Goal: Communication & Community: Answer question/provide support

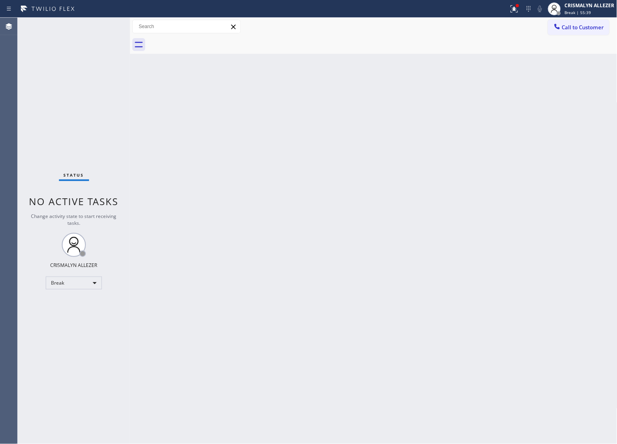
click at [93, 282] on div "Break" at bounding box center [74, 283] width 56 height 13
click at [82, 314] on li "Unavailable" at bounding box center [73, 314] width 55 height 10
drag, startPoint x: 573, startPoint y: 31, endPoint x: 559, endPoint y: 38, distance: 15.4
click at [572, 30] on button "Call to Customer" at bounding box center [578, 27] width 61 height 15
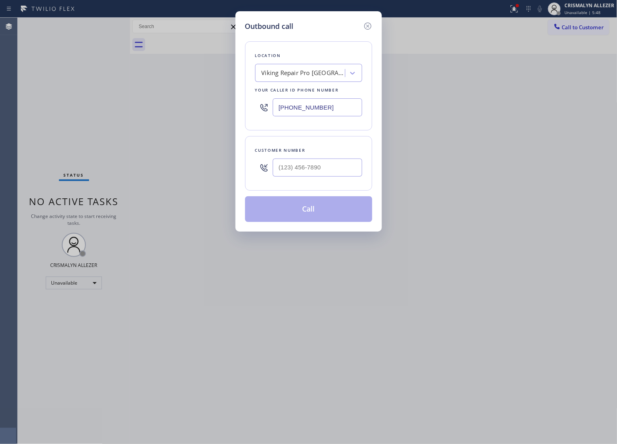
paste input "833) 558-1241"
drag, startPoint x: 337, startPoint y: 107, endPoint x: 173, endPoint y: 107, distance: 164.2
click at [173, 107] on div "Outbound call Location Viking Repair Pro Boynton Beach Your caller id phone num…" at bounding box center [308, 222] width 617 height 444
type input "[PHONE_NUMBER]"
click at [340, 166] on input "(___) ___-____" at bounding box center [318, 168] width 90 height 18
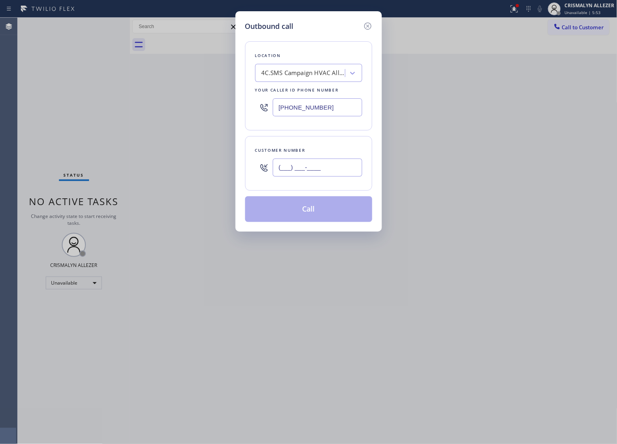
paste input "619) 379-0007"
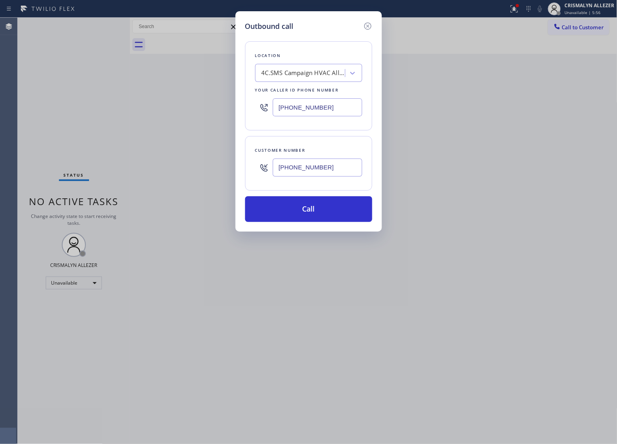
type input "[PHONE_NUMBER]"
click at [316, 210] on button "Call" at bounding box center [308, 209] width 127 height 26
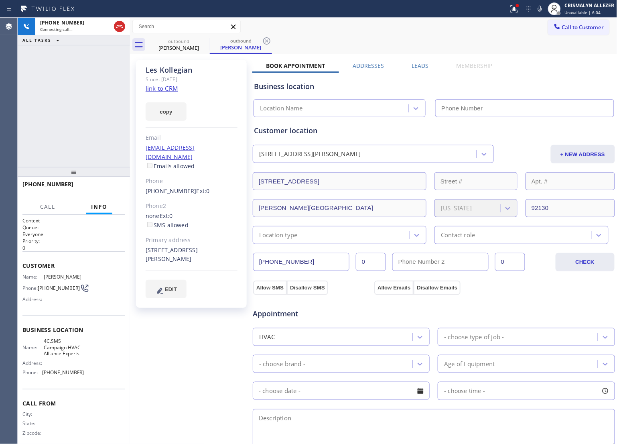
type input "[PHONE_NUMBER]"
click at [99, 185] on span "HANG UP" at bounding box center [106, 188] width 24 height 6
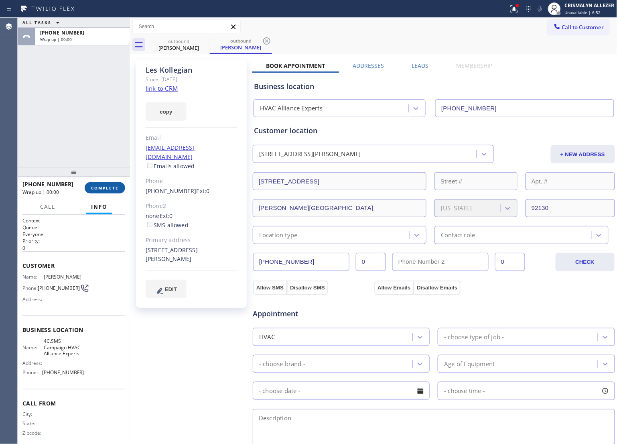
click at [99, 185] on span "COMPLETE" at bounding box center [105, 188] width 28 height 6
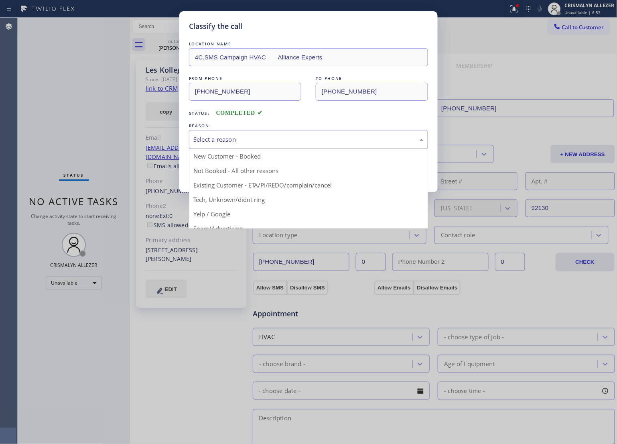
click at [308, 141] on div "Select a reason" at bounding box center [309, 139] width 230 height 9
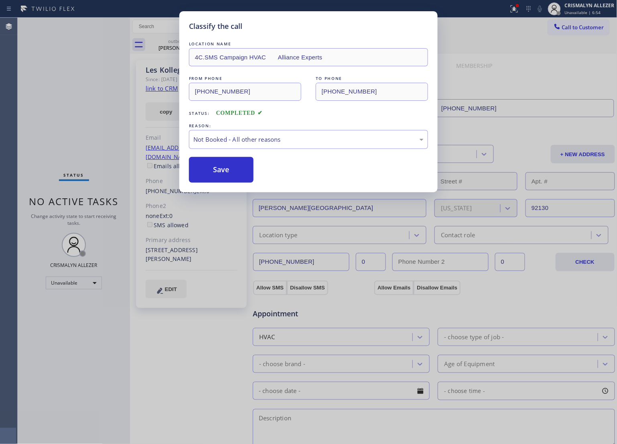
click at [220, 173] on button "Save" at bounding box center [221, 170] width 65 height 26
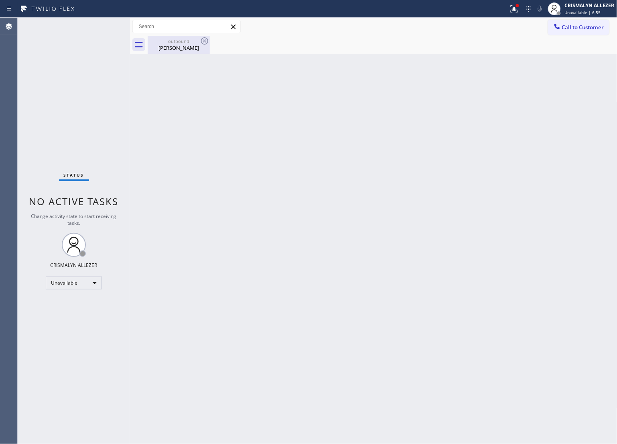
click at [174, 38] on div "outbound" at bounding box center [179, 41] width 61 height 6
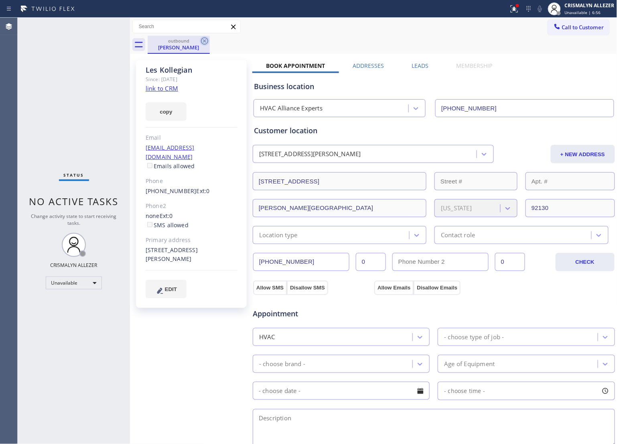
click at [203, 42] on icon at bounding box center [205, 41] width 10 height 10
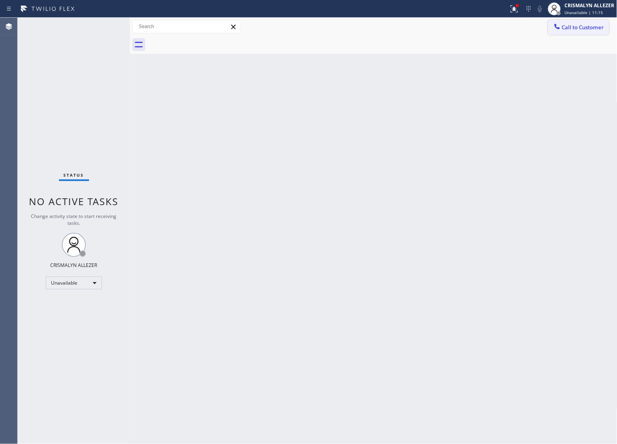
click at [587, 28] on span "Call to Customer" at bounding box center [583, 27] width 42 height 7
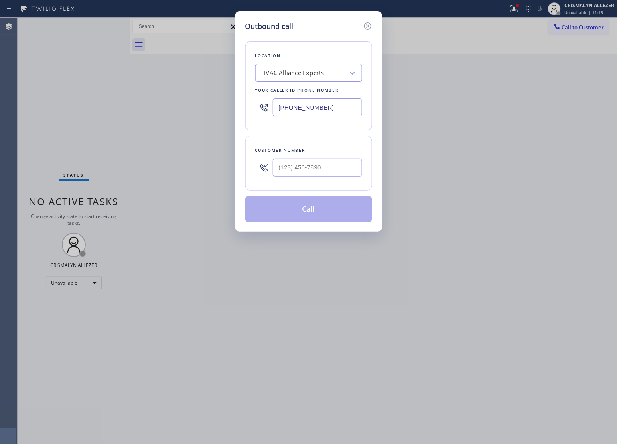
paste input "760) 350-3337"
drag, startPoint x: 277, startPoint y: 110, endPoint x: 143, endPoint y: 120, distance: 134.4
click at [143, 120] on div "Outbound call Location HVAC Alliance Experts Your caller id phone number (833) …" at bounding box center [308, 222] width 617 height 444
type input "[PHONE_NUMBER]"
click at [326, 177] on input "(___) ___-____" at bounding box center [318, 168] width 90 height 18
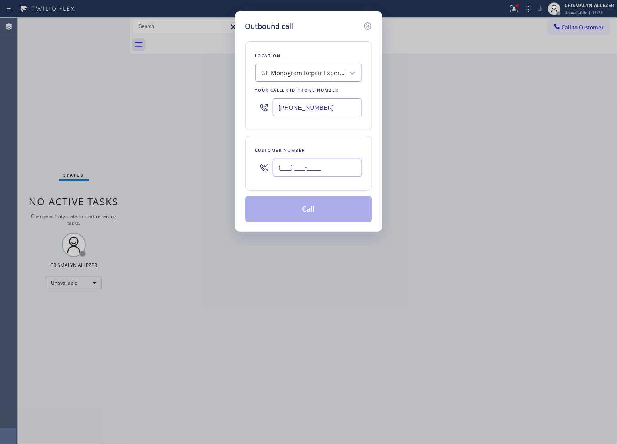
paste input "760) 792-8336"
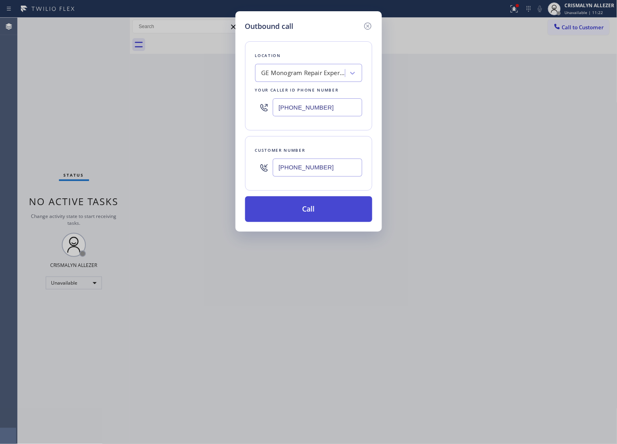
type input "[PHONE_NUMBER]"
click at [307, 214] on button "Call" at bounding box center [308, 209] width 127 height 26
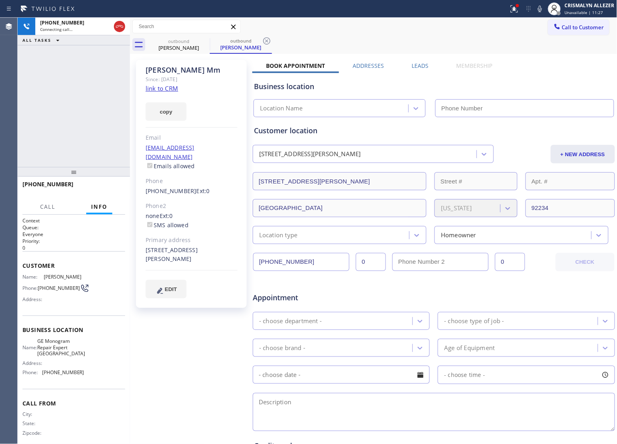
type input "[PHONE_NUMBER]"
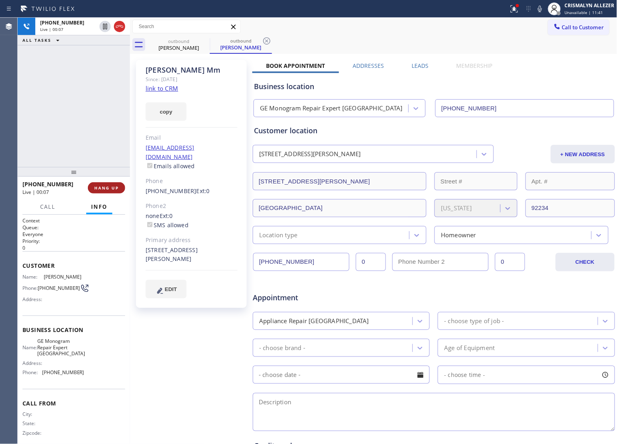
click at [98, 186] on span "HANG UP" at bounding box center [106, 188] width 24 height 6
click at [98, 186] on span "COMPLETE" at bounding box center [105, 188] width 28 height 6
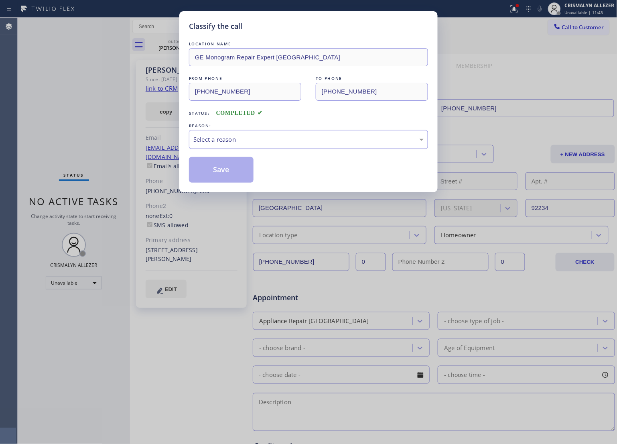
click at [272, 142] on div "Select a reason" at bounding box center [309, 139] width 230 height 9
click at [227, 171] on button "Save" at bounding box center [221, 170] width 65 height 26
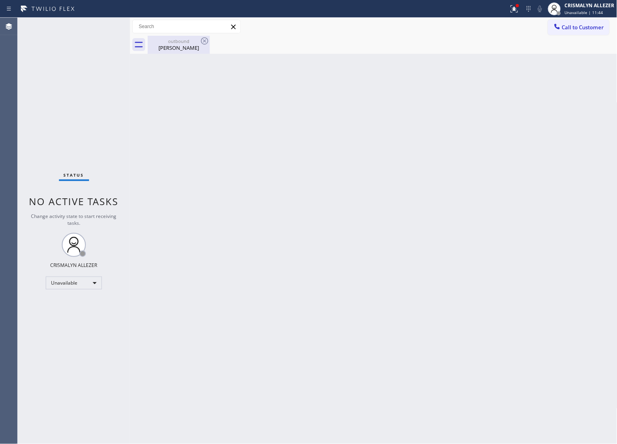
click at [183, 50] on div "Albert Mm" at bounding box center [179, 47] width 61 height 7
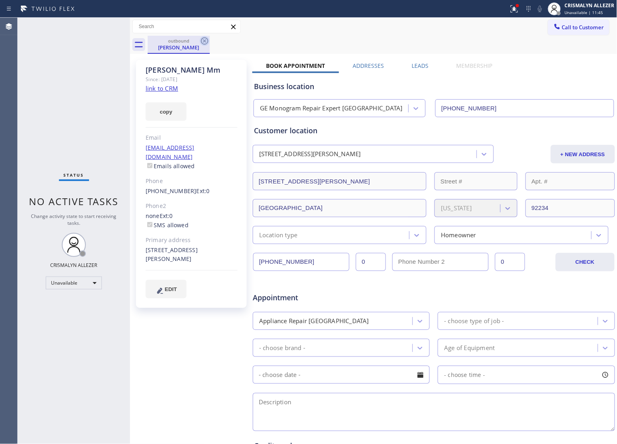
click at [200, 39] on icon at bounding box center [205, 41] width 10 height 10
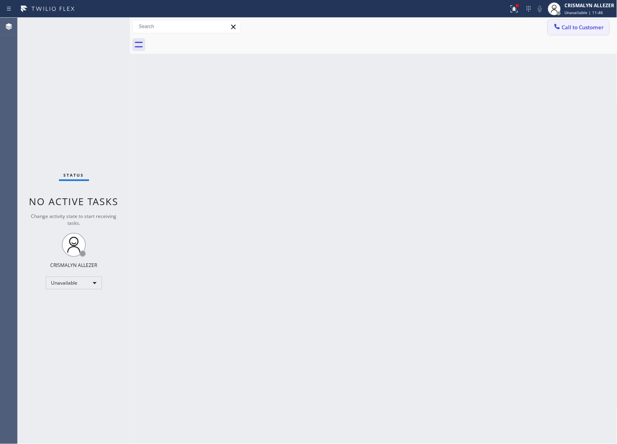
drag, startPoint x: 560, startPoint y: 21, endPoint x: 567, endPoint y: 29, distance: 11.1
click at [565, 26] on button "Call to Customer" at bounding box center [578, 27] width 61 height 15
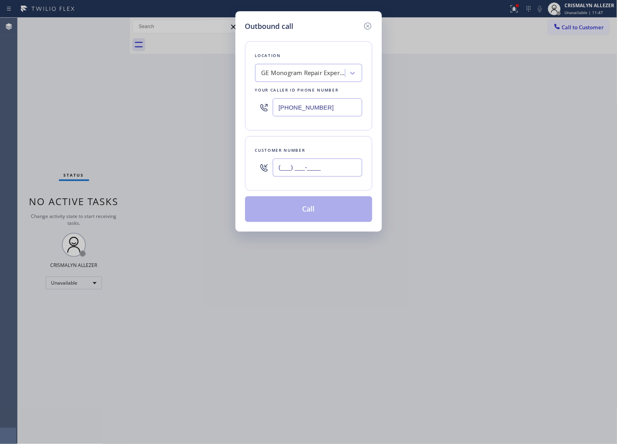
click at [332, 167] on input "(___) ___-____" at bounding box center [318, 168] width 90 height 18
paste input "760) 792-8336"
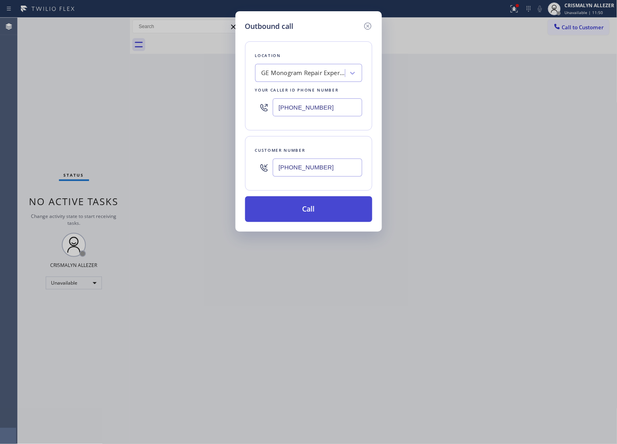
type input "[PHONE_NUMBER]"
click at [321, 213] on button "Call" at bounding box center [308, 209] width 127 height 26
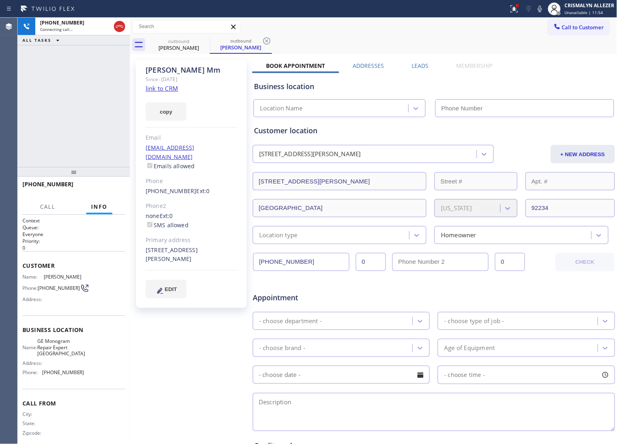
type input "[PHONE_NUMBER]"
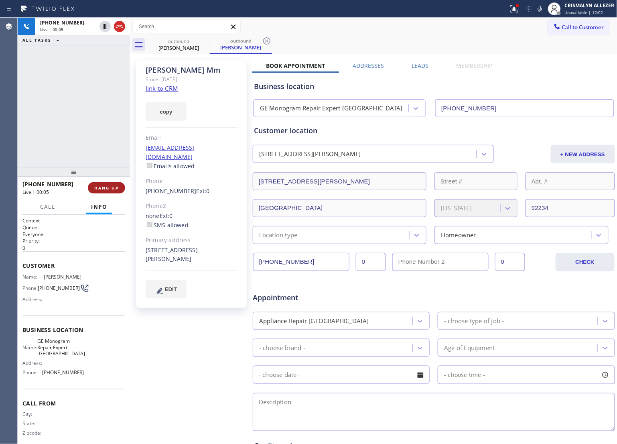
click at [102, 191] on button "HANG UP" at bounding box center [106, 187] width 37 height 11
click at [102, 190] on span "HANG UP" at bounding box center [106, 188] width 24 height 6
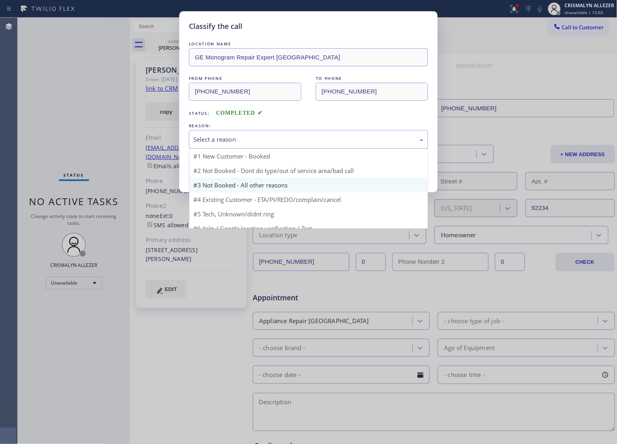
drag, startPoint x: 302, startPoint y: 143, endPoint x: 238, endPoint y: 175, distance: 72.4
click at [294, 145] on div "Select a reason" at bounding box center [308, 139] width 239 height 19
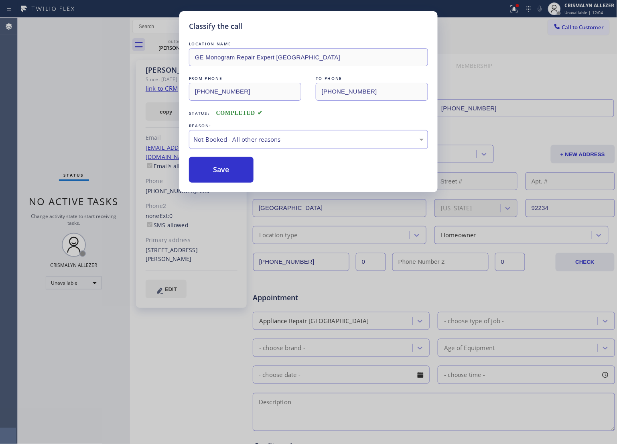
click at [232, 175] on button "Save" at bounding box center [221, 170] width 65 height 26
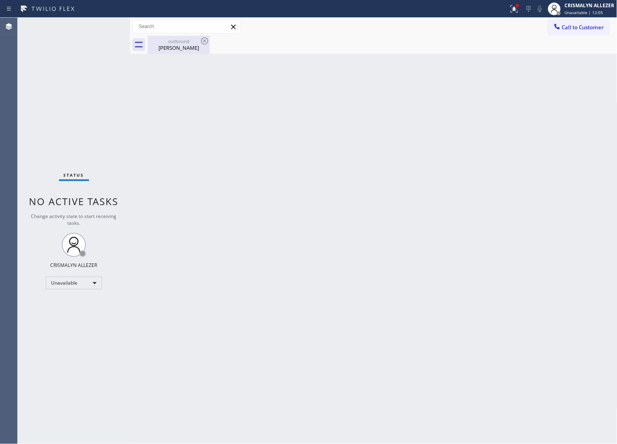
click at [173, 45] on div "Albert Mm" at bounding box center [179, 47] width 61 height 7
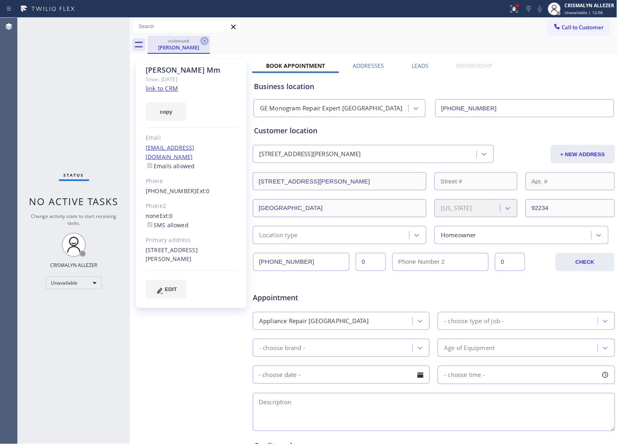
click at [204, 39] on icon at bounding box center [205, 41] width 10 height 10
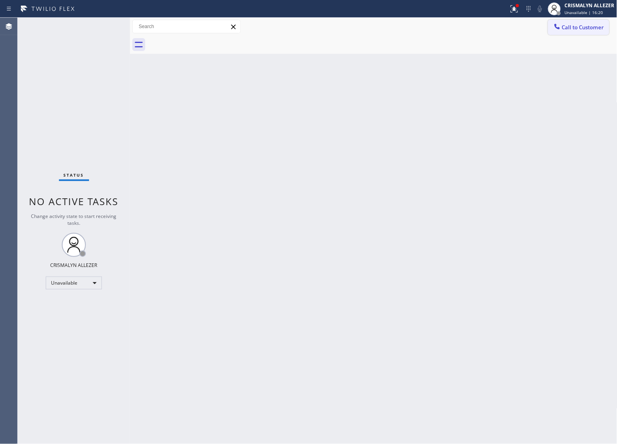
click at [579, 29] on span "Call to Customer" at bounding box center [583, 27] width 42 height 7
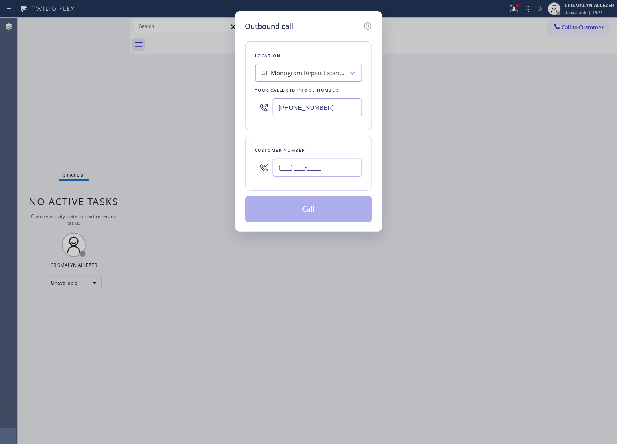
click at [333, 171] on input "(___) ___-____" at bounding box center [318, 168] width 90 height 18
paste input "760) 792-8336"
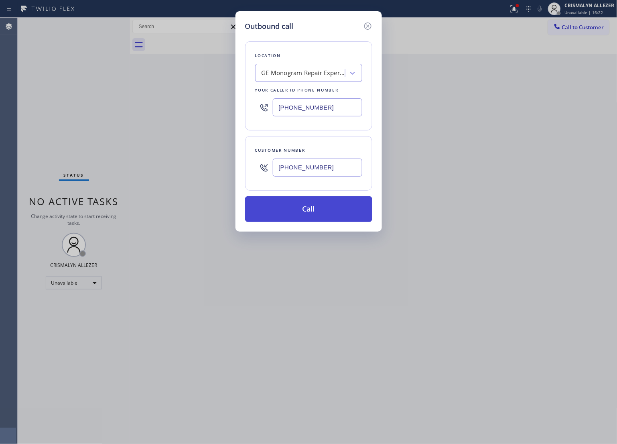
type input "[PHONE_NUMBER]"
click at [306, 210] on button "Call" at bounding box center [308, 209] width 127 height 26
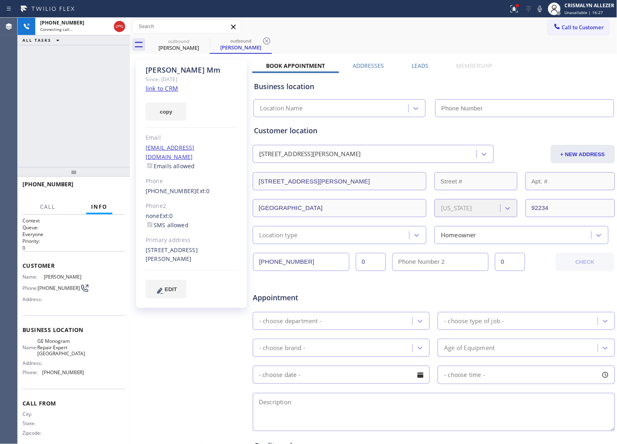
type input "[PHONE_NUMBER]"
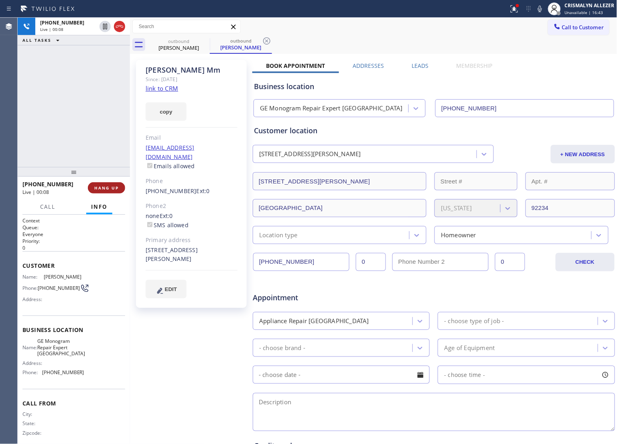
click at [101, 190] on span "HANG UP" at bounding box center [106, 188] width 24 height 6
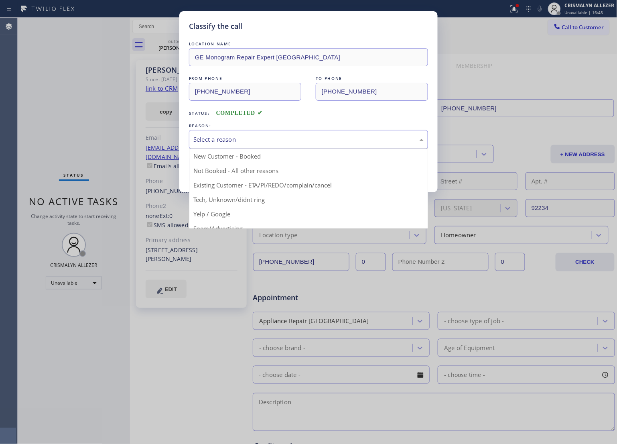
click at [320, 143] on div "Select a reason" at bounding box center [309, 139] width 230 height 9
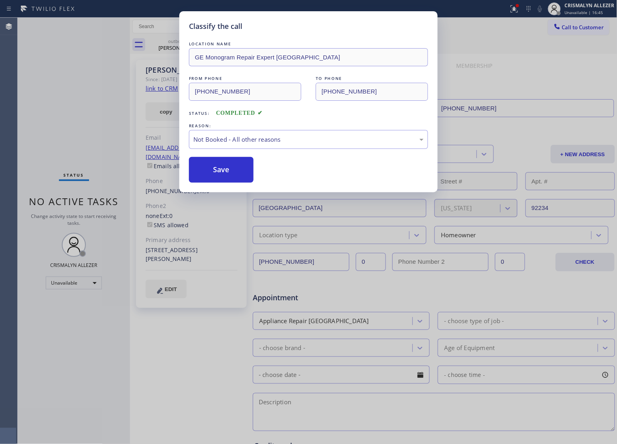
click at [233, 175] on button "Save" at bounding box center [221, 170] width 65 height 26
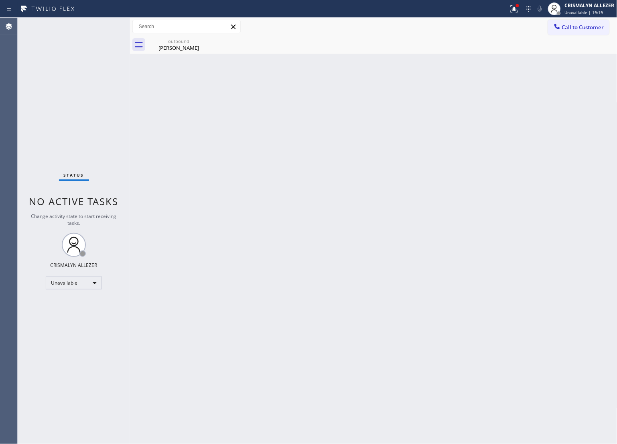
drag, startPoint x: 165, startPoint y: 44, endPoint x: 220, endPoint y: 43, distance: 54.6
click at [165, 44] on div "Albert Mm" at bounding box center [179, 47] width 61 height 7
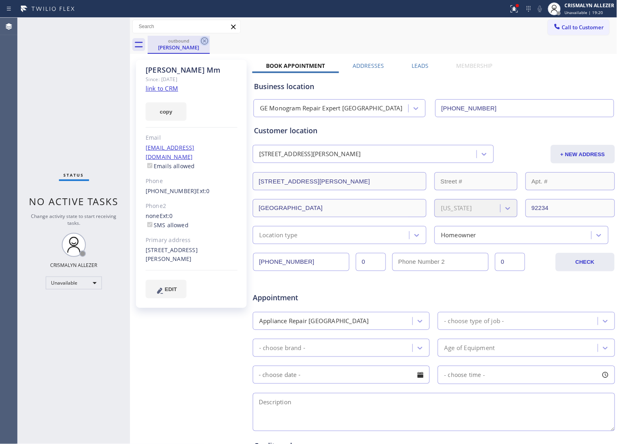
click at [205, 41] on icon at bounding box center [204, 40] width 7 height 7
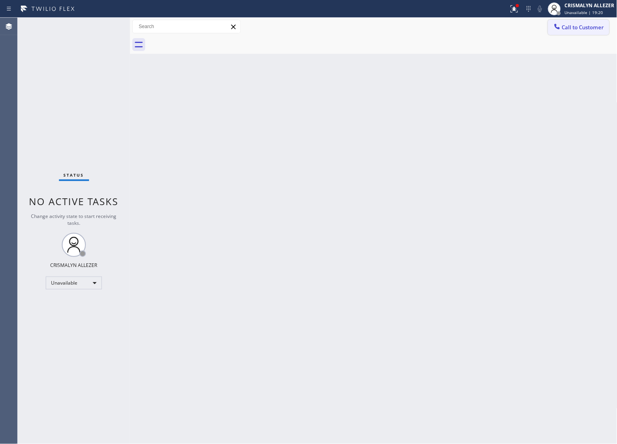
click at [587, 26] on span "Call to Customer" at bounding box center [583, 27] width 42 height 7
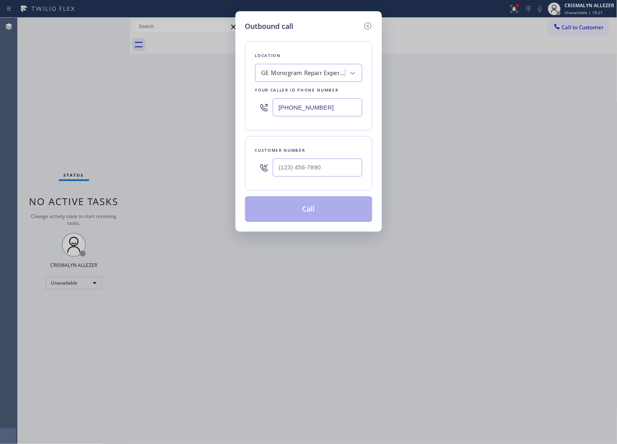
drag, startPoint x: 351, startPoint y: 109, endPoint x: 190, endPoint y: 111, distance: 161.8
click at [190, 111] on div "Outbound call Location GE Monogram Repair Expert Cathedral City Your caller id …" at bounding box center [308, 222] width 617 height 444
paste input "424) 610-9046"
type input "[PHONE_NUMBER]"
click at [333, 169] on input "(___) ___-____" at bounding box center [318, 168] width 90 height 18
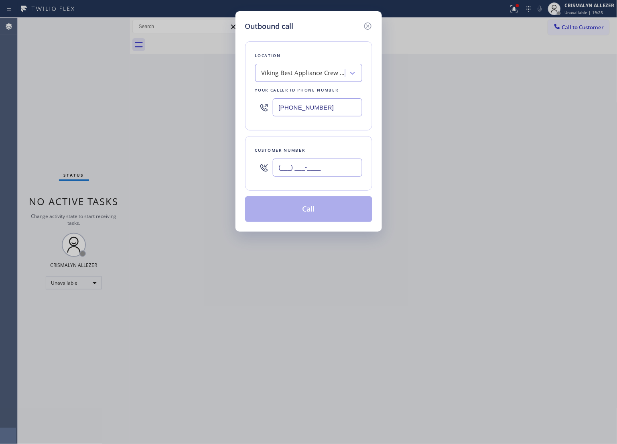
paste input "310) 962-4483"
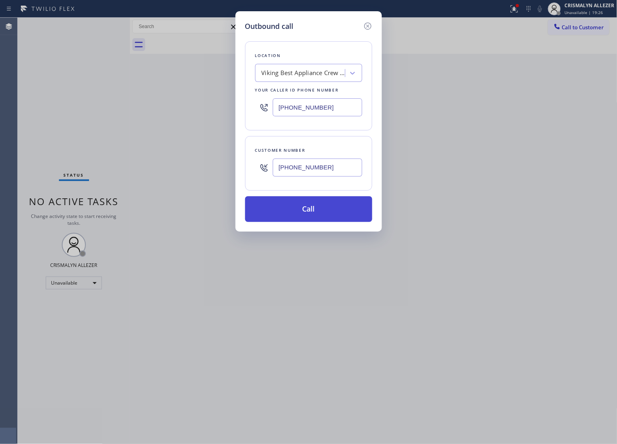
type input "[PHONE_NUMBER]"
click at [318, 213] on button "Call" at bounding box center [308, 209] width 127 height 26
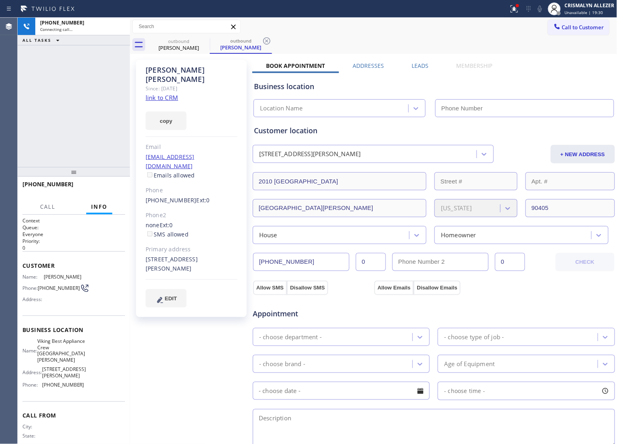
click at [169, 94] on link "link to CRM" at bounding box center [162, 98] width 33 height 8
type input "[PHONE_NUMBER]"
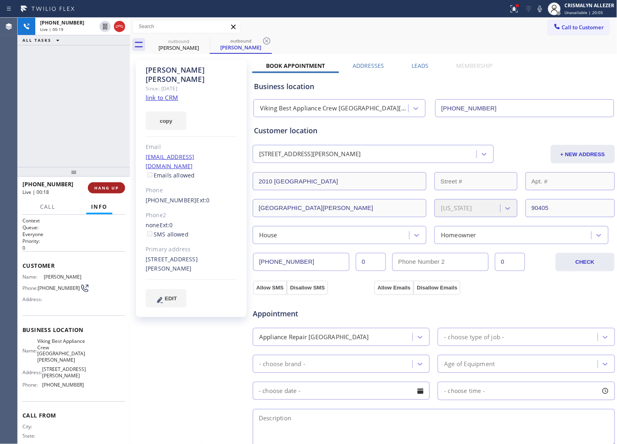
click at [106, 189] on span "HANG UP" at bounding box center [106, 188] width 24 height 6
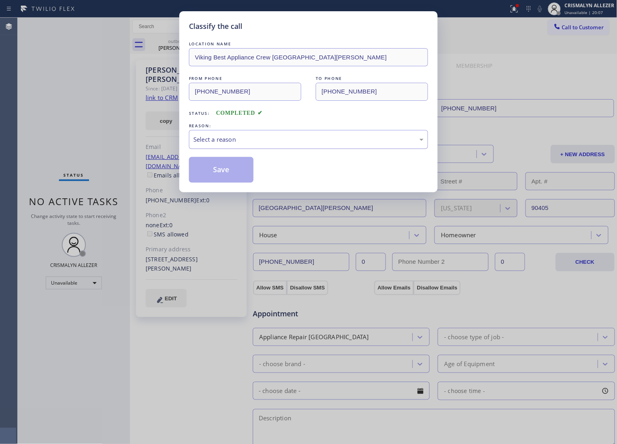
click at [306, 145] on div "Select a reason" at bounding box center [308, 139] width 239 height 19
click at [218, 179] on button "Save" at bounding box center [221, 170] width 65 height 26
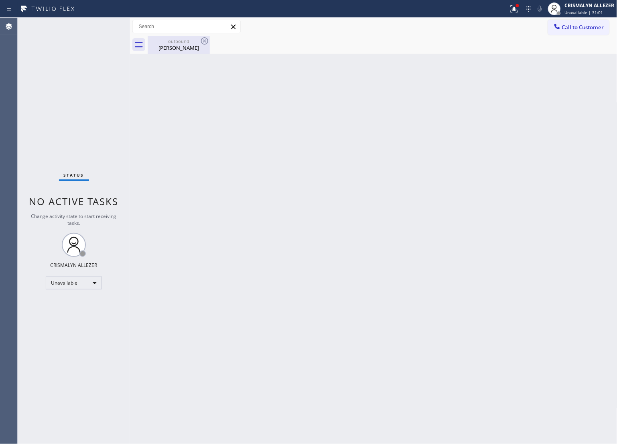
drag, startPoint x: 183, startPoint y: 53, endPoint x: 199, endPoint y: 43, distance: 19.1
click at [183, 52] on div "outbound Elvira Lozano" at bounding box center [179, 45] width 61 height 18
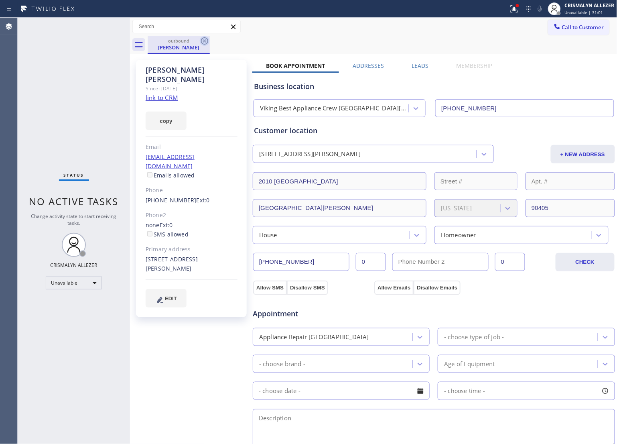
click at [204, 40] on icon at bounding box center [204, 40] width 7 height 7
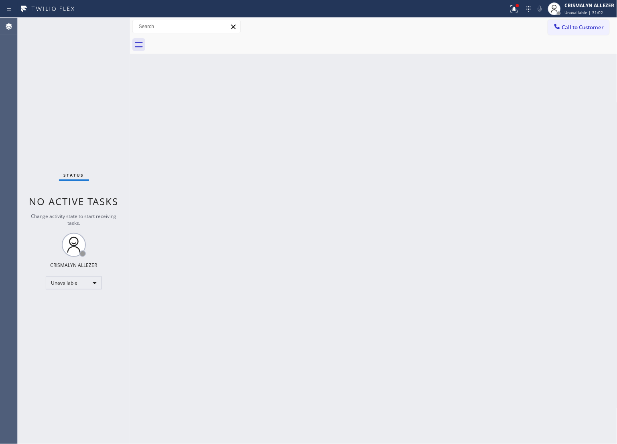
click at [599, 19] on div "Call to Customer Outbound call Location Viking Best Appliance Crew Santa Monica…" at bounding box center [374, 27] width 488 height 18
click at [587, 26] on span "Call to Customer" at bounding box center [583, 27] width 42 height 7
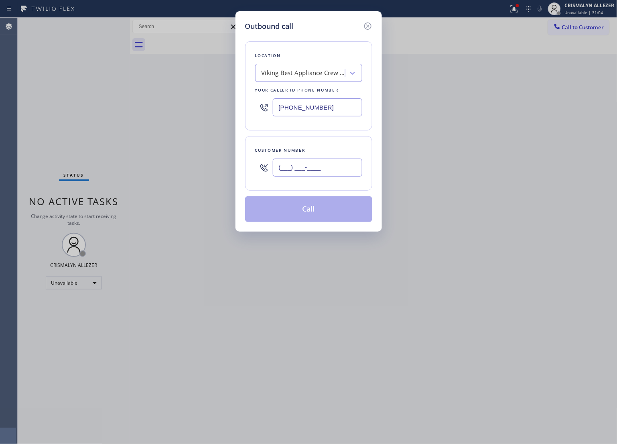
click at [348, 163] on input "(___) ___-____" at bounding box center [318, 168] width 90 height 18
paste input "516) 668-4149"
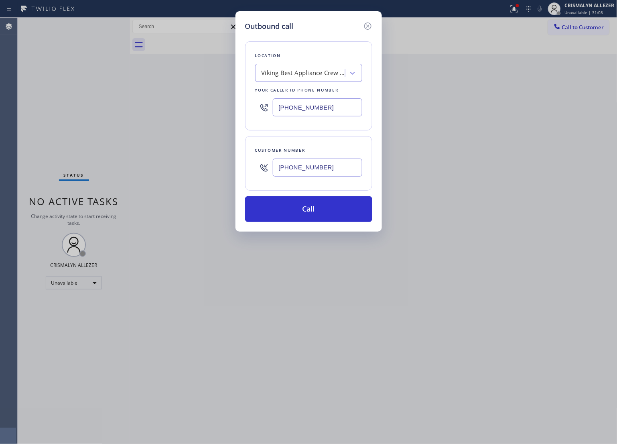
type input "[PHONE_NUMBER]"
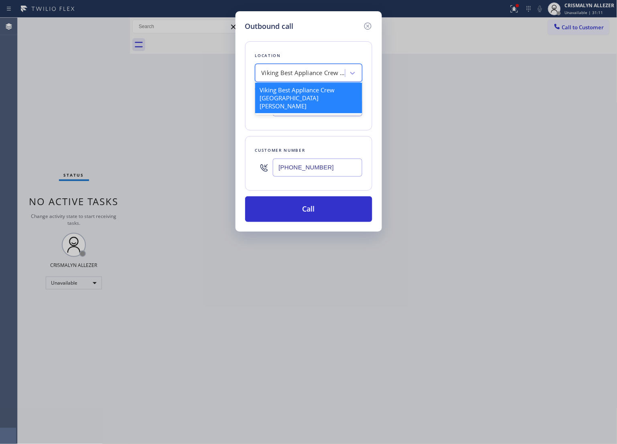
click at [304, 75] on div "Viking Best Appliance Crew [GEOGRAPHIC_DATA][PERSON_NAME]" at bounding box center [304, 73] width 84 height 9
paste input "Repair Twist of [US_STATE]"
type input "Repair Twist of [US_STATE]"
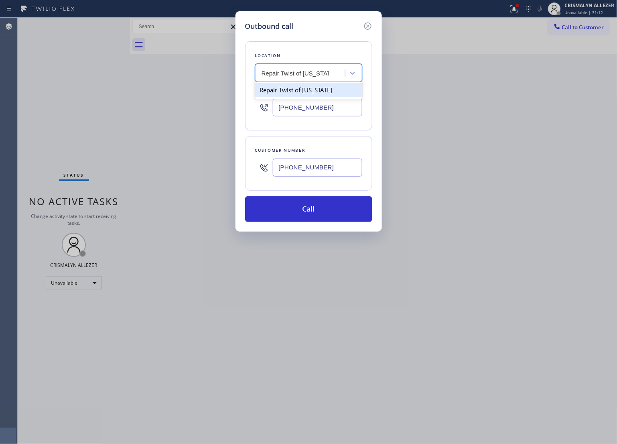
click at [295, 95] on div "Repair Twist of [US_STATE]" at bounding box center [308, 90] width 107 height 14
type input "[PHONE_NUMBER]"
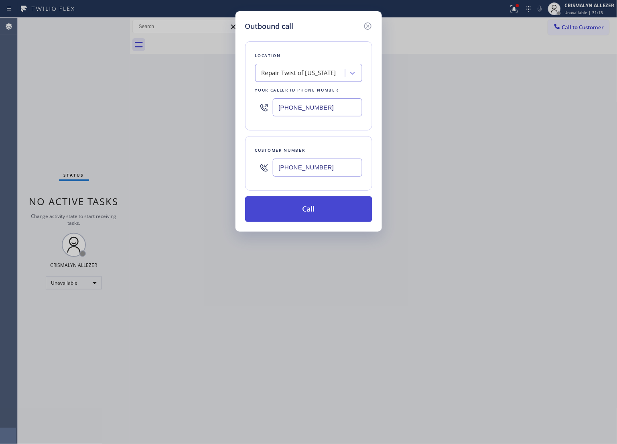
click at [306, 212] on button "Call" at bounding box center [308, 209] width 127 height 26
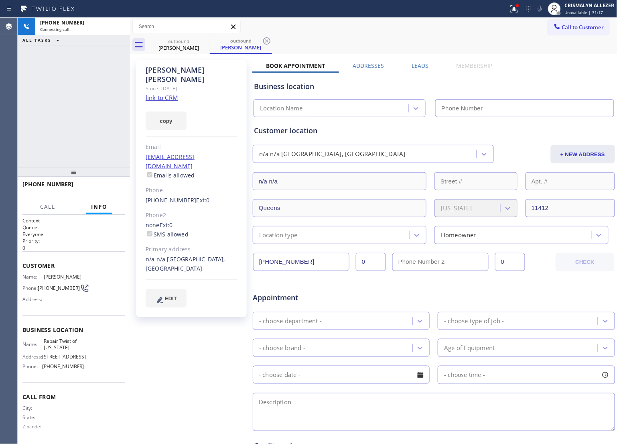
click at [155, 94] on link "link to CRM" at bounding box center [162, 98] width 33 height 8
type input "[PHONE_NUMBER]"
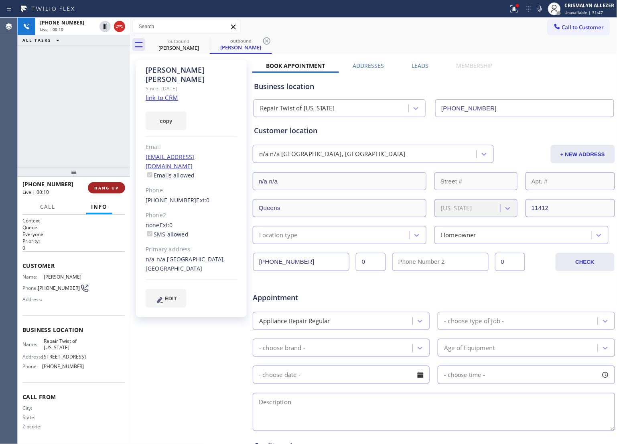
click at [103, 192] on button "HANG UP" at bounding box center [106, 187] width 37 height 11
click at [105, 190] on span "HANG UP" at bounding box center [106, 188] width 24 height 6
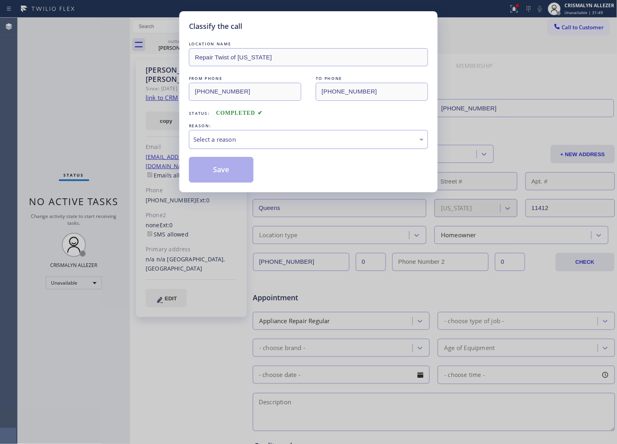
click at [338, 138] on div "Select a reason" at bounding box center [309, 139] width 230 height 9
click at [241, 175] on button "Save" at bounding box center [221, 170] width 65 height 26
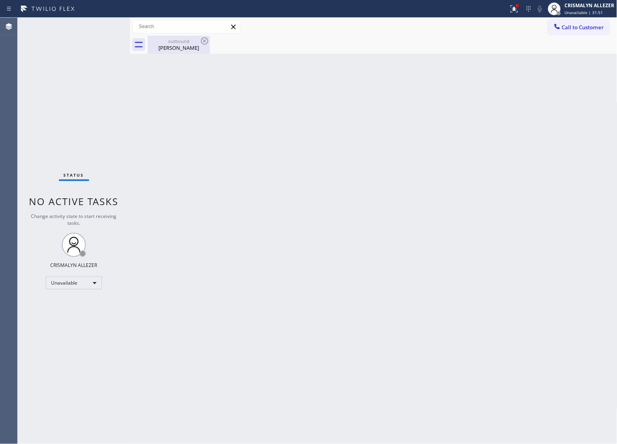
click at [172, 47] on div "Fiona Joseph" at bounding box center [179, 47] width 61 height 7
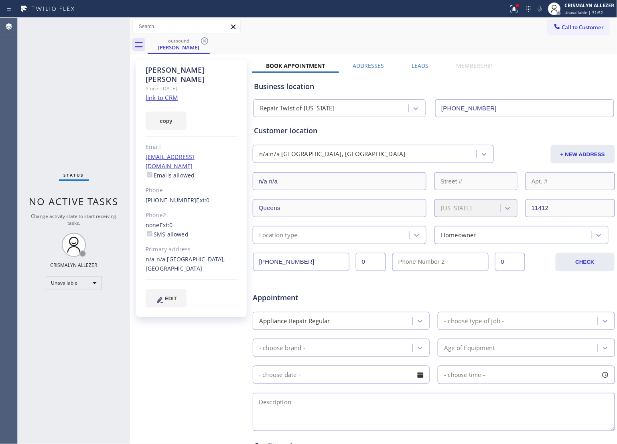
click at [420, 63] on label "Leads" at bounding box center [420, 66] width 17 height 8
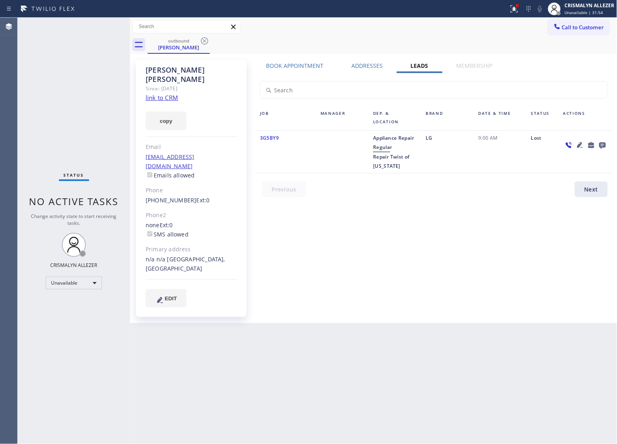
click at [605, 145] on icon at bounding box center [603, 146] width 6 height 6
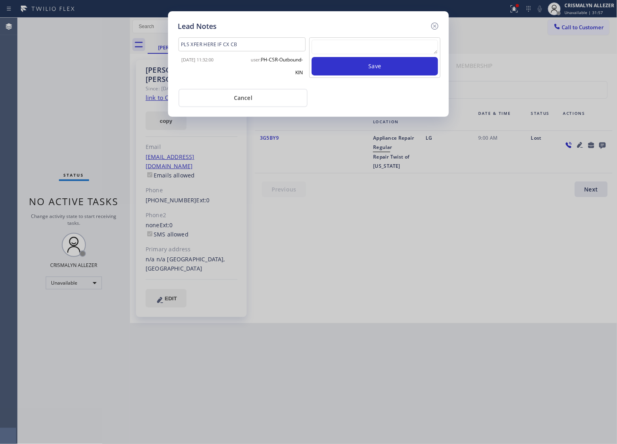
click at [344, 44] on textarea at bounding box center [375, 47] width 126 height 14
type textarea "pls xfer here"
click at [361, 63] on button "Save" at bounding box center [375, 66] width 126 height 18
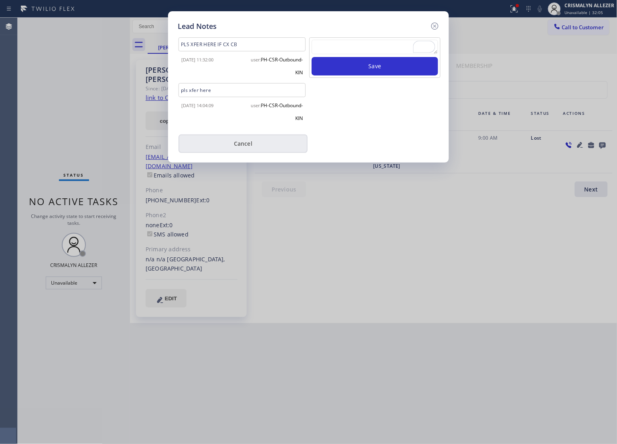
click at [247, 147] on button "Cancel" at bounding box center [243, 143] width 129 height 18
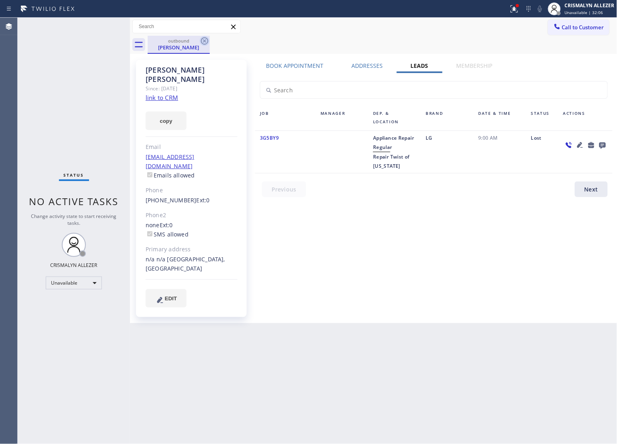
click at [206, 41] on icon at bounding box center [204, 40] width 7 height 7
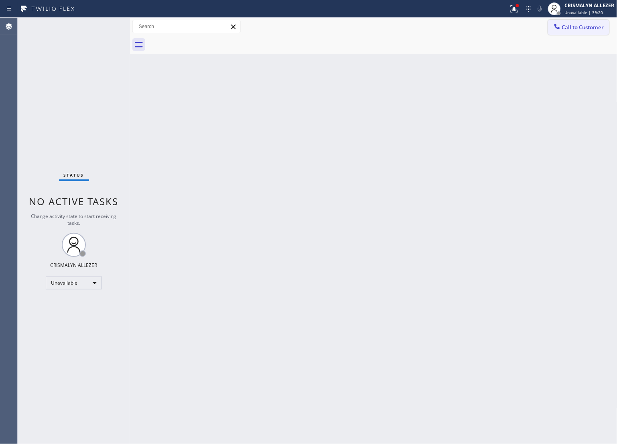
drag, startPoint x: 593, startPoint y: 26, endPoint x: 402, endPoint y: 89, distance: 201.1
click at [592, 28] on span "Call to Customer" at bounding box center [583, 27] width 42 height 7
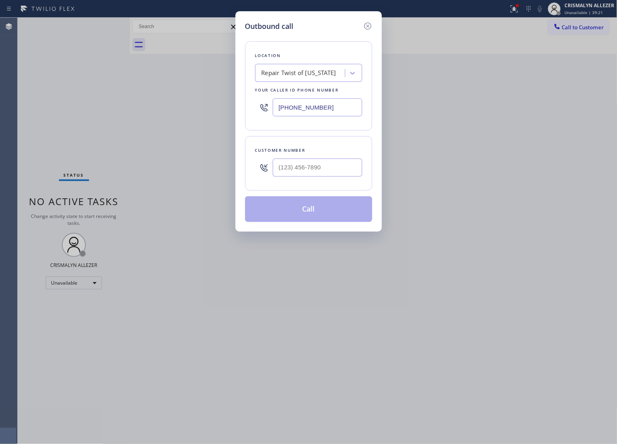
drag, startPoint x: 332, startPoint y: 107, endPoint x: 103, endPoint y: 111, distance: 228.9
click at [103, 111] on div "Outbound call Location Repair Twist of New York Your caller id phone number (34…" at bounding box center [308, 222] width 617 height 444
paste input "720) 637-1164"
type input "[PHONE_NUMBER]"
click at [316, 161] on input "(___) ___-____" at bounding box center [318, 168] width 90 height 18
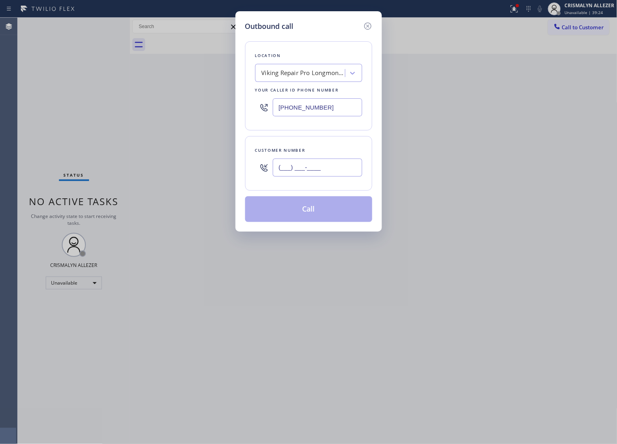
paste input "303) 549-6294"
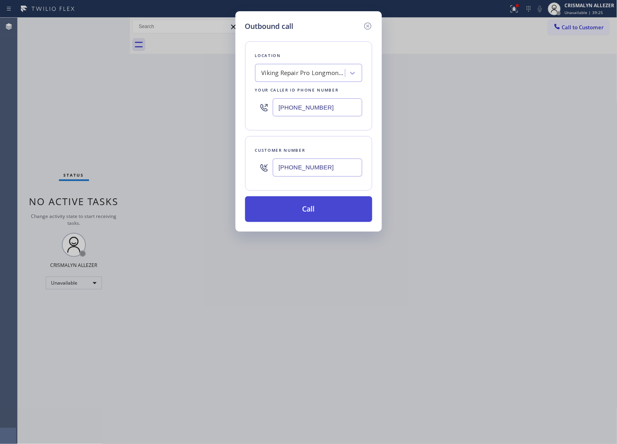
type input "[PHONE_NUMBER]"
click at [314, 204] on button "Call" at bounding box center [308, 209] width 127 height 26
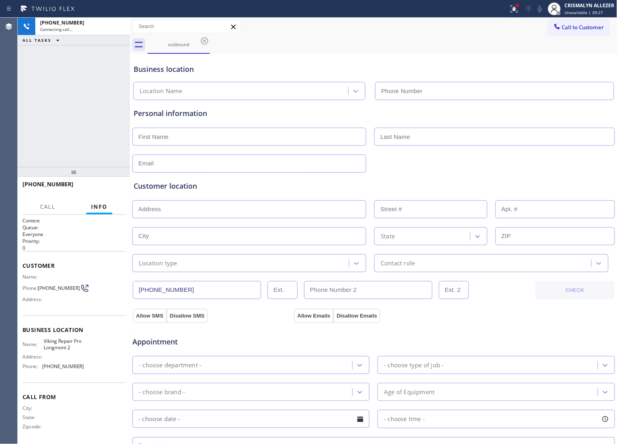
type input "[PHONE_NUMBER]"
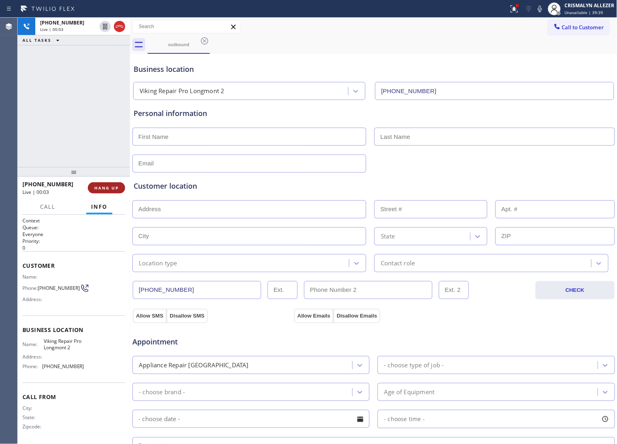
click at [110, 189] on span "HANG UP" at bounding box center [106, 188] width 24 height 6
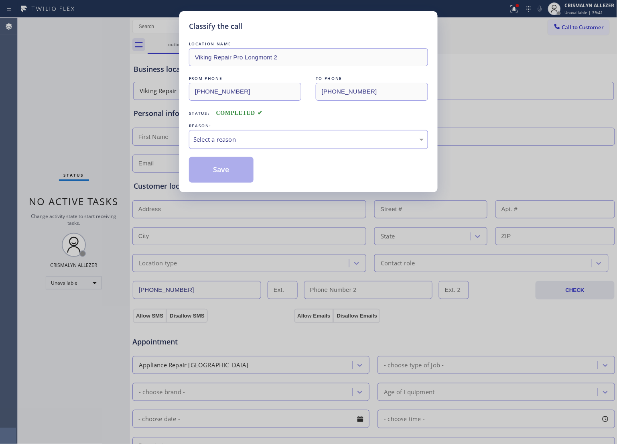
click at [301, 140] on div "Select a reason" at bounding box center [309, 139] width 230 height 9
click at [228, 172] on button "Save" at bounding box center [221, 170] width 65 height 26
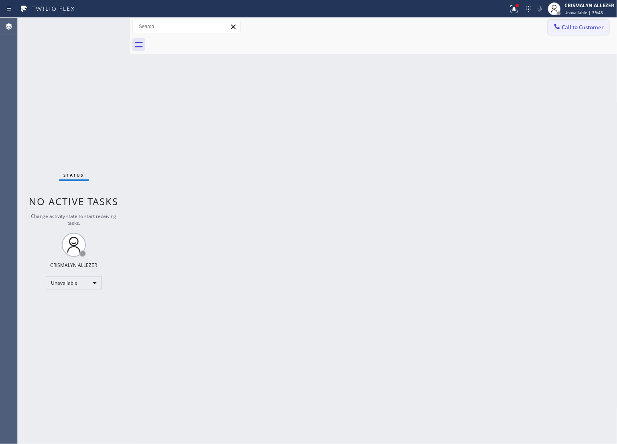
click at [601, 24] on span "Call to Customer" at bounding box center [583, 27] width 42 height 7
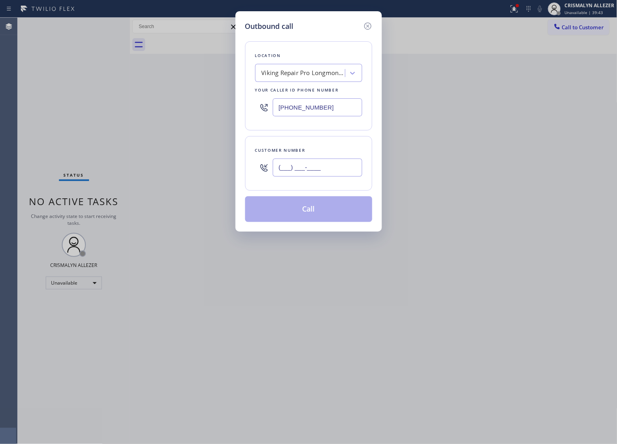
click at [340, 165] on input "(___) ___-____" at bounding box center [318, 168] width 90 height 18
paste input "303) 549-6294"
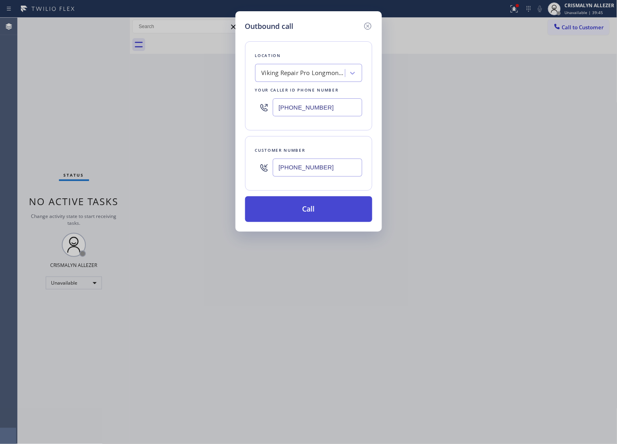
type input "[PHONE_NUMBER]"
click at [314, 209] on button "Call" at bounding box center [308, 209] width 127 height 26
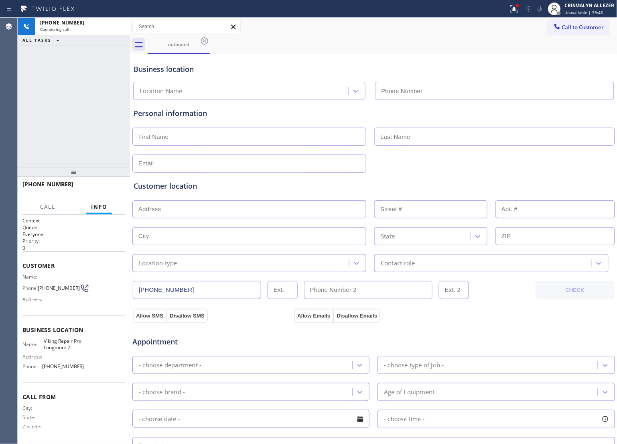
type input "[PHONE_NUMBER]"
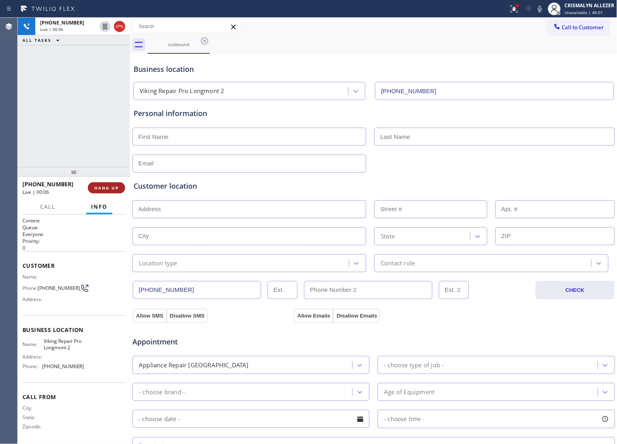
click at [101, 188] on span "HANG UP" at bounding box center [106, 188] width 24 height 6
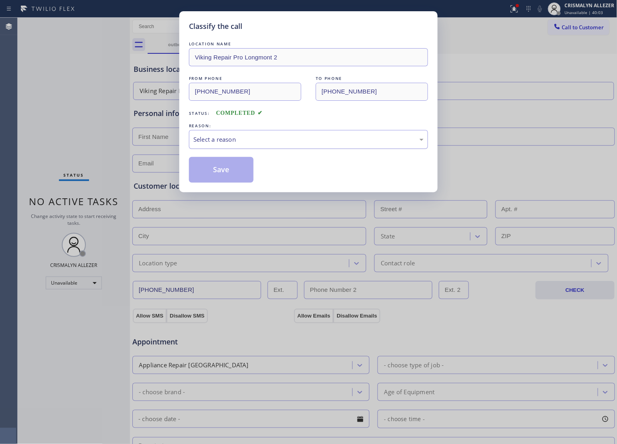
click at [304, 142] on div "Select a reason" at bounding box center [309, 139] width 230 height 9
click at [240, 173] on button "Save" at bounding box center [221, 170] width 65 height 26
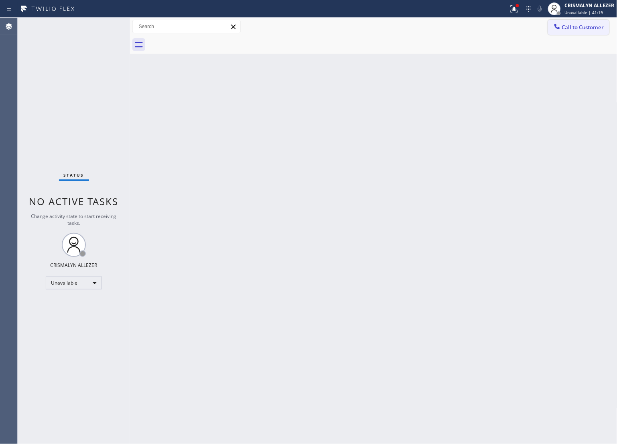
click at [605, 29] on button "Call to Customer" at bounding box center [578, 27] width 61 height 15
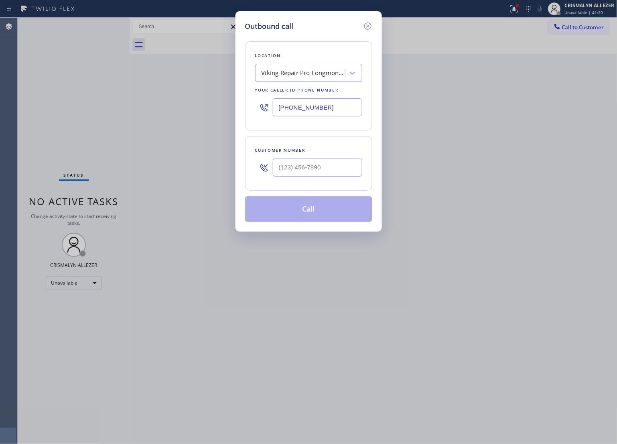
drag, startPoint x: 346, startPoint y: 110, endPoint x: 115, endPoint y: 115, distance: 230.5
click at [172, 115] on div "Outbound call Location Viking Repair Pro Longmont 2 Your caller id phone number…" at bounding box center [308, 222] width 617 height 444
paste input "18) 550-8697"
type input "[PHONE_NUMBER]"
click at [306, 169] on input "(___) ___-____" at bounding box center [318, 168] width 90 height 18
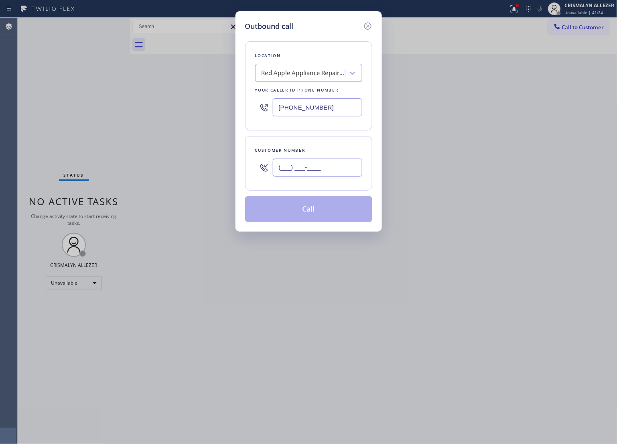
paste input "718) 301-3731"
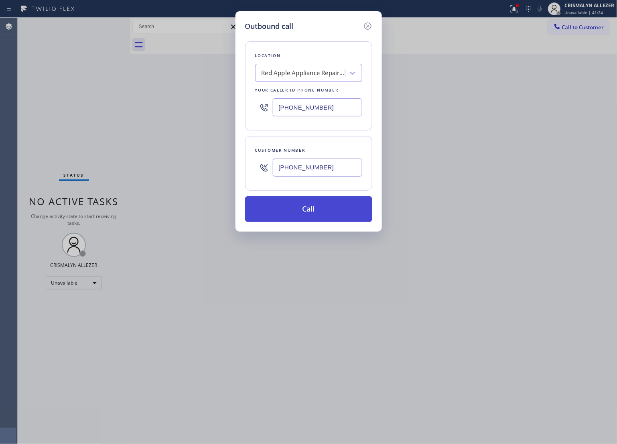
type input "[PHONE_NUMBER]"
click at [311, 215] on button "Call" at bounding box center [308, 209] width 127 height 26
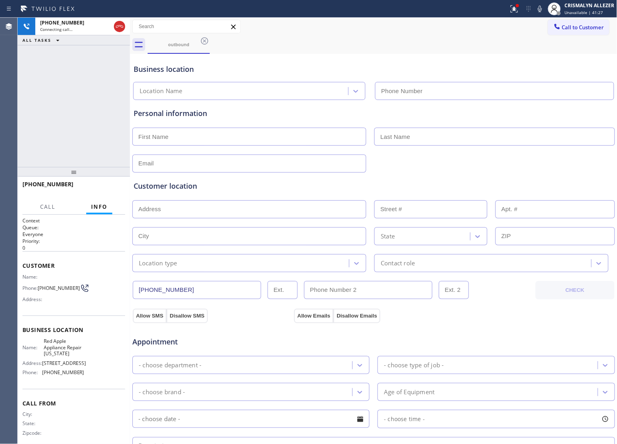
type input "[PHONE_NUMBER]"
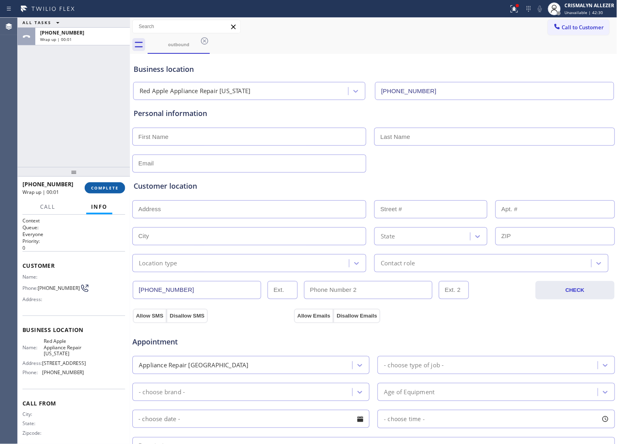
click at [96, 190] on span "COMPLETE" at bounding box center [105, 188] width 28 height 6
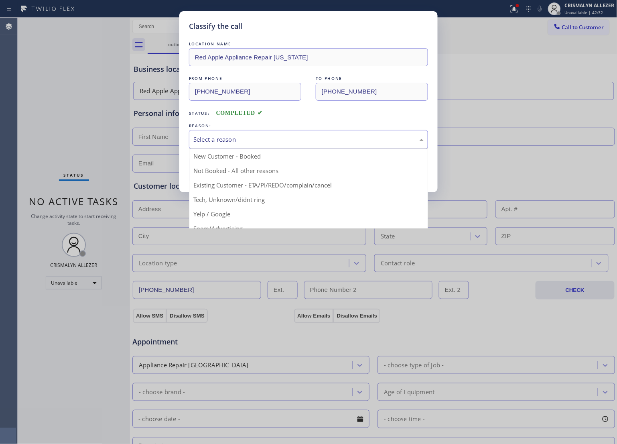
click at [308, 149] on div "Select a reason" at bounding box center [308, 139] width 239 height 19
drag, startPoint x: 277, startPoint y: 133, endPoint x: 230, endPoint y: 160, distance: 54.8
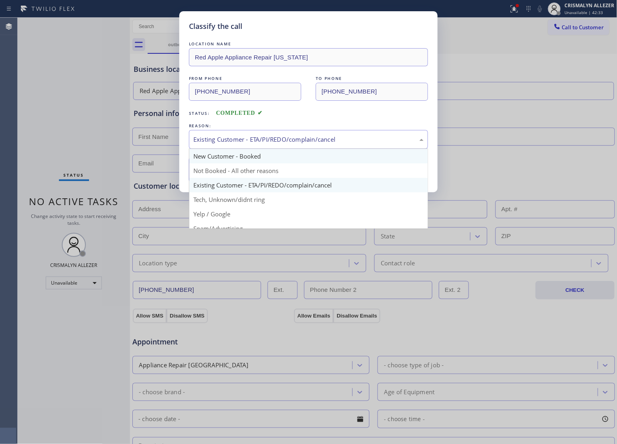
click at [276, 135] on div "Existing Customer - ETA/PI/REDO/complain/cancel" at bounding box center [308, 139] width 239 height 19
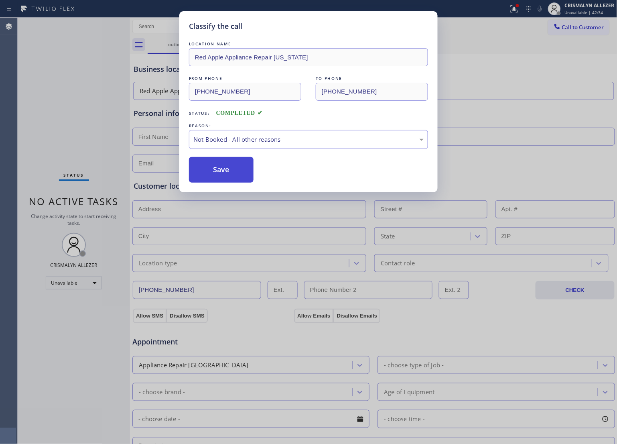
click at [216, 169] on button "Save" at bounding box center [221, 170] width 65 height 26
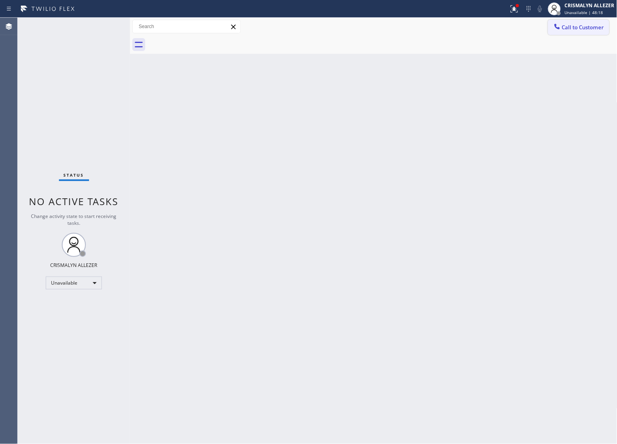
click at [571, 31] on span "Call to Customer" at bounding box center [583, 27] width 42 height 7
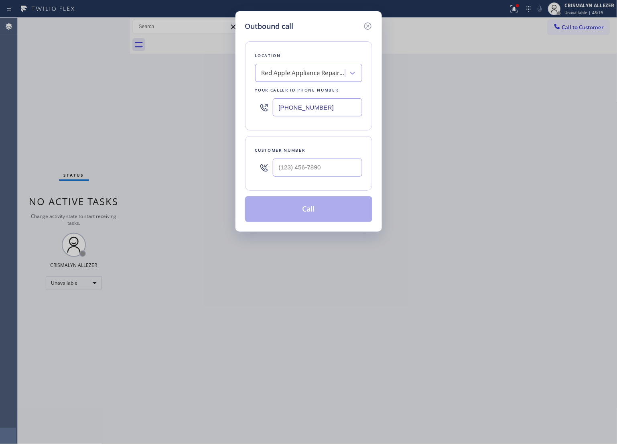
drag, startPoint x: 351, startPoint y: 102, endPoint x: 191, endPoint y: 112, distance: 160.5
click at [200, 113] on div "Outbound call Location Red Apple Appliance Repair New York Your caller id phone…" at bounding box center [308, 222] width 617 height 444
paste input "424) 610-9046"
drag, startPoint x: 259, startPoint y: 105, endPoint x: 202, endPoint y: 105, distance: 57.8
click at [209, 105] on div "Outbound call Location Viking Best Appliance Crew Santa Monica Your caller id p…" at bounding box center [308, 222] width 617 height 444
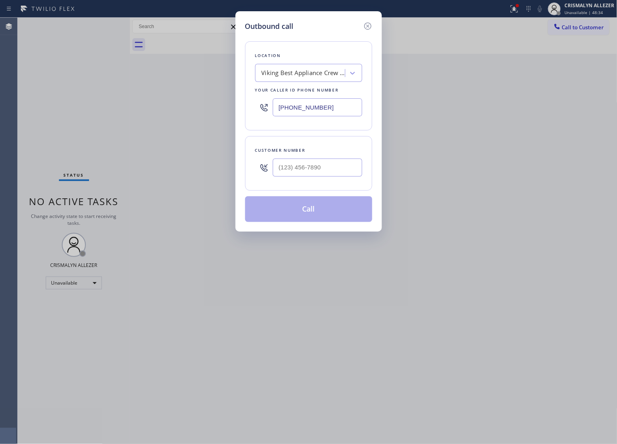
paste input "206) 202-100"
type input "[PHONE_NUMBER]"
click at [322, 175] on input "(___) ___-____" at bounding box center [318, 168] width 90 height 18
paste input "206) 472-4475"
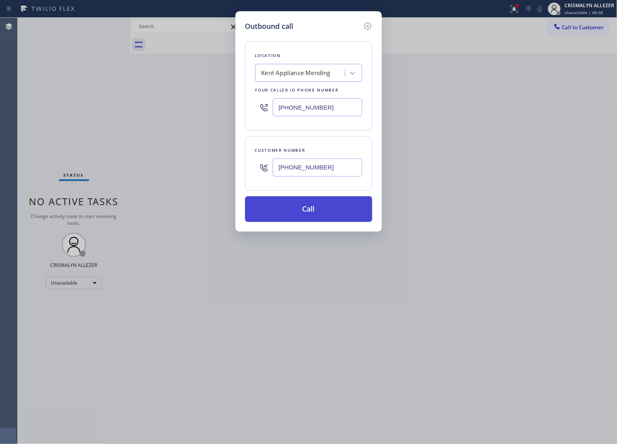
type input "[PHONE_NUMBER]"
click at [318, 213] on button "Call" at bounding box center [308, 209] width 127 height 26
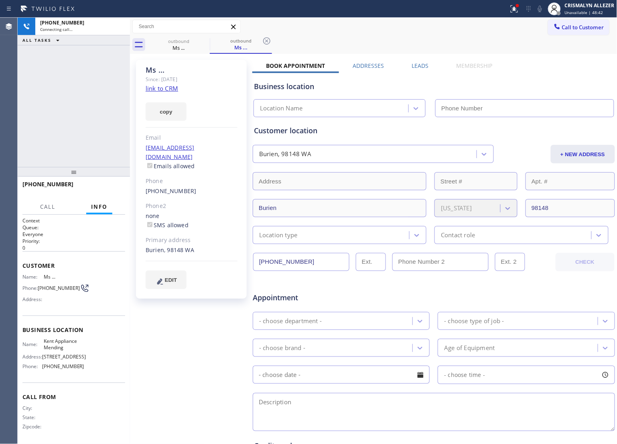
click at [161, 90] on link "link to CRM" at bounding box center [162, 88] width 33 height 8
type input "[PHONE_NUMBER]"
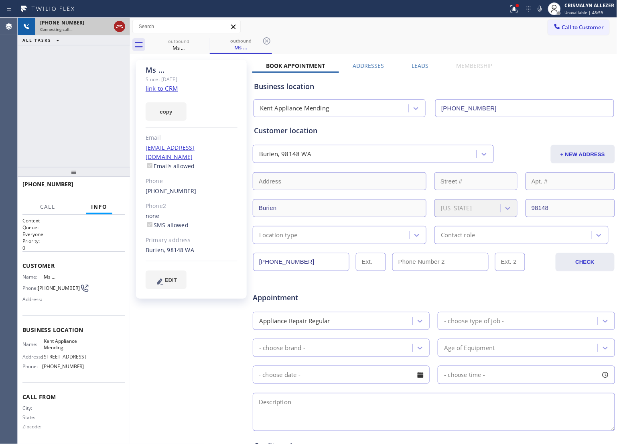
click at [117, 29] on icon at bounding box center [120, 27] width 10 height 10
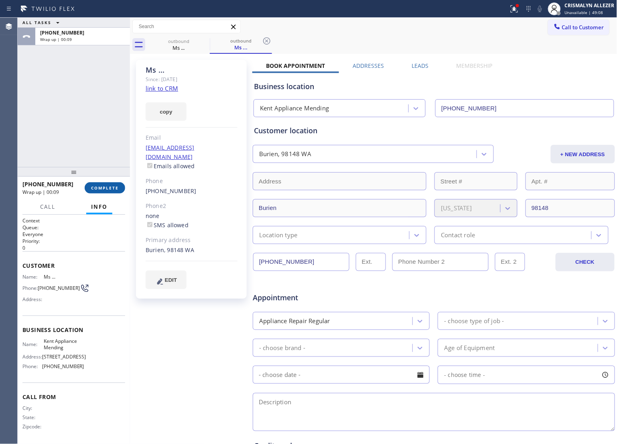
click at [91, 187] on span "COMPLETE" at bounding box center [105, 188] width 28 height 6
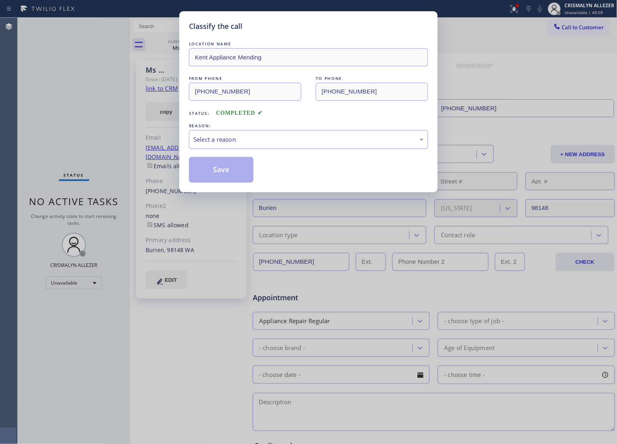
click at [303, 144] on div "Select a reason" at bounding box center [309, 139] width 230 height 9
click at [217, 171] on button "Save" at bounding box center [221, 170] width 65 height 26
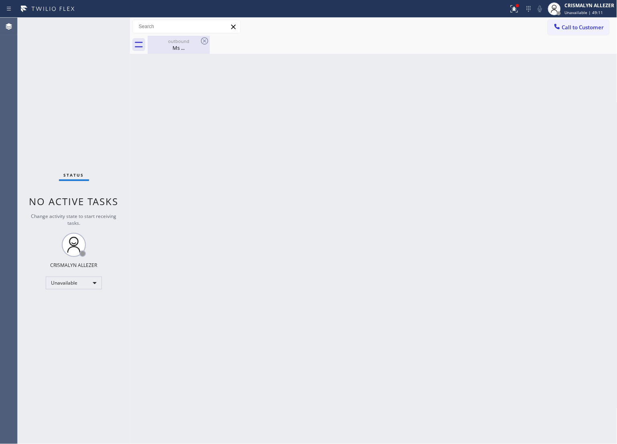
click at [195, 45] on div "Ms ..." at bounding box center [179, 47] width 61 height 7
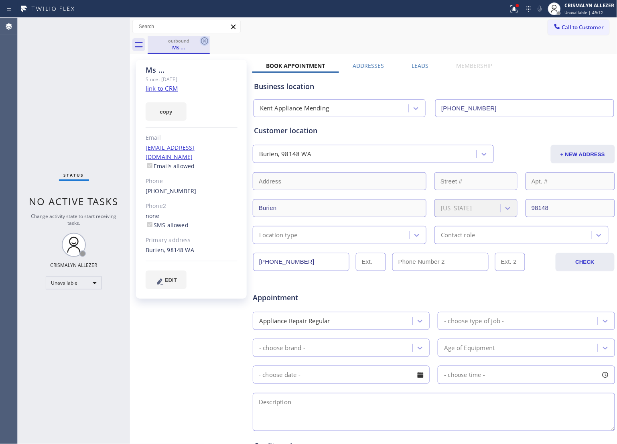
click at [203, 41] on icon at bounding box center [205, 41] width 10 height 10
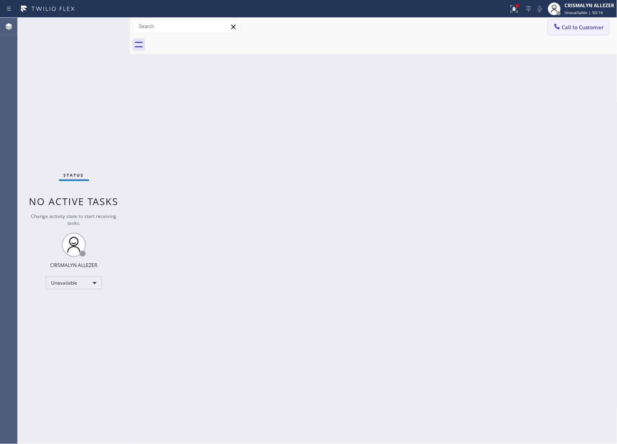
click at [591, 21] on button "Call to Customer" at bounding box center [578, 27] width 61 height 15
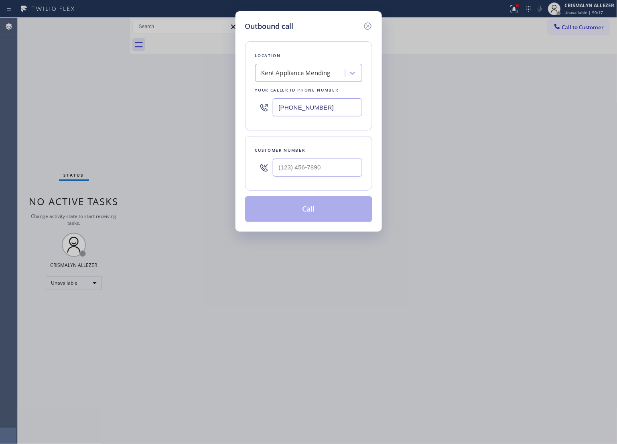
drag, startPoint x: 346, startPoint y: 110, endPoint x: 57, endPoint y: 111, distance: 288.7
click at [70, 111] on div "Outbound call Location Kent Appliance Mending Your caller id phone number (206)…" at bounding box center [308, 222] width 617 height 444
paste input "720) 637-1164"
type input "[PHONE_NUMBER]"
click at [346, 168] on input "(___) ___-____" at bounding box center [318, 168] width 90 height 18
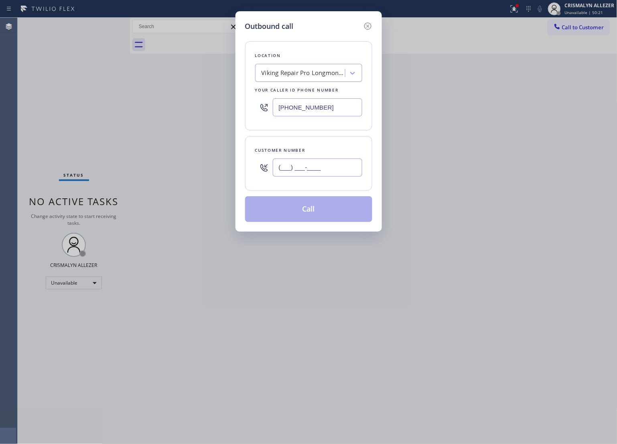
paste input "303) 549-6294"
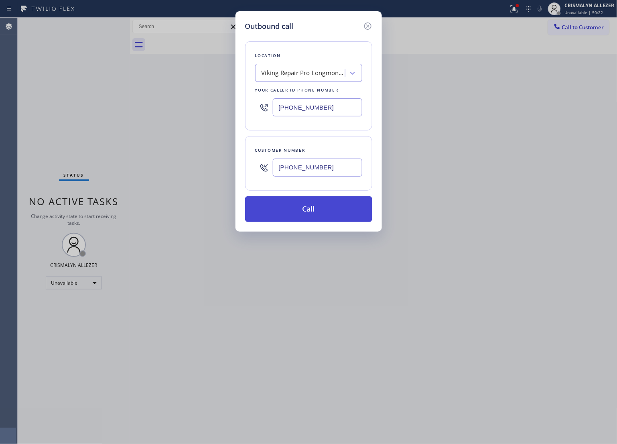
type input "[PHONE_NUMBER]"
click at [310, 212] on button "Call" at bounding box center [308, 209] width 127 height 26
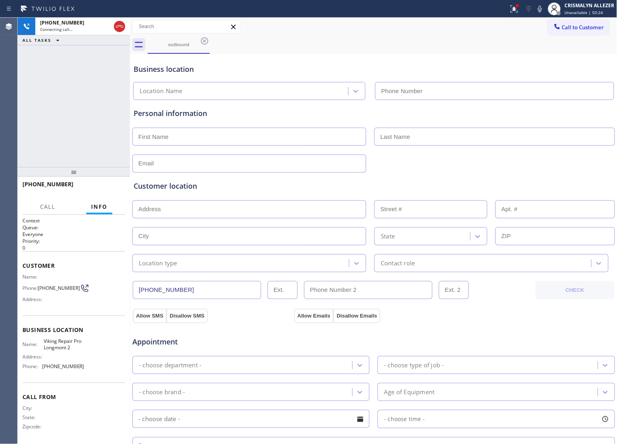
type input "[PHONE_NUMBER]"
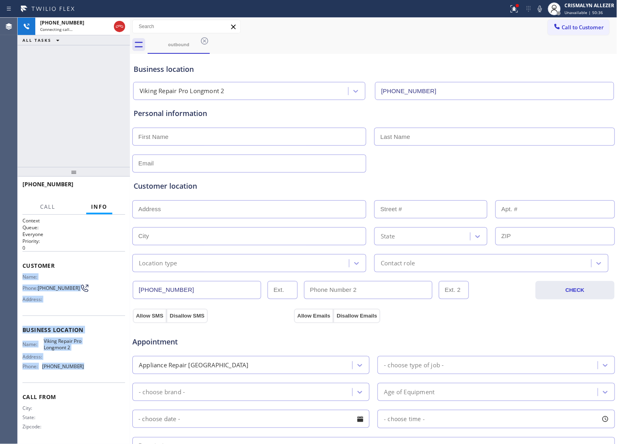
drag, startPoint x: 21, startPoint y: 273, endPoint x: 84, endPoint y: 371, distance: 116.6
click at [84, 371] on div "Context Queue: Everyone Priority: 0 Customer Name: Phone: (303) 549-6294 Addres…" at bounding box center [74, 329] width 112 height 229
copy div "Name: Phone: (303) 549-6294 Address: Business location Name: Viking Repair Pro …"
click at [102, 187] on span "HANG UP" at bounding box center [106, 188] width 24 height 6
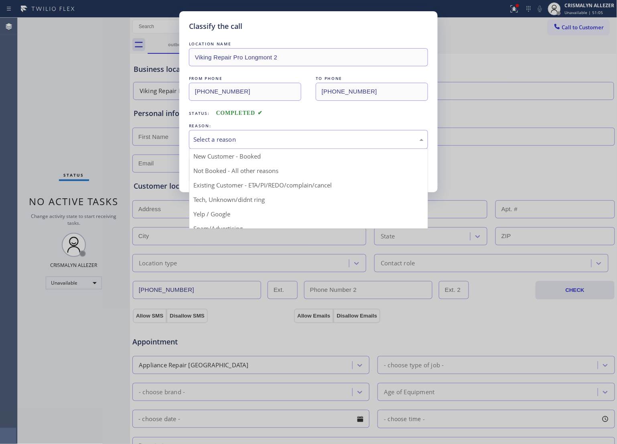
click at [288, 144] on div "Select a reason" at bounding box center [309, 139] width 230 height 9
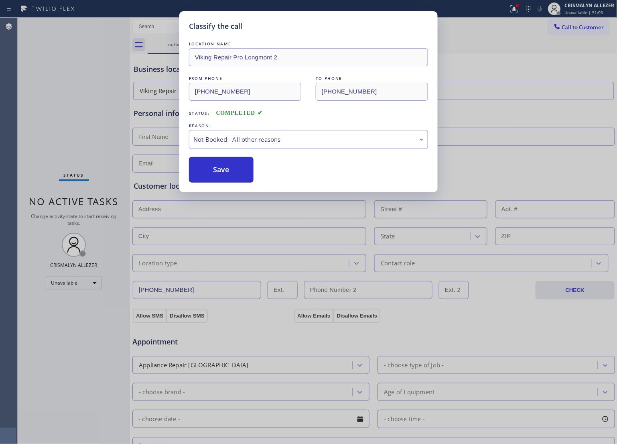
click at [227, 177] on button "Save" at bounding box center [221, 170] width 65 height 26
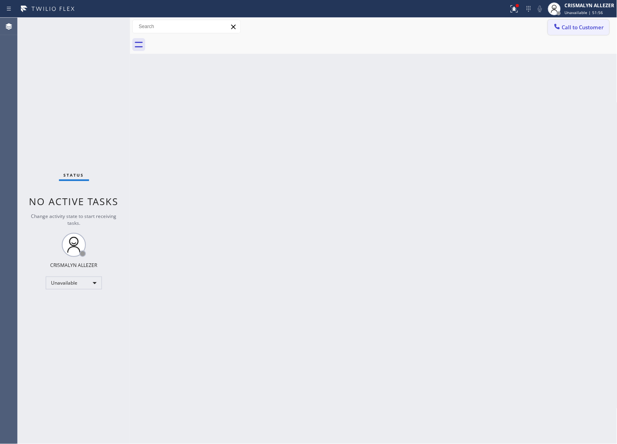
click at [591, 21] on button "Call to Customer" at bounding box center [578, 27] width 61 height 15
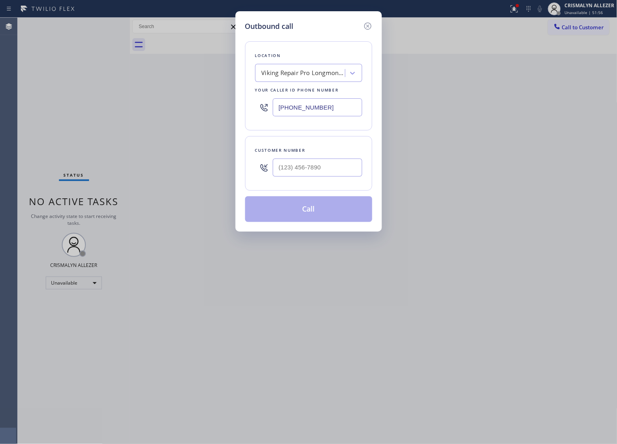
drag, startPoint x: 350, startPoint y: 100, endPoint x: 123, endPoint y: 93, distance: 227.7
click at [157, 104] on div "Outbound call Location Viking Repair Pro Longmont 2 Your caller id phone number…" at bounding box center [308, 222] width 617 height 444
paste input "424) 610-9046"
type input "[PHONE_NUMBER]"
click at [336, 165] on input "(___) ___-____" at bounding box center [318, 168] width 90 height 18
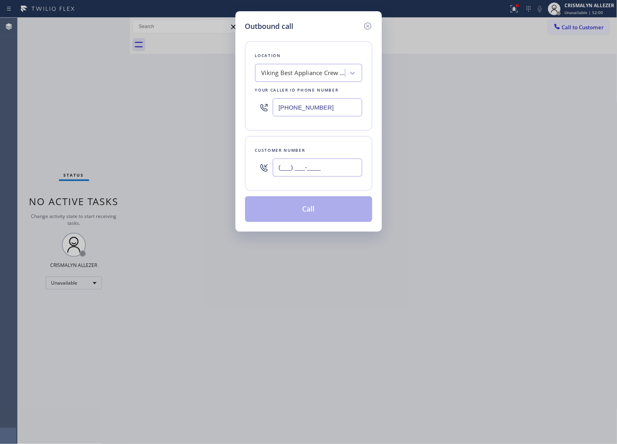
paste input "323) 636-3735"
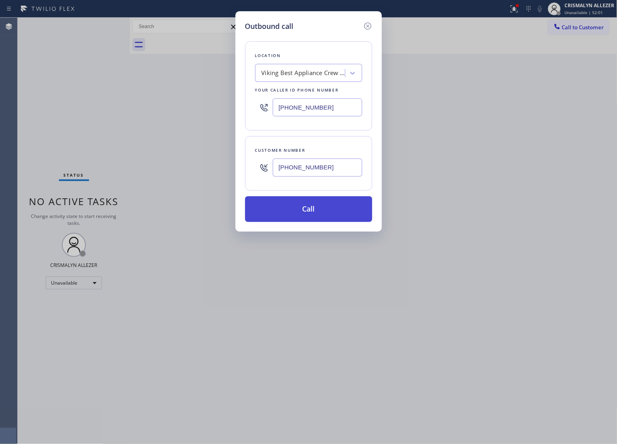
type input "(323) 636-3735"
click at [312, 213] on button "Call" at bounding box center [308, 209] width 127 height 26
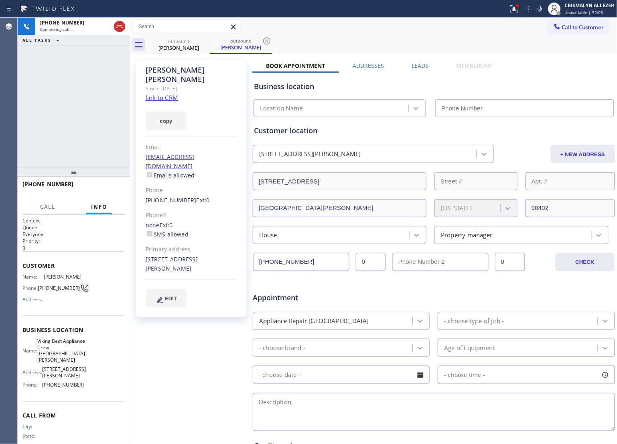
type input "[PHONE_NUMBER]"
click at [167, 94] on link "link to CRM" at bounding box center [162, 98] width 33 height 8
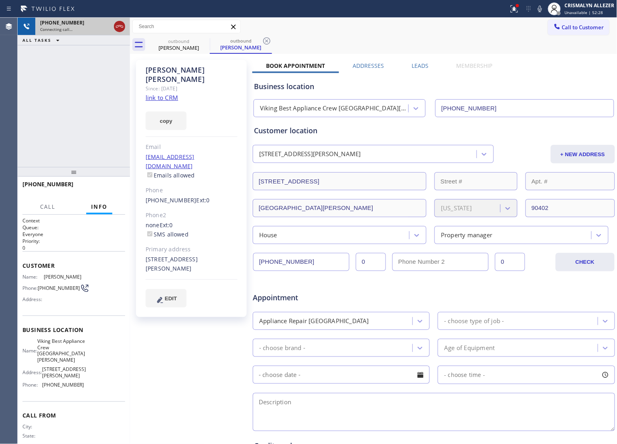
click at [122, 26] on icon at bounding box center [120, 27] width 10 height 10
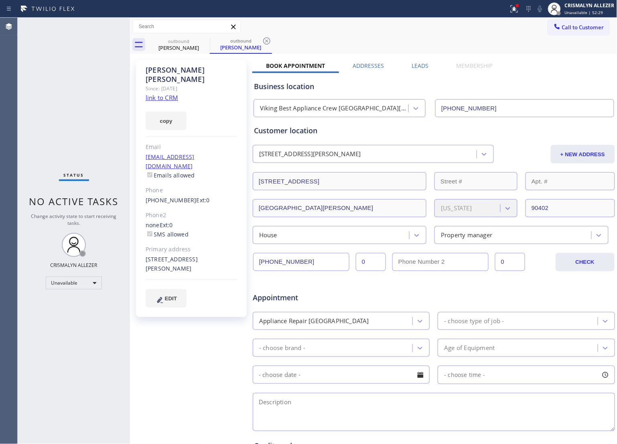
click at [418, 65] on label "Leads" at bounding box center [420, 66] width 17 height 8
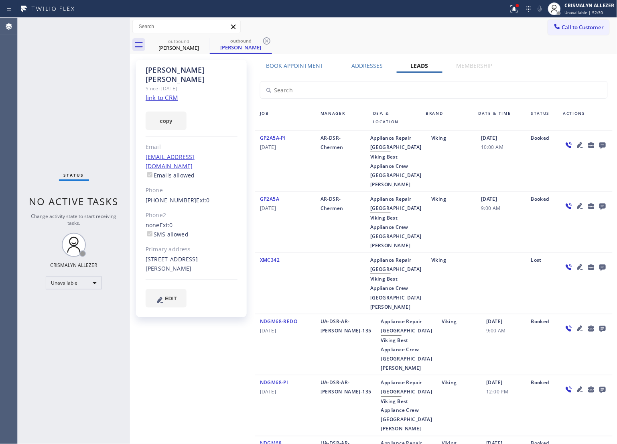
click at [600, 143] on icon at bounding box center [603, 146] width 6 height 6
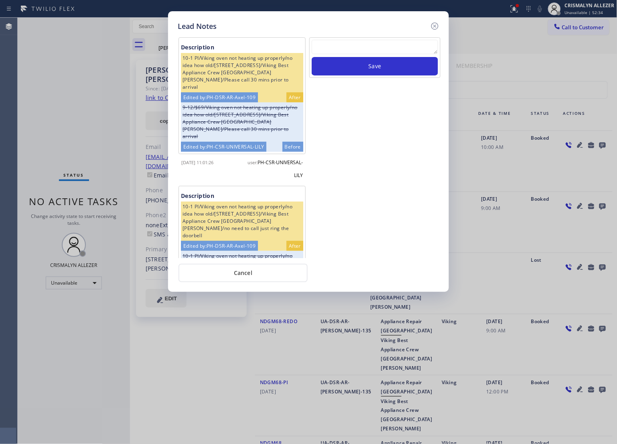
click at [375, 46] on textarea at bounding box center [375, 47] width 126 height 14
paste textarea "no answer | pls xfer here cx cb"
type textarea "no answer | pls xfer here cx cb"
click at [376, 65] on button "Save" at bounding box center [375, 66] width 126 height 18
click at [243, 275] on button "Cancel" at bounding box center [243, 273] width 129 height 18
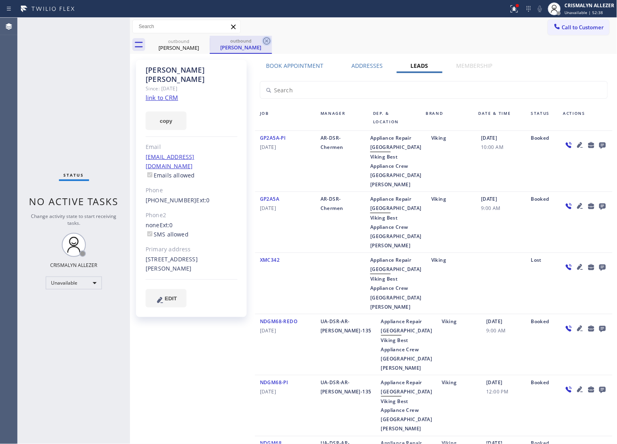
click at [266, 42] on icon at bounding box center [266, 40] width 7 height 7
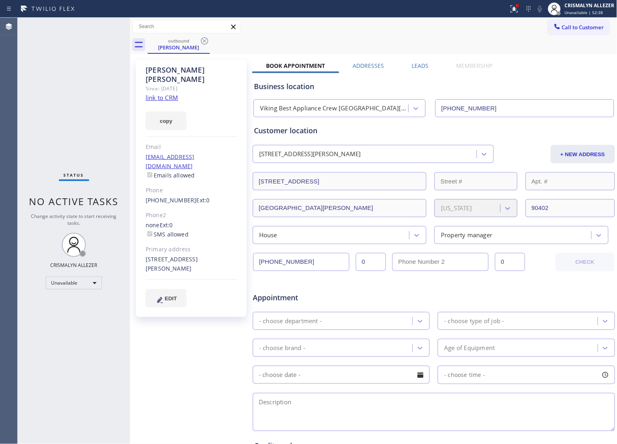
drag, startPoint x: 207, startPoint y: 43, endPoint x: 206, endPoint y: 32, distance: 10.5
click at [207, 43] on icon at bounding box center [205, 41] width 10 height 10
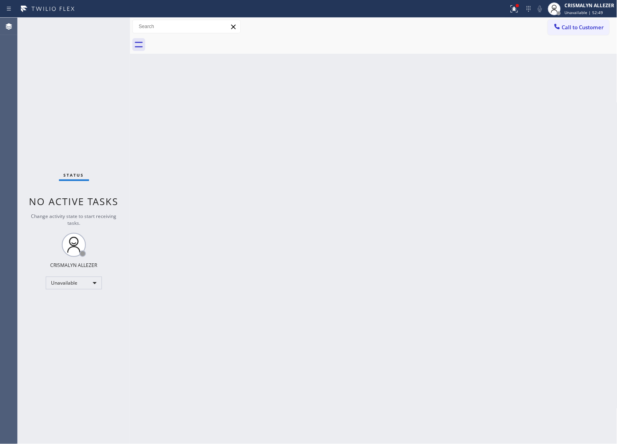
drag, startPoint x: 581, startPoint y: 26, endPoint x: 554, endPoint y: 45, distance: 32.3
click at [581, 26] on span "Call to Customer" at bounding box center [583, 27] width 42 height 7
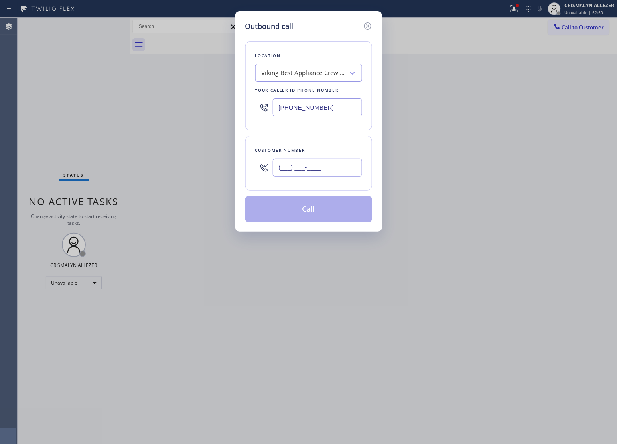
click at [329, 173] on input "(___) ___-____" at bounding box center [318, 168] width 90 height 18
paste input "310) 413-1015"
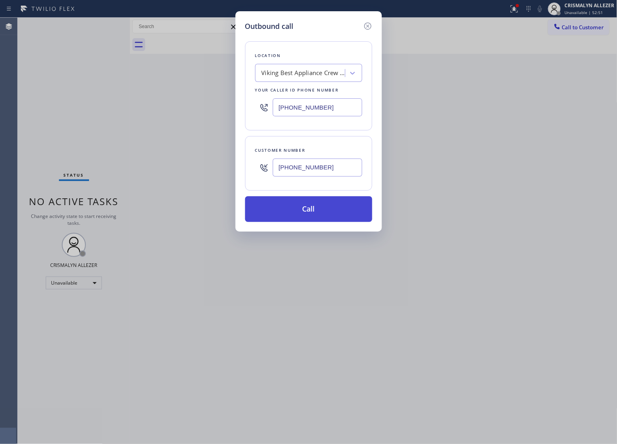
type input "[PHONE_NUMBER]"
click at [317, 213] on button "Call" at bounding box center [308, 209] width 127 height 26
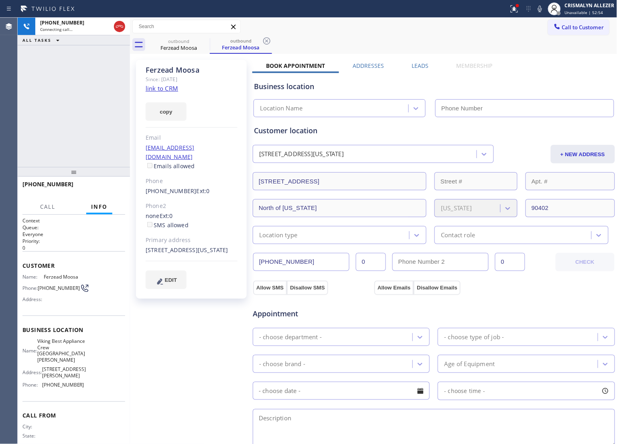
click at [164, 88] on link "link to CRM" at bounding box center [162, 88] width 33 height 8
type input "[PHONE_NUMBER]"
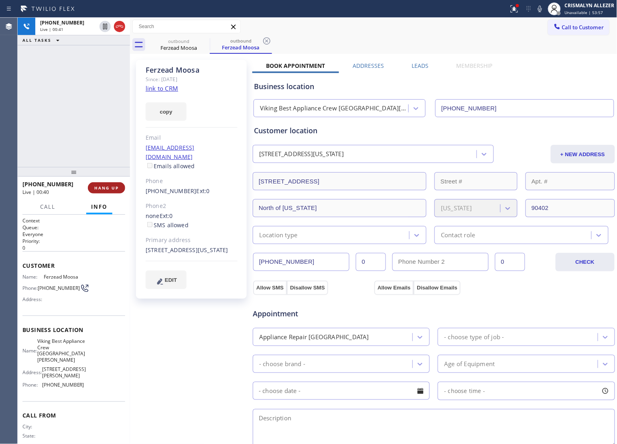
click at [106, 190] on span "HANG UP" at bounding box center [106, 188] width 24 height 6
click at [106, 190] on span "COMPLETE" at bounding box center [105, 188] width 28 height 6
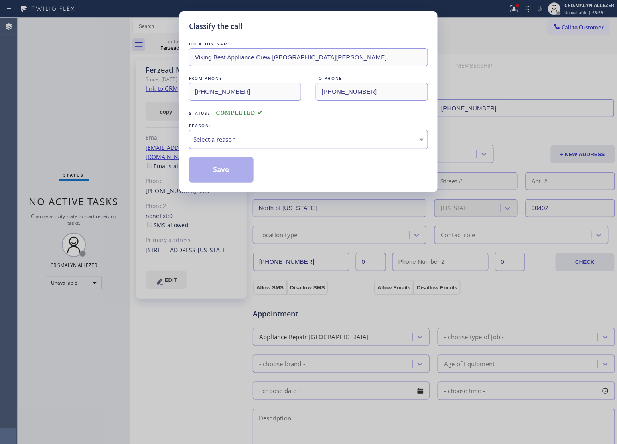
drag, startPoint x: 330, startPoint y: 137, endPoint x: 318, endPoint y: 147, distance: 15.8
click at [330, 138] on div "Select a reason" at bounding box center [309, 139] width 230 height 9
click at [227, 174] on button "Save" at bounding box center [221, 170] width 65 height 26
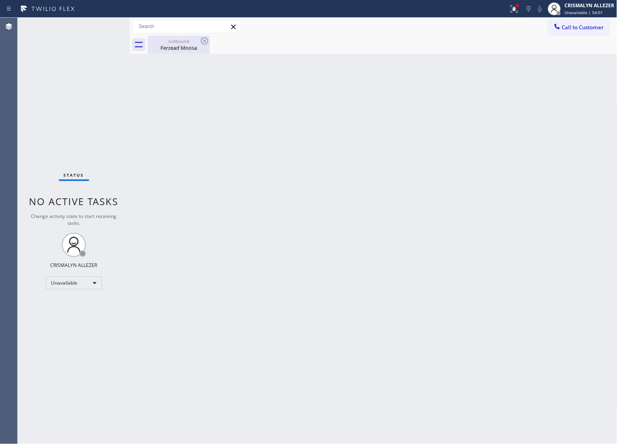
click at [177, 49] on div "Ferzead Moosa" at bounding box center [179, 47] width 61 height 7
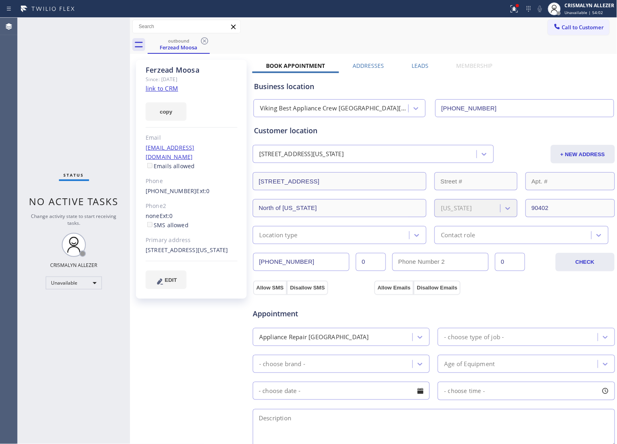
drag, startPoint x: 416, startPoint y: 66, endPoint x: 542, endPoint y: 115, distance: 135.2
click at [418, 69] on label "Leads" at bounding box center [420, 66] width 17 height 8
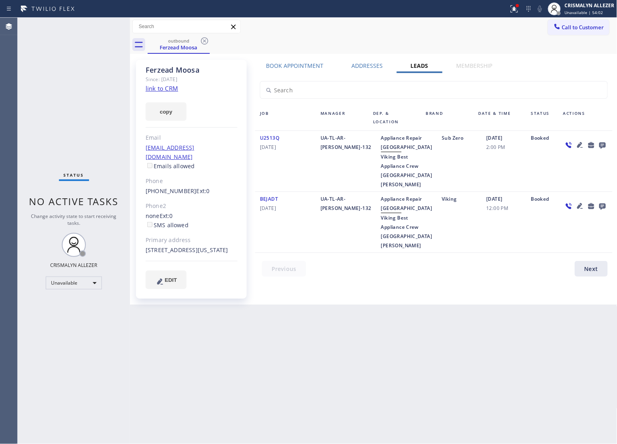
click at [601, 144] on icon at bounding box center [603, 145] width 10 height 10
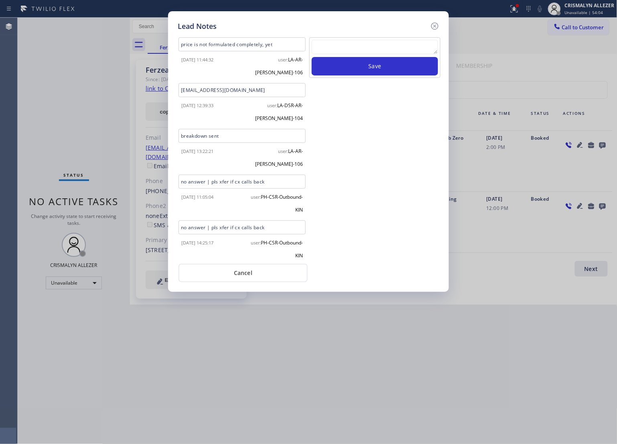
click at [356, 45] on textarea at bounding box center [375, 47] width 126 height 14
paste textarea "ALL GOOD FOR NOW, if cb xfer"
type textarea "ALL GOOD FOR NOW, if cb xfer"
click at [381, 71] on button "Save" at bounding box center [375, 66] width 126 height 18
drag, startPoint x: 234, startPoint y: 275, endPoint x: 235, endPoint y: 211, distance: 64.2
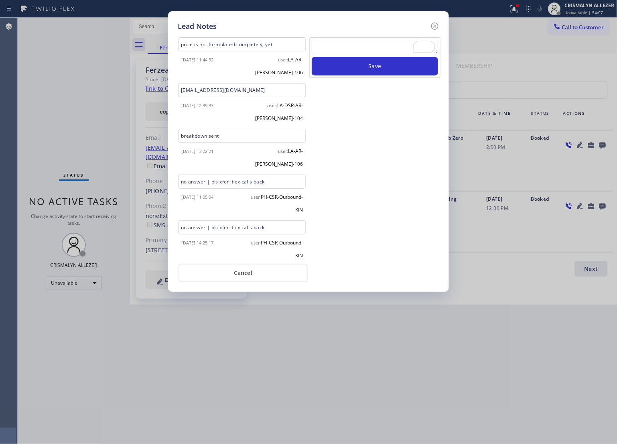
click at [235, 273] on button "Cancel" at bounding box center [243, 273] width 129 height 18
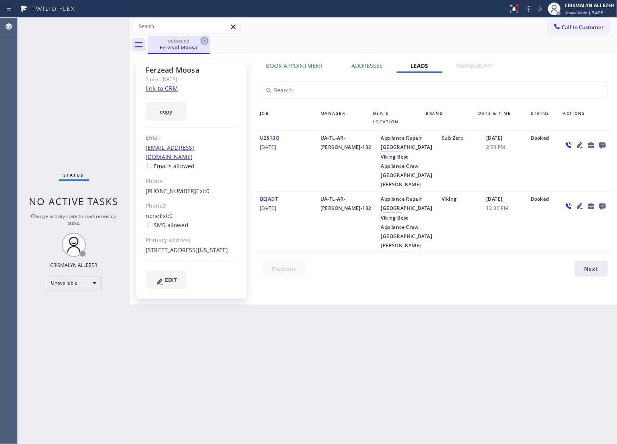
click at [205, 41] on icon at bounding box center [204, 40] width 7 height 7
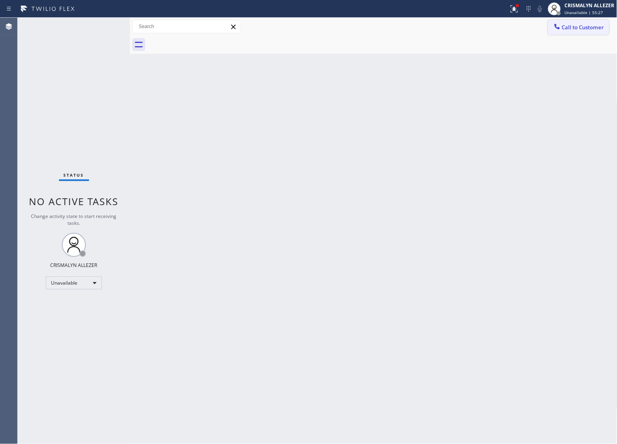
click at [583, 29] on span "Call to Customer" at bounding box center [583, 27] width 42 height 7
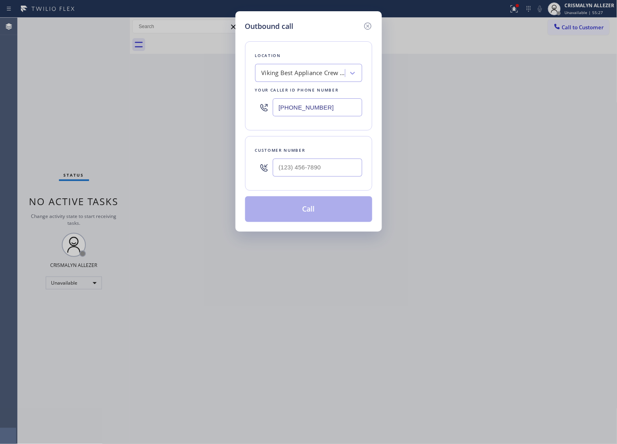
drag, startPoint x: 348, startPoint y: 107, endPoint x: 175, endPoint y: 108, distance: 172.2
click at [179, 108] on div "Outbound call Location Viking Best Appliance Crew Santa Monica Your caller id p…" at bounding box center [308, 222] width 617 height 444
paste input "650) 549-9580"
type input "[PHONE_NUMBER]"
click at [322, 166] on input "(___) ___-____" at bounding box center [318, 168] width 90 height 18
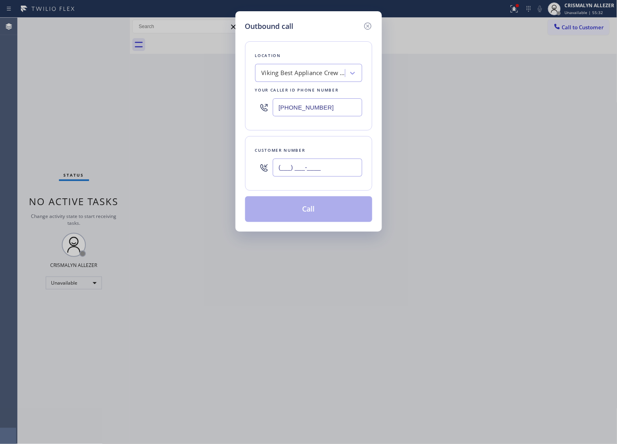
paste input "650) 704-0441"
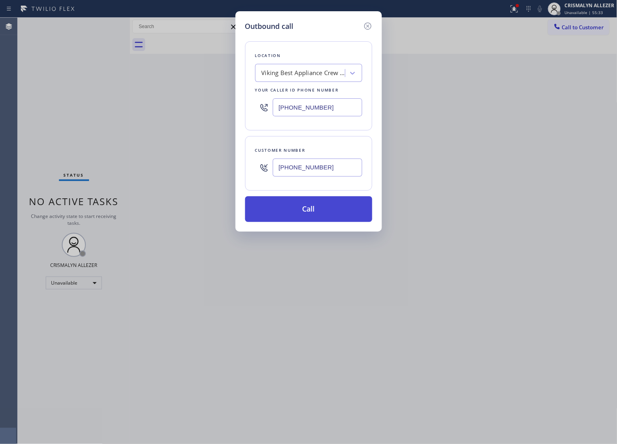
type input "[PHONE_NUMBER]"
click at [310, 213] on button "Call" at bounding box center [308, 209] width 127 height 26
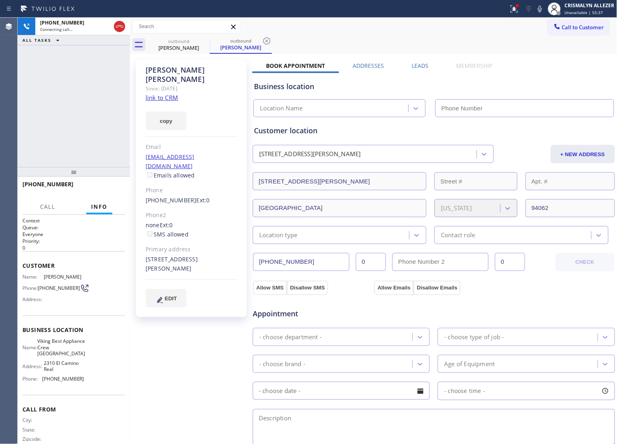
type input "[PHONE_NUMBER]"
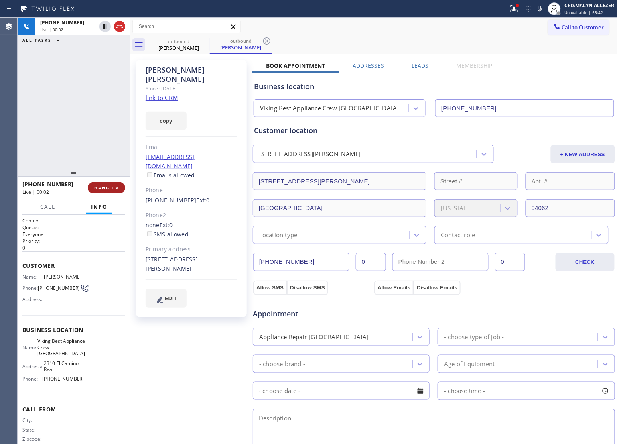
click at [101, 187] on span "HANG UP" at bounding box center [106, 188] width 24 height 6
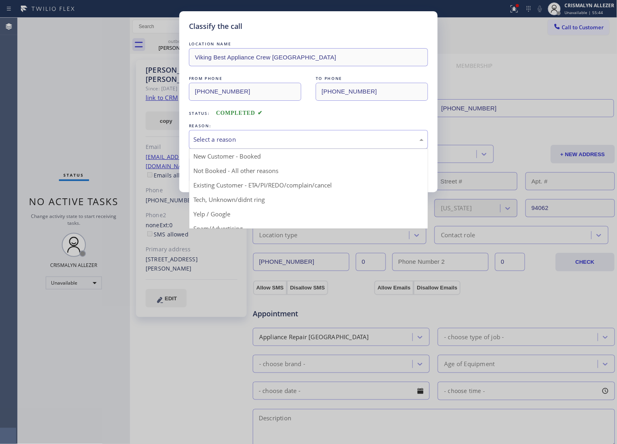
click at [314, 144] on div "Select a reason" at bounding box center [309, 139] width 230 height 9
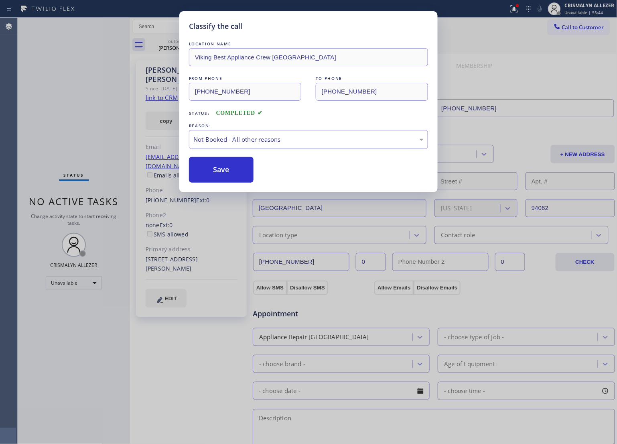
click at [232, 172] on button "Save" at bounding box center [221, 170] width 65 height 26
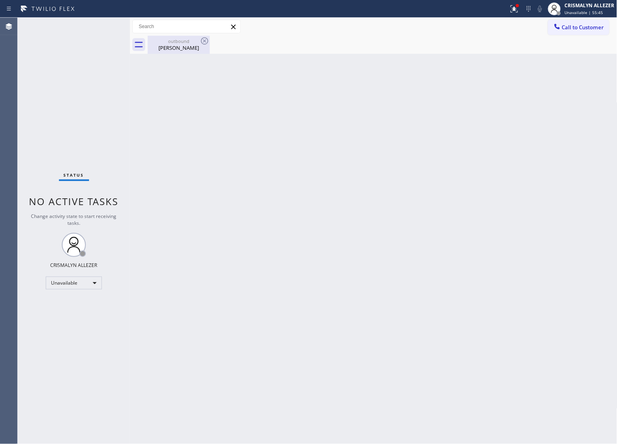
click at [182, 45] on div "Claudia Dakin" at bounding box center [179, 47] width 61 height 7
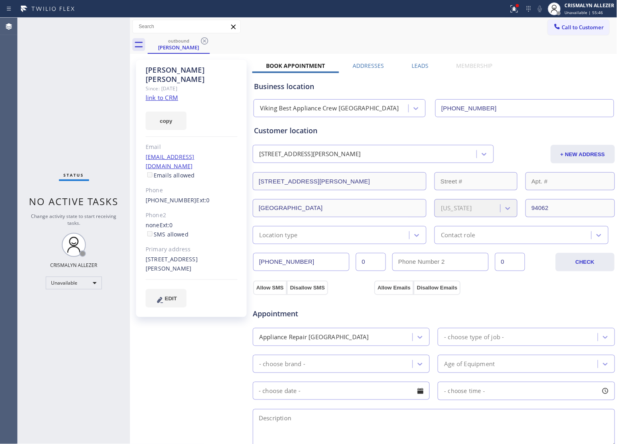
click at [413, 65] on label "Leads" at bounding box center [420, 66] width 17 height 8
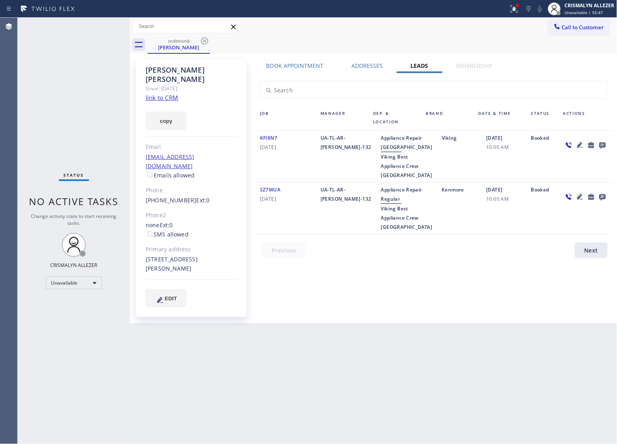
click at [602, 145] on icon at bounding box center [603, 146] width 6 height 6
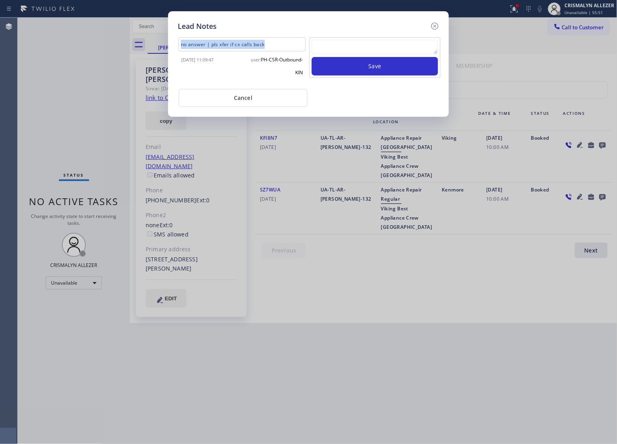
drag, startPoint x: 270, startPoint y: 39, endPoint x: 139, endPoint y: 45, distance: 131.5
click at [139, 45] on div "Lead Notes no answer | pls xfer if cx calls back 2025-08-21 11:09:47 user: PH-C…" at bounding box center [308, 222] width 617 height 444
copy div "no answer | pls xfer if cx calls back"
click at [355, 54] on textarea "To enrich screen reader interactions, please activate Accessibility in Grammarl…" at bounding box center [375, 47] width 126 height 14
paste textarea "no answer | pls xfer if cx calls back"
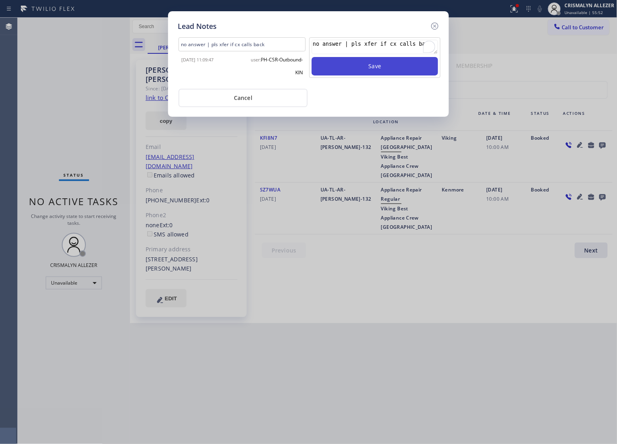
type textarea "no answer | pls xfer if cx calls back"
click at [380, 67] on button "Save" at bounding box center [375, 66] width 126 height 18
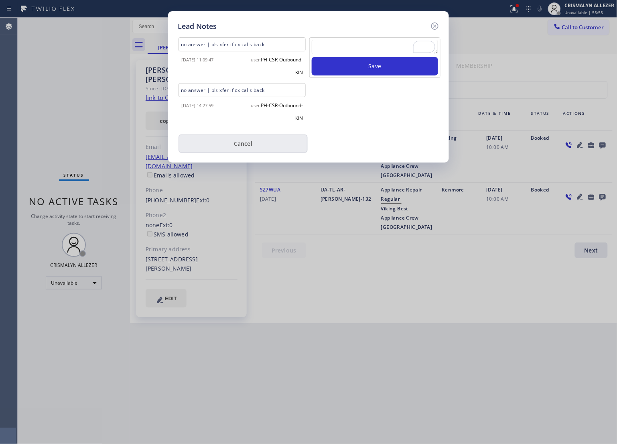
click at [246, 145] on button "Cancel" at bounding box center [243, 143] width 129 height 18
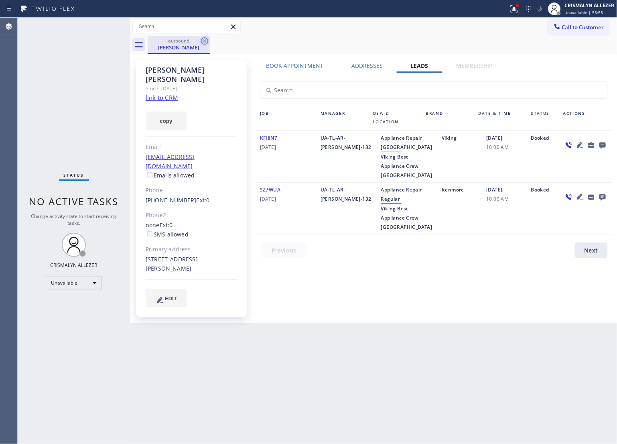
click at [201, 39] on icon at bounding box center [205, 41] width 10 height 10
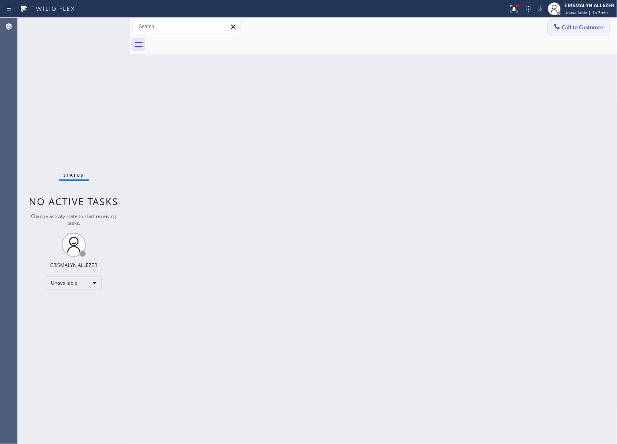
drag, startPoint x: 569, startPoint y: 35, endPoint x: 577, endPoint y: 25, distance: 12.9
click at [569, 34] on div "Call to Customer Outbound call Location Viking Best Appliance Crew Redwood City…" at bounding box center [374, 27] width 488 height 18
click at [577, 25] on span "Call to Customer" at bounding box center [583, 27] width 42 height 7
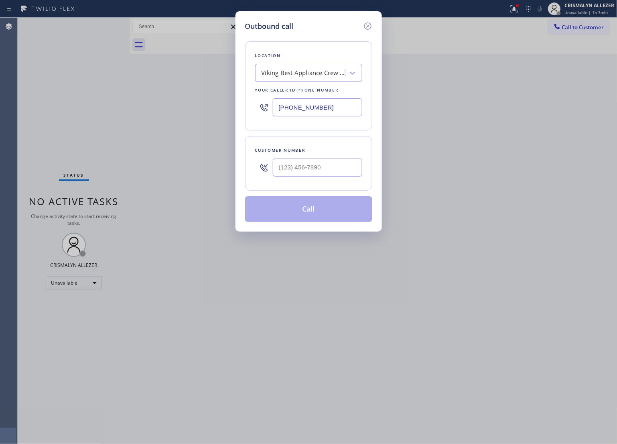
drag, startPoint x: 348, startPoint y: 112, endPoint x: 288, endPoint y: 154, distance: 73.4
click at [134, 107] on div "Outbound call Location Viking Best Appliance Crew Redwood City Your caller id p…" at bounding box center [308, 222] width 617 height 444
paste input "786) 565-6096"
type input "[PHONE_NUMBER]"
click at [310, 163] on input "(___) ___-____" at bounding box center [318, 168] width 90 height 18
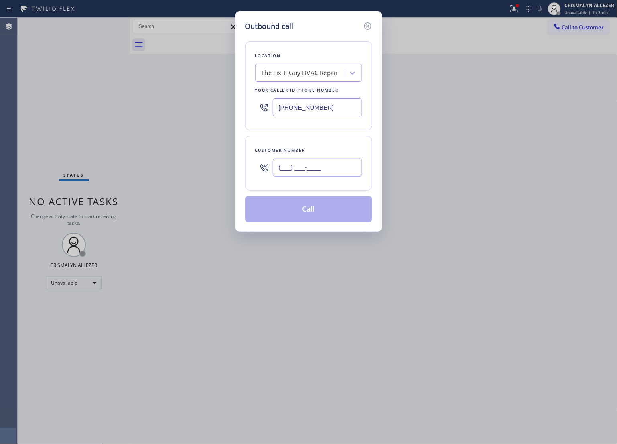
paste input "305) 343-5761"
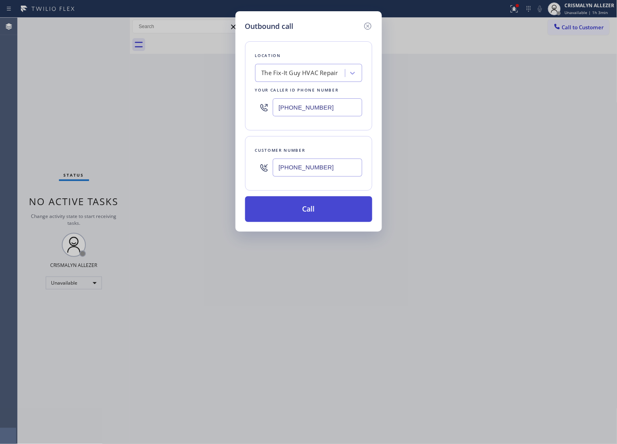
type input "[PHONE_NUMBER]"
click at [310, 215] on button "Call" at bounding box center [308, 209] width 127 height 26
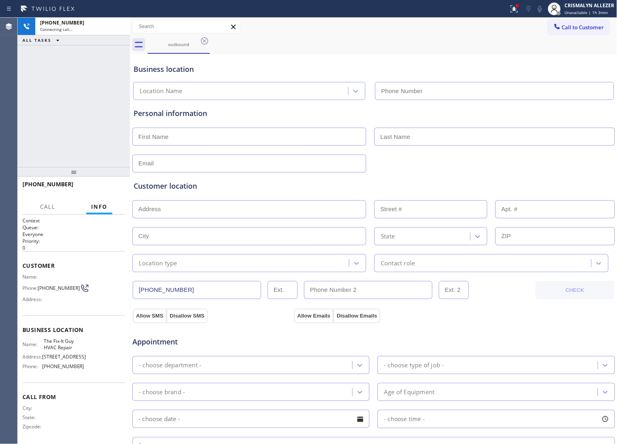
type input "[PHONE_NUMBER]"
click at [103, 189] on span "HANG UP" at bounding box center [106, 188] width 24 height 6
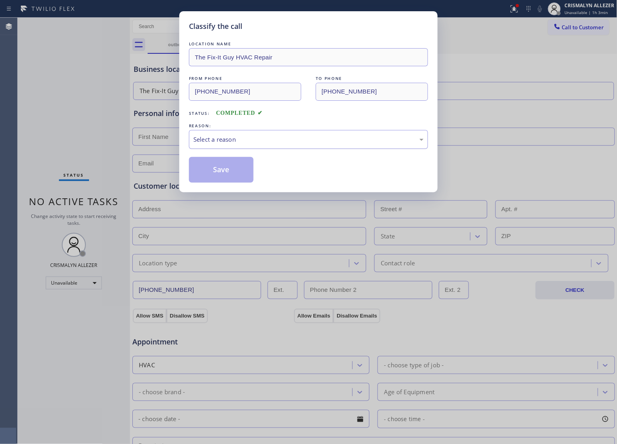
click at [283, 144] on div "Select a reason" at bounding box center [309, 139] width 230 height 9
click at [217, 169] on button "Save" at bounding box center [221, 170] width 65 height 26
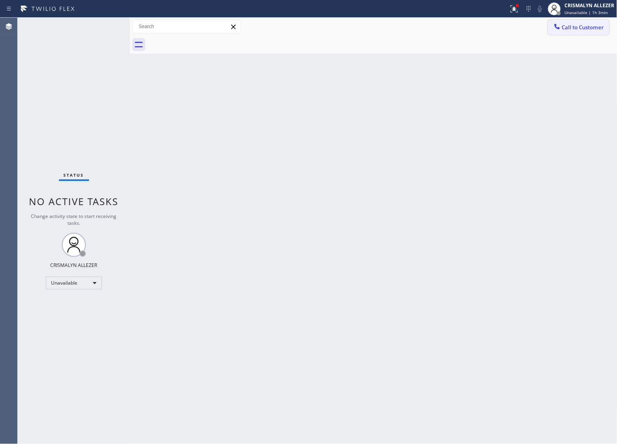
click at [585, 27] on span "Call to Customer" at bounding box center [583, 27] width 42 height 7
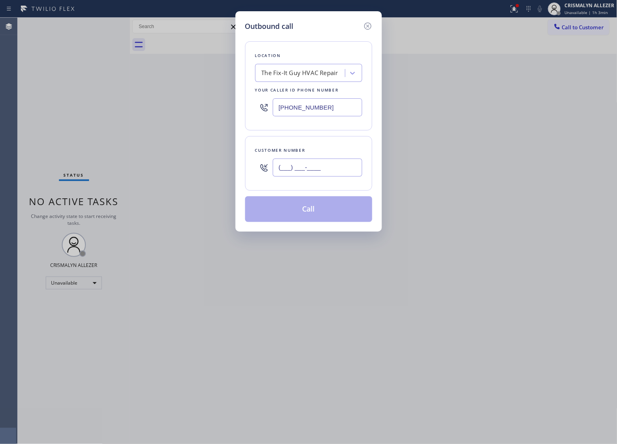
click at [342, 173] on input "(___) ___-____" at bounding box center [318, 168] width 90 height 18
paste input "305) 343-5761"
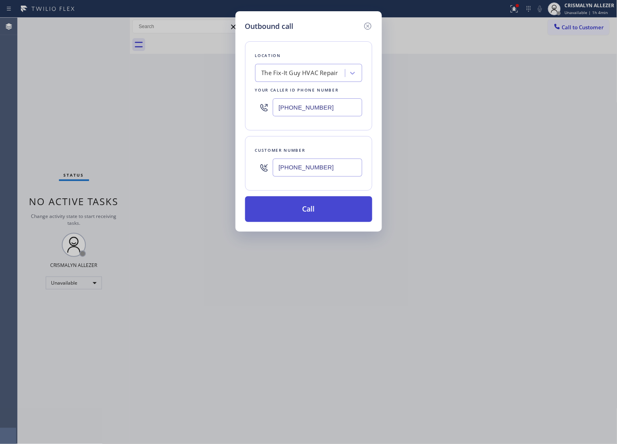
type input "[PHONE_NUMBER]"
click at [313, 207] on button "Call" at bounding box center [308, 209] width 127 height 26
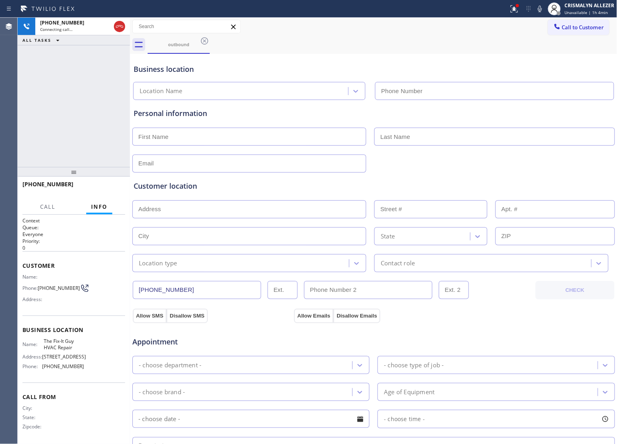
type input "[PHONE_NUMBER]"
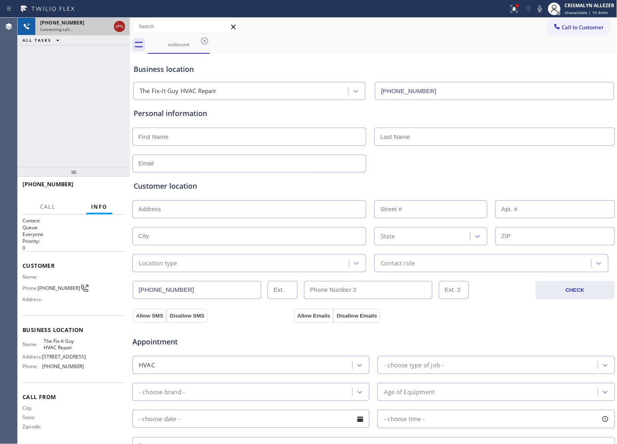
click at [121, 22] on icon at bounding box center [120, 27] width 10 height 10
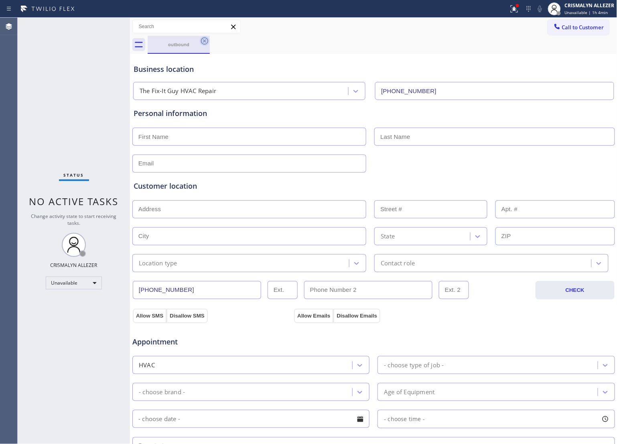
click at [209, 42] on icon at bounding box center [205, 41] width 10 height 10
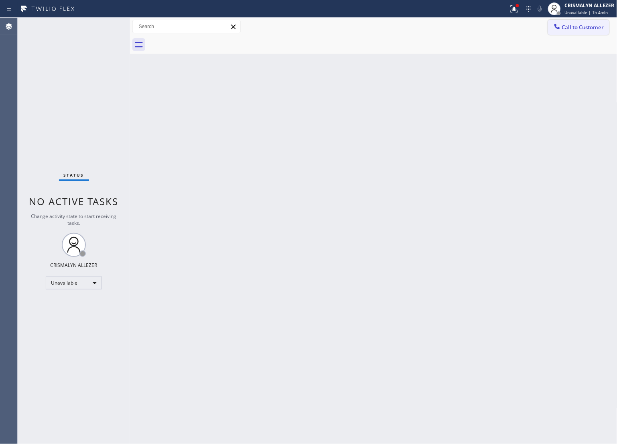
click at [581, 24] on span "Call to Customer" at bounding box center [583, 27] width 42 height 7
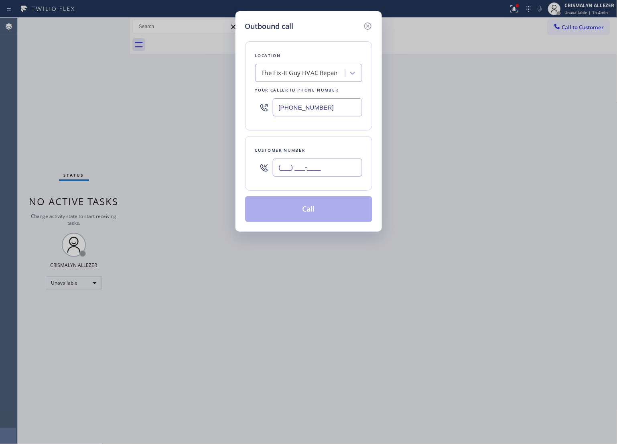
click at [345, 171] on input "(___) ___-____" at bounding box center [318, 168] width 90 height 18
paste input "760) 792-8336"
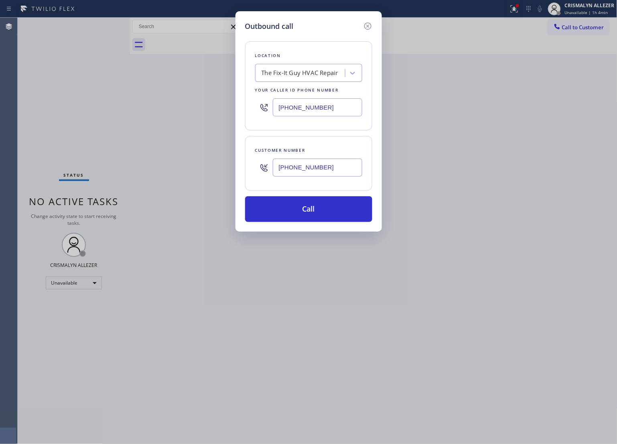
type input "[PHONE_NUMBER]"
click at [310, 73] on div "The Fix-It Guy HVAC Repair" at bounding box center [300, 73] width 77 height 9
paste input "GE Monogram Repair Expert [GEOGRAPHIC_DATA]"
type input "GE Monogram Repair Expert [GEOGRAPHIC_DATA]"
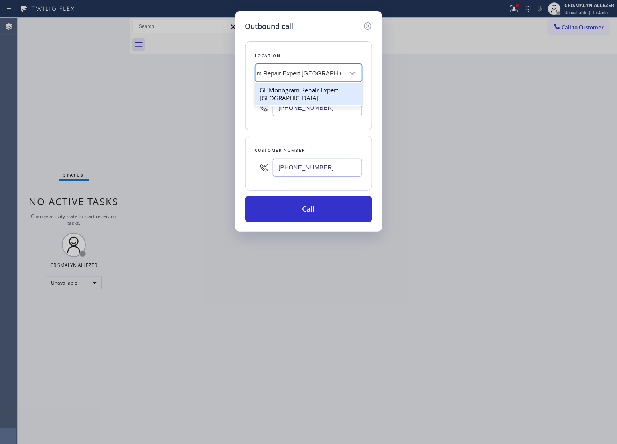
click at [306, 103] on div "GE Monogram Repair Expert [GEOGRAPHIC_DATA]" at bounding box center [308, 94] width 107 height 22
type input "[PHONE_NUMBER]"
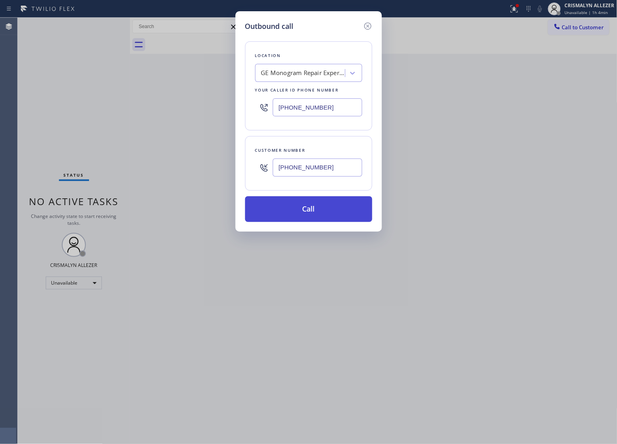
click at [310, 204] on button "Call" at bounding box center [308, 209] width 127 height 26
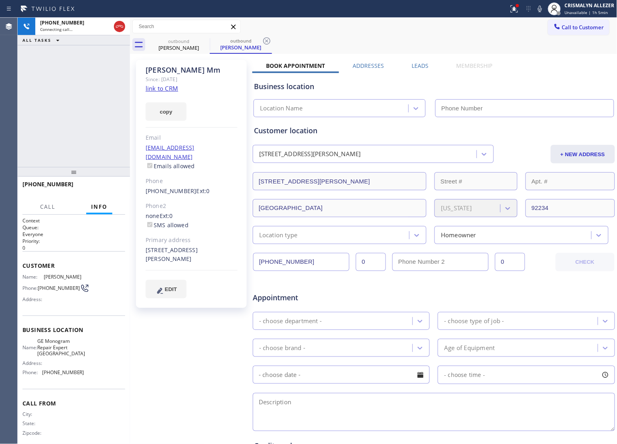
type input "[PHONE_NUMBER]"
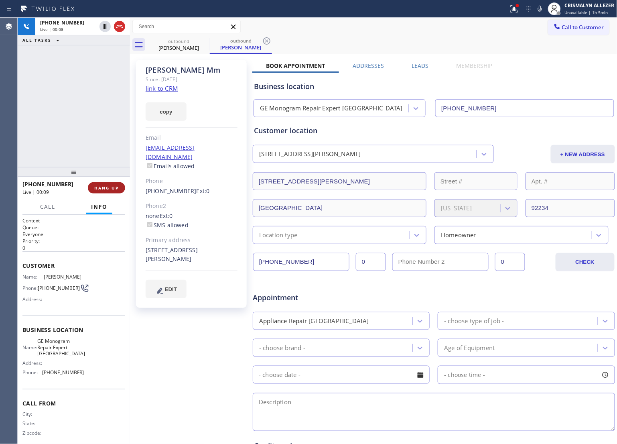
click at [94, 183] on button "HANG UP" at bounding box center [106, 187] width 37 height 11
click at [96, 189] on span "COMPLETE" at bounding box center [105, 188] width 28 height 6
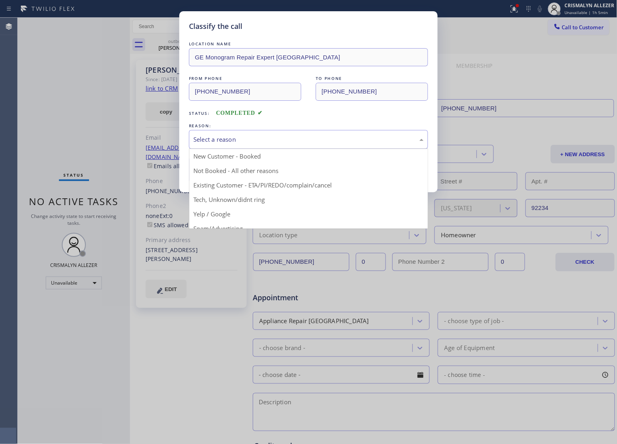
click at [273, 145] on div "Select a reason" at bounding box center [308, 139] width 239 height 19
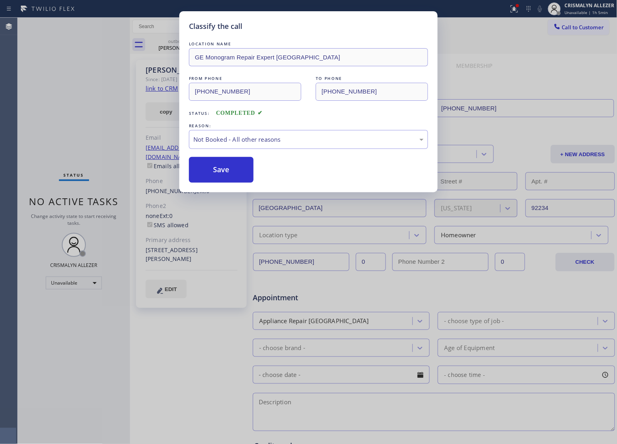
click at [219, 179] on button "Save" at bounding box center [221, 170] width 65 height 26
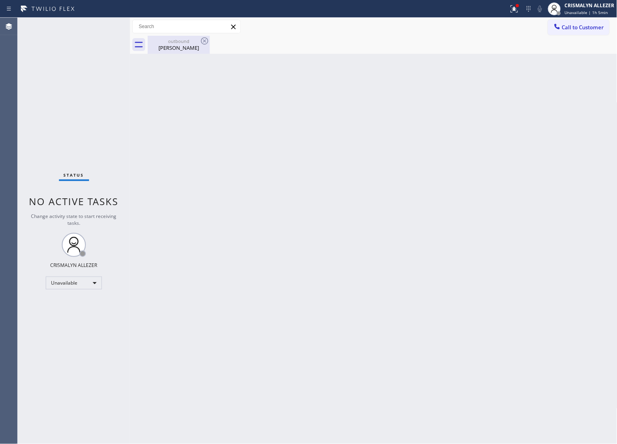
click at [173, 47] on div "Albert Mm" at bounding box center [179, 47] width 61 height 7
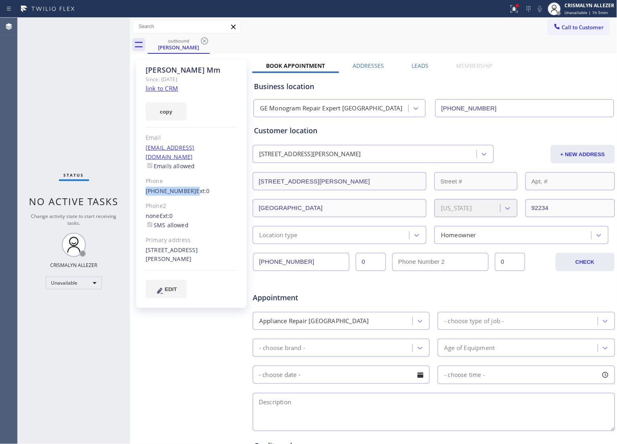
drag, startPoint x: 142, startPoint y: 181, endPoint x: 187, endPoint y: 183, distance: 45.0
click at [187, 183] on div "Albert Mm Since: 20 may 2020 link to CRM copy Email no@gmial.com Emails allowed…" at bounding box center [191, 184] width 111 height 248
copy div "[PHONE_NUMBER]"
click at [205, 41] on icon at bounding box center [204, 40] width 7 height 7
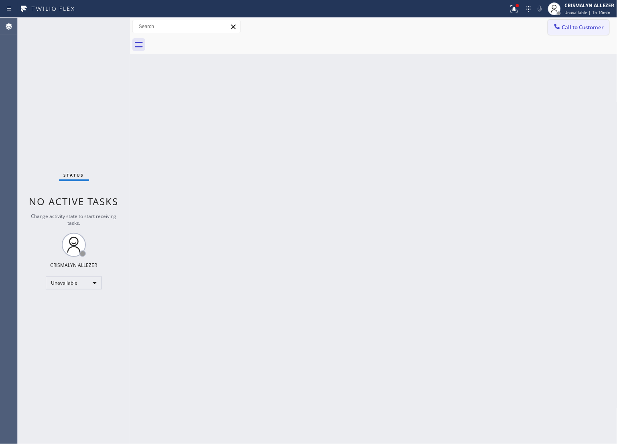
click at [599, 29] on span "Call to Customer" at bounding box center [583, 27] width 42 height 7
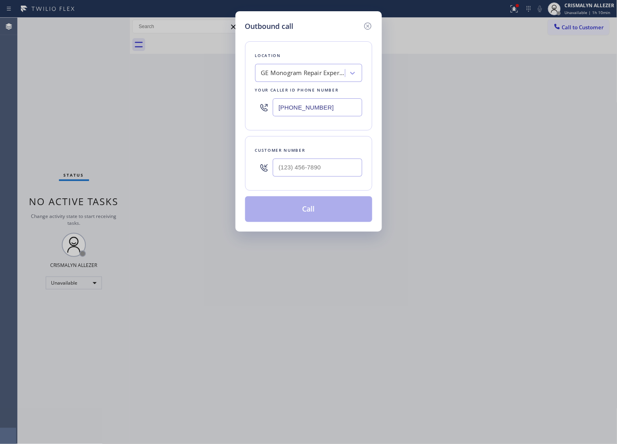
drag, startPoint x: 342, startPoint y: 105, endPoint x: 207, endPoint y: 105, distance: 135.3
click at [207, 105] on div "Outbound call Location GE Monogram Repair Expert Cathedral City Your caller id …" at bounding box center [308, 222] width 617 height 444
paste input "805) 819-5859"
type input "[PHONE_NUMBER]"
click at [324, 174] on input "(___) ___-____" at bounding box center [318, 168] width 90 height 18
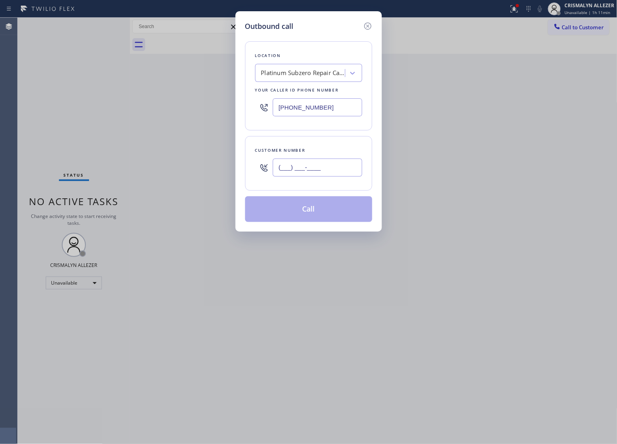
paste input "805) 705-5554"
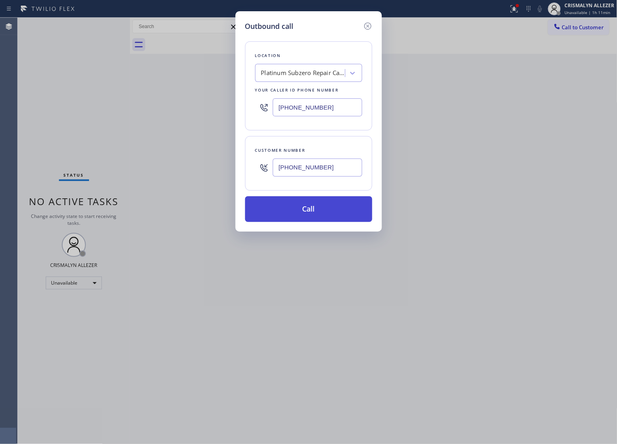
type input "[PHONE_NUMBER]"
click at [300, 218] on button "Call" at bounding box center [308, 209] width 127 height 26
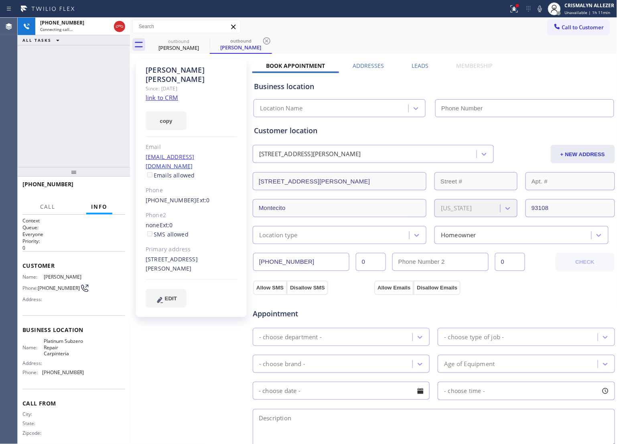
click at [157, 94] on link "link to CRM" at bounding box center [162, 98] width 33 height 8
type input "[PHONE_NUMBER]"
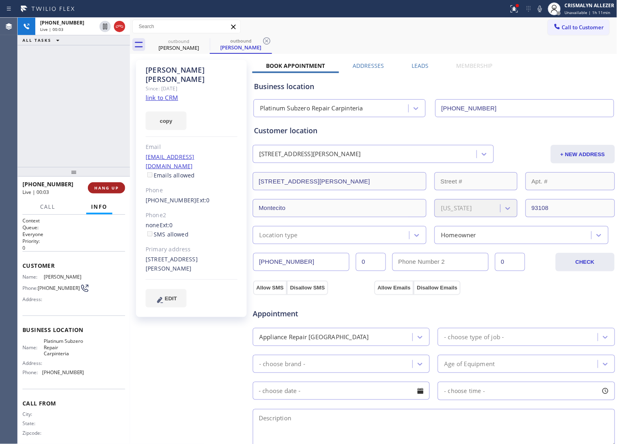
click at [108, 189] on span "HANG UP" at bounding box center [106, 188] width 24 height 6
click at [108, 189] on span "COMPLETE" at bounding box center [105, 188] width 28 height 6
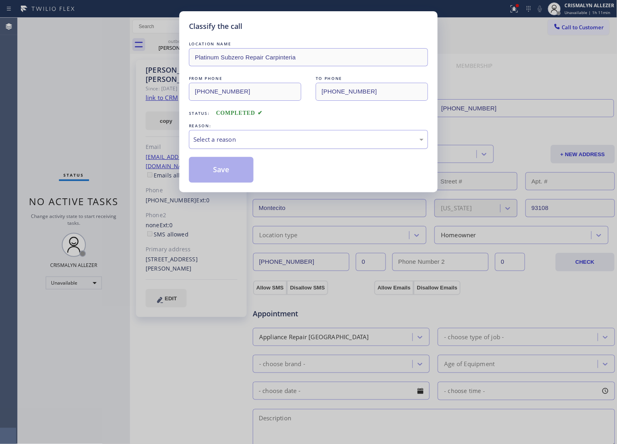
click at [314, 147] on div "Select a reason" at bounding box center [308, 139] width 239 height 19
click at [223, 168] on button "Save" at bounding box center [221, 170] width 65 height 26
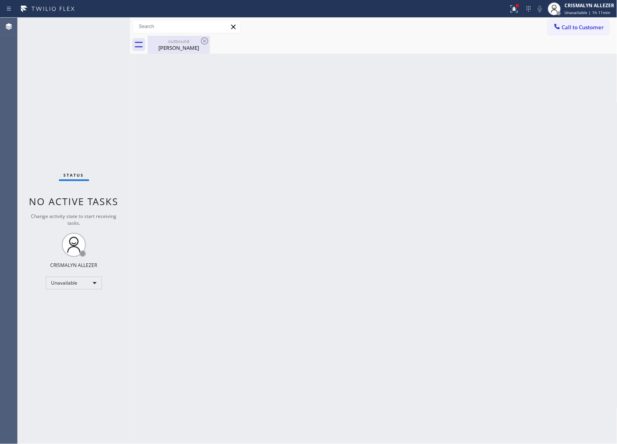
click at [176, 49] on div "Amanda Lopez-Hollis" at bounding box center [179, 47] width 61 height 7
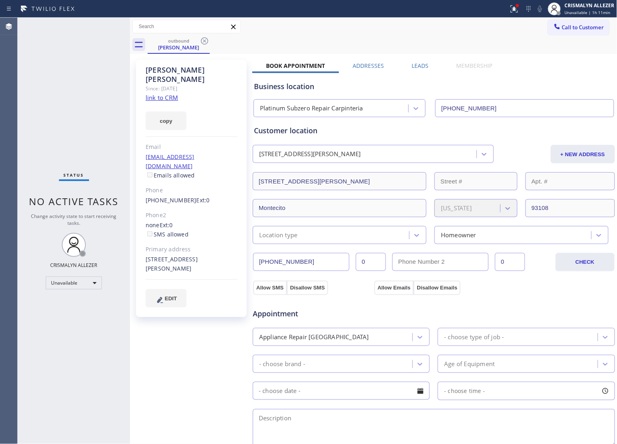
click at [415, 64] on label "Leads" at bounding box center [420, 66] width 17 height 8
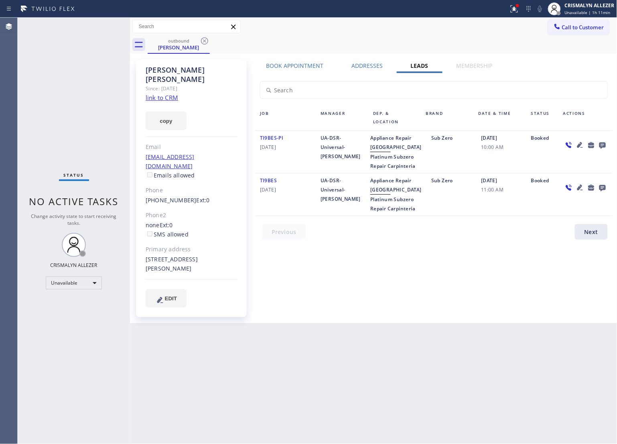
click at [600, 145] on icon at bounding box center [603, 146] width 6 height 6
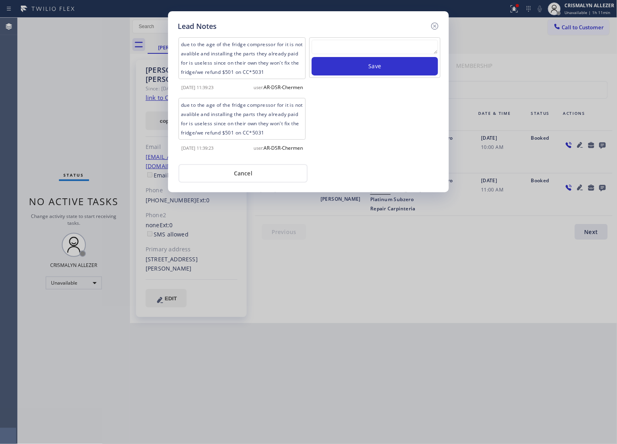
click at [361, 48] on textarea at bounding box center [375, 47] width 126 height 14
paste textarea "no answer | pls xfer here cx cb"
type textarea "no answer | pls xfer here cx cb"
click at [371, 68] on button "Save" at bounding box center [375, 66] width 126 height 18
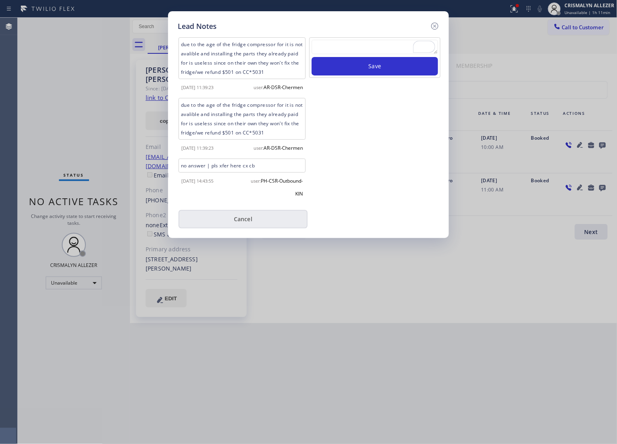
click at [255, 228] on button "Cancel" at bounding box center [243, 219] width 129 height 18
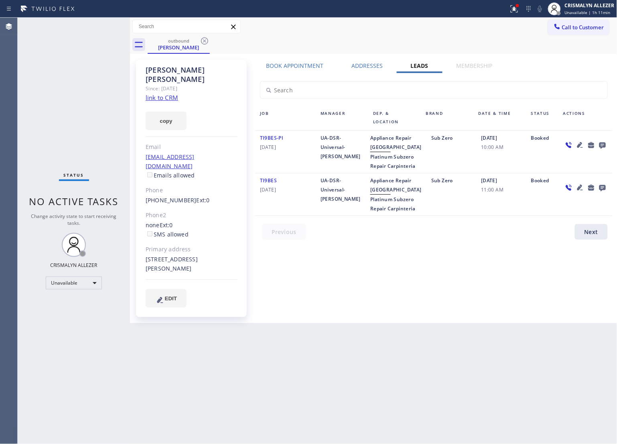
click at [205, 39] on icon at bounding box center [205, 41] width 10 height 10
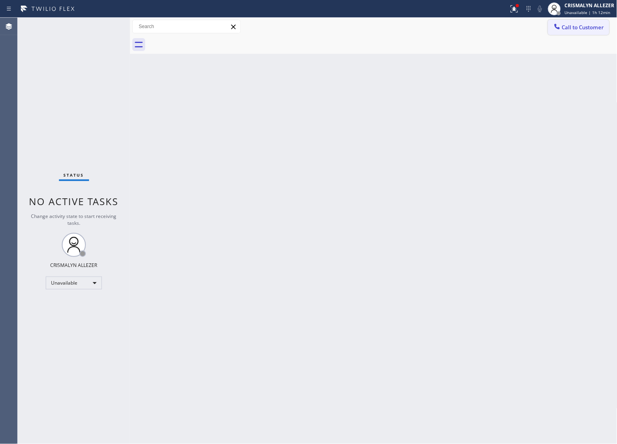
click at [587, 24] on span "Call to Customer" at bounding box center [583, 27] width 42 height 7
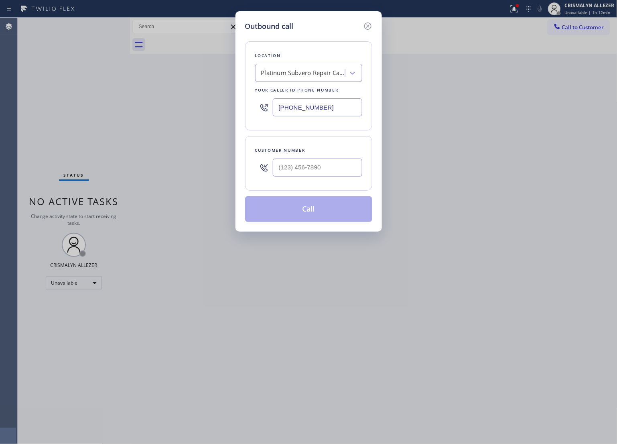
drag, startPoint x: 346, startPoint y: 107, endPoint x: 107, endPoint y: 98, distance: 238.7
click at [130, 101] on div "Outbound call Location Platinum Subzero Repair Carpinteria Your caller id phone…" at bounding box center [308, 222] width 617 height 444
paste input "510) 241-4048"
type input "[PHONE_NUMBER]"
click at [322, 170] on input "(___) ___-____" at bounding box center [318, 168] width 90 height 18
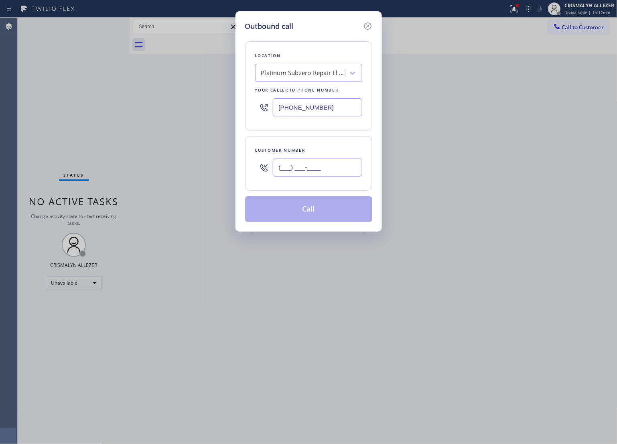
paste input "510) 872-7683"
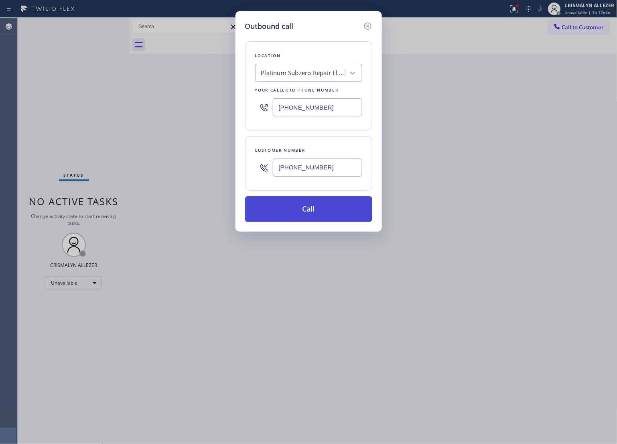
type input "[PHONE_NUMBER]"
click at [318, 215] on button "Call" at bounding box center [308, 209] width 127 height 26
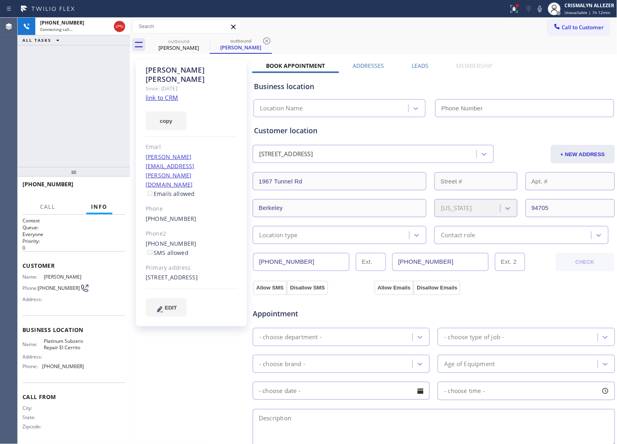
click at [163, 94] on link "link to CRM" at bounding box center [162, 98] width 33 height 8
type input "[PHONE_NUMBER]"
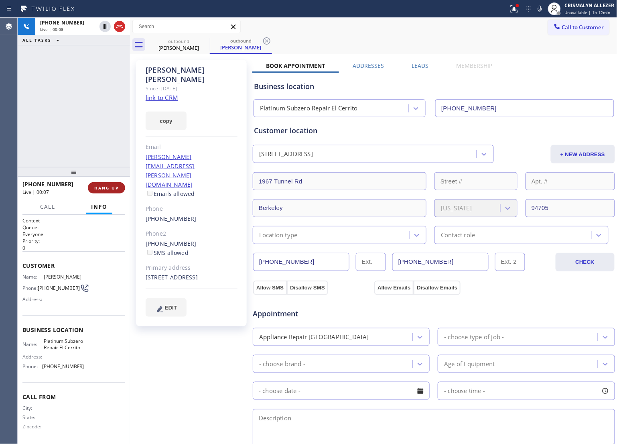
click at [103, 191] on button "HANG UP" at bounding box center [106, 187] width 37 height 11
click at [103, 190] on span "COMPLETE" at bounding box center [105, 188] width 28 height 6
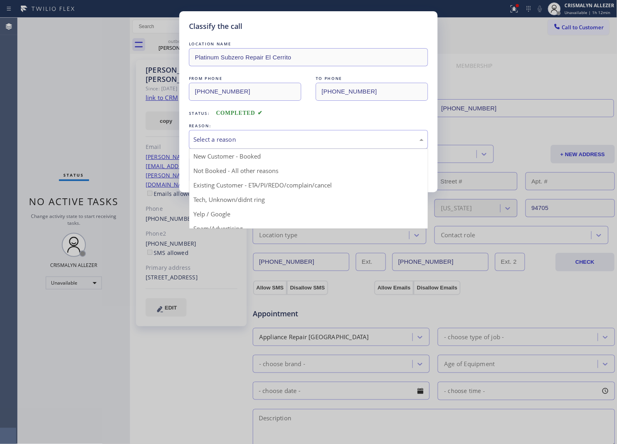
drag, startPoint x: 310, startPoint y: 137, endPoint x: 290, endPoint y: 149, distance: 22.7
click at [306, 141] on div "Select a reason" at bounding box center [309, 139] width 230 height 9
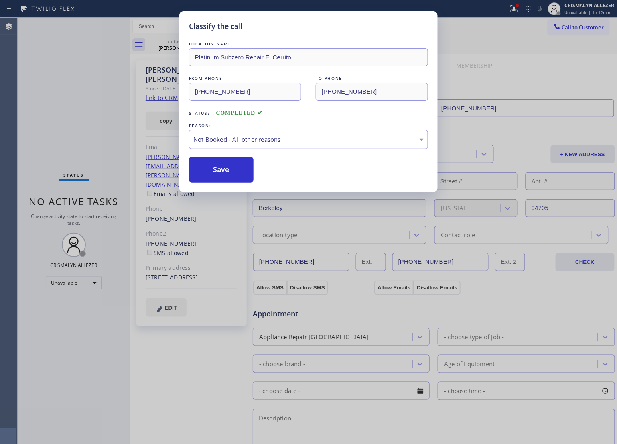
click at [232, 171] on button "Save" at bounding box center [221, 170] width 65 height 26
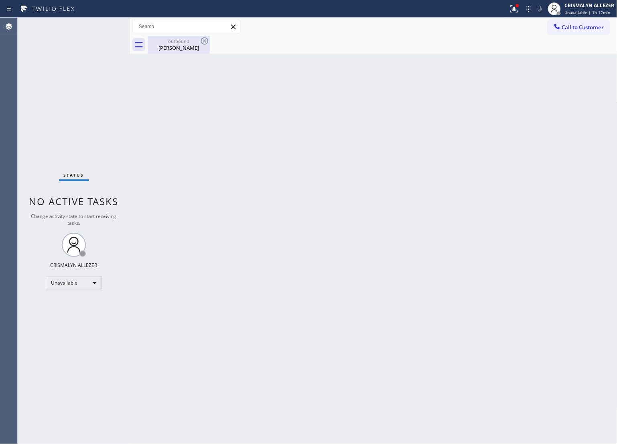
click at [173, 45] on div "Caroline Burgess" at bounding box center [179, 47] width 61 height 7
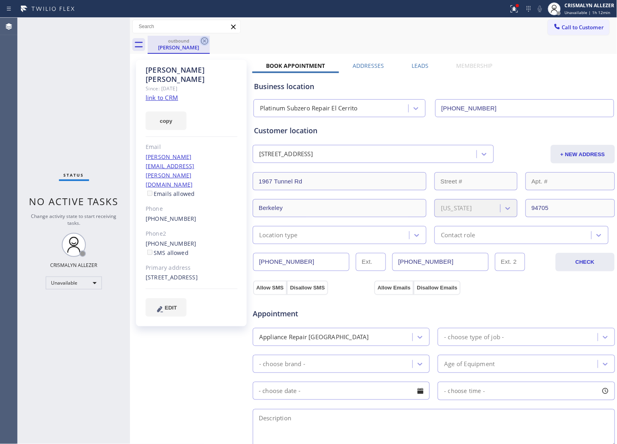
click at [208, 41] on icon at bounding box center [204, 40] width 7 height 7
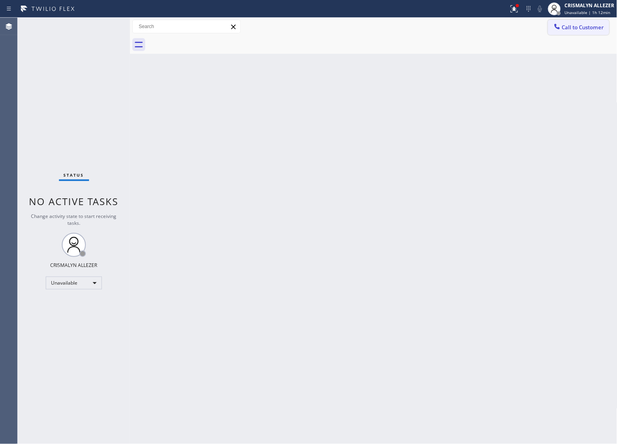
click at [587, 22] on button "Call to Customer" at bounding box center [578, 27] width 61 height 15
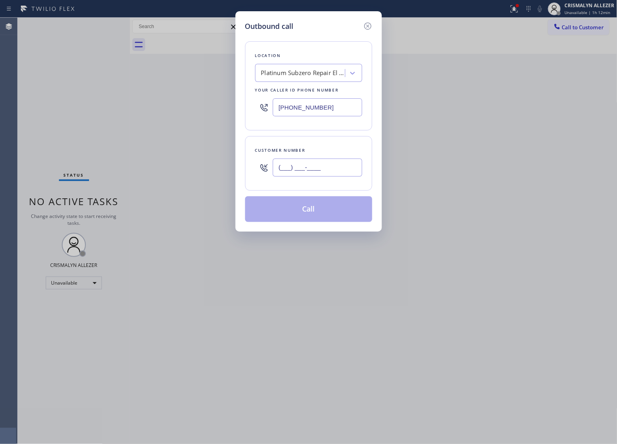
click at [342, 171] on input "(___) ___-____" at bounding box center [318, 168] width 90 height 18
paste input "text"
drag, startPoint x: 342, startPoint y: 171, endPoint x: 110, endPoint y: 166, distance: 232.5
click at [110, 166] on div "Outbound call Location Platinum Subzero Repair El Cerrito Your caller id phone …" at bounding box center [308, 222] width 617 height 444
paste input "510) 872-7683"
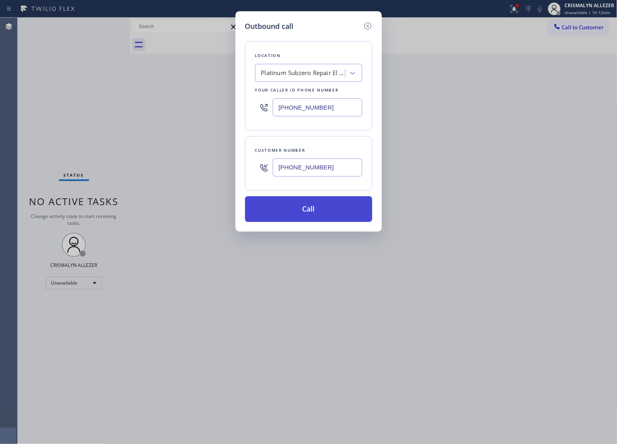
type input "[PHONE_NUMBER]"
click at [301, 212] on button "Call" at bounding box center [308, 209] width 127 height 26
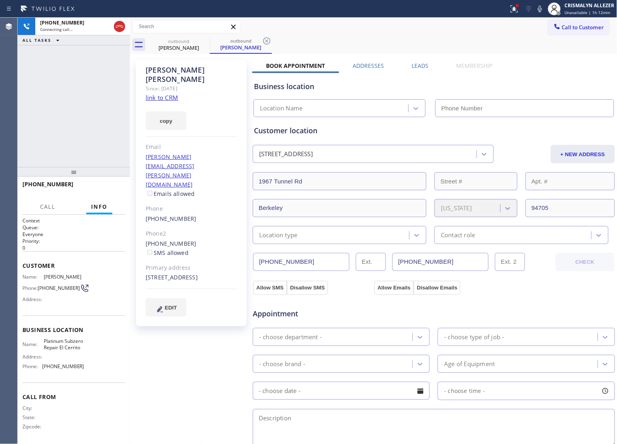
type input "[PHONE_NUMBER]"
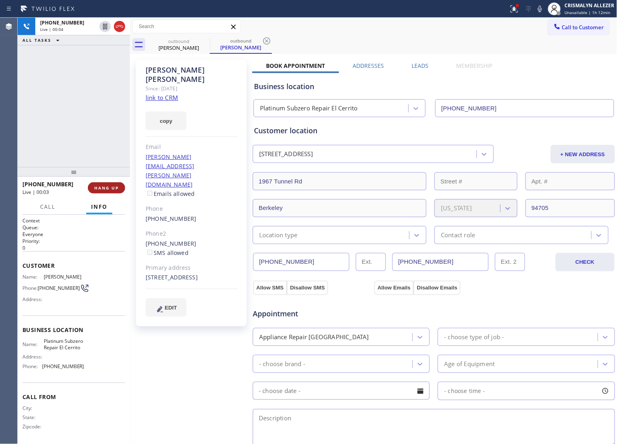
click at [100, 188] on span "HANG UP" at bounding box center [106, 188] width 24 height 6
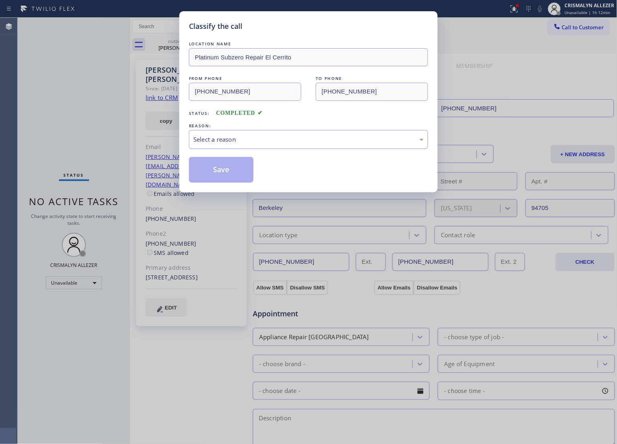
click at [276, 141] on div "Select a reason" at bounding box center [309, 139] width 230 height 9
click at [208, 173] on button "Save" at bounding box center [221, 170] width 65 height 26
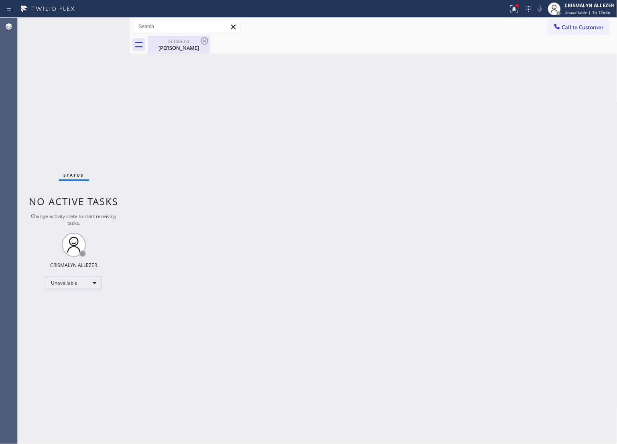
click at [175, 49] on div "Caroline Burgess" at bounding box center [179, 47] width 61 height 7
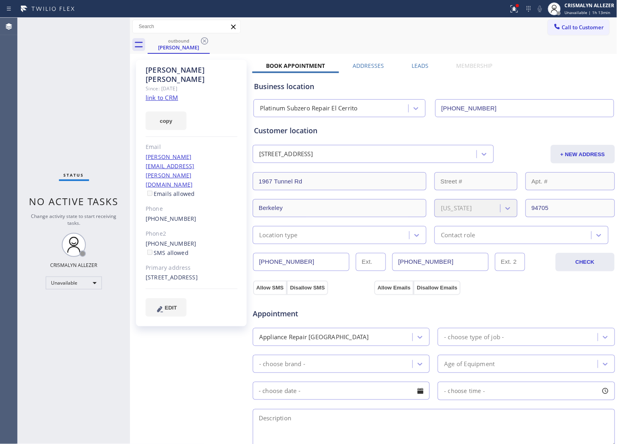
click at [421, 65] on label "Leads" at bounding box center [420, 66] width 17 height 8
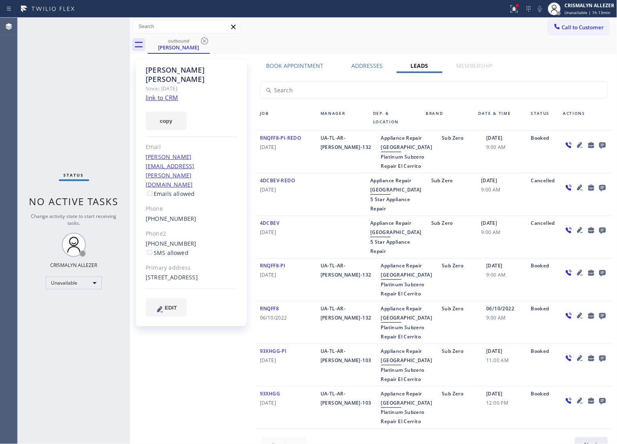
click at [598, 143] on icon at bounding box center [603, 145] width 10 height 10
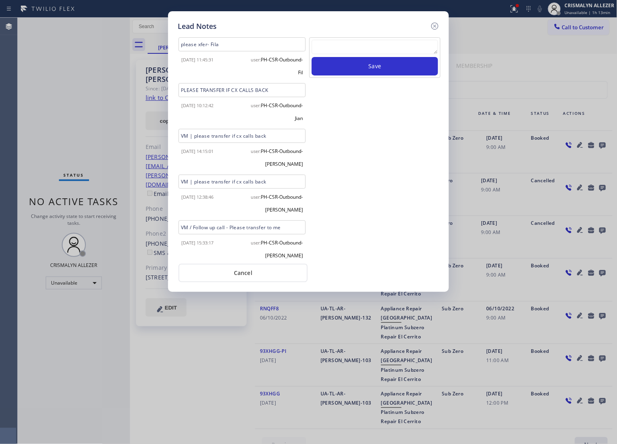
click at [349, 39] on div "Save" at bounding box center [375, 57] width 131 height 41
click at [365, 45] on textarea at bounding box center [375, 47] width 126 height 14
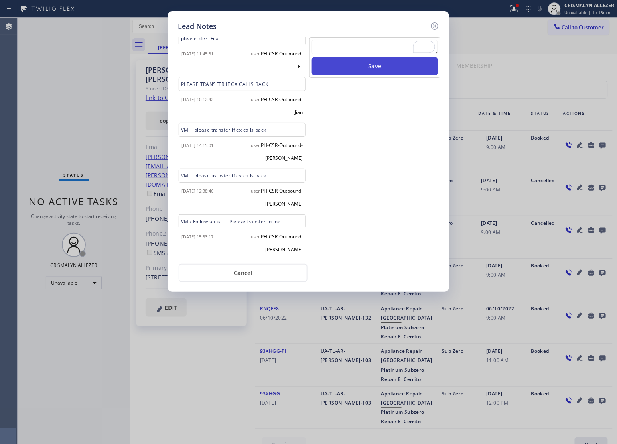
paste textarea "no answer | pls xfer here cx cb"
type textarea "no answer | pls xfer here cx cb"
click at [386, 63] on button "Save" at bounding box center [375, 66] width 126 height 18
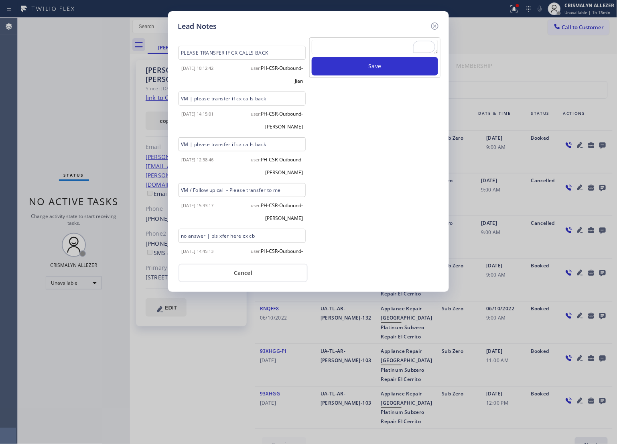
scroll to position [51, 0]
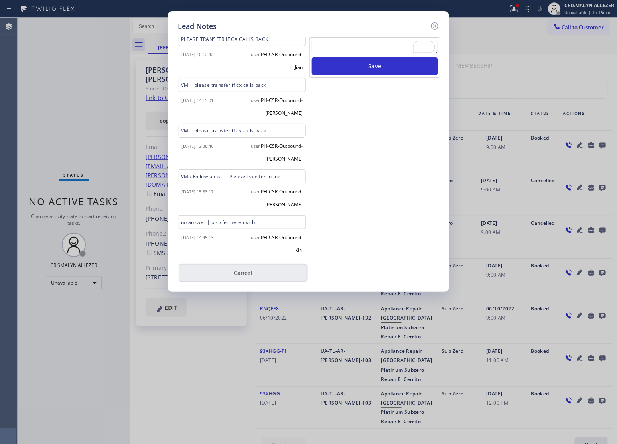
click at [242, 275] on button "Cancel" at bounding box center [243, 273] width 129 height 18
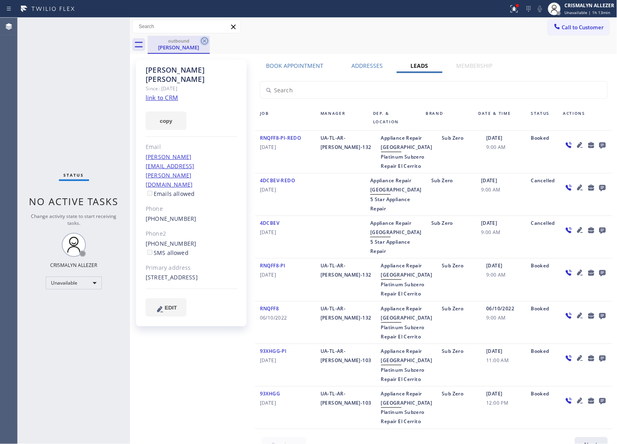
click at [204, 40] on icon at bounding box center [204, 40] width 7 height 7
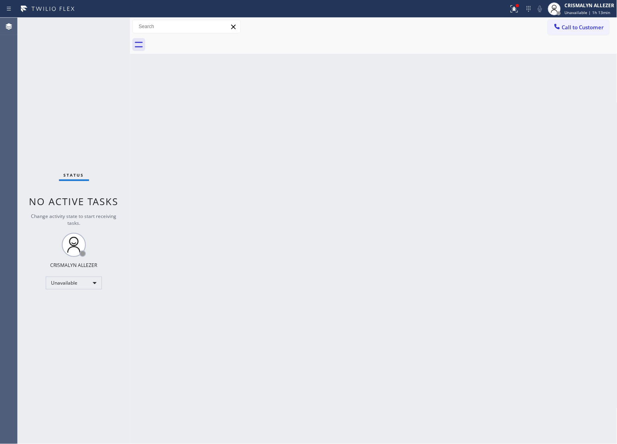
click at [579, 30] on span "Call to Customer" at bounding box center [583, 27] width 42 height 7
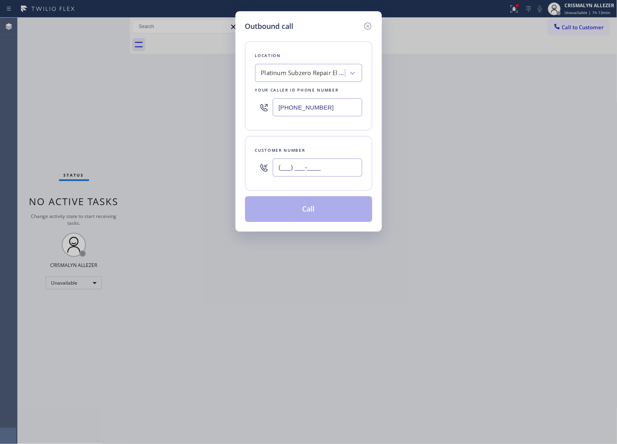
click at [342, 167] on input "(___) ___-____" at bounding box center [318, 168] width 90 height 18
paste input "510) 872-7683"
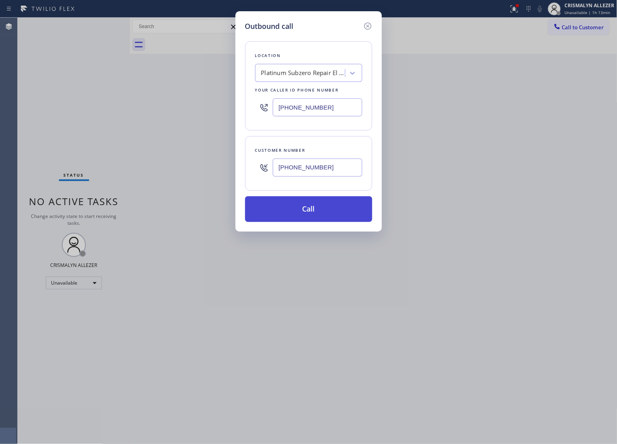
type input "[PHONE_NUMBER]"
click at [315, 212] on button "Call" at bounding box center [308, 209] width 127 height 26
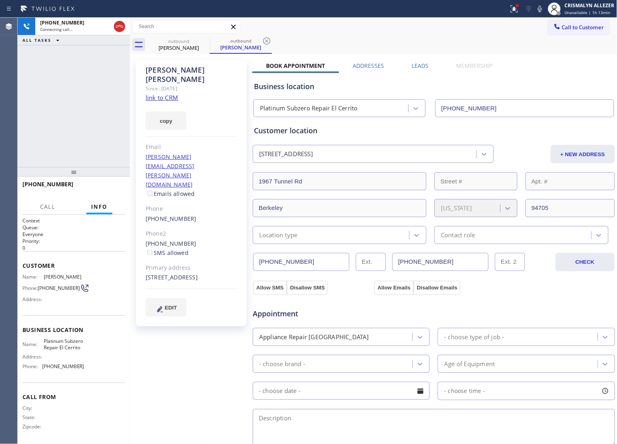
type input "[PHONE_NUMBER]"
click at [416, 70] on div "Business location Platinum Subzero Repair El Cerrito (510) 241-4048" at bounding box center [434, 93] width 363 height 47
click at [107, 189] on span "HANG UP" at bounding box center [106, 188] width 24 height 6
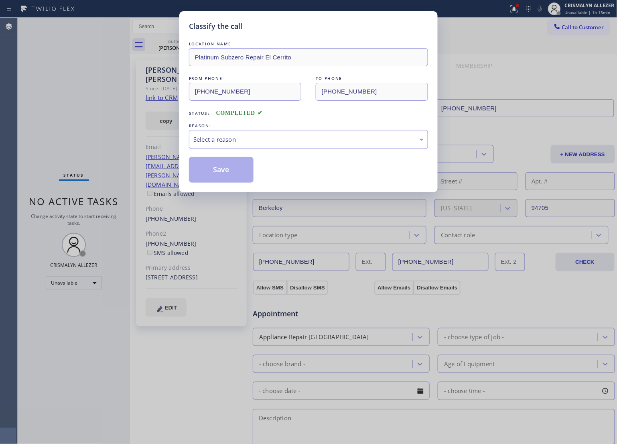
click at [288, 130] on div "Select a reason" at bounding box center [308, 139] width 239 height 19
click at [286, 134] on div "New Customer - Booked" at bounding box center [308, 139] width 239 height 19
click at [219, 178] on button "Save" at bounding box center [221, 170] width 65 height 26
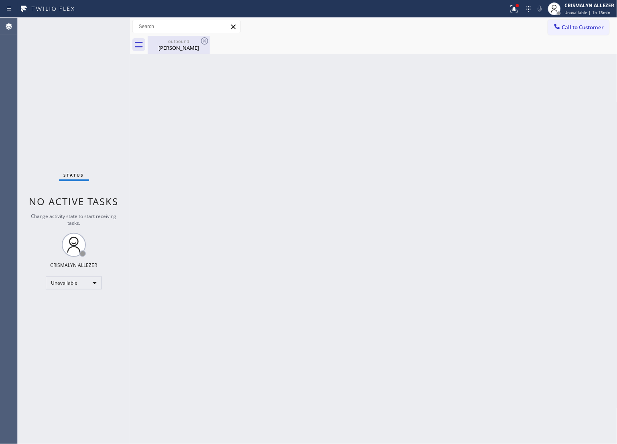
drag, startPoint x: 186, startPoint y: 51, endPoint x: 196, endPoint y: 41, distance: 13.9
click at [186, 49] on div "Caroline Burgess" at bounding box center [179, 47] width 61 height 7
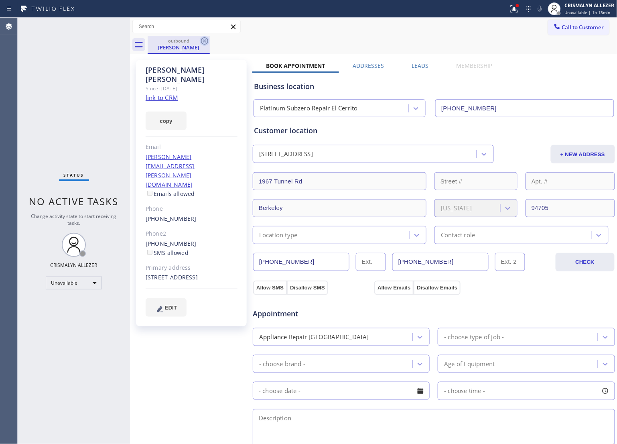
click at [202, 42] on icon at bounding box center [205, 41] width 10 height 10
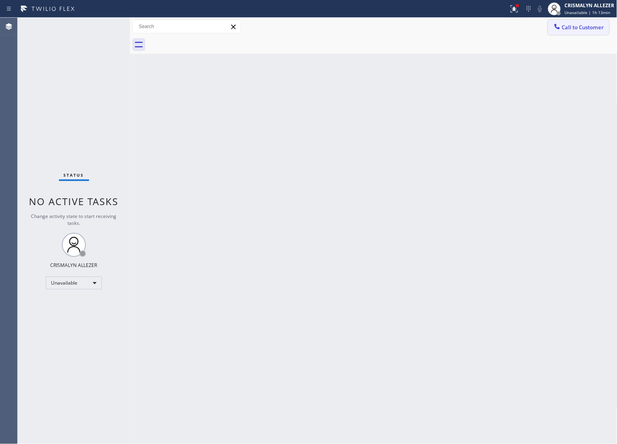
click at [581, 30] on span "Call to Customer" at bounding box center [583, 27] width 42 height 7
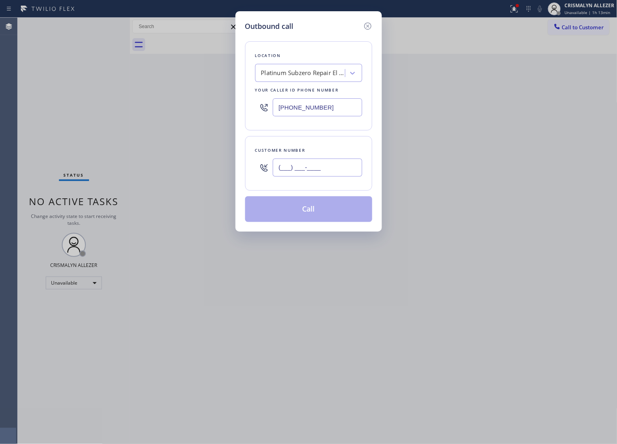
click at [328, 161] on input "(___) ___-____" at bounding box center [318, 168] width 90 height 18
paste input "510) 823-8838"
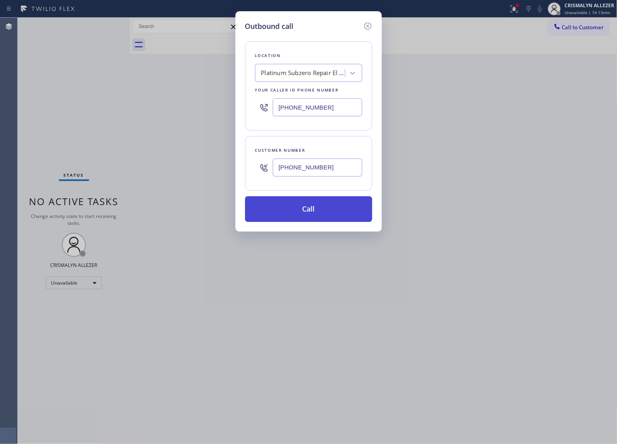
type input "[PHONE_NUMBER]"
click at [312, 210] on button "Call" at bounding box center [308, 209] width 127 height 26
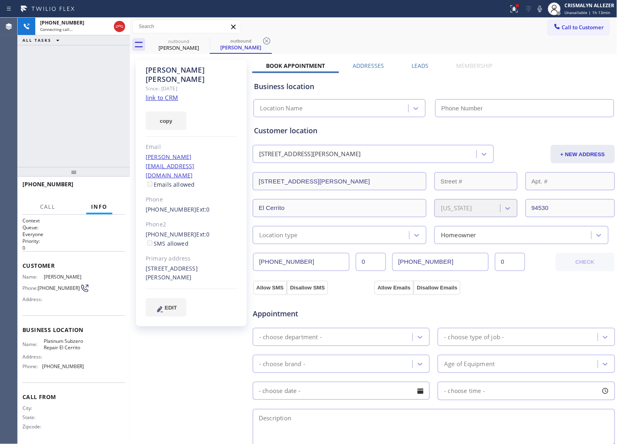
click at [172, 94] on link "link to CRM" at bounding box center [162, 98] width 33 height 8
type input "[PHONE_NUMBER]"
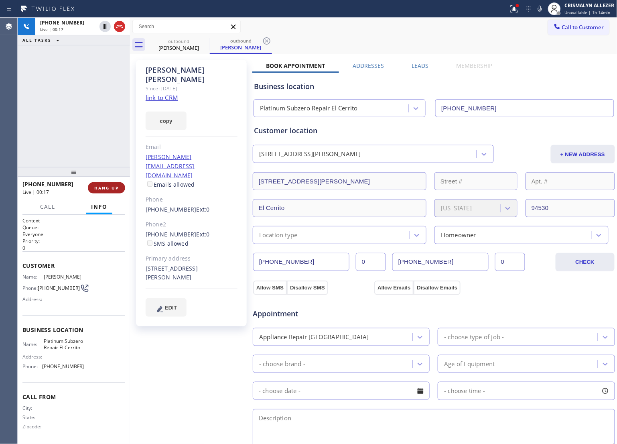
click at [115, 188] on span "HANG UP" at bounding box center [106, 188] width 24 height 6
click at [115, 188] on span "COMPLETE" at bounding box center [105, 188] width 28 height 6
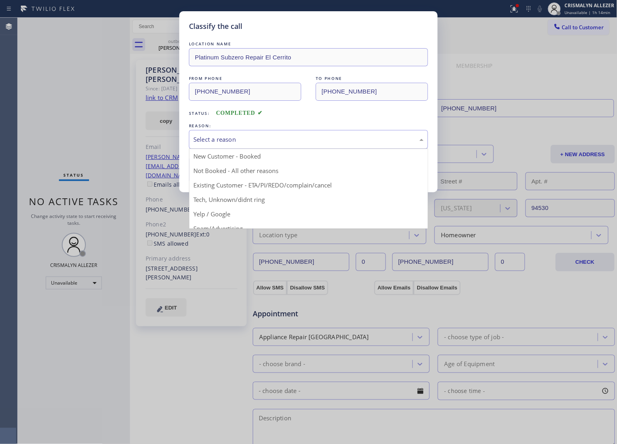
click at [306, 141] on div "Select a reason" at bounding box center [309, 139] width 230 height 9
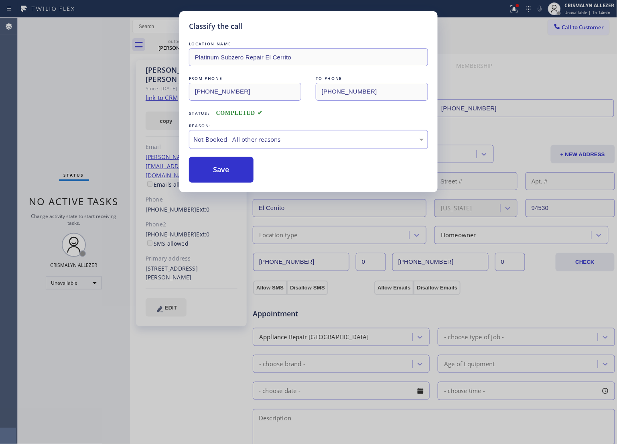
click at [228, 171] on button "Save" at bounding box center [221, 170] width 65 height 26
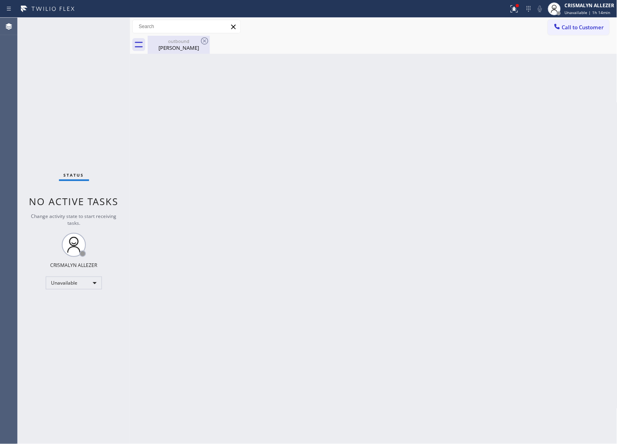
click at [185, 51] on div "outbound Danny Chan" at bounding box center [179, 45] width 61 height 18
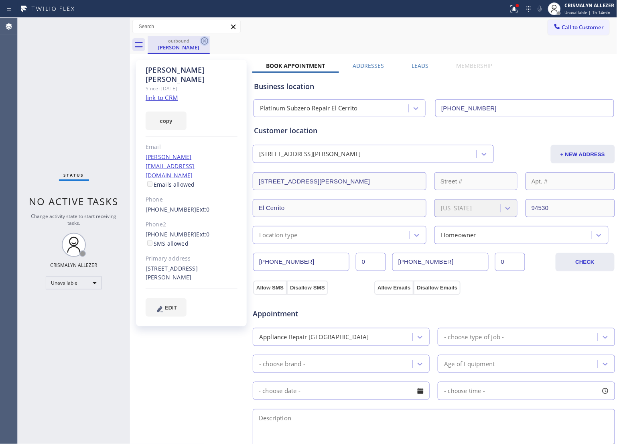
click at [202, 41] on icon at bounding box center [205, 41] width 10 height 10
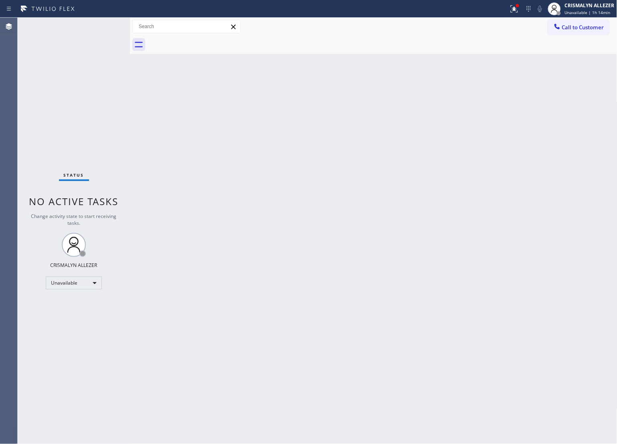
drag, startPoint x: 593, startPoint y: 27, endPoint x: 476, endPoint y: 78, distance: 127.1
click at [591, 29] on span "Call to Customer" at bounding box center [583, 27] width 42 height 7
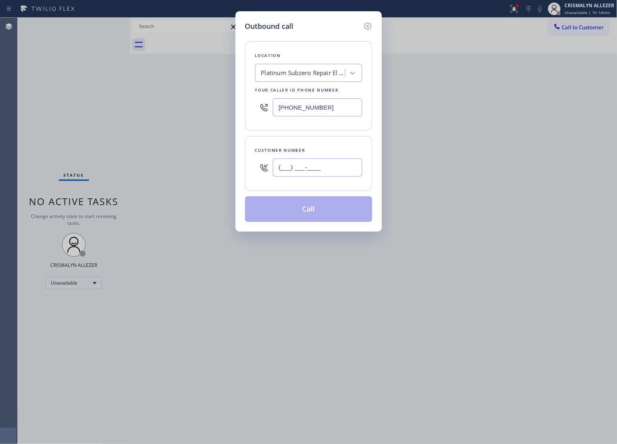
click at [338, 177] on input "(___) ___-____" at bounding box center [318, 168] width 90 height 18
paste input "510) 499-6899"
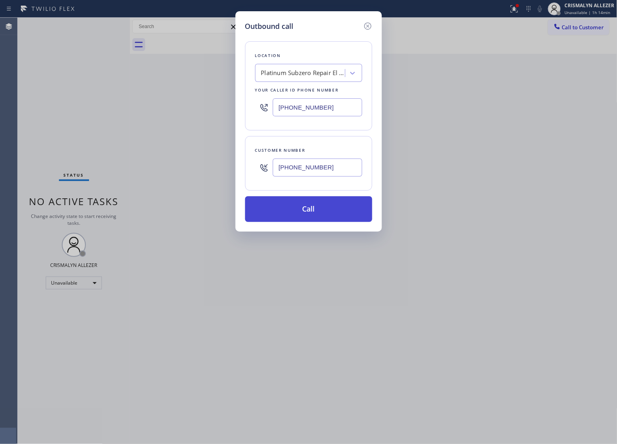
type input "[PHONE_NUMBER]"
click at [320, 211] on button "Call" at bounding box center [308, 209] width 127 height 26
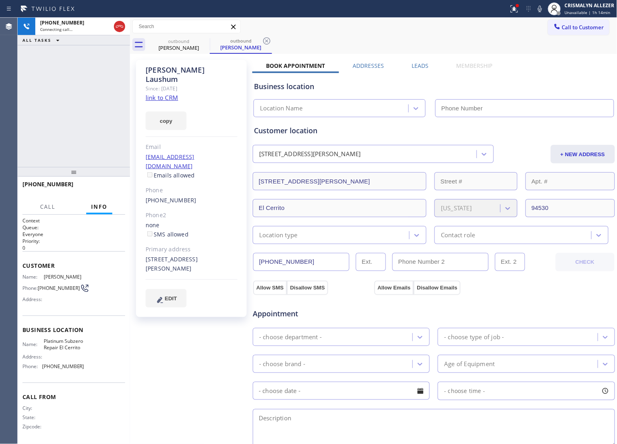
click at [165, 94] on link "link to CRM" at bounding box center [162, 98] width 33 height 8
type input "[PHONE_NUMBER]"
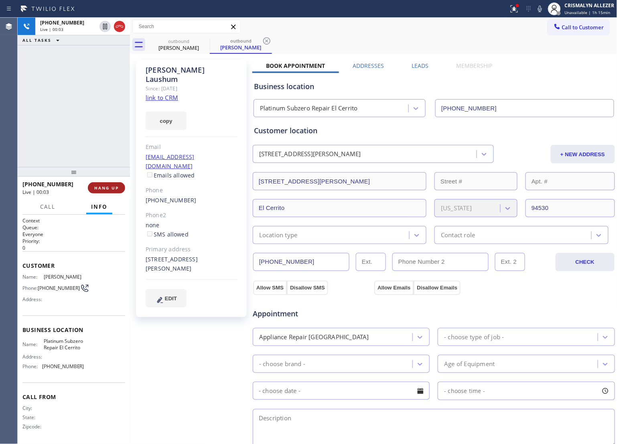
click at [100, 184] on button "HANG UP" at bounding box center [106, 187] width 37 height 11
click at [100, 191] on button "HANG UP" at bounding box center [106, 187] width 37 height 11
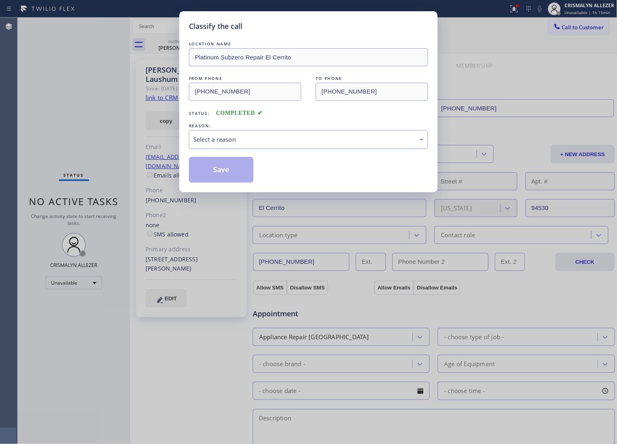
click at [304, 147] on div "Select a reason" at bounding box center [308, 139] width 239 height 19
click at [222, 174] on button "Save" at bounding box center [221, 170] width 65 height 26
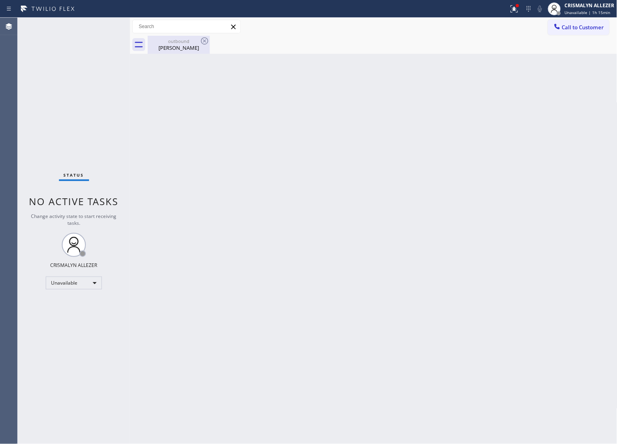
click at [174, 51] on div "outbound Yvonne Laushum" at bounding box center [179, 45] width 61 height 18
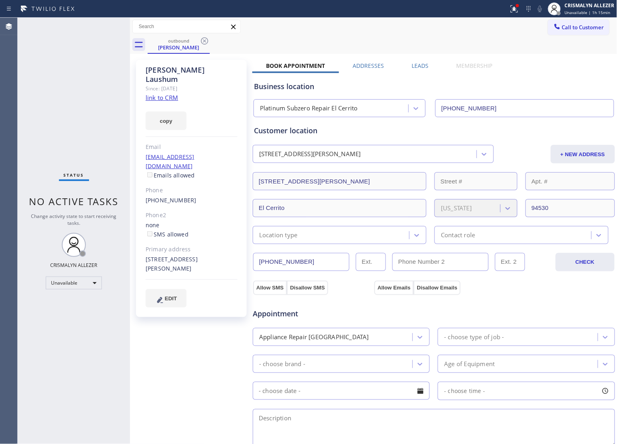
click at [420, 66] on label "Leads" at bounding box center [420, 66] width 17 height 8
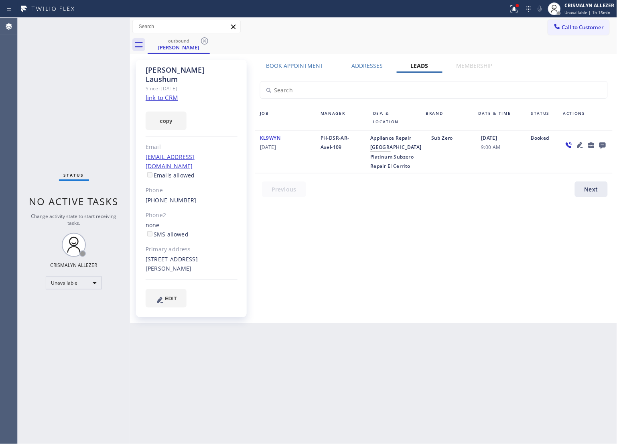
click at [602, 145] on icon at bounding box center [603, 146] width 6 height 6
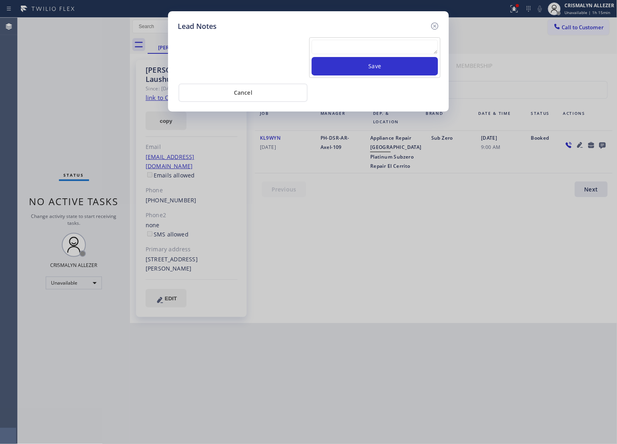
click at [353, 42] on textarea at bounding box center [375, 47] width 126 height 14
paste textarea "no answer | pls xfer here cx cb"
type textarea "no answer | pls xfer here cx cb"
click at [381, 65] on button "Save" at bounding box center [375, 66] width 126 height 18
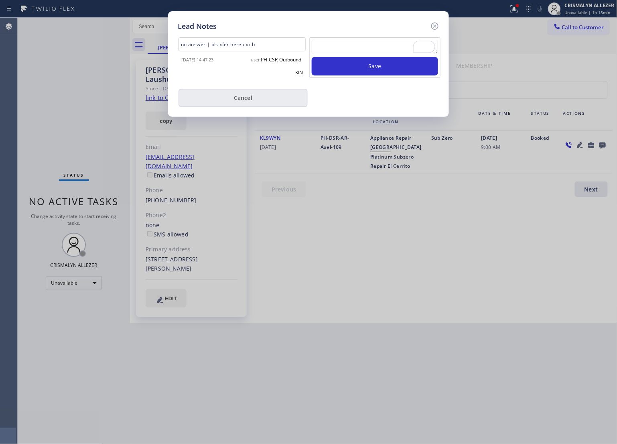
click at [252, 101] on button "Cancel" at bounding box center [243, 98] width 129 height 18
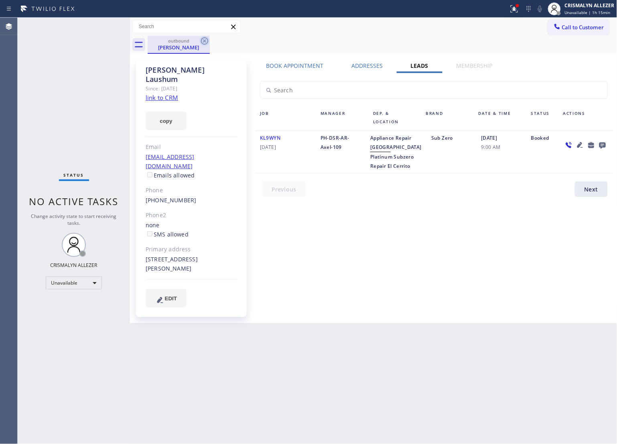
click at [207, 41] on icon at bounding box center [205, 41] width 10 height 10
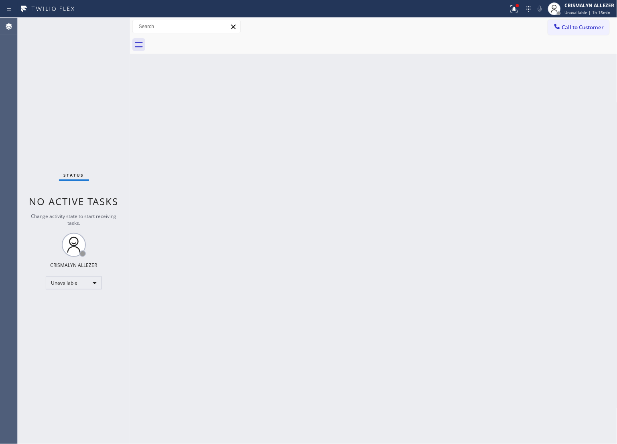
click at [575, 31] on button "Call to Customer" at bounding box center [578, 27] width 61 height 15
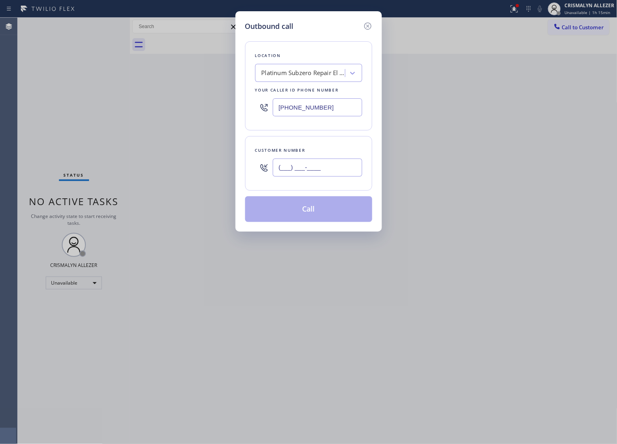
click at [346, 170] on input "(___) ___-____" at bounding box center [318, 168] width 90 height 18
paste input "510) 456-5882"
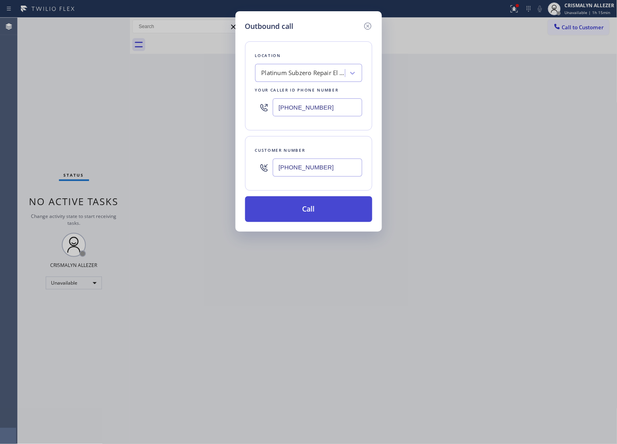
type input "[PHONE_NUMBER]"
click at [314, 218] on button "Call" at bounding box center [308, 209] width 127 height 26
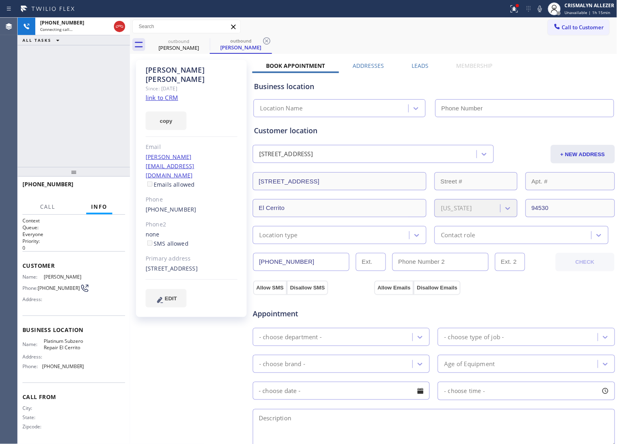
click at [163, 94] on link "link to CRM" at bounding box center [162, 98] width 33 height 8
type input "[PHONE_NUMBER]"
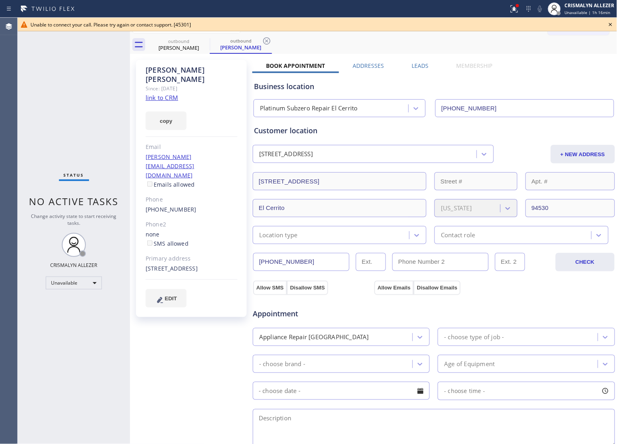
click at [613, 23] on icon at bounding box center [611, 25] width 10 height 10
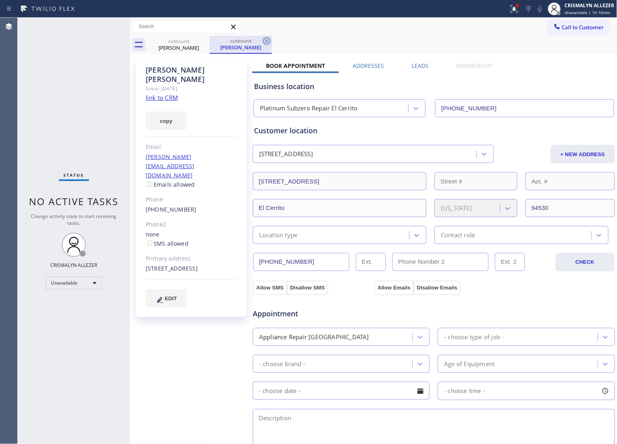
click at [267, 43] on icon at bounding box center [267, 41] width 10 height 10
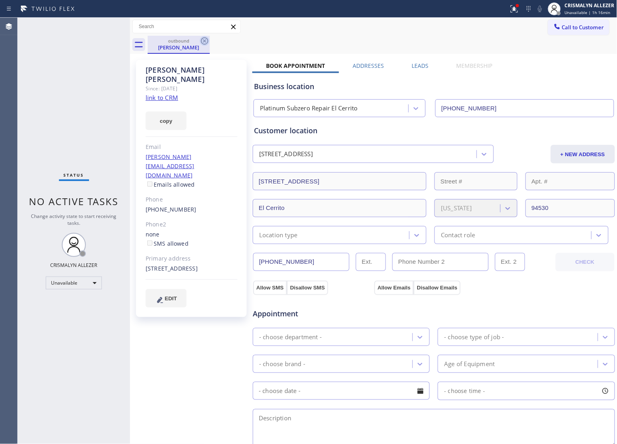
click at [207, 39] on icon at bounding box center [205, 41] width 10 height 10
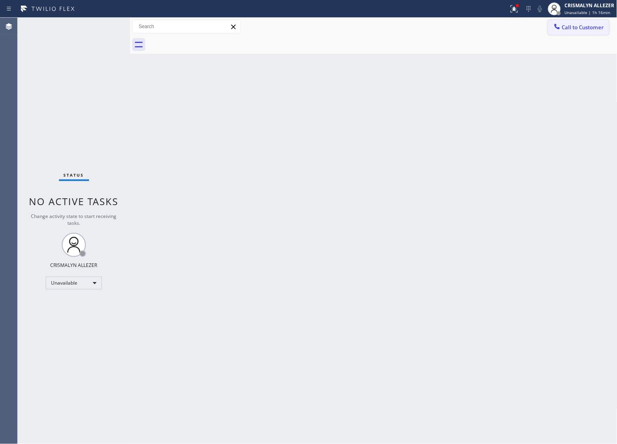
click at [578, 26] on span "Call to Customer" at bounding box center [583, 27] width 42 height 7
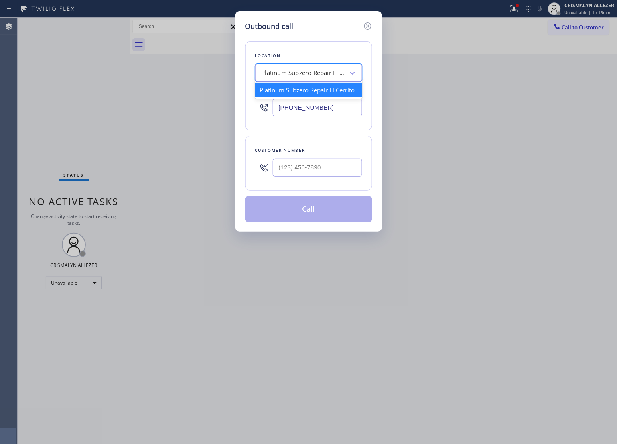
click at [306, 73] on div "Platinum Subzero Repair El Cerrito" at bounding box center [304, 73] width 84 height 9
paste input "5 Star Appliance Repair"
type input "5 Star Appliance Repair"
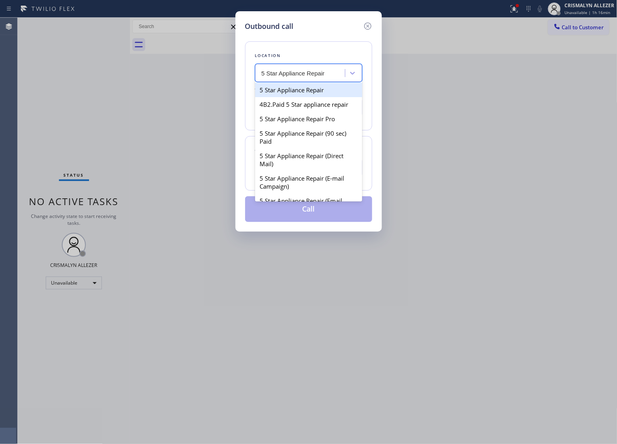
click at [310, 90] on div "5 Star Appliance Repair" at bounding box center [308, 90] width 107 height 14
type input "[PHONE_NUMBER]"
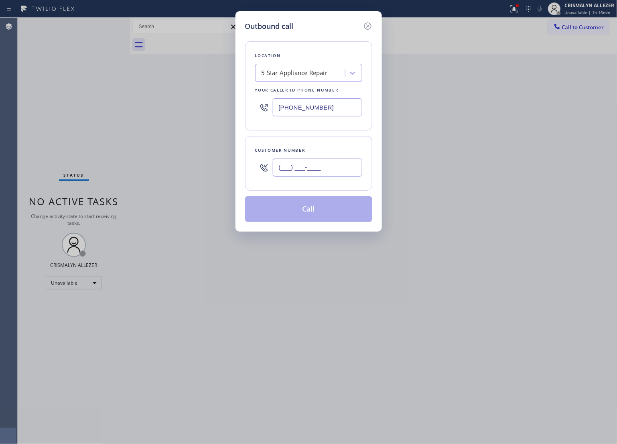
click at [320, 166] on input "(___) ___-____" at bounding box center [318, 168] width 90 height 18
paste input "5"
drag, startPoint x: 344, startPoint y: 169, endPoint x: 86, endPoint y: 158, distance: 258.4
click at [86, 158] on div "Outbound call Location 5 Star Appliance Repair Your caller id phone number [PHO…" at bounding box center [308, 222] width 617 height 444
paste input "10) 456-5882"
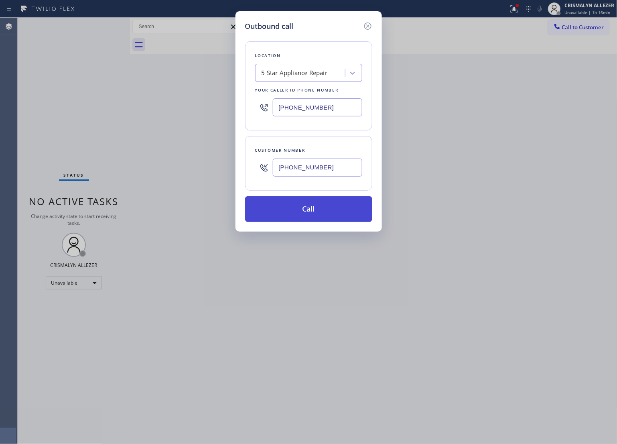
type input "[PHONE_NUMBER]"
click at [326, 209] on button "Call" at bounding box center [308, 209] width 127 height 26
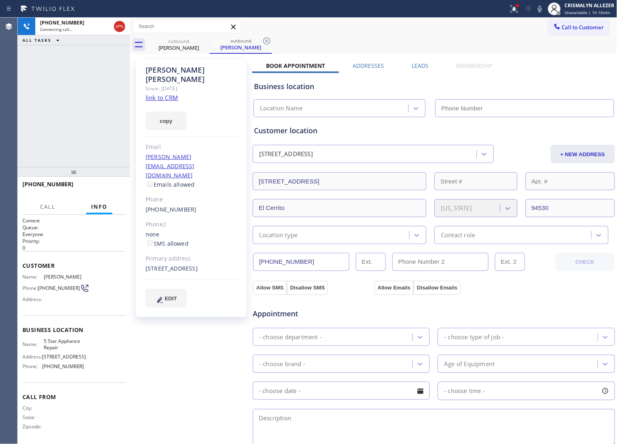
drag, startPoint x: 418, startPoint y: 64, endPoint x: 422, endPoint y: 67, distance: 5.1
click at [418, 64] on label "Leads" at bounding box center [420, 66] width 17 height 8
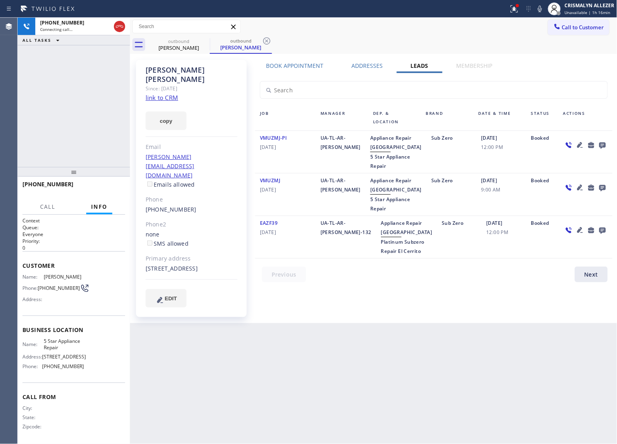
click at [601, 146] on icon at bounding box center [603, 146] width 6 height 6
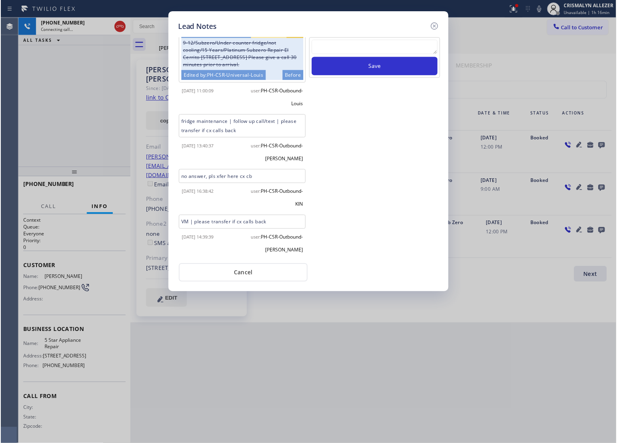
scroll to position [58, 0]
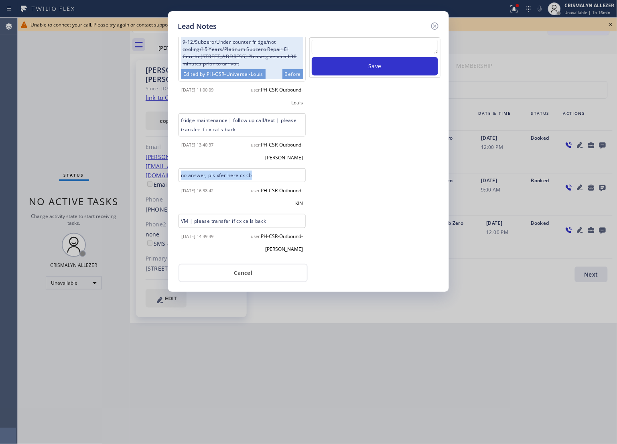
drag, startPoint x: 224, startPoint y: 171, endPoint x: 143, endPoint y: 171, distance: 81.1
click at [143, 171] on div "Lead Notes Description PI/12-3//Subzero/Under counter fridge/not cooling/15 Yea…" at bounding box center [308, 222] width 617 height 444
copy div "no answer, pls xfer here cx cb"
click at [388, 40] on textarea at bounding box center [375, 47] width 126 height 14
paste textarea "no answer, pls xfer here cx cb"
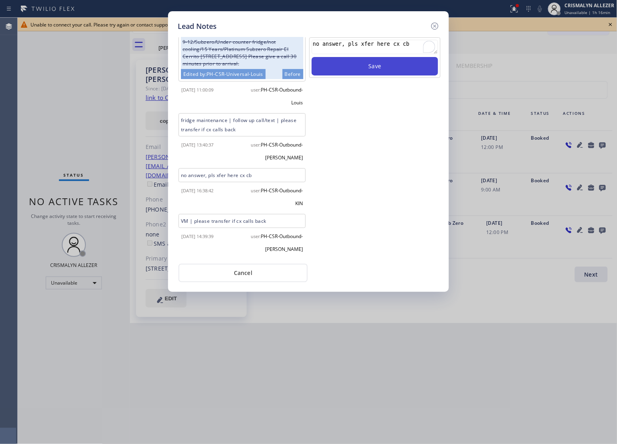
type textarea "no answer, pls xfer here cx cb"
click at [383, 67] on button "Save" at bounding box center [375, 66] width 126 height 18
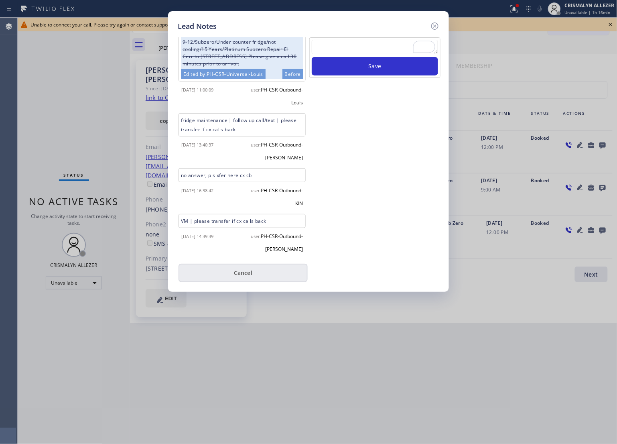
click at [238, 271] on button "Cancel" at bounding box center [243, 273] width 129 height 18
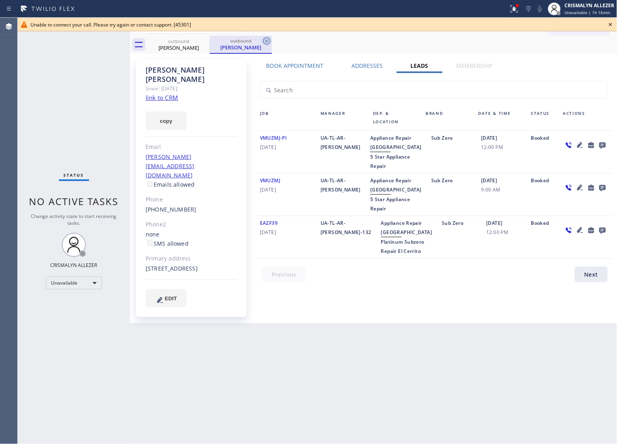
click at [265, 39] on icon at bounding box center [266, 40] width 7 height 7
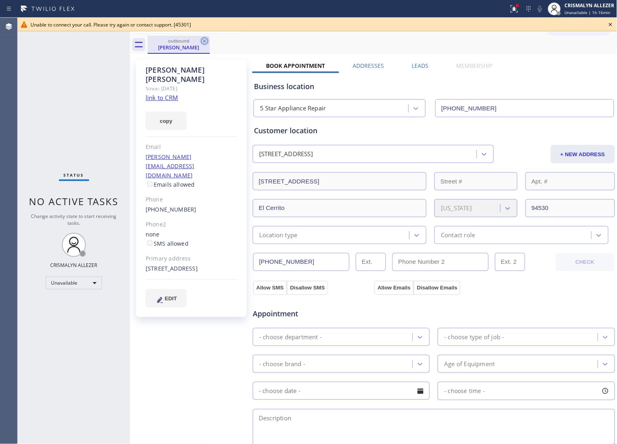
click at [204, 38] on icon at bounding box center [205, 41] width 10 height 10
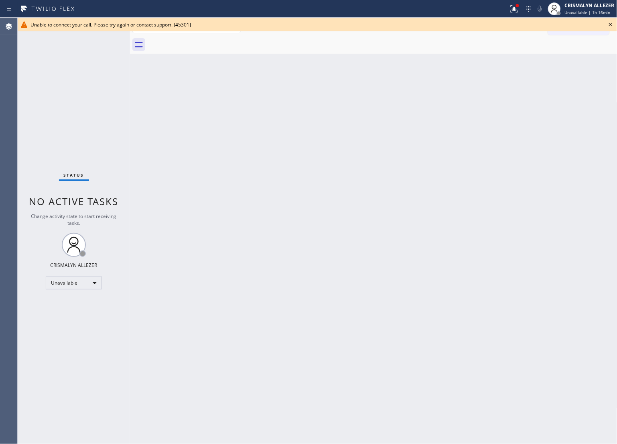
click at [611, 23] on icon at bounding box center [611, 25] width 10 height 10
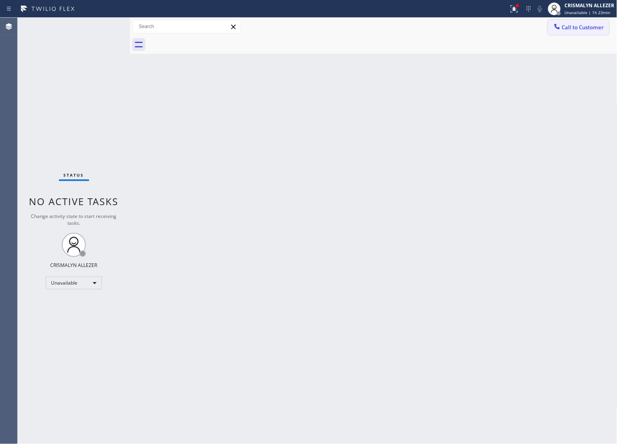
click at [587, 26] on span "Call to Customer" at bounding box center [583, 27] width 42 height 7
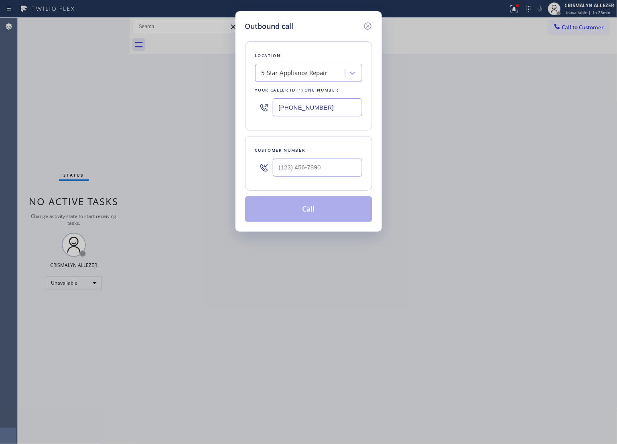
drag, startPoint x: 351, startPoint y: 112, endPoint x: 159, endPoint y: 105, distance: 192.8
click at [171, 105] on div "Outbound call Location 5 Star Appliance Repair Your caller id phone number [PHO…" at bounding box center [308, 222] width 617 height 444
paste input "510) 241-4048"
type input "[PHONE_NUMBER]"
click at [342, 171] on input "(___) ___-____" at bounding box center [318, 168] width 90 height 18
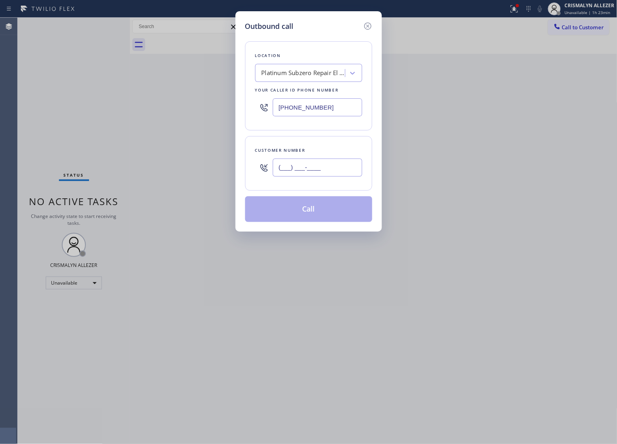
paste input "415) 640-8174"
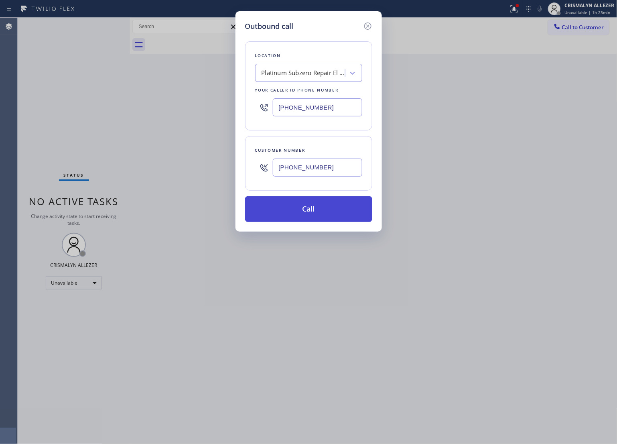
type input "[PHONE_NUMBER]"
click at [317, 215] on button "Call" at bounding box center [308, 209] width 127 height 26
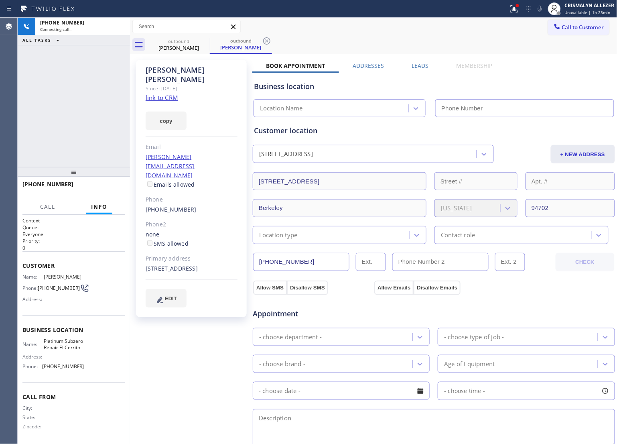
click at [153, 94] on link "link to CRM" at bounding box center [162, 98] width 33 height 8
type input "[PHONE_NUMBER]"
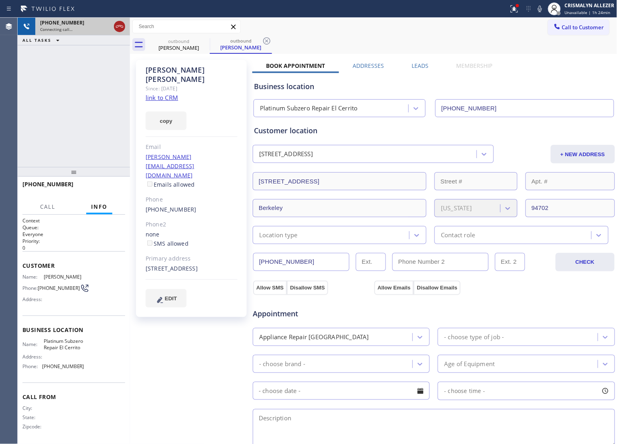
click at [116, 30] on icon at bounding box center [120, 27] width 10 height 10
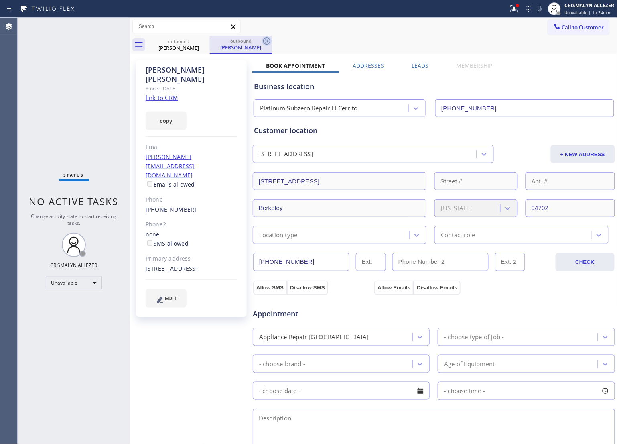
click at [268, 43] on icon at bounding box center [267, 41] width 10 height 10
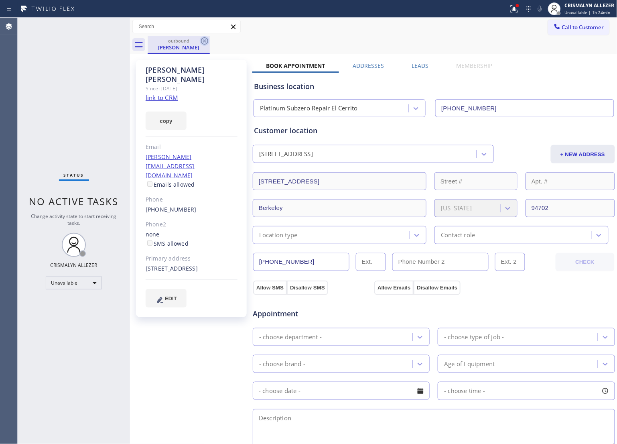
click at [207, 42] on icon at bounding box center [205, 41] width 10 height 10
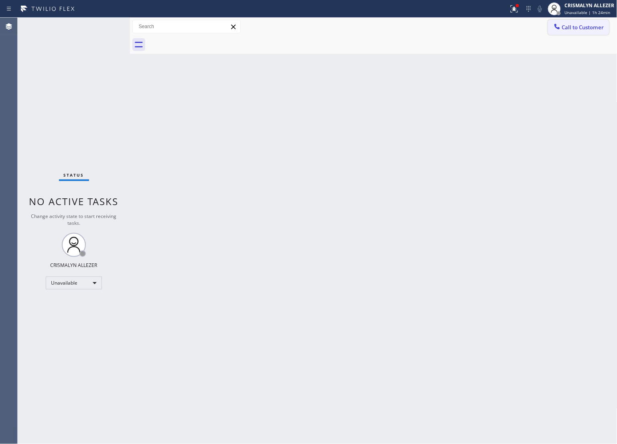
click at [599, 28] on span "Call to Customer" at bounding box center [583, 27] width 42 height 7
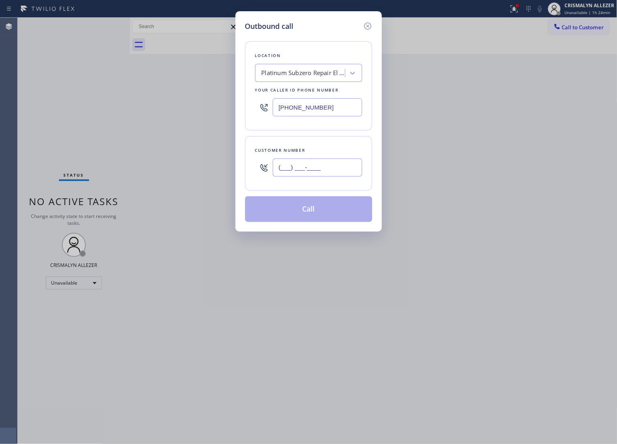
click at [353, 173] on input "(___) ___-____" at bounding box center [318, 168] width 90 height 18
paste input "650) 468-1446"
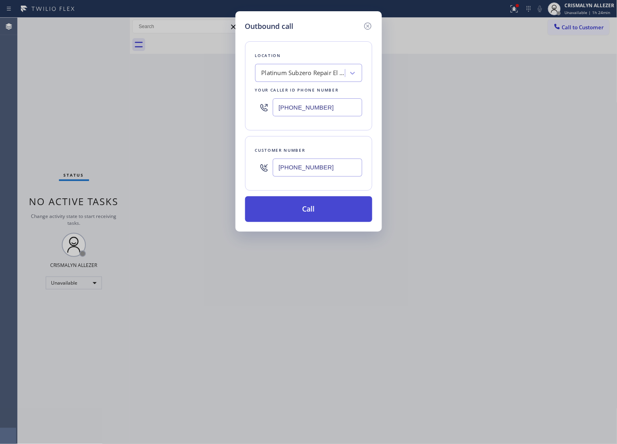
type input "[PHONE_NUMBER]"
click at [315, 218] on button "Call" at bounding box center [308, 209] width 127 height 26
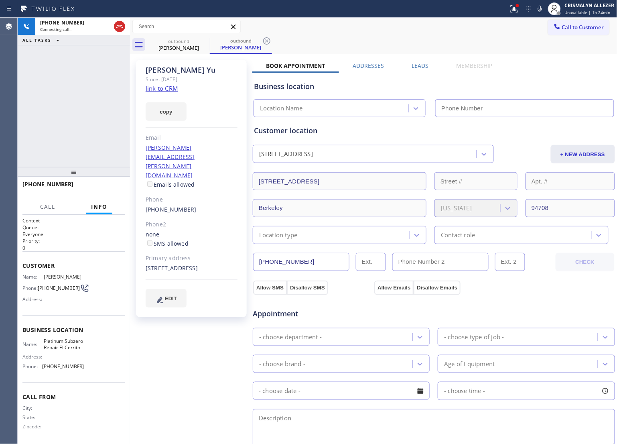
click at [149, 90] on link "link to CRM" at bounding box center [162, 88] width 33 height 8
type input "[PHONE_NUMBER]"
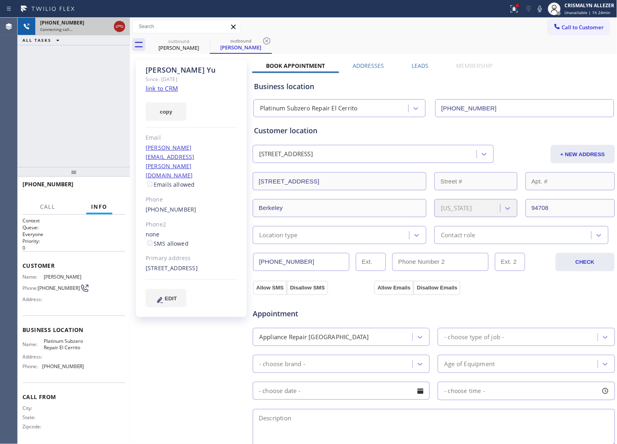
click at [117, 23] on icon at bounding box center [120, 27] width 10 height 10
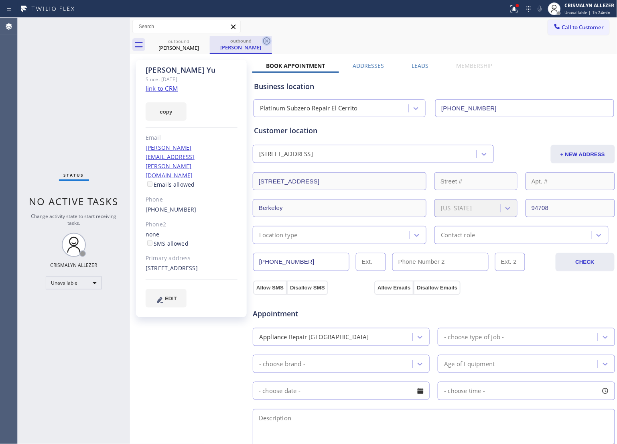
click at [271, 43] on icon at bounding box center [267, 41] width 10 height 10
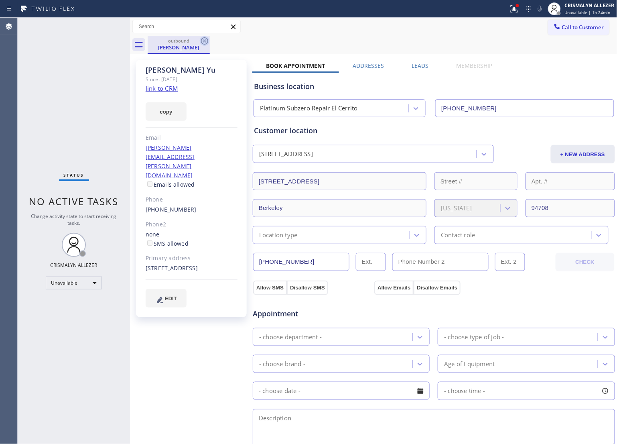
click at [205, 41] on icon at bounding box center [205, 41] width 10 height 10
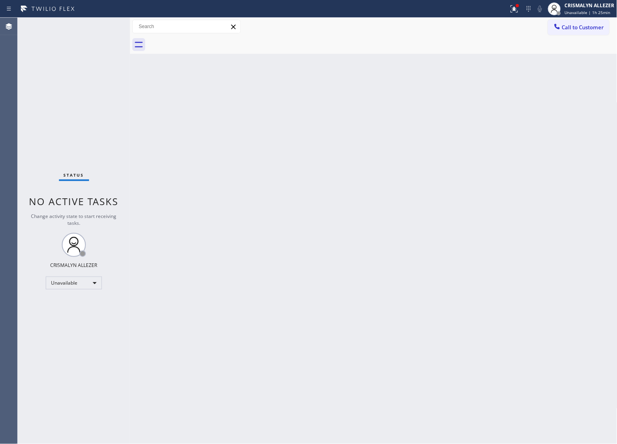
click at [589, 29] on span "Call to Customer" at bounding box center [583, 27] width 42 height 7
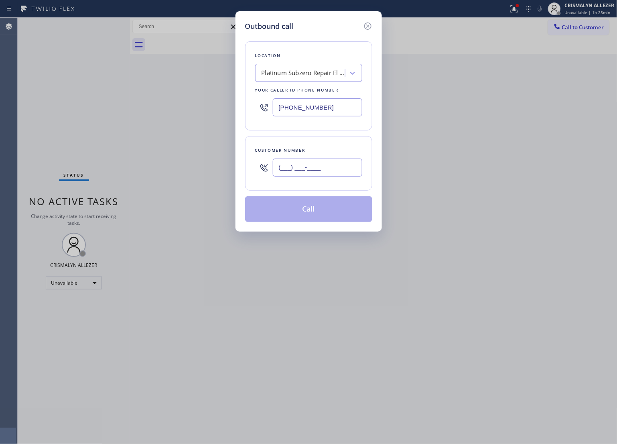
click at [344, 166] on input "(___) ___-____" at bounding box center [318, 168] width 90 height 18
paste input "818) 518-8237"
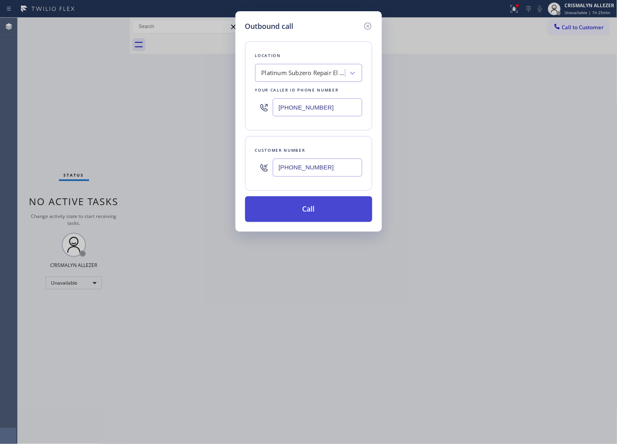
type input "[PHONE_NUMBER]"
click at [313, 215] on button "Call" at bounding box center [308, 209] width 127 height 26
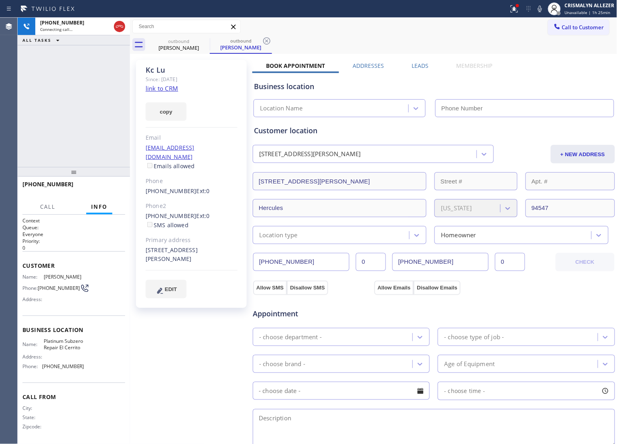
click at [160, 90] on link "link to CRM" at bounding box center [162, 88] width 33 height 8
type input "[PHONE_NUMBER]"
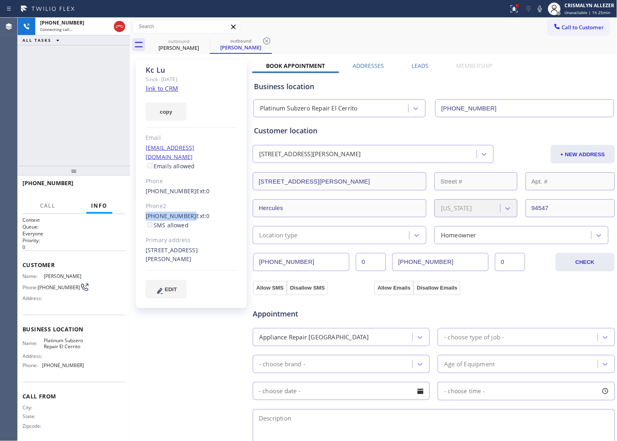
drag, startPoint x: 145, startPoint y: 205, endPoint x: 185, endPoint y: 208, distance: 40.2
click at [185, 208] on div "[PERSON_NAME] Since: [DATE] link to CRM copy Email [EMAIL_ADDRESS][DOMAIN_NAME]…" at bounding box center [191, 184] width 111 height 248
copy link "[PHONE_NUMBER]"
click at [117, 29] on icon at bounding box center [120, 27] width 10 height 10
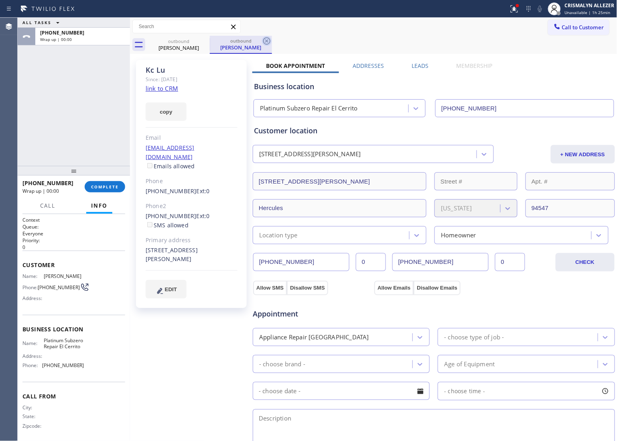
click at [266, 39] on icon at bounding box center [267, 41] width 10 height 10
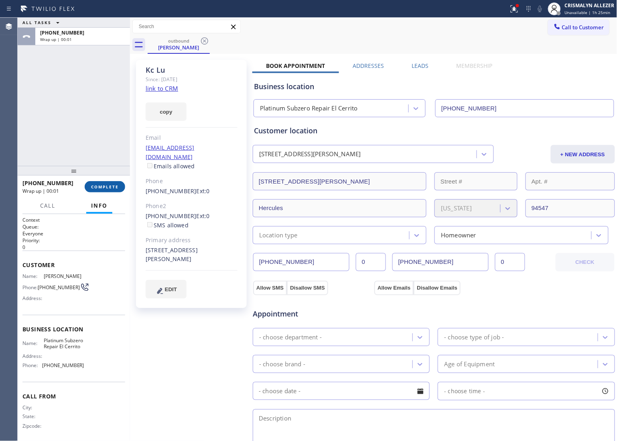
click at [98, 184] on span "COMPLETE" at bounding box center [105, 187] width 28 height 6
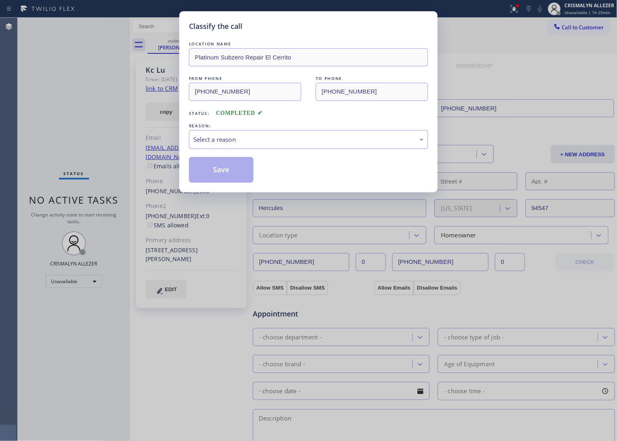
drag, startPoint x: 344, startPoint y: 138, endPoint x: 312, endPoint y: 147, distance: 33.0
click at [340, 139] on div "Select a reason" at bounding box center [309, 139] width 230 height 9
click at [196, 167] on button "Save" at bounding box center [221, 170] width 65 height 26
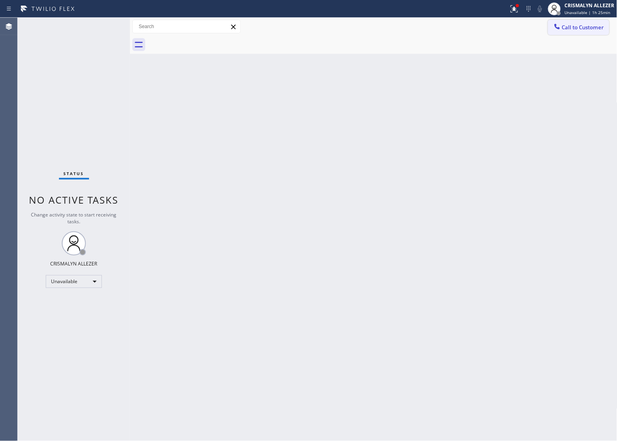
click at [591, 29] on span "Call to Customer" at bounding box center [583, 27] width 42 height 7
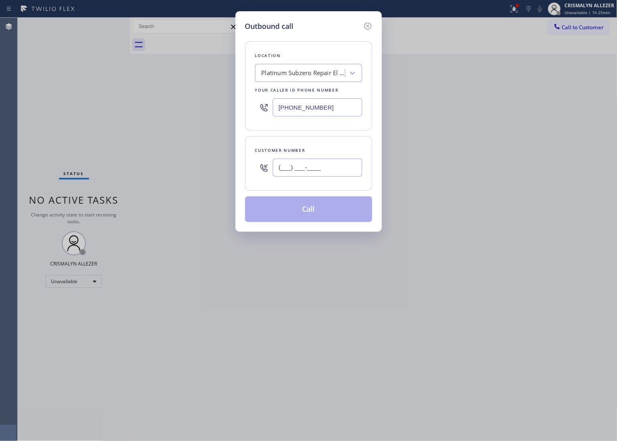
click at [335, 175] on input "(___) ___-____" at bounding box center [318, 168] width 90 height 18
paste input "510) 502-9299"
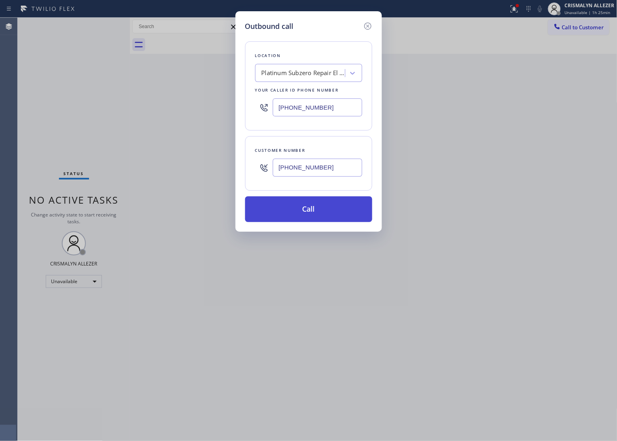
type input "[PHONE_NUMBER]"
click at [318, 212] on button "Call" at bounding box center [308, 209] width 127 height 26
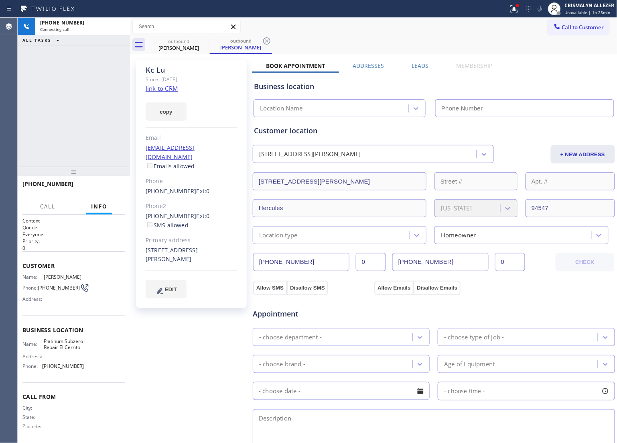
type input "[PHONE_NUMBER]"
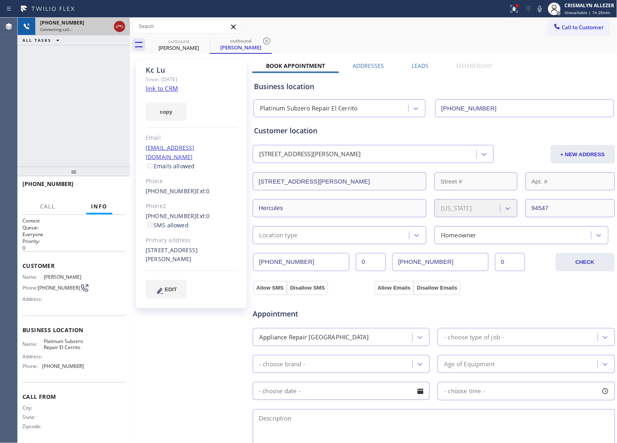
click at [117, 27] on icon at bounding box center [120, 27] width 10 height 10
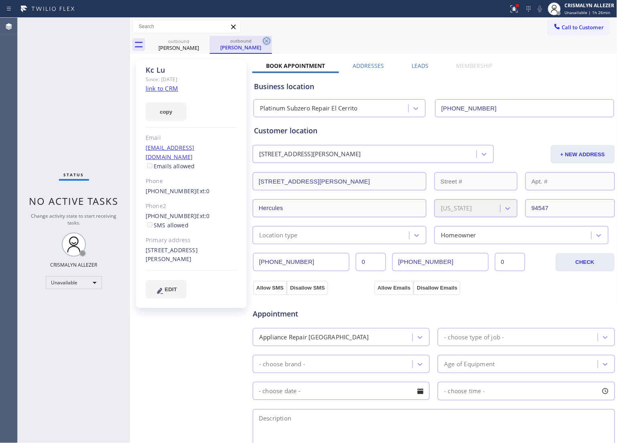
click at [266, 39] on icon at bounding box center [267, 41] width 10 height 10
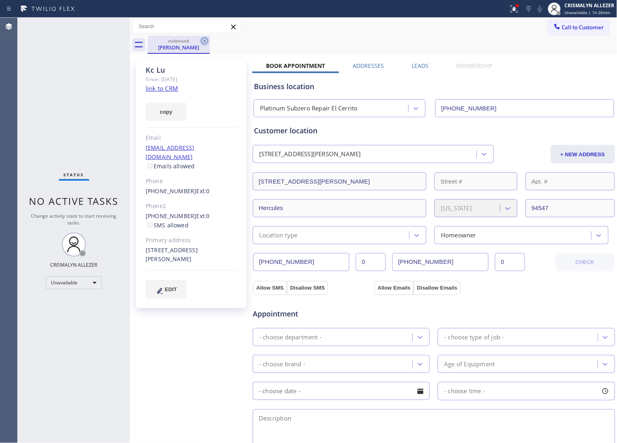
click at [203, 39] on icon at bounding box center [205, 41] width 10 height 10
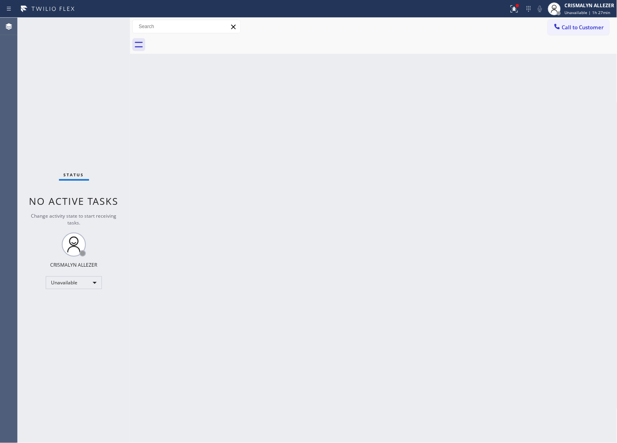
drag, startPoint x: 370, startPoint y: 96, endPoint x: 374, endPoint y: 92, distance: 5.5
click at [374, 92] on div "Back to Dashboard Change Sender ID Customers Technicians Select a contact Outbo…" at bounding box center [374, 230] width 488 height 425
click at [575, 27] on span "Call to Customer" at bounding box center [583, 27] width 42 height 7
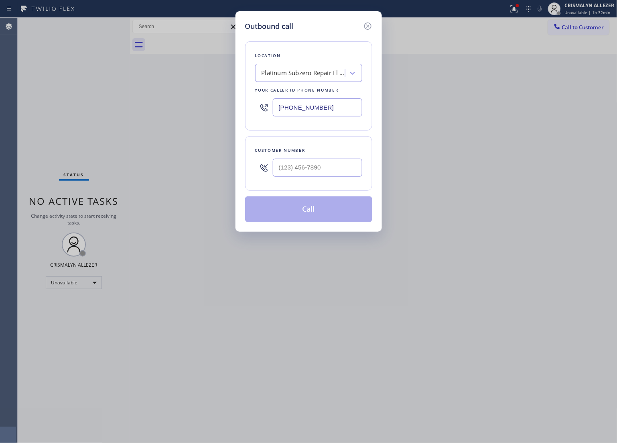
drag, startPoint x: 344, startPoint y: 105, endPoint x: 104, endPoint y: 109, distance: 239.7
click at [153, 108] on div "Outbound call Location Platinum Subzero Repair [GEOGRAPHIC_DATA] Your caller id…" at bounding box center [308, 221] width 617 height 443
paste input "602) 878-4370"
type input "[PHONE_NUMBER]"
click at [336, 171] on input "(___) ___-____" at bounding box center [318, 168] width 90 height 18
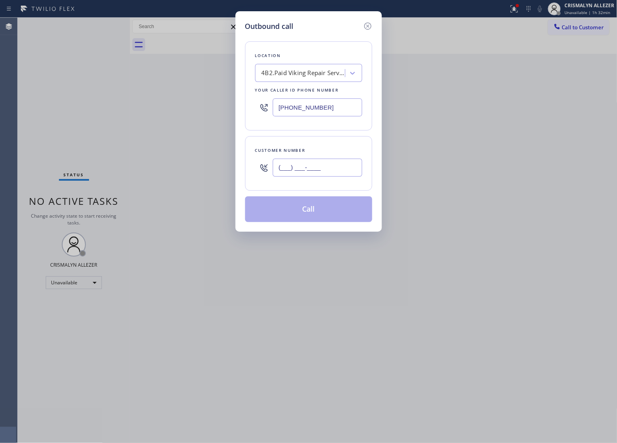
paste input "602) 549-7523"
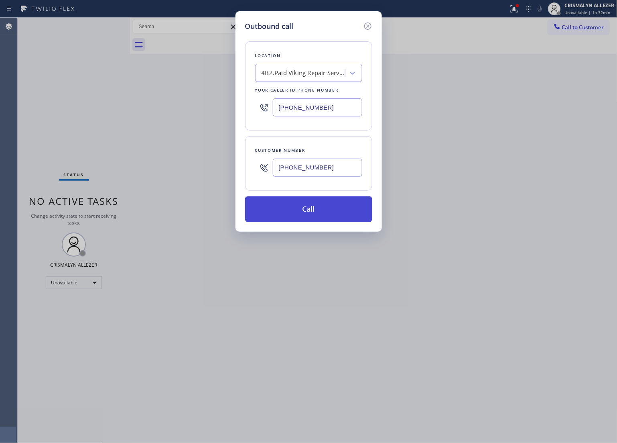
type input "[PHONE_NUMBER]"
click at [316, 210] on button "Call" at bounding box center [308, 209] width 127 height 26
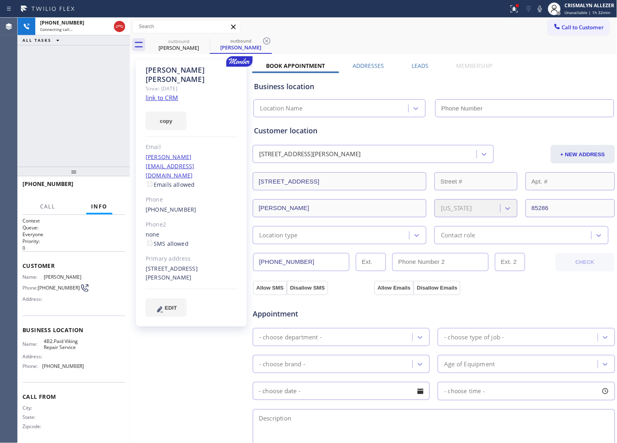
click at [147, 94] on link "link to CRM" at bounding box center [162, 98] width 33 height 8
type input "[PHONE_NUMBER]"
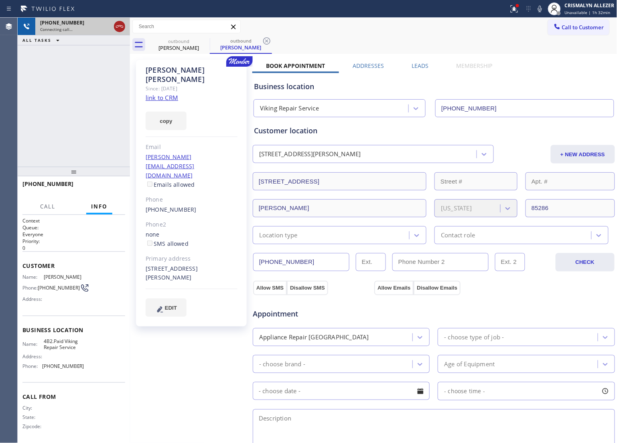
click at [117, 28] on icon at bounding box center [120, 27] width 10 height 10
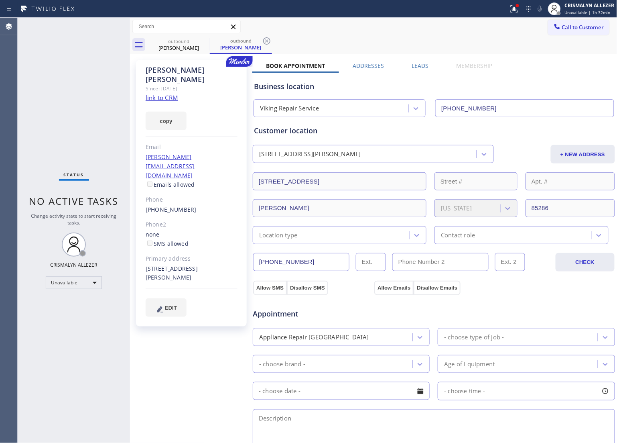
drag, startPoint x: 267, startPoint y: 43, endPoint x: 225, endPoint y: 41, distance: 42.6
click at [267, 43] on icon at bounding box center [267, 41] width 10 height 10
click at [204, 40] on icon at bounding box center [204, 40] width 7 height 7
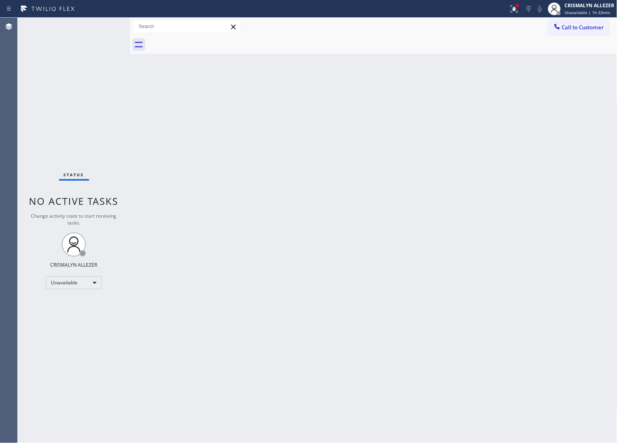
drag, startPoint x: 340, startPoint y: 88, endPoint x: 444, endPoint y: 1, distance: 135.9
click at [340, 87] on div "Back to Dashboard Change Sender ID Customers Technicians Select a contact Outbo…" at bounding box center [374, 230] width 488 height 425
click at [575, 29] on span "Call to Customer" at bounding box center [583, 27] width 42 height 7
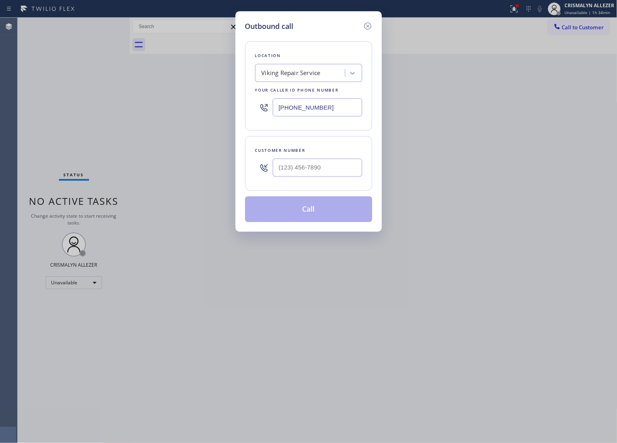
drag, startPoint x: 305, startPoint y: 110, endPoint x: 134, endPoint y: 119, distance: 170.9
click at [136, 110] on div "Outbound call Location Viking Repair Service Your caller id phone number [PHONE…" at bounding box center [308, 221] width 617 height 443
paste input "33-0573"
type input "[PHONE_NUMBER]"
click at [320, 172] on input "(___) ___-____" at bounding box center [318, 168] width 90 height 18
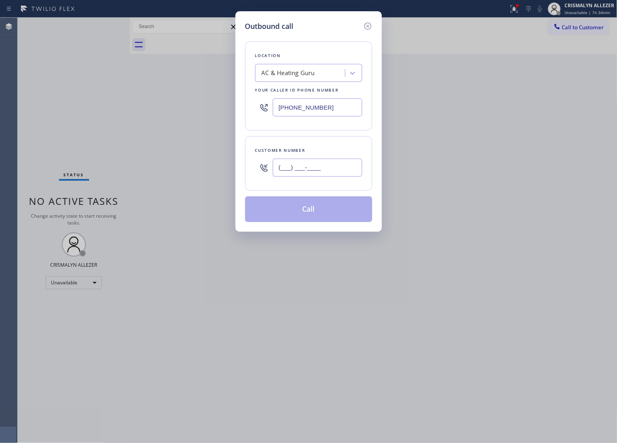
paste input "480) 258-2703"
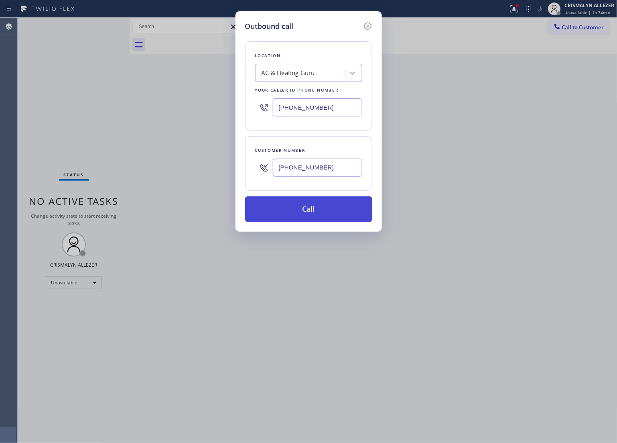
type input "[PHONE_NUMBER]"
click at [314, 207] on button "Call" at bounding box center [308, 209] width 127 height 26
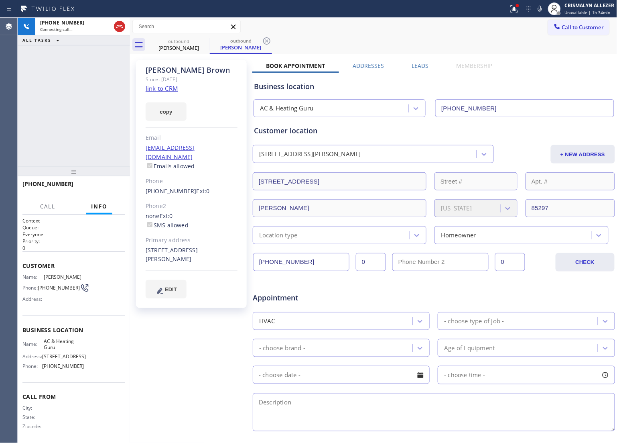
type input "[PHONE_NUMBER]"
click at [99, 189] on span "HANG UP" at bounding box center [106, 188] width 24 height 6
click at [108, 191] on button "COMPLETE" at bounding box center [105, 187] width 41 height 11
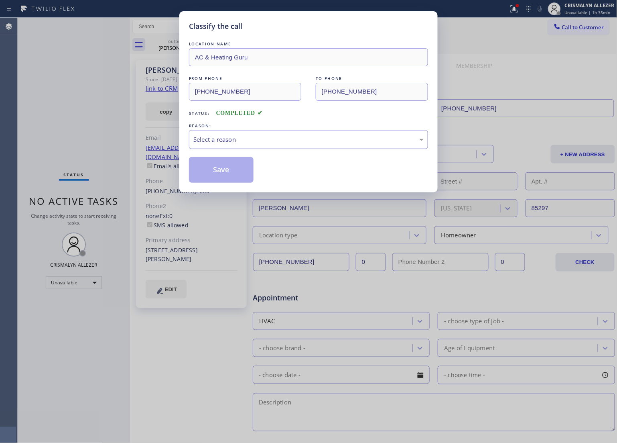
click at [295, 139] on div "Select a reason" at bounding box center [309, 139] width 230 height 9
click at [202, 177] on button "Save" at bounding box center [221, 170] width 65 height 26
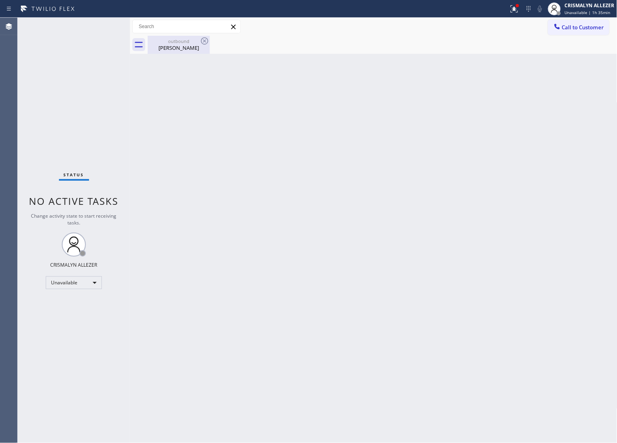
drag, startPoint x: 171, startPoint y: 42, endPoint x: 173, endPoint y: 46, distance: 4.9
click at [170, 42] on div "outbound" at bounding box center [179, 41] width 61 height 6
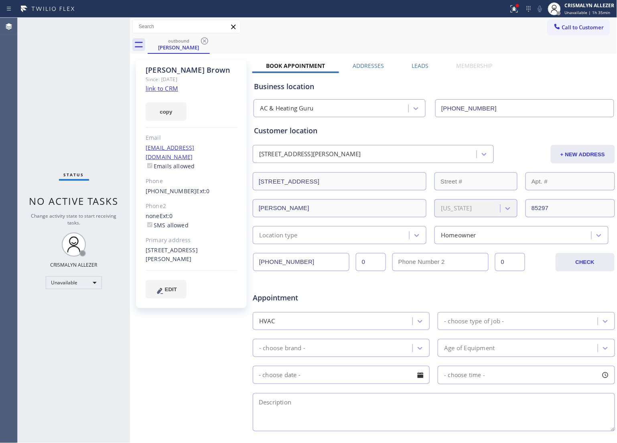
click at [414, 67] on label "Leads" at bounding box center [420, 66] width 17 height 8
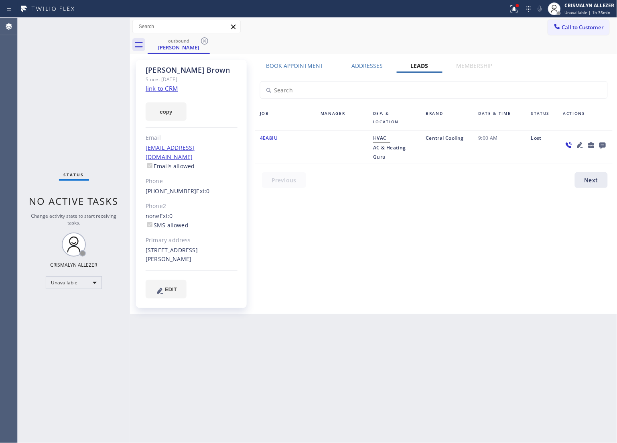
click at [601, 144] on icon at bounding box center [603, 146] width 6 height 6
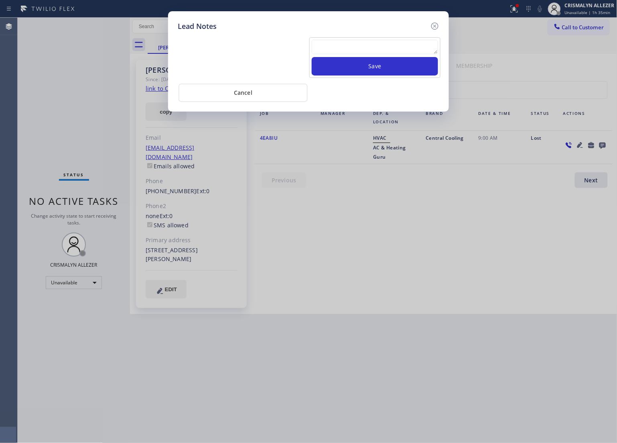
click at [337, 49] on textarea at bounding box center [375, 47] width 126 height 14
paste textarea "no answer | pls xfer here cx cb"
type textarea "no answer | pls xfer here cx cb"
click at [382, 71] on button "Save" at bounding box center [375, 66] width 126 height 18
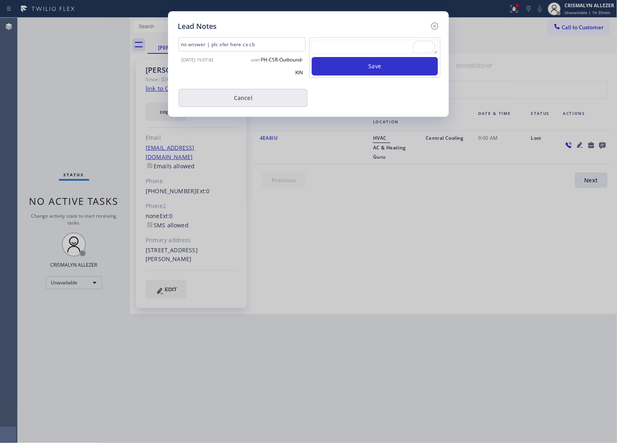
click at [261, 104] on button "Cancel" at bounding box center [243, 98] width 129 height 18
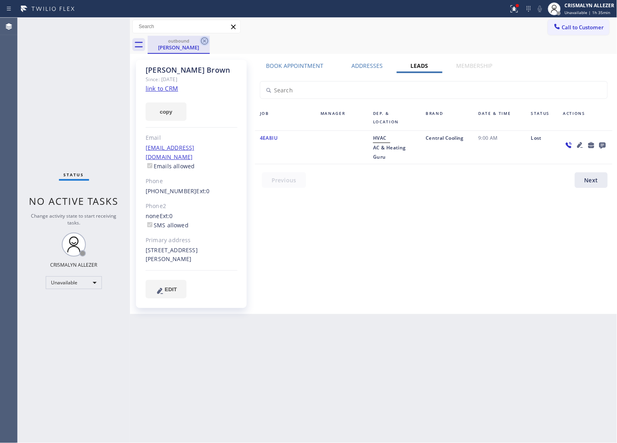
click at [208, 42] on icon at bounding box center [205, 41] width 10 height 10
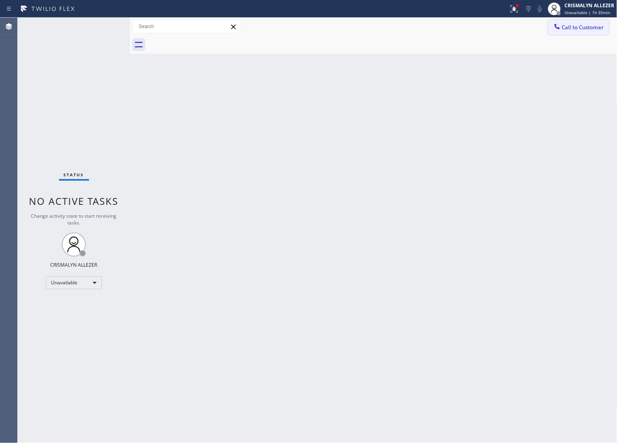
click at [584, 26] on span "Call to Customer" at bounding box center [583, 27] width 42 height 7
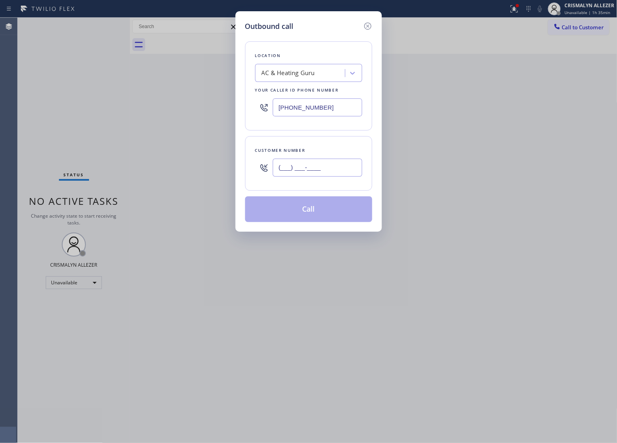
click at [350, 165] on input "(___) ___-____" at bounding box center [318, 168] width 90 height 18
paste input "text"
type input "(___) ___-____"
paste input "480) 258-2703"
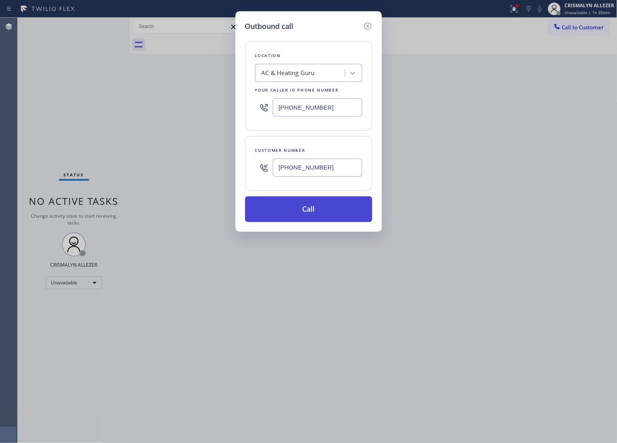
type input "[PHONE_NUMBER]"
click at [318, 213] on button "Call" at bounding box center [308, 209] width 127 height 26
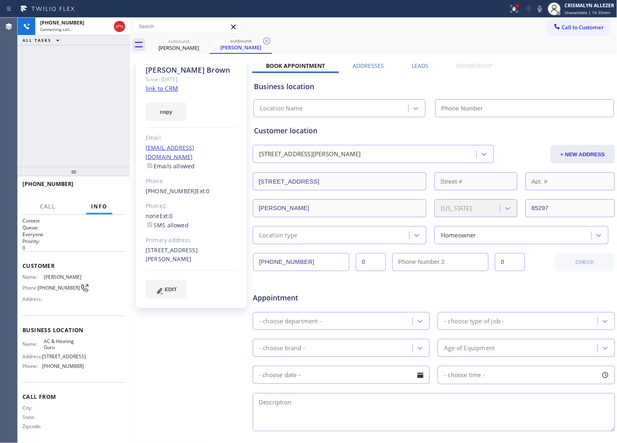
type input "[PHONE_NUMBER]"
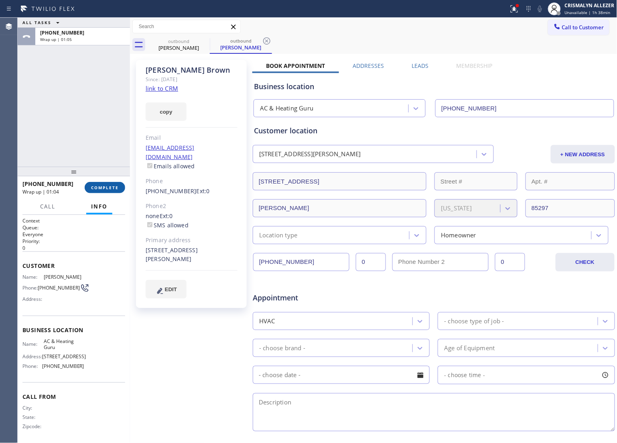
click at [103, 191] on button "COMPLETE" at bounding box center [105, 187] width 41 height 11
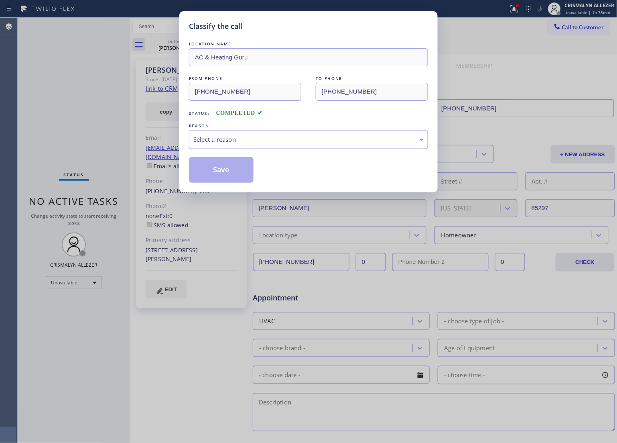
click at [316, 144] on div "Select a reason" at bounding box center [309, 139] width 230 height 9
click at [229, 171] on button "Save" at bounding box center [221, 170] width 65 height 26
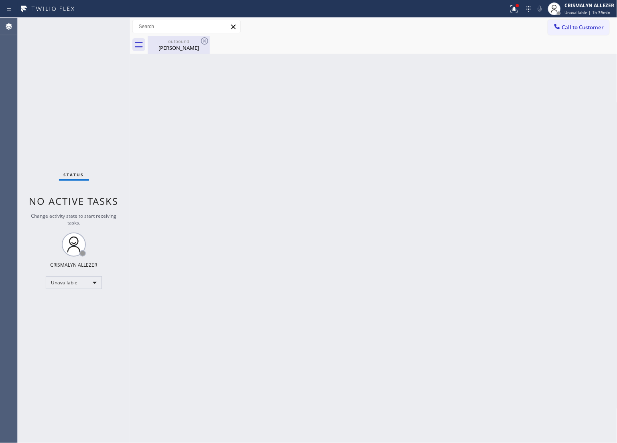
drag, startPoint x: 177, startPoint y: 43, endPoint x: 199, endPoint y: 42, distance: 22.1
click at [177, 43] on div "outbound" at bounding box center [179, 41] width 61 height 6
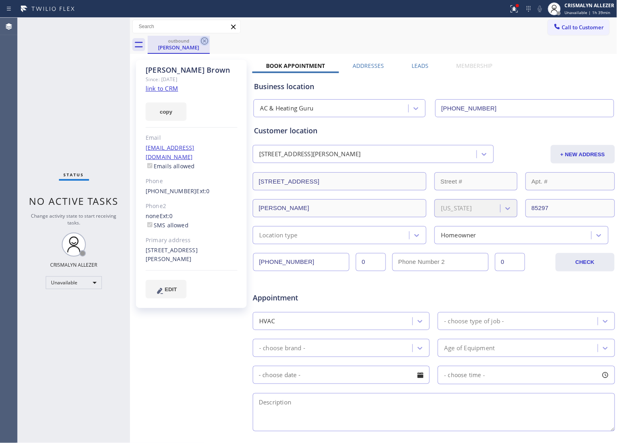
click at [202, 41] on icon at bounding box center [205, 41] width 10 height 10
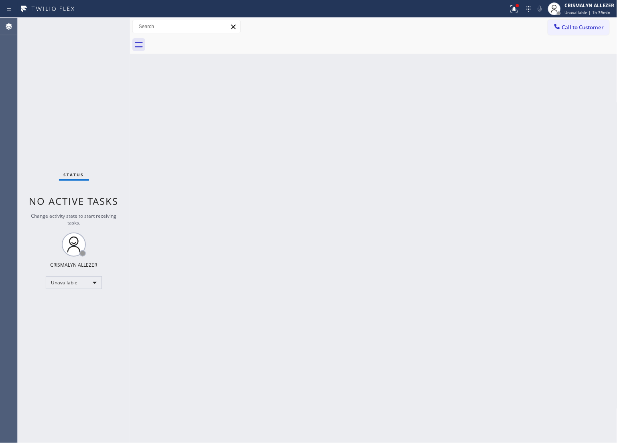
drag, startPoint x: 342, startPoint y: 247, endPoint x: 409, endPoint y: 184, distance: 91.7
click at [346, 243] on div "Back to Dashboard Change Sender ID Customers Technicians Select a contact Outbo…" at bounding box center [374, 230] width 488 height 425
click at [577, 30] on span "Call to Customer" at bounding box center [583, 27] width 42 height 7
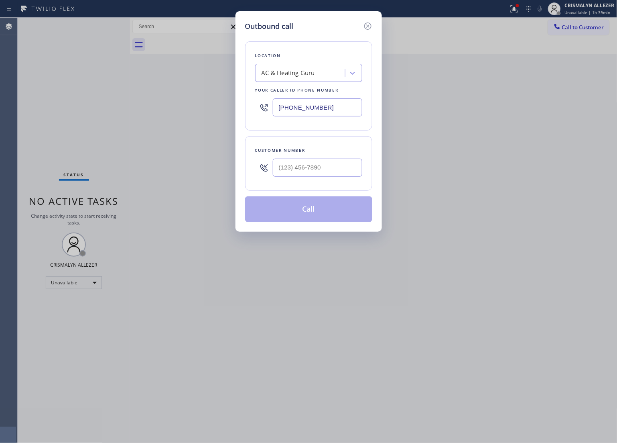
drag, startPoint x: 363, startPoint y: 108, endPoint x: 141, endPoint y: 116, distance: 222.1
click at [145, 116] on div "Outbound call Location AC & Heating Guru Your caller id phone number [PHONE_NUM…" at bounding box center [308, 221] width 617 height 443
drag, startPoint x: 344, startPoint y: 107, endPoint x: 355, endPoint y: 120, distance: 16.3
click at [343, 108] on input "(___) ___-____" at bounding box center [318, 107] width 90 height 18
paste input "323) 310-2704"
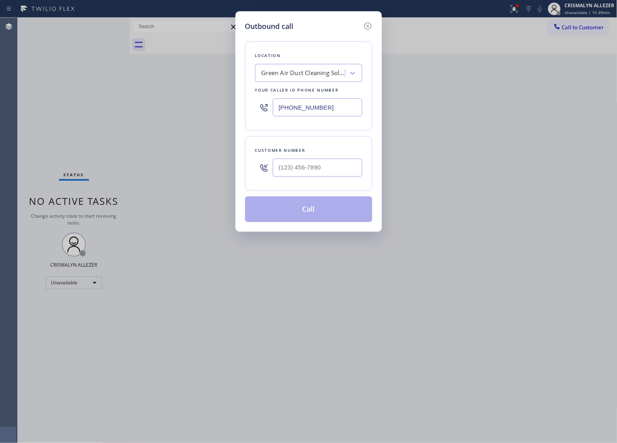
type input "[PHONE_NUMBER]"
click at [302, 171] on input "(___) ___-____" at bounding box center [318, 168] width 90 height 18
paste input "323) 365-0875"
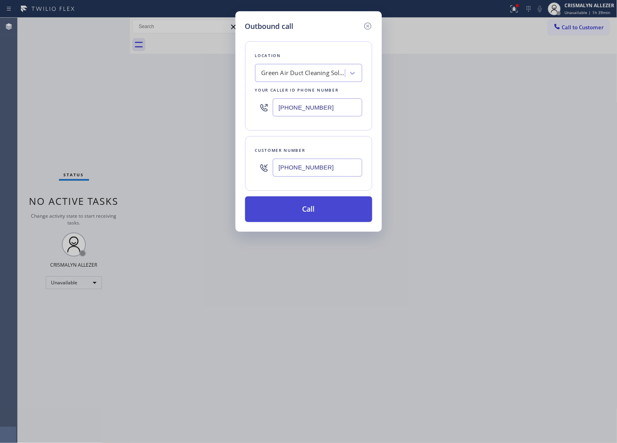
type input "[PHONE_NUMBER]"
click at [310, 213] on button "Call" at bounding box center [308, 209] width 127 height 26
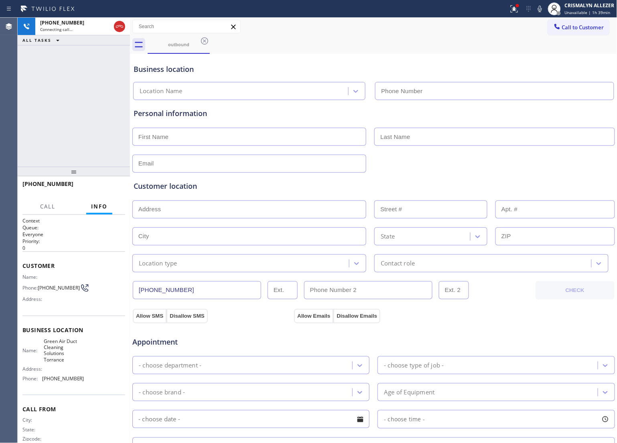
type input "[PHONE_NUMBER]"
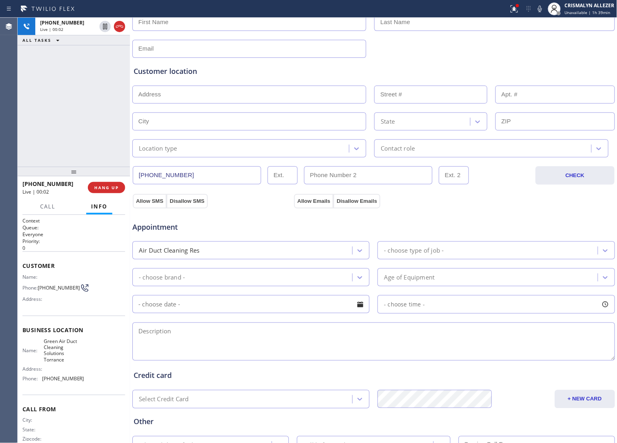
scroll to position [151, 0]
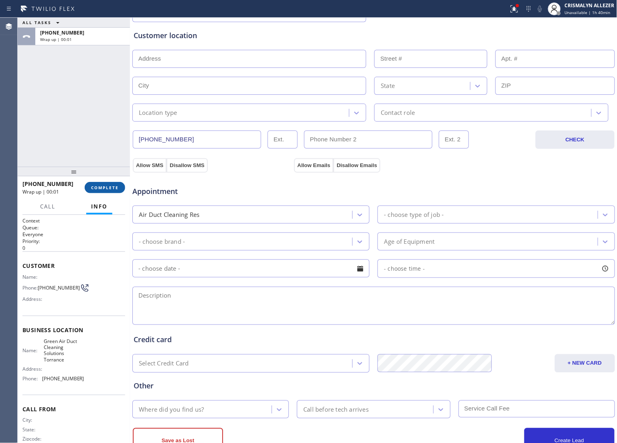
click at [99, 189] on span "COMPLETE" at bounding box center [105, 188] width 28 height 6
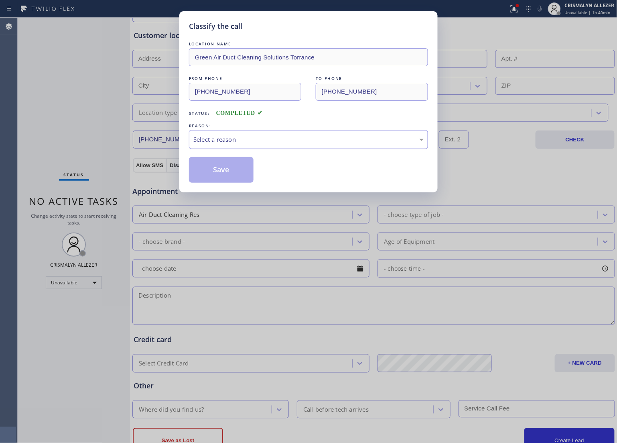
click at [301, 138] on div "Select a reason" at bounding box center [309, 139] width 230 height 9
click at [210, 174] on button "Save" at bounding box center [221, 170] width 65 height 26
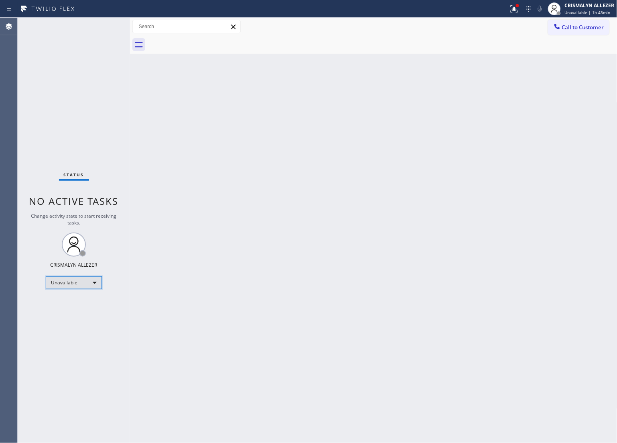
click at [89, 284] on div "Unavailable" at bounding box center [74, 282] width 56 height 13
click at [71, 326] on li "Break" at bounding box center [73, 324] width 55 height 10
click at [359, 154] on div "Back to Dashboard Change Sender ID Customers Technicians Select a contact Outbo…" at bounding box center [374, 230] width 488 height 425
click at [89, 284] on div "Break" at bounding box center [74, 282] width 56 height 13
click at [83, 312] on li "Unavailable" at bounding box center [73, 314] width 55 height 10
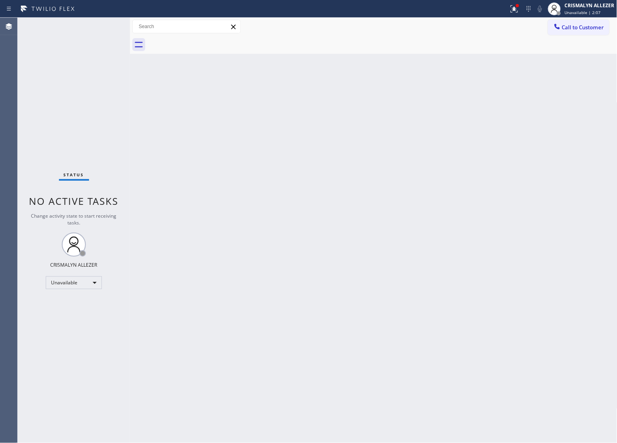
drag, startPoint x: 583, startPoint y: 33, endPoint x: 581, endPoint y: 38, distance: 5.8
click at [583, 33] on button "Call to Customer" at bounding box center [578, 27] width 61 height 15
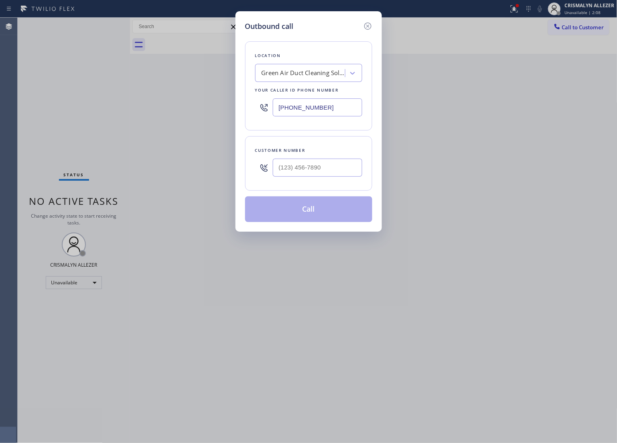
drag, startPoint x: 292, startPoint y: 107, endPoint x: 106, endPoint y: 116, distance: 186.1
click at [135, 116] on div "Outbound call Location Green Air Duct Cleaning Solutions Torrance Your caller i…" at bounding box center [308, 221] width 617 height 443
paste input "510) 241-4048"
type input "[PHONE_NUMBER]"
click at [338, 163] on input "(___) ___-____" at bounding box center [318, 168] width 90 height 18
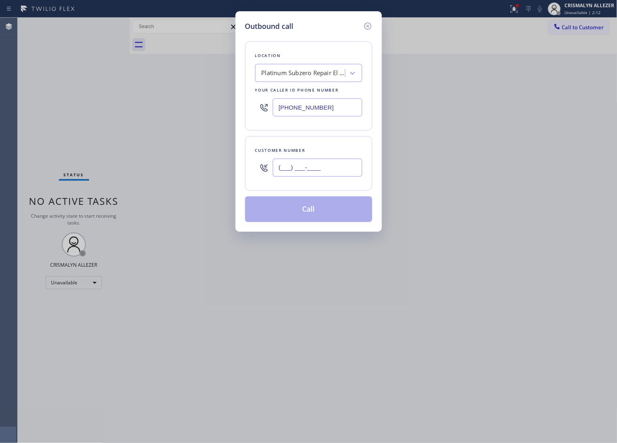
paste input "619) 980-0047"
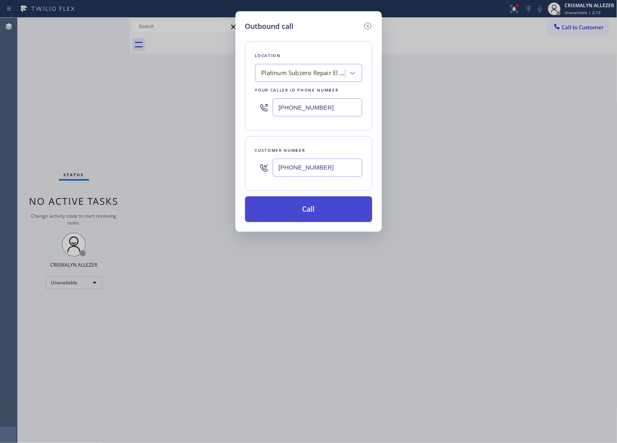
type input "[PHONE_NUMBER]"
click at [312, 211] on button "Call" at bounding box center [308, 209] width 127 height 26
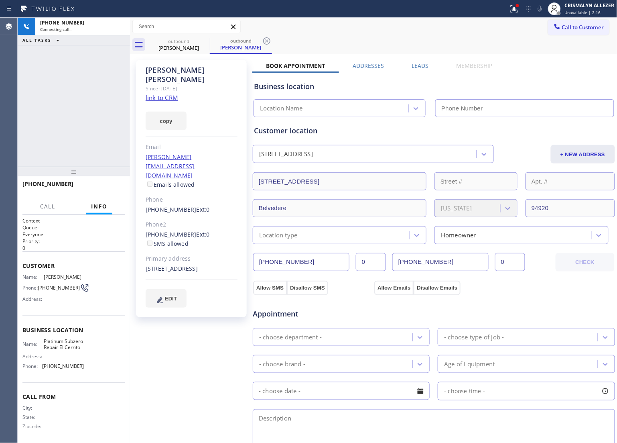
click at [165, 94] on link "link to CRM" at bounding box center [162, 98] width 33 height 8
type input "[PHONE_NUMBER]"
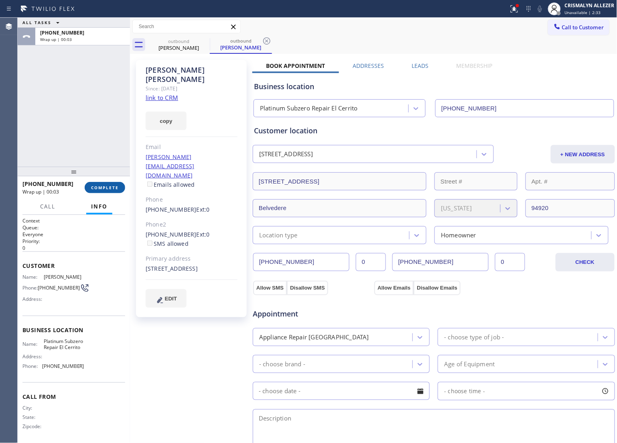
click at [106, 187] on span "COMPLETE" at bounding box center [105, 188] width 28 height 6
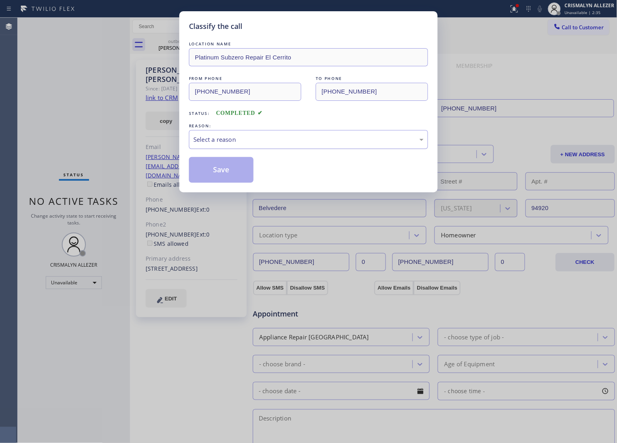
click at [312, 147] on div "Select a reason" at bounding box center [308, 139] width 239 height 19
click at [241, 170] on button "Save" at bounding box center [221, 170] width 65 height 26
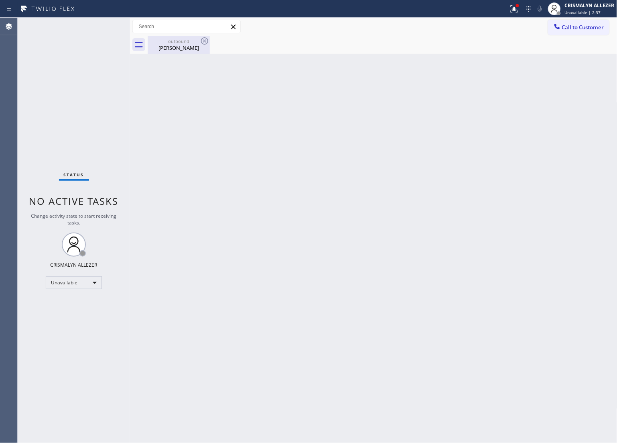
click at [177, 48] on div "Brad Henriksen" at bounding box center [179, 47] width 61 height 7
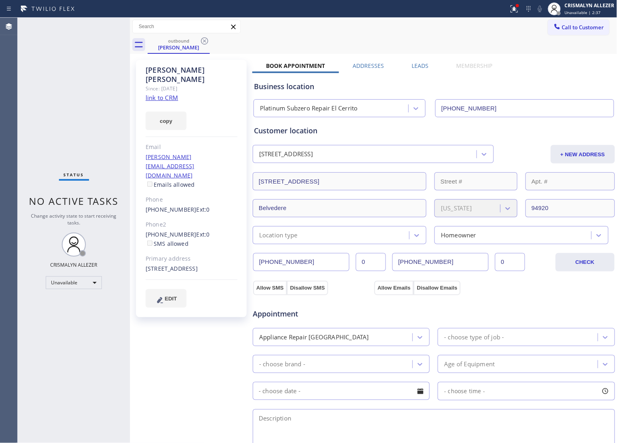
click at [211, 41] on div "outbound Brad Henriksen" at bounding box center [383, 45] width 470 height 18
click at [203, 40] on icon at bounding box center [205, 41] width 10 height 10
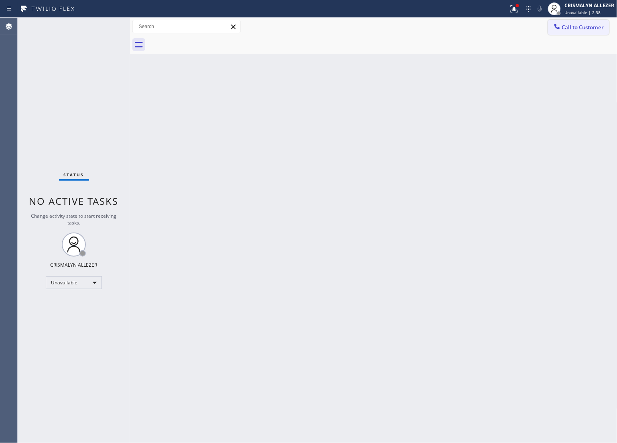
click at [599, 29] on span "Call to Customer" at bounding box center [583, 27] width 42 height 7
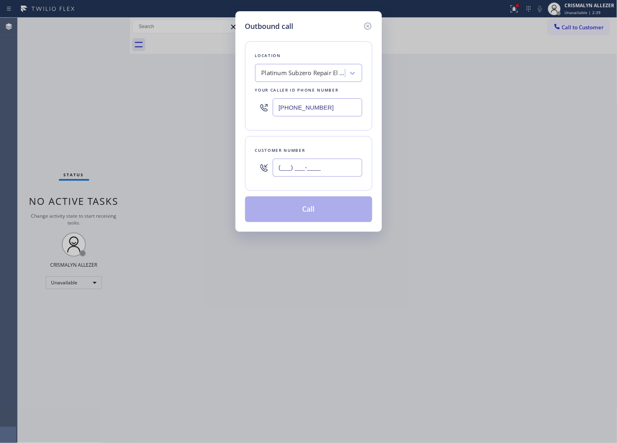
click at [348, 173] on input "(___) ___-____" at bounding box center [318, 168] width 90 height 18
paste input "650) 392-5121"
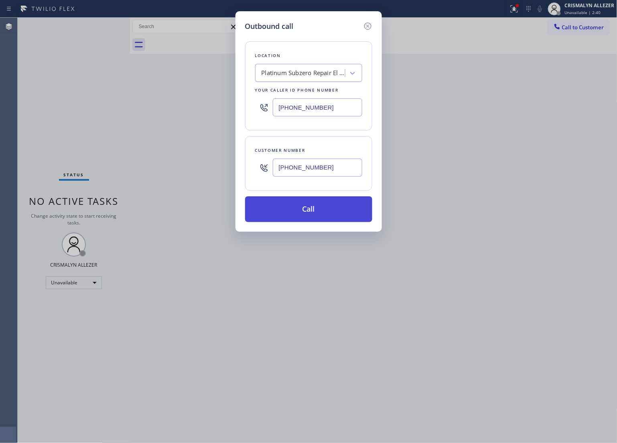
type input "[PHONE_NUMBER]"
click at [315, 213] on button "Call" at bounding box center [308, 209] width 127 height 26
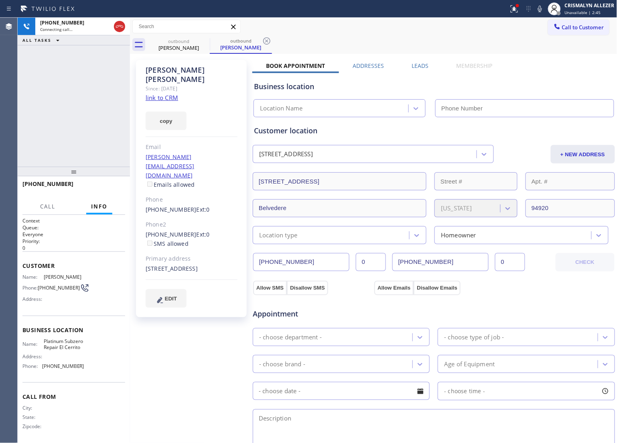
type input "[PHONE_NUMBER]"
click at [102, 189] on span "HANG UP" at bounding box center [106, 188] width 24 height 6
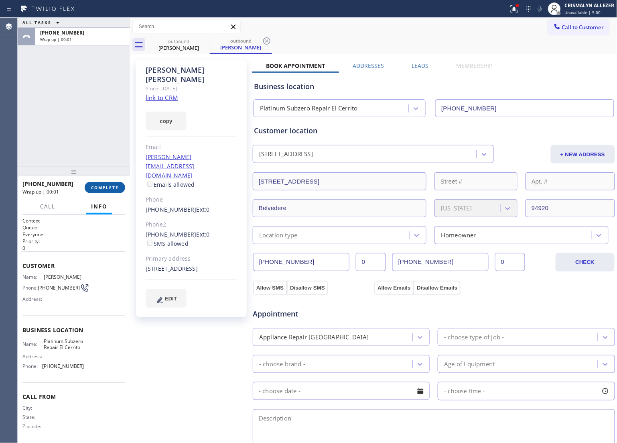
click at [102, 189] on span "COMPLETE" at bounding box center [105, 188] width 28 height 6
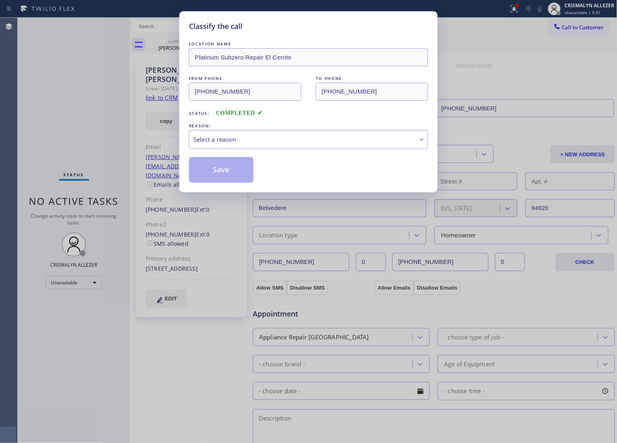
click at [308, 151] on div "LOCATION NAME Platinum Subzero Repair El Cerrito FROM PHONE (510) 241-4048 TO P…" at bounding box center [308, 111] width 239 height 143
click at [279, 145] on div "Select a reason" at bounding box center [308, 139] width 239 height 19
click at [215, 175] on button "Save" at bounding box center [221, 170] width 65 height 26
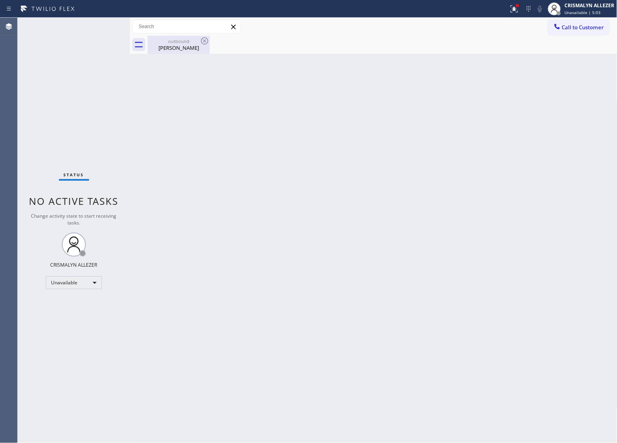
click at [173, 43] on div "outbound" at bounding box center [179, 41] width 61 height 6
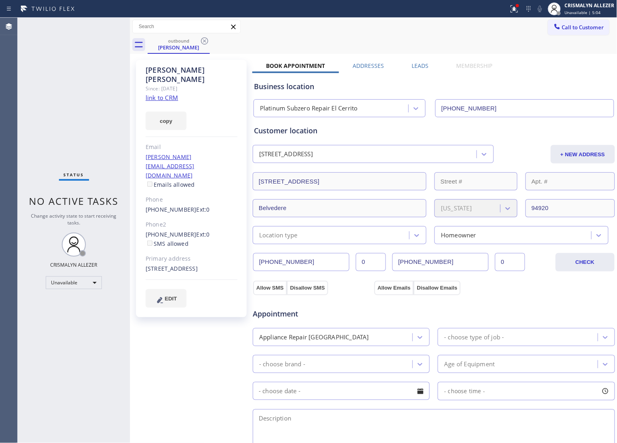
click at [419, 65] on label "Leads" at bounding box center [420, 66] width 17 height 8
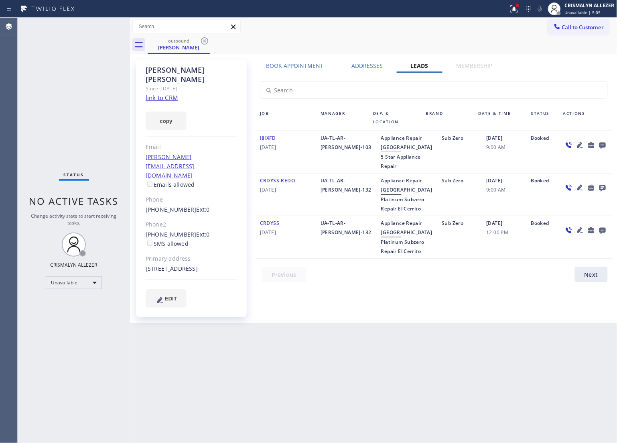
click at [605, 143] on icon at bounding box center [603, 146] width 6 height 6
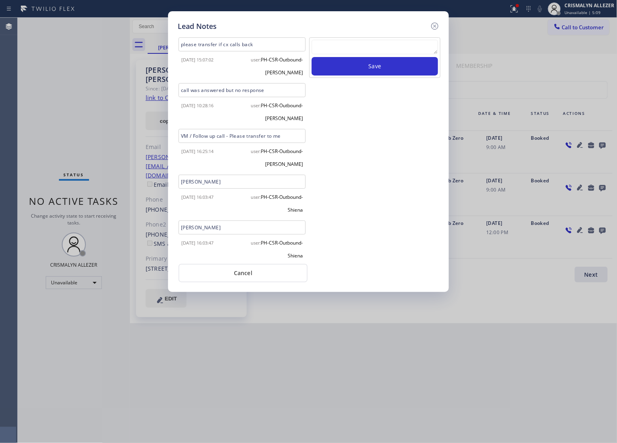
click at [346, 43] on textarea at bounding box center [375, 47] width 126 height 14
paste textarea "ALL GOOD FOR NOW, if cb xfer"
type textarea "ALL GOOD FOR NOW, if cb xfer"
click at [361, 65] on button "Save" at bounding box center [375, 66] width 126 height 18
click at [226, 271] on button "Cancel" at bounding box center [243, 273] width 129 height 18
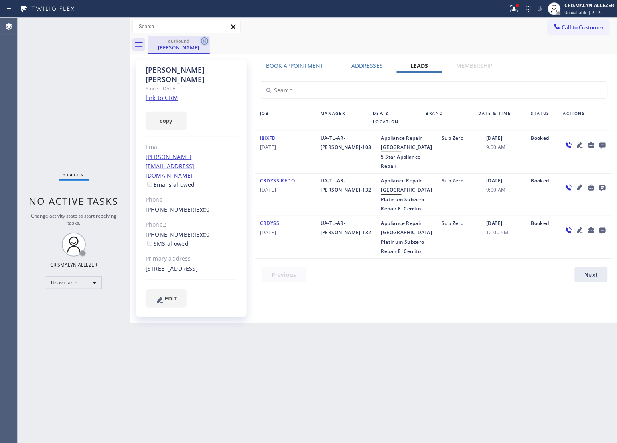
click at [202, 41] on icon at bounding box center [205, 41] width 10 height 10
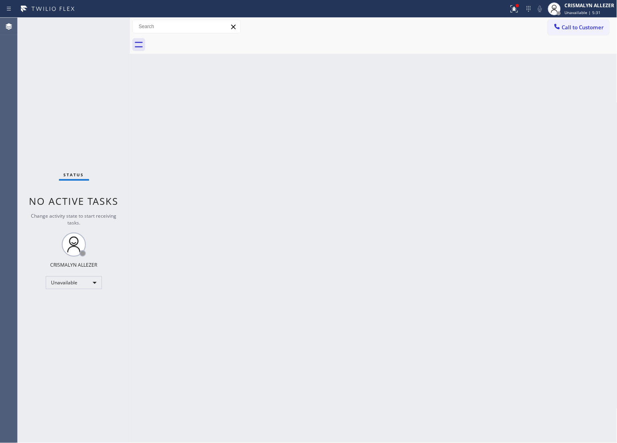
click at [600, 25] on span "Call to Customer" at bounding box center [583, 27] width 42 height 7
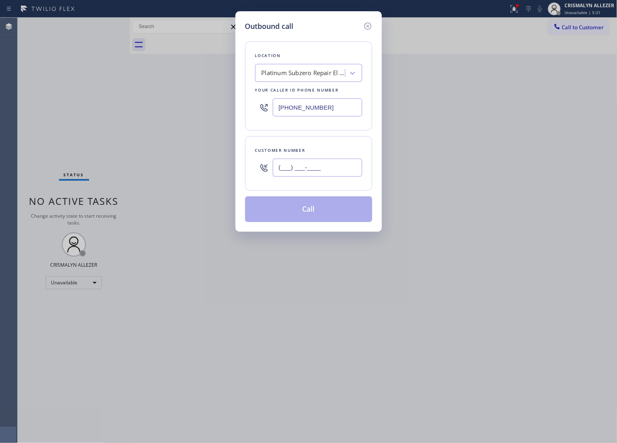
click at [315, 171] on input "(___) ___-____" at bounding box center [318, 168] width 90 height 18
paste input "925) 285-7000"
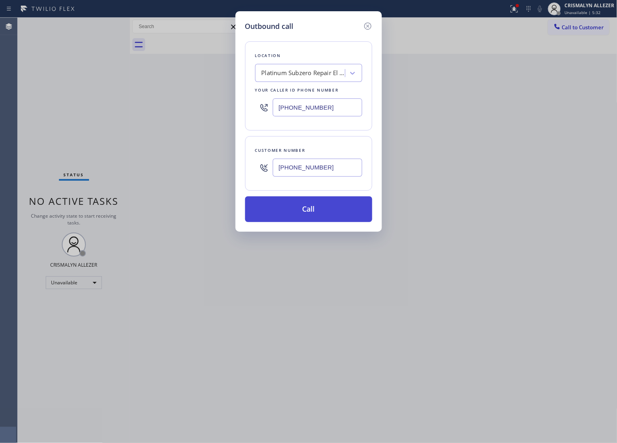
type input "[PHONE_NUMBER]"
click at [315, 217] on button "Call" at bounding box center [308, 209] width 127 height 26
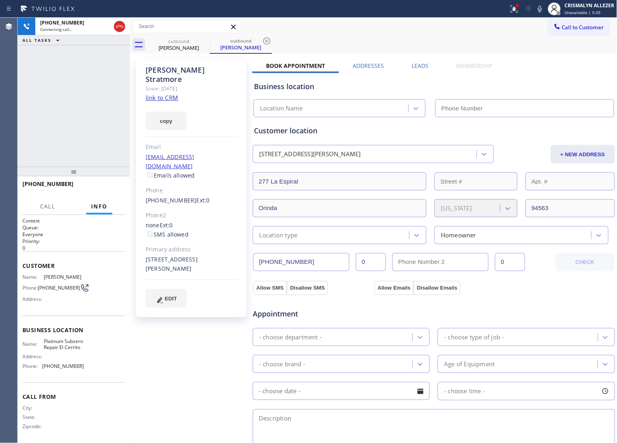
click at [164, 102] on div "copy" at bounding box center [192, 116] width 92 height 28
click at [164, 94] on link "link to CRM" at bounding box center [162, 98] width 33 height 8
type input "[PHONE_NUMBER]"
click at [102, 190] on button "HANG UP" at bounding box center [106, 187] width 37 height 11
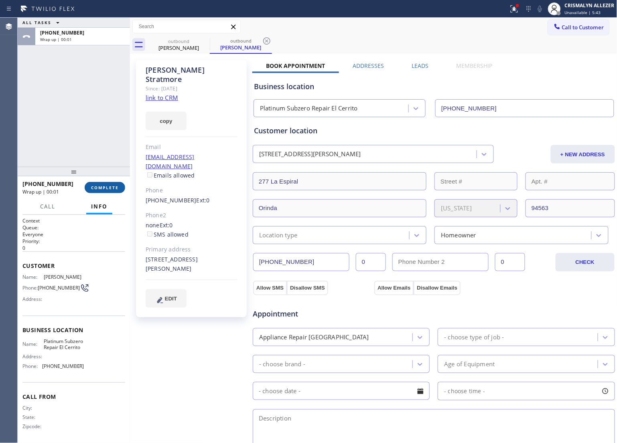
click at [102, 185] on span "COMPLETE" at bounding box center [105, 188] width 28 height 6
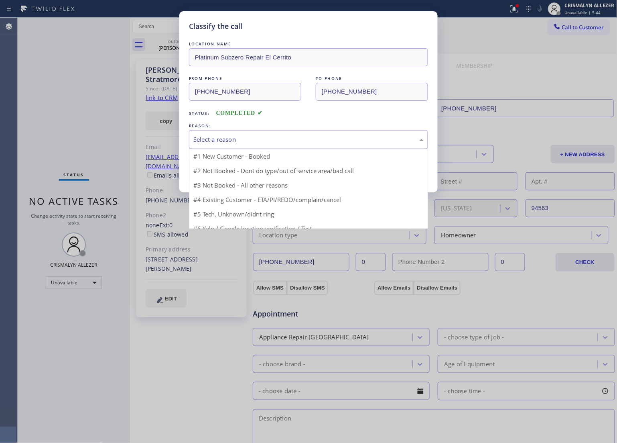
click at [288, 149] on div "Select a reason" at bounding box center [308, 139] width 239 height 19
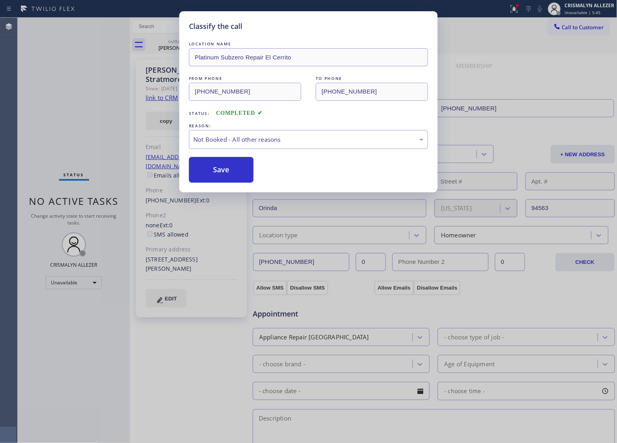
click at [227, 171] on button "Save" at bounding box center [221, 170] width 65 height 26
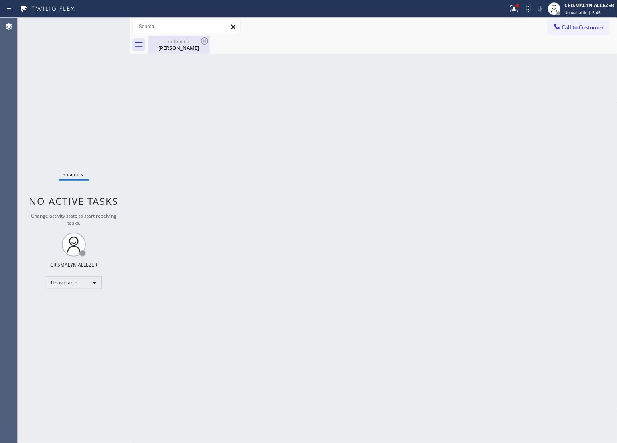
click at [179, 43] on div "outbound" at bounding box center [179, 41] width 61 height 6
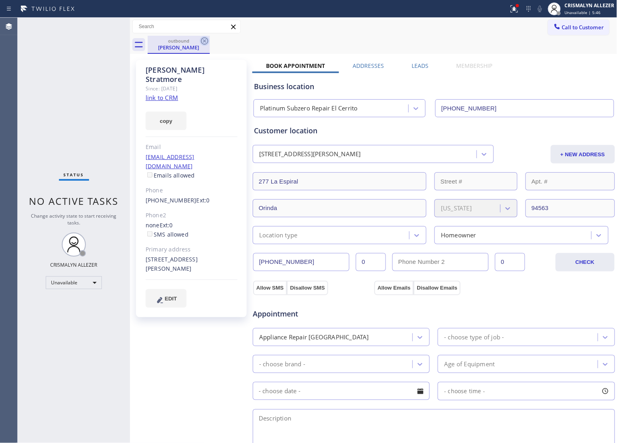
click at [203, 39] on icon at bounding box center [205, 41] width 10 height 10
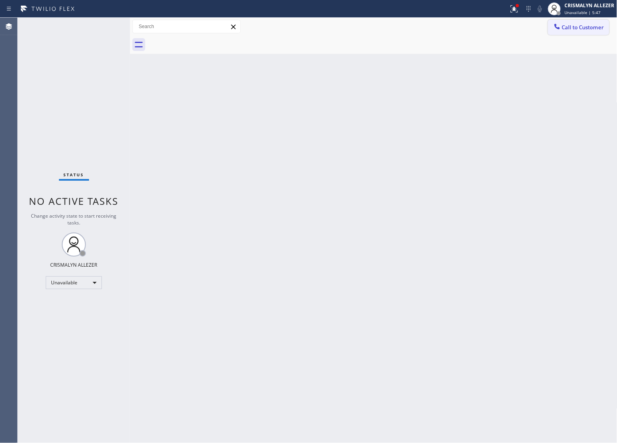
click at [579, 29] on span "Call to Customer" at bounding box center [583, 27] width 42 height 7
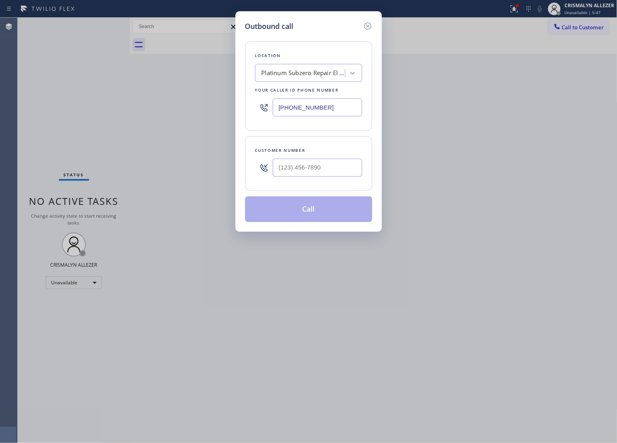
click at [324, 179] on div at bounding box center [318, 168] width 90 height 26
click at [328, 171] on input "(___) ___-____" at bounding box center [318, 168] width 90 height 18
paste input "925) 285-7000"
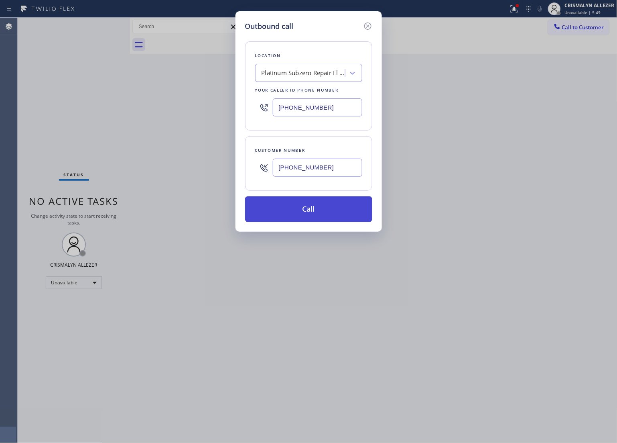
type input "[PHONE_NUMBER]"
click at [310, 217] on button "Call" at bounding box center [308, 209] width 127 height 26
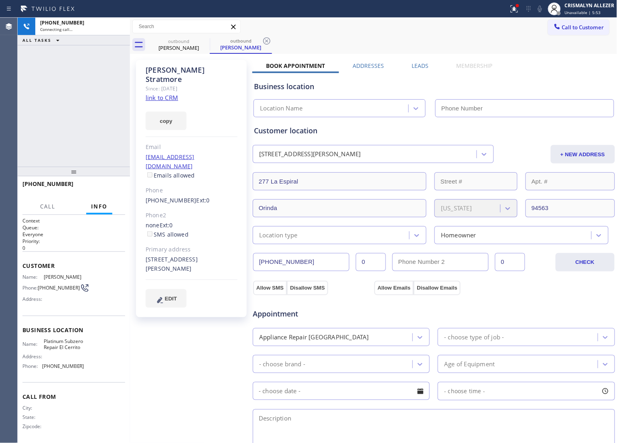
type input "[PHONE_NUMBER]"
drag, startPoint x: 412, startPoint y: 63, endPoint x: 415, endPoint y: 69, distance: 6.1
click at [412, 63] on label "Leads" at bounding box center [420, 66] width 17 height 8
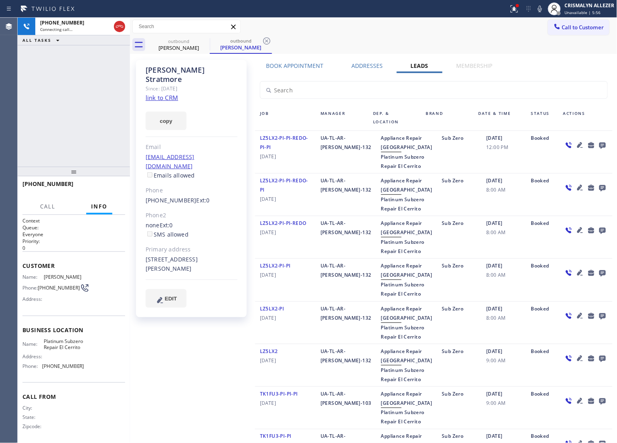
click at [598, 143] on icon at bounding box center [603, 145] width 10 height 10
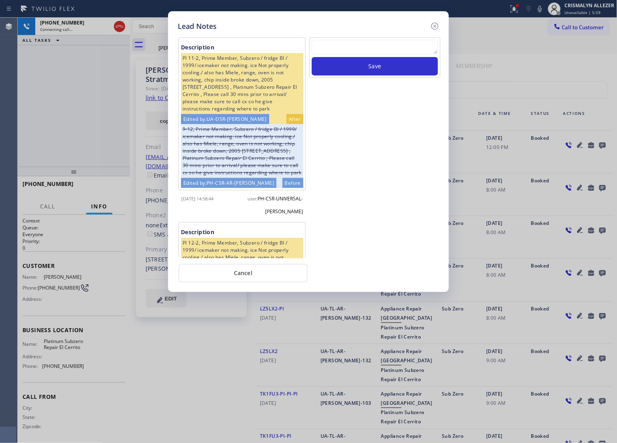
click at [368, 43] on textarea at bounding box center [375, 47] width 126 height 14
paste textarea "9252857000"
type textarea "9252857000"
click at [372, 59] on button "Save" at bounding box center [375, 66] width 126 height 18
click at [356, 47] on textarea "To enrich screen reader interactions, please activate Accessibility in Grammarl…" at bounding box center [375, 47] width 126 height 14
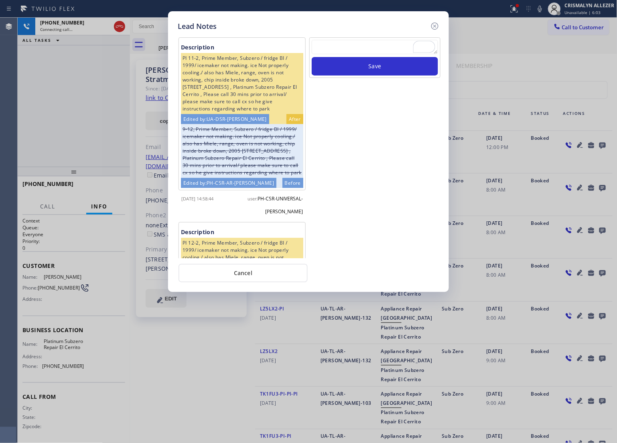
paste textarea "no answer | pls xfer here cx cb"
type textarea "no answer | pls xfer here cx cb"
click at [373, 71] on button "Save" at bounding box center [375, 66] width 126 height 18
click at [251, 270] on button "Cancel" at bounding box center [243, 273] width 129 height 18
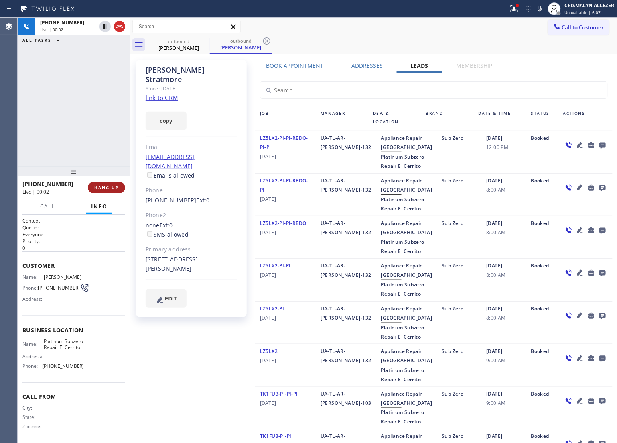
click at [108, 190] on button "HANG UP" at bounding box center [106, 187] width 37 height 11
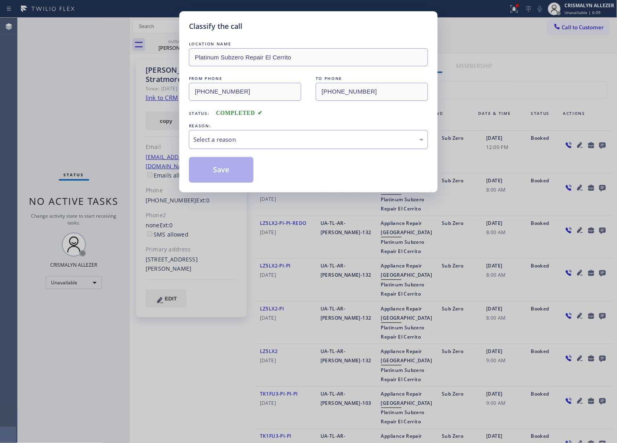
click at [296, 137] on div "Select a reason" at bounding box center [309, 139] width 230 height 9
click at [226, 170] on button "Save" at bounding box center [221, 170] width 65 height 26
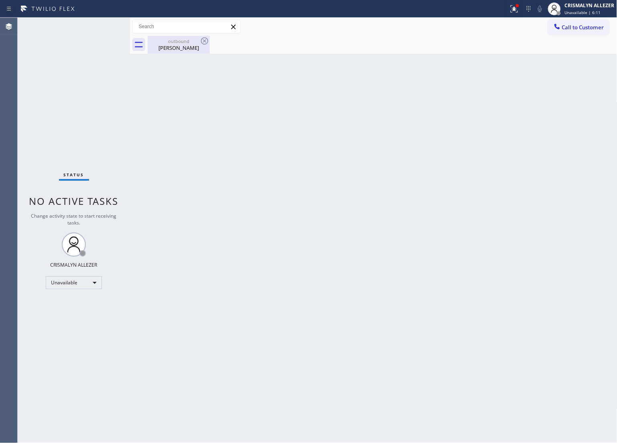
click at [179, 47] on div "Robert Stratmore" at bounding box center [179, 47] width 61 height 7
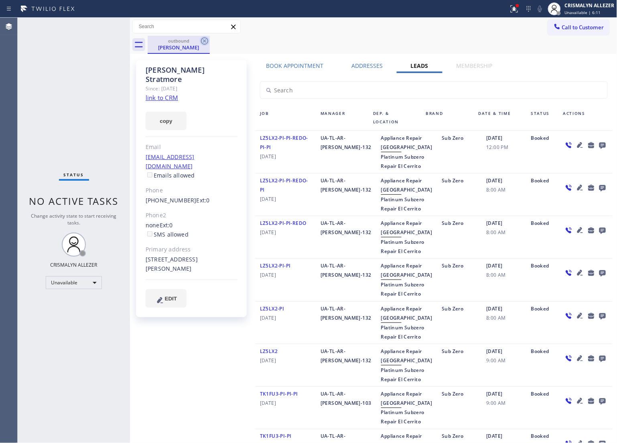
click at [203, 41] on icon at bounding box center [205, 41] width 10 height 10
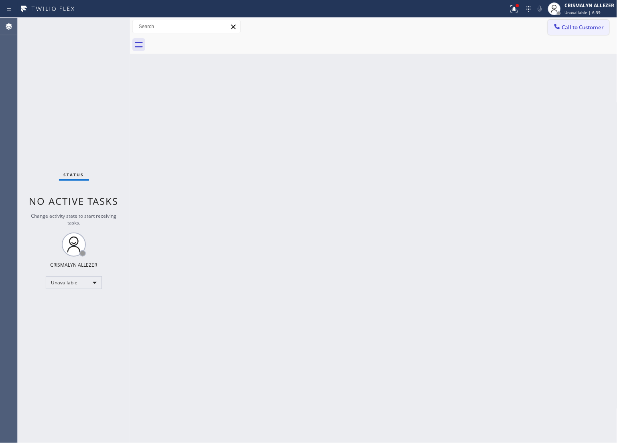
click at [583, 31] on button "Call to Customer" at bounding box center [578, 27] width 61 height 15
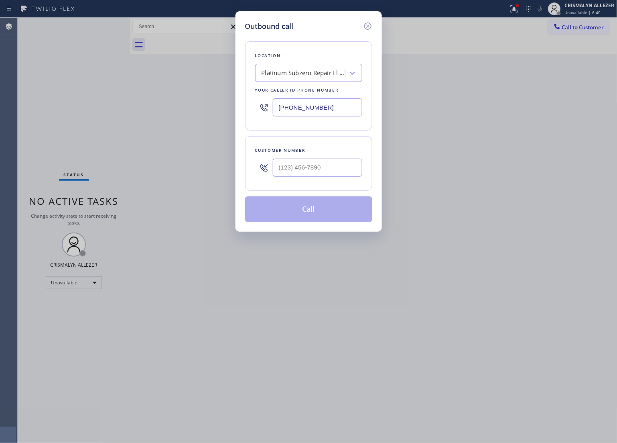
click at [330, 159] on div at bounding box center [318, 168] width 90 height 26
click at [338, 171] on input "(___) ___-____" at bounding box center [318, 168] width 90 height 18
paste input "818) 518-8237"
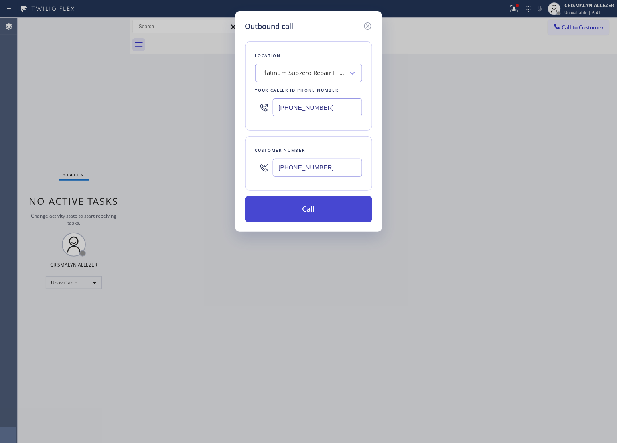
type input "[PHONE_NUMBER]"
click at [307, 213] on button "Call" at bounding box center [308, 209] width 127 height 26
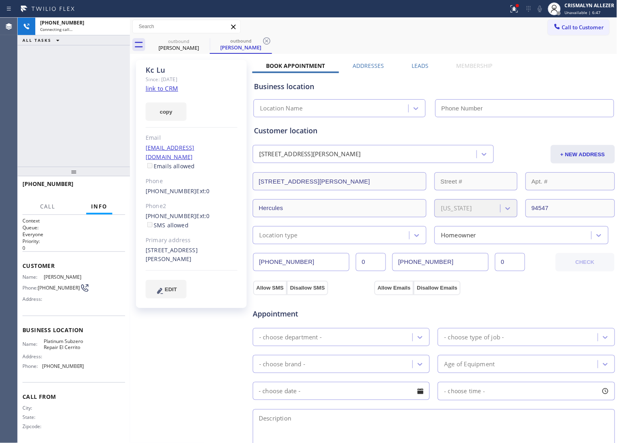
type input "[PHONE_NUMBER]"
click at [169, 88] on link "link to CRM" at bounding box center [162, 88] width 33 height 8
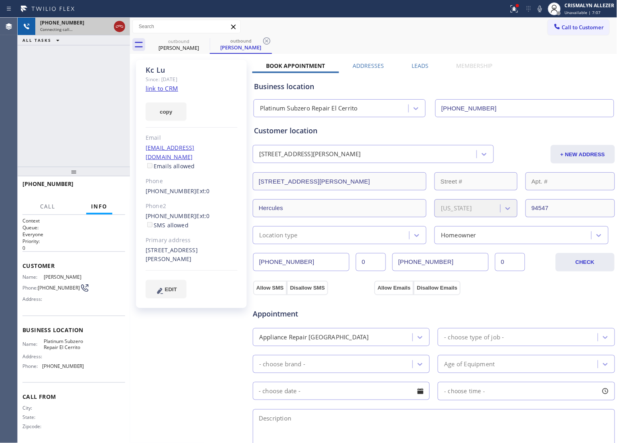
click at [115, 31] on icon at bounding box center [120, 27] width 10 height 10
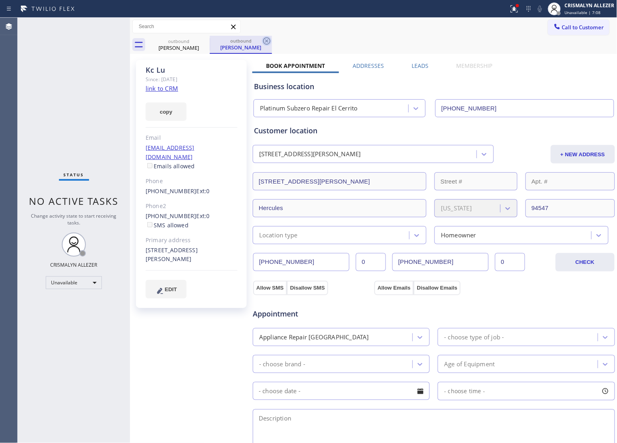
click at [268, 40] on icon at bounding box center [266, 40] width 7 height 7
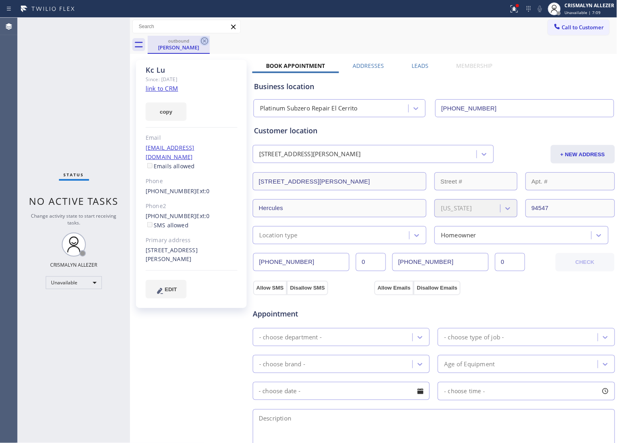
click at [204, 41] on icon at bounding box center [204, 40] width 7 height 7
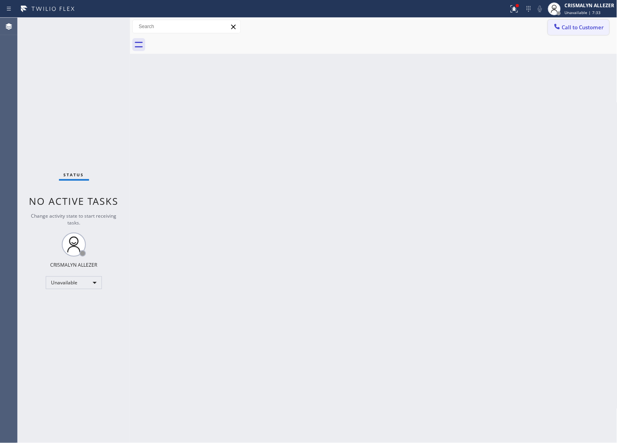
click at [591, 30] on span "Call to Customer" at bounding box center [583, 27] width 42 height 7
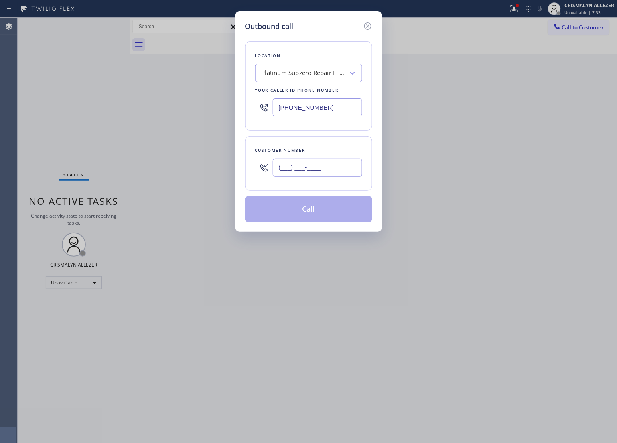
click at [326, 173] on input "(___) ___-____" at bounding box center [318, 168] width 90 height 18
paste input "415) 881-0287"
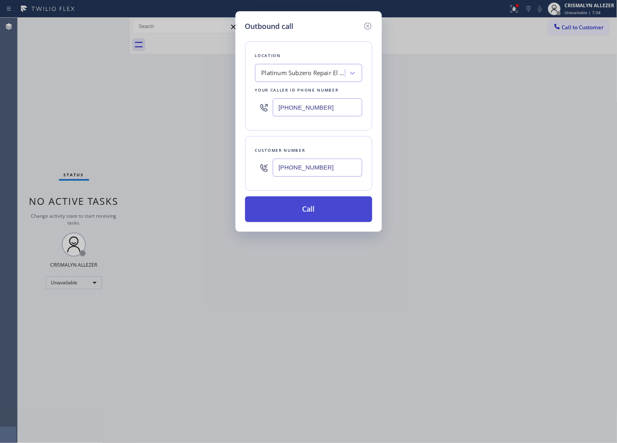
type input "(415) 881-0287"
click at [312, 214] on button "Call" at bounding box center [308, 209] width 127 height 26
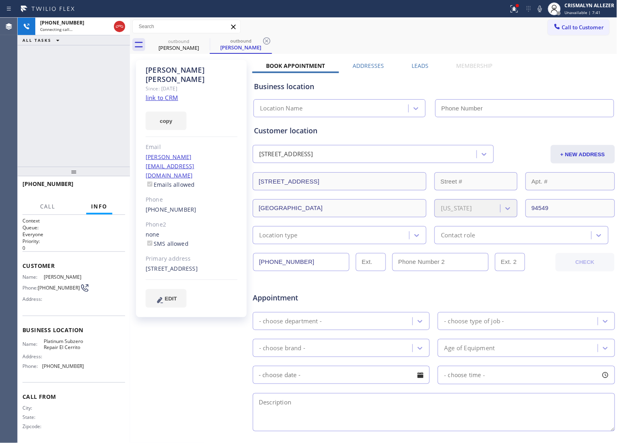
type input "[PHONE_NUMBER]"
click at [163, 94] on link "link to CRM" at bounding box center [162, 98] width 33 height 8
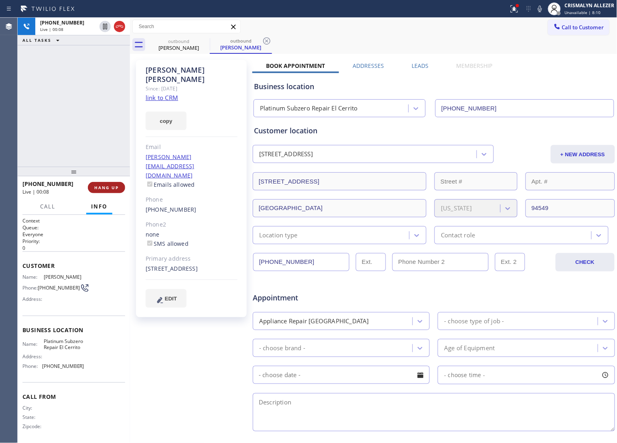
click at [101, 190] on button "HANG UP" at bounding box center [106, 187] width 37 height 11
click at [103, 187] on span "COMPLETE" at bounding box center [105, 188] width 28 height 6
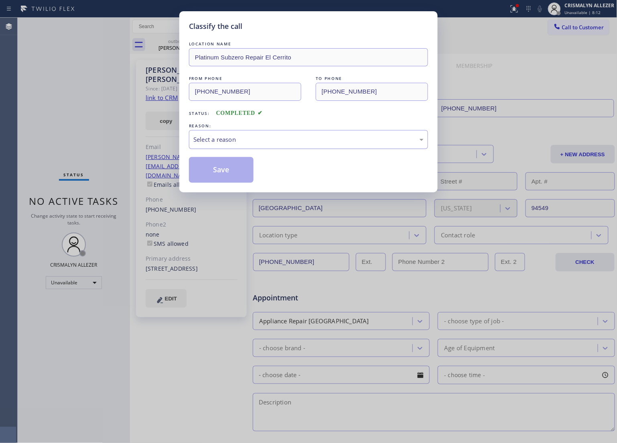
click at [300, 146] on div "Select a reason" at bounding box center [308, 139] width 239 height 19
click at [234, 165] on button "Save" at bounding box center [221, 170] width 65 height 26
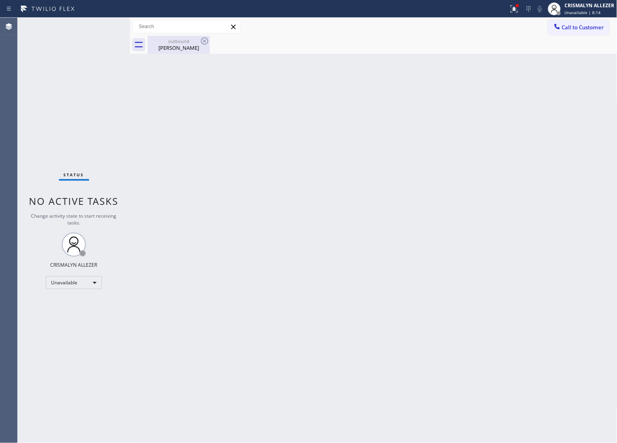
click at [177, 48] on div "Sujoy Haldar" at bounding box center [179, 47] width 61 height 7
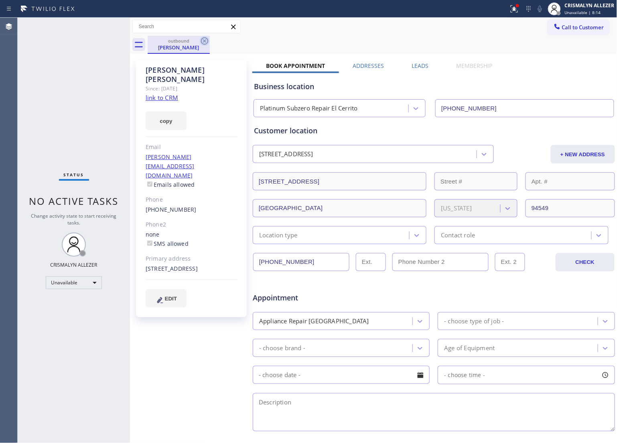
click at [205, 41] on icon at bounding box center [204, 40] width 7 height 7
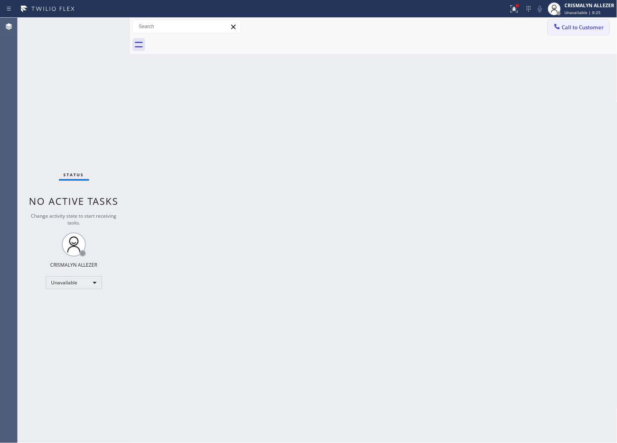
click at [583, 26] on span "Call to Customer" at bounding box center [583, 27] width 42 height 7
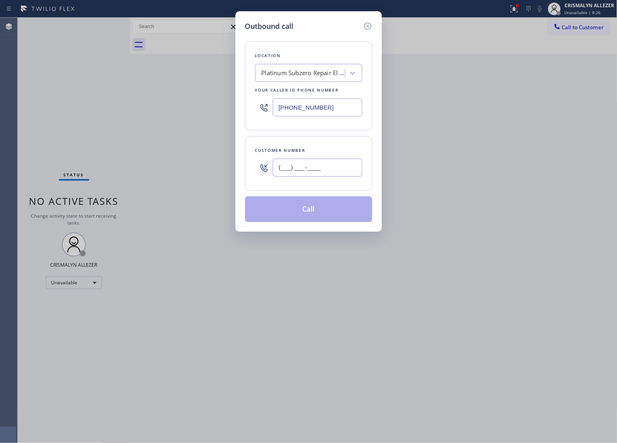
click at [326, 171] on input "(___) ___-____" at bounding box center [318, 168] width 90 height 18
paste input "510) 253-2891"
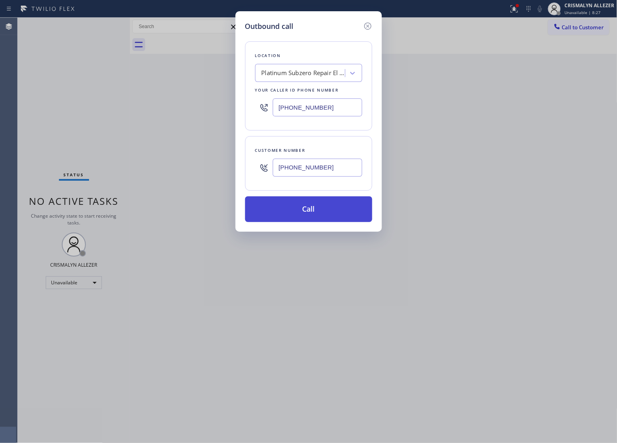
type input "(510) 253-2891"
click at [312, 210] on button "Call" at bounding box center [308, 209] width 127 height 26
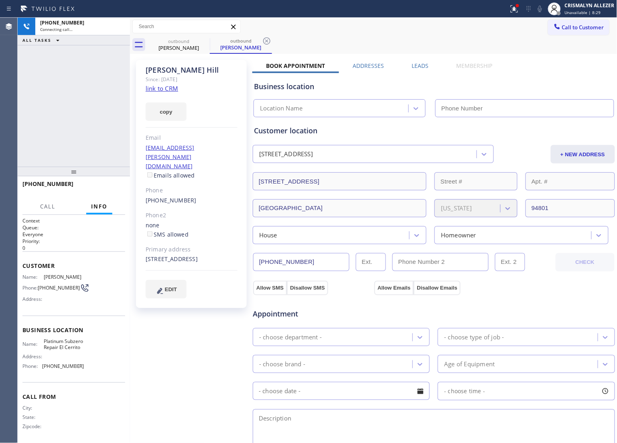
click at [157, 90] on link "link to CRM" at bounding box center [162, 88] width 33 height 8
type input "[PHONE_NUMBER]"
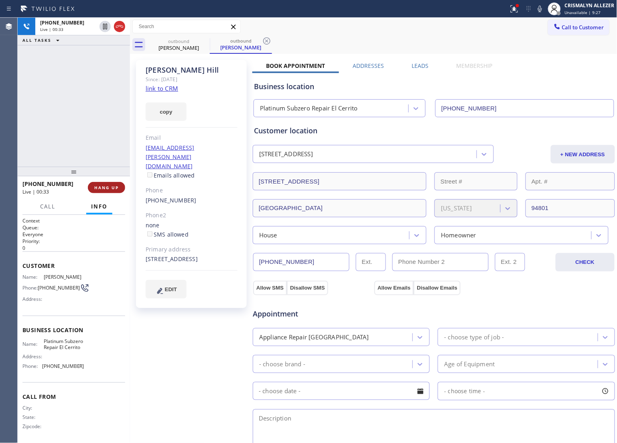
click at [106, 185] on span "HANG UP" at bounding box center [106, 188] width 24 height 6
click at [107, 185] on span "COMPLETE" at bounding box center [105, 188] width 28 height 6
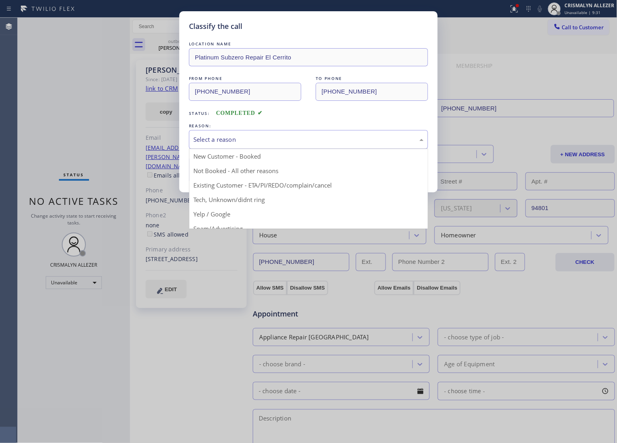
click at [312, 146] on div "Select a reason" at bounding box center [308, 139] width 239 height 19
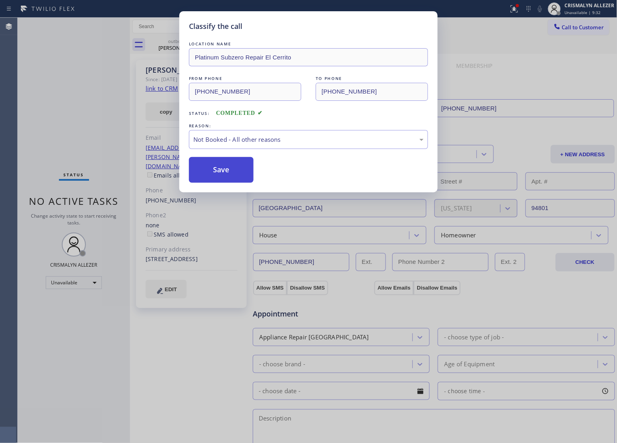
click at [210, 168] on button "Save" at bounding box center [221, 170] width 65 height 26
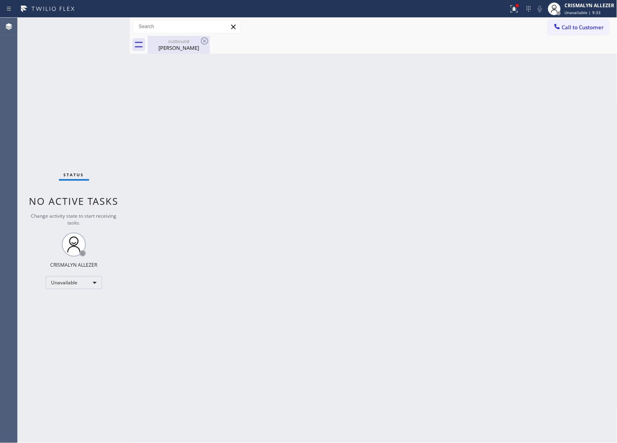
click at [175, 45] on div "Nancy Hill" at bounding box center [179, 47] width 61 height 7
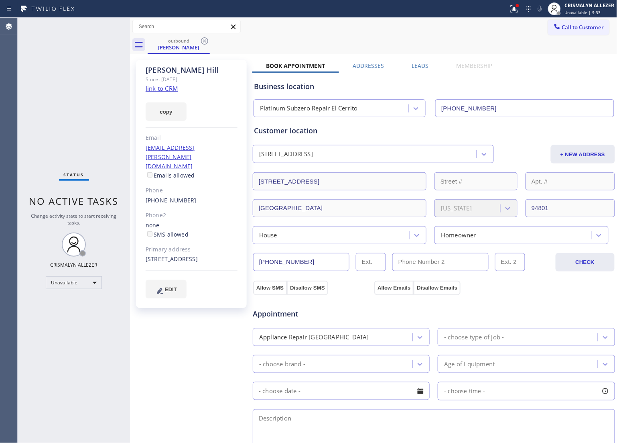
click at [418, 67] on label "Leads" at bounding box center [420, 66] width 17 height 8
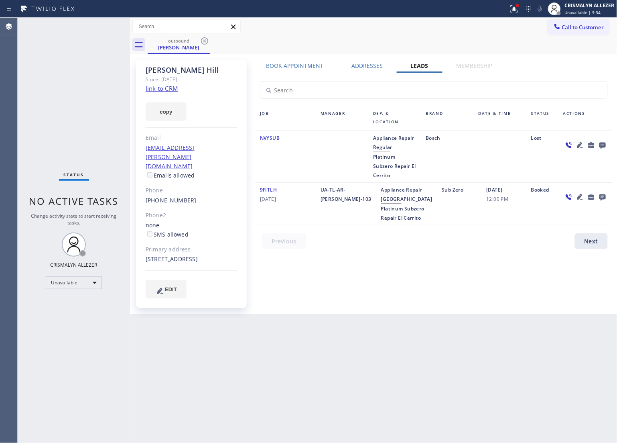
click at [603, 144] on icon at bounding box center [603, 145] width 10 height 10
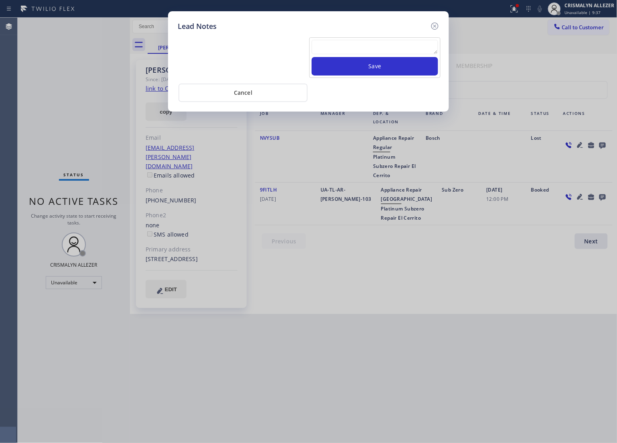
click at [354, 40] on textarea at bounding box center [375, 47] width 126 height 14
paste textarea "ALL GOOD FOR NOW, if cb xfer"
type textarea "ALL GOOD FOR NOW, if cb xfer"
click at [362, 65] on button "Save" at bounding box center [375, 66] width 126 height 18
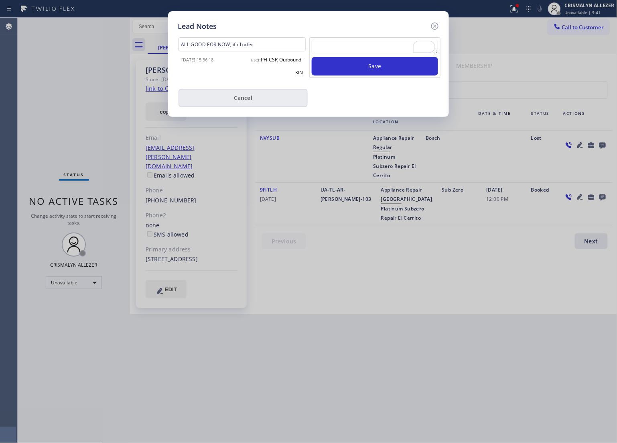
click at [238, 103] on button "Cancel" at bounding box center [243, 98] width 129 height 18
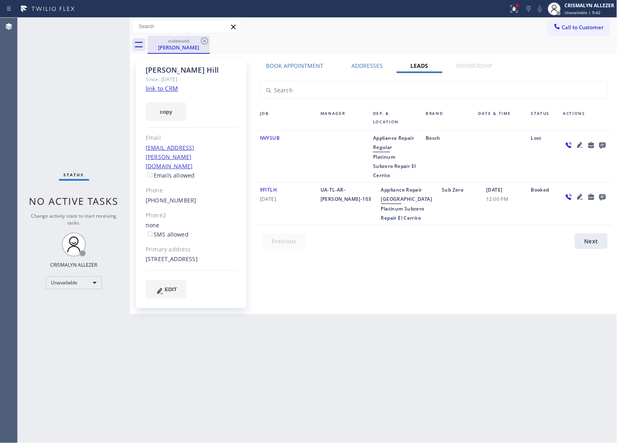
click at [199, 41] on div "outbound" at bounding box center [179, 41] width 61 height 6
click at [206, 39] on icon at bounding box center [205, 41] width 10 height 10
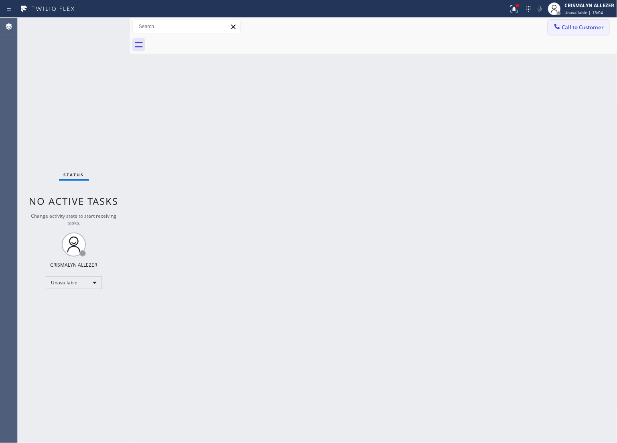
click at [579, 33] on button "Call to Customer" at bounding box center [578, 27] width 61 height 15
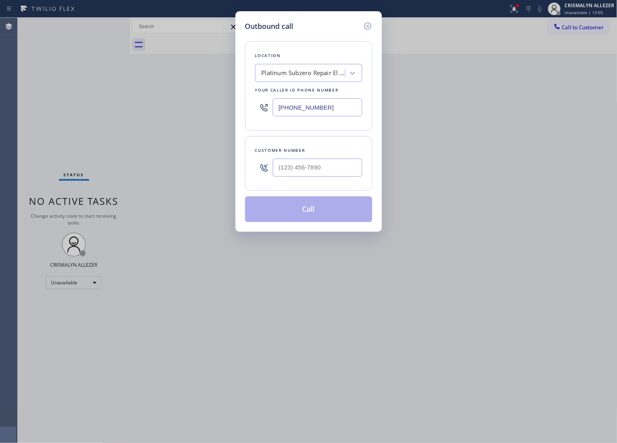
drag, startPoint x: 350, startPoint y: 104, endPoint x: 183, endPoint y: 111, distance: 167.2
click at [198, 111] on div "Outbound call Location Platinum Subzero Repair [GEOGRAPHIC_DATA] Your caller id…" at bounding box center [308, 221] width 617 height 443
paste input "408) 762-2126"
type input "(408) 762-2126"
click at [314, 168] on input "(___) ___-____" at bounding box center [318, 168] width 90 height 18
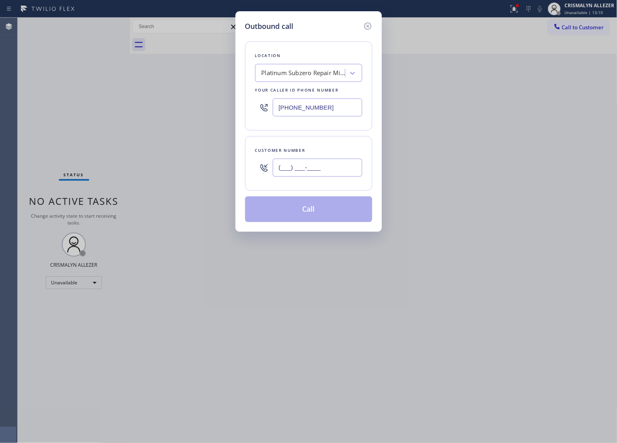
paste input "925) 915-0593"
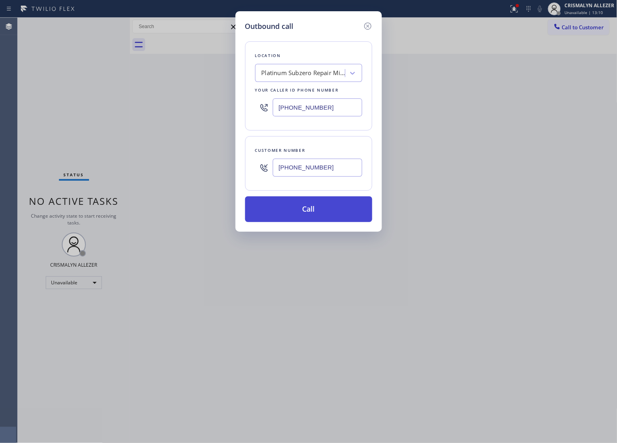
type input "(925) 915-0593"
click at [314, 213] on button "Call" at bounding box center [308, 209] width 127 height 26
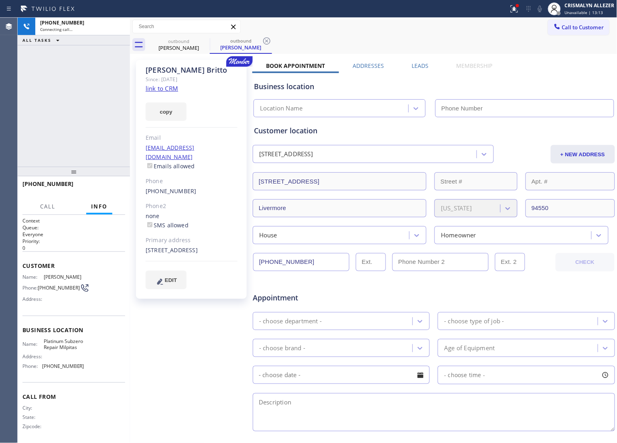
click at [153, 87] on link "link to CRM" at bounding box center [162, 88] width 33 height 8
type input "(408) 762-2126"
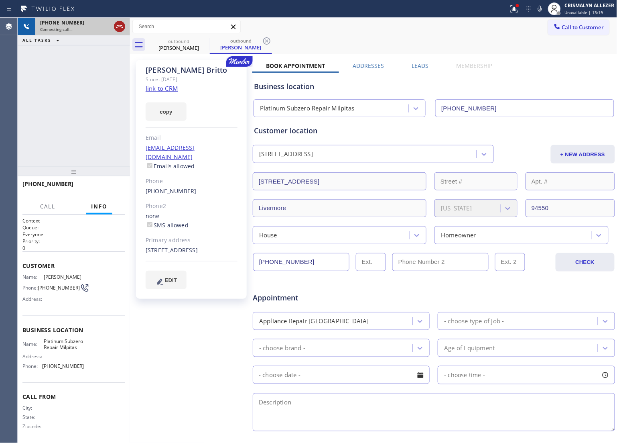
click at [117, 29] on icon at bounding box center [120, 27] width 10 height 10
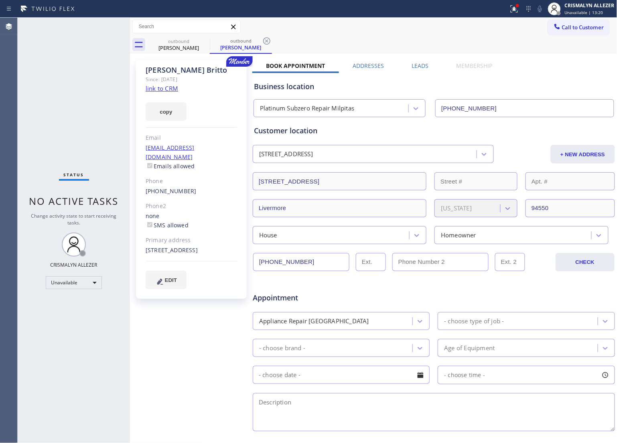
click at [266, 37] on icon at bounding box center [267, 41] width 10 height 10
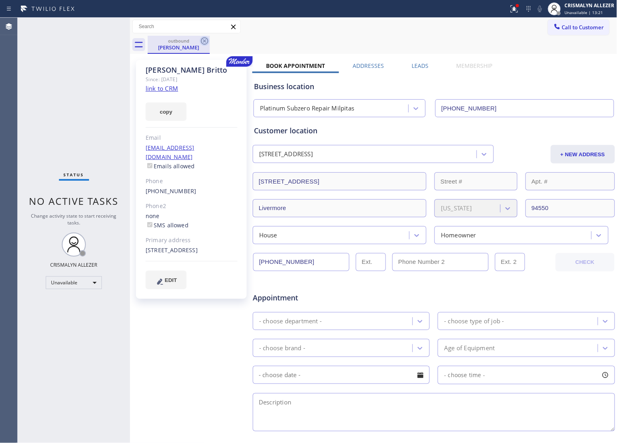
click at [206, 43] on icon at bounding box center [205, 41] width 10 height 10
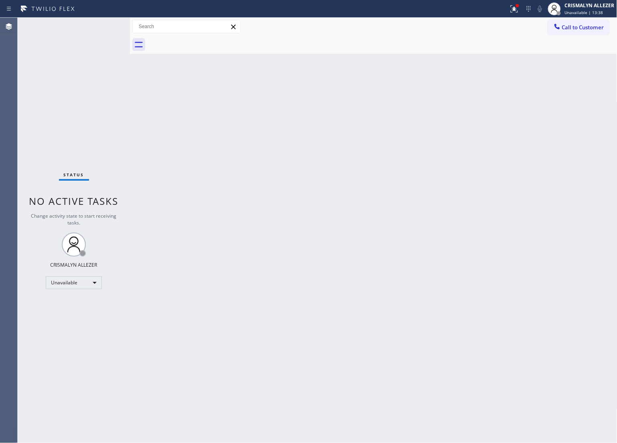
click at [585, 30] on span "Call to Customer" at bounding box center [583, 27] width 42 height 7
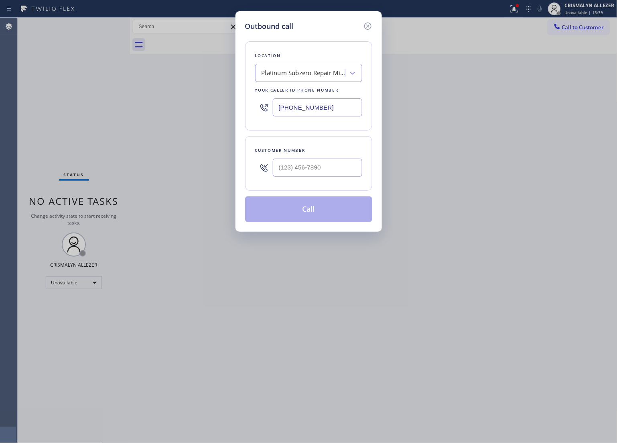
drag, startPoint x: 329, startPoint y: 106, endPoint x: 147, endPoint y: 116, distance: 183.0
click at [147, 116] on div "Outbound call Location Platinum Subzero Repair Milpitas Your caller id phone nu…" at bounding box center [308, 221] width 617 height 443
paste input "650) 729-0040"
type input "(650) 729-0040"
click at [338, 173] on input "(___) ___-____" at bounding box center [318, 168] width 90 height 18
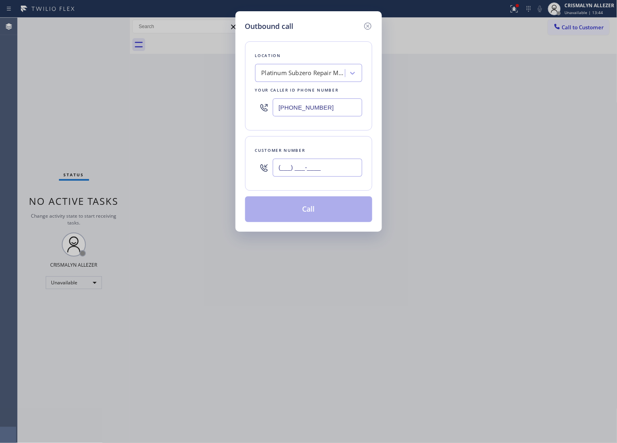
paste input "408) 838-8658"
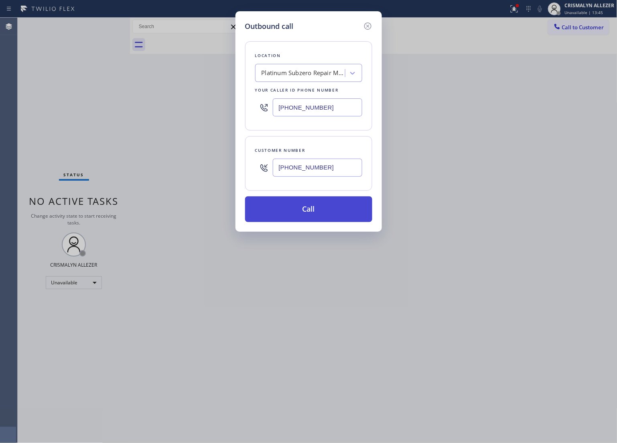
type input "(408) 838-8658"
click at [330, 203] on button "Call" at bounding box center [308, 209] width 127 height 26
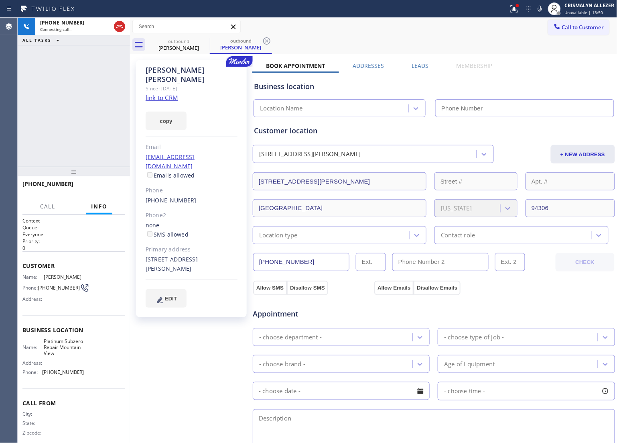
click at [174, 94] on link "link to CRM" at bounding box center [162, 98] width 33 height 8
type input "(650) 729-0040"
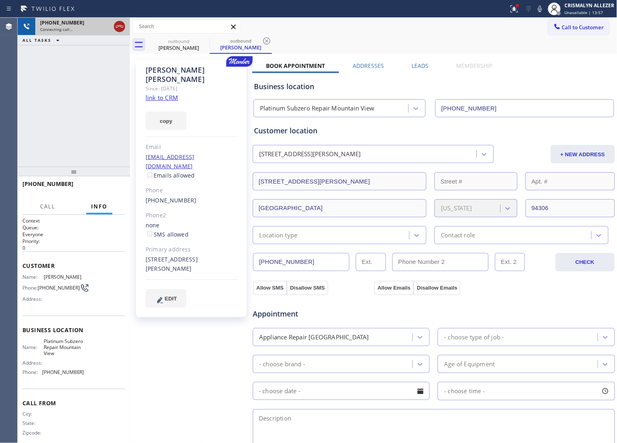
click at [121, 25] on icon at bounding box center [120, 27] width 10 height 10
click at [267, 41] on icon at bounding box center [266, 40] width 7 height 7
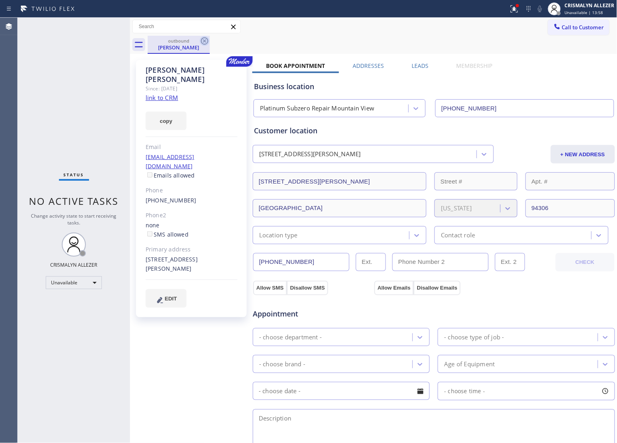
click at [204, 41] on icon at bounding box center [205, 41] width 10 height 10
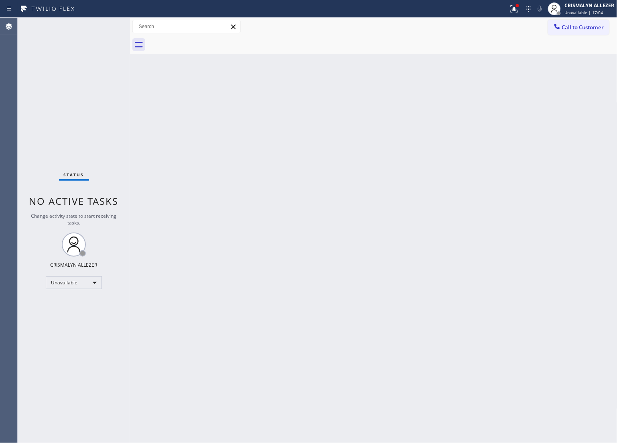
click at [577, 27] on span "Call to Customer" at bounding box center [583, 27] width 42 height 7
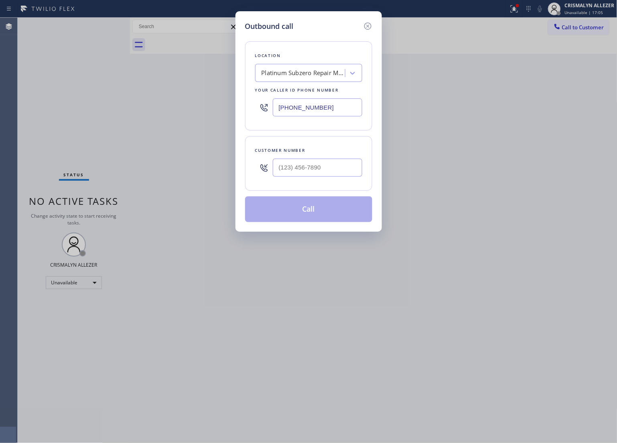
paste input "800-8186"
drag, startPoint x: 346, startPoint y: 107, endPoint x: 181, endPoint y: 106, distance: 165.0
click at [169, 111] on div "Outbound call Location Platinum Subzero Repair Mountain View Your caller id pho…" at bounding box center [308, 221] width 617 height 443
type input "(650) 800-8186"
click at [314, 165] on input "(___) ___-____" at bounding box center [318, 168] width 90 height 18
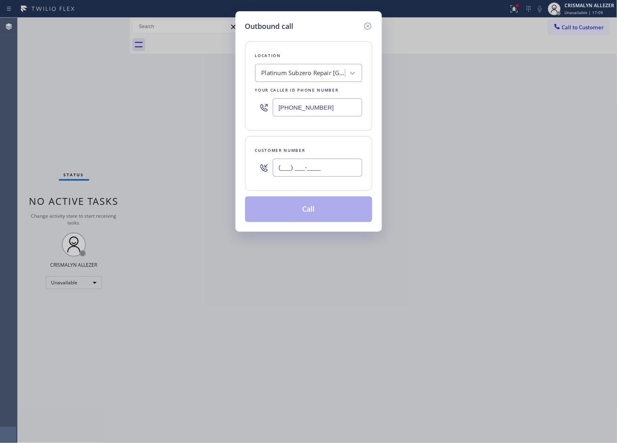
paste input "650) 224-8085"
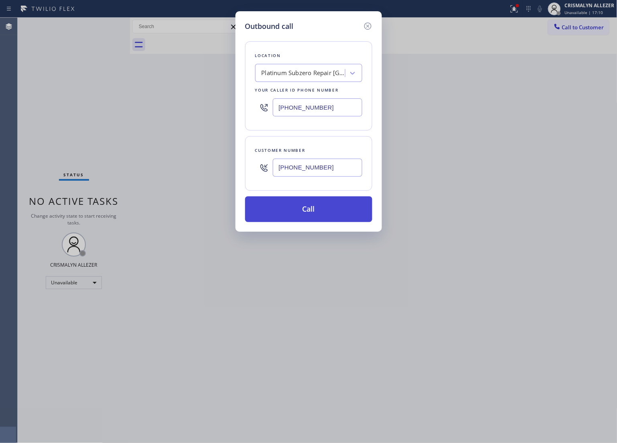
type input "(650) 224-8085"
click at [310, 214] on button "Call" at bounding box center [308, 209] width 127 height 26
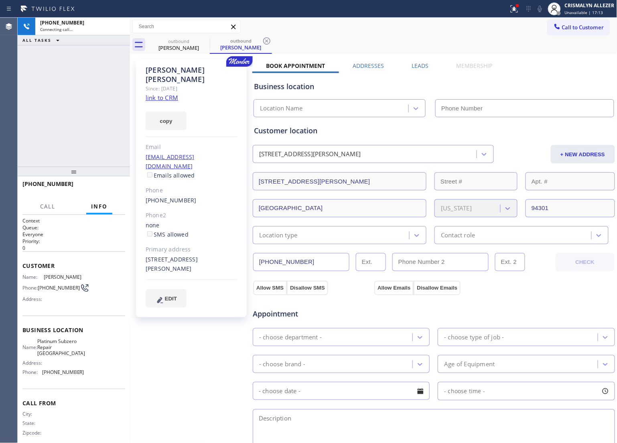
click at [171, 94] on link "link to CRM" at bounding box center [162, 98] width 33 height 8
type input "(650) 800-8186"
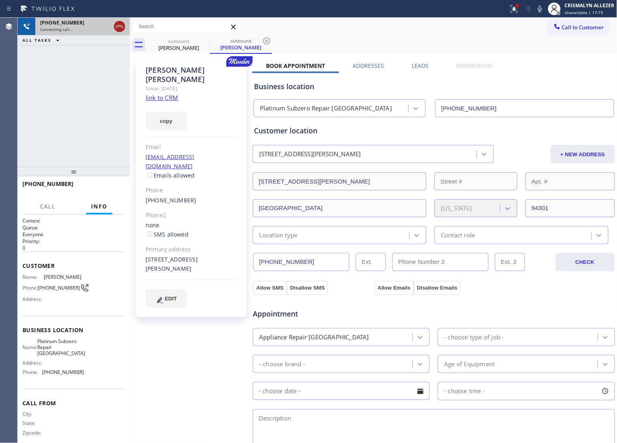
click at [122, 25] on icon at bounding box center [119, 26] width 7 height 2
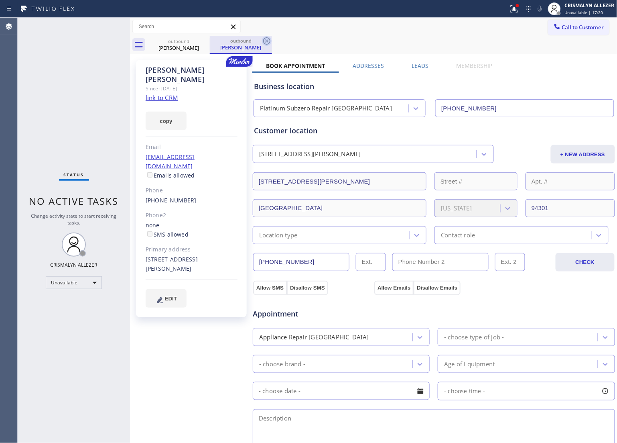
click at [265, 41] on icon at bounding box center [267, 41] width 10 height 10
click at [206, 39] on icon at bounding box center [205, 41] width 10 height 10
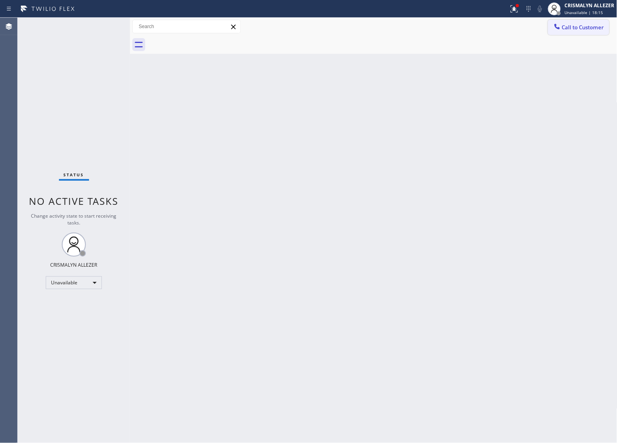
click at [568, 25] on span "Call to Customer" at bounding box center [583, 27] width 42 height 7
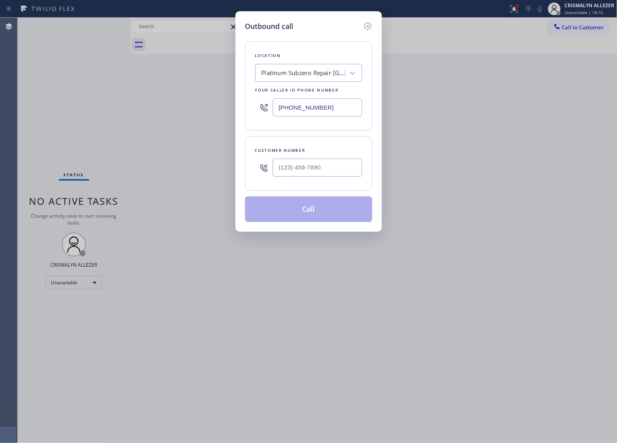
drag, startPoint x: 354, startPoint y: 107, endPoint x: 151, endPoint y: 105, distance: 202.4
click at [196, 109] on div "Outbound call Location Platinum Subzero Repair Palo Alto Your caller id phone n…" at bounding box center [308, 221] width 617 height 443
paste input "805) 749-2202"
type input "(805) 749-2202"
click at [333, 160] on input "(___) ___-____" at bounding box center [318, 168] width 90 height 18
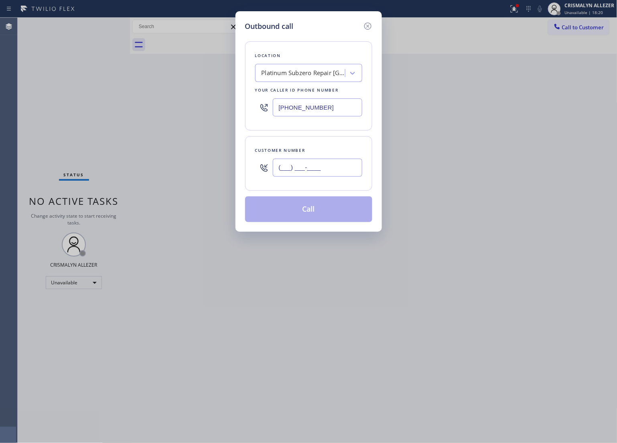
paste input "415) 367-0001"
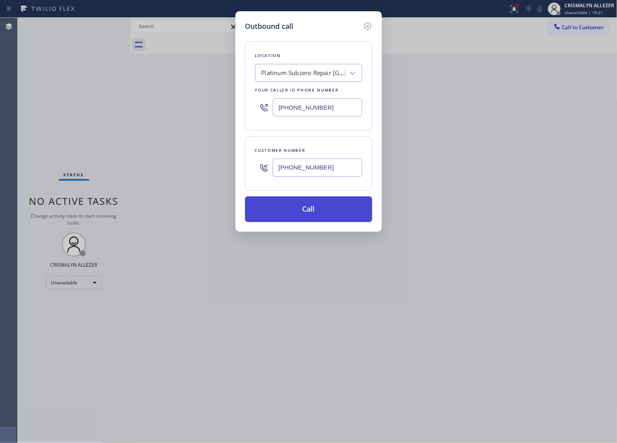
type input "(415) 367-0001"
click at [315, 206] on button "Call" at bounding box center [308, 209] width 127 height 26
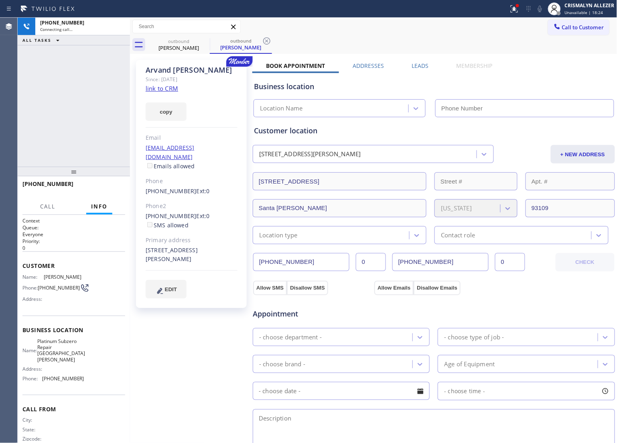
click at [155, 91] on link "link to CRM" at bounding box center [162, 88] width 33 height 8
type input "(805) 749-2202"
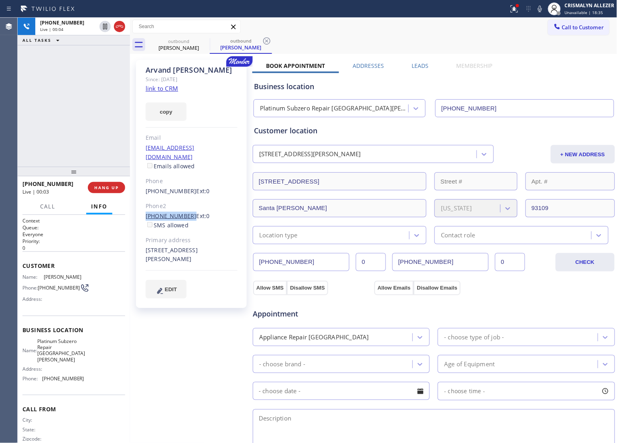
drag, startPoint x: 144, startPoint y: 206, endPoint x: 184, endPoint y: 209, distance: 40.3
click at [184, 209] on div "Arvand Sebastian Since: 20 may 2020 link to CRM copy Email host@zipstay.com Ema…" at bounding box center [191, 184] width 111 height 248
copy link "(805) 636-4711"
click at [99, 185] on span "HANG UP" at bounding box center [106, 188] width 24 height 6
click at [100, 190] on button "HANG UP" at bounding box center [106, 187] width 37 height 11
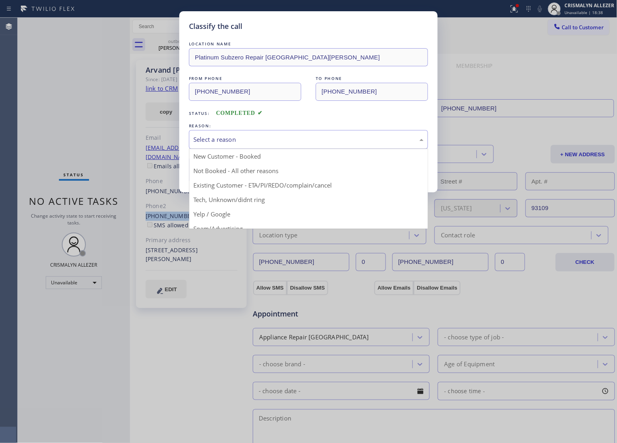
click at [260, 142] on div "Select a reason" at bounding box center [309, 139] width 230 height 9
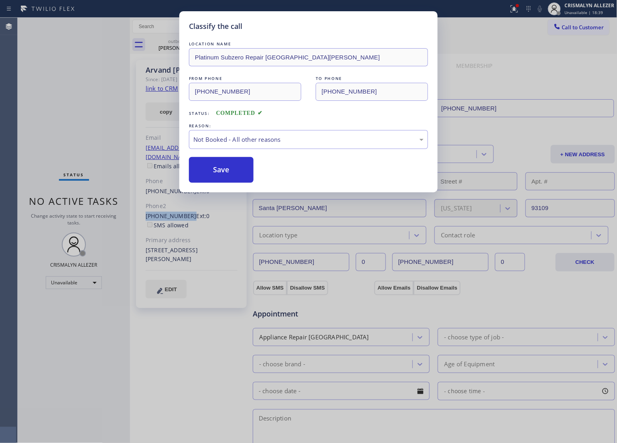
click at [208, 175] on button "Save" at bounding box center [221, 170] width 65 height 26
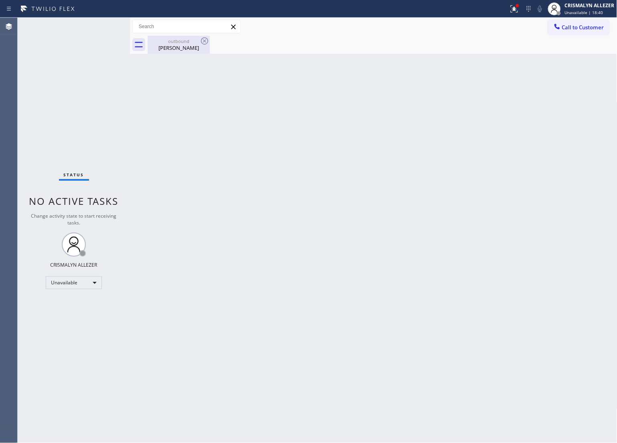
click at [192, 46] on div "Arvand Sebastian" at bounding box center [179, 47] width 61 height 7
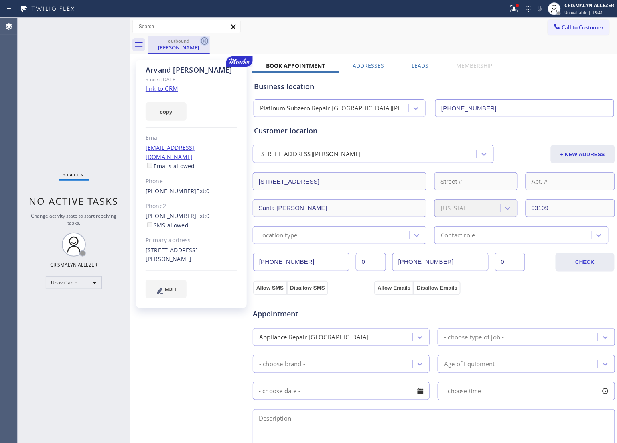
click at [204, 41] on icon at bounding box center [204, 40] width 7 height 7
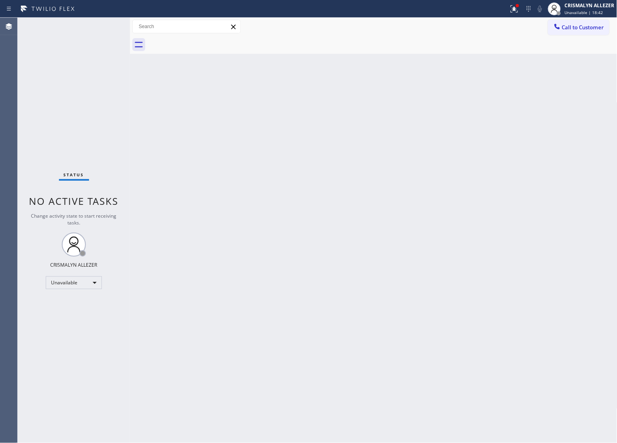
click at [582, 36] on div at bounding box center [383, 45] width 470 height 18
drag, startPoint x: 582, startPoint y: 30, endPoint x: 535, endPoint y: 97, distance: 81.5
click at [581, 31] on button "Call to Customer" at bounding box center [578, 27] width 61 height 15
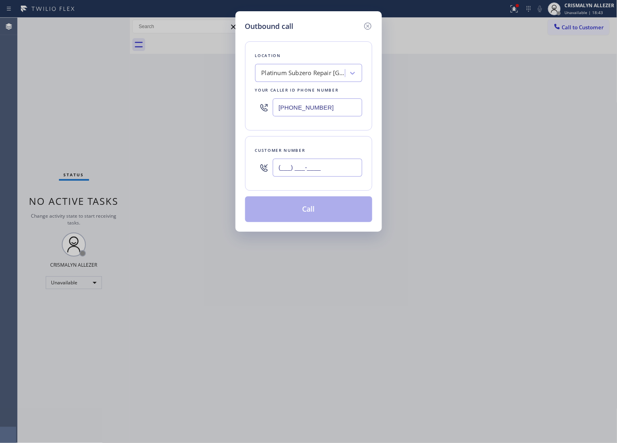
click at [348, 172] on input "(___) ___-____" at bounding box center [318, 168] width 90 height 18
paste input "805) 636-4711"
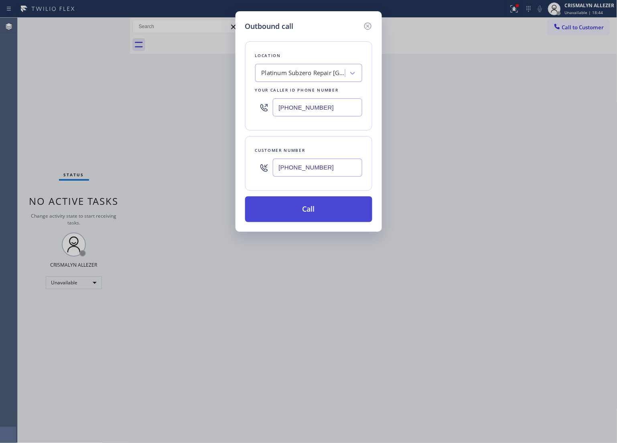
type input "(805) 636-4711"
click at [322, 210] on button "Call" at bounding box center [308, 209] width 127 height 26
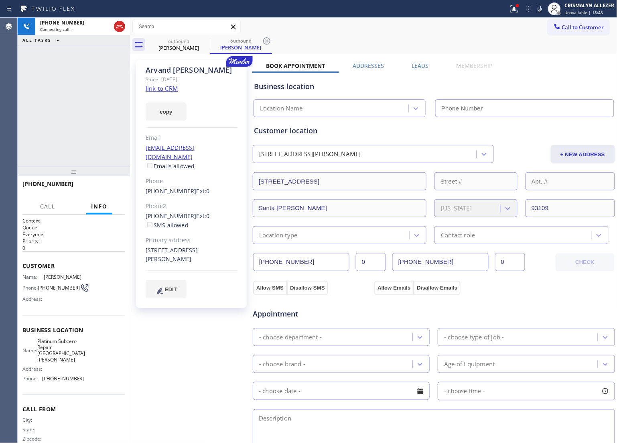
click at [412, 65] on label "Leads" at bounding box center [420, 66] width 17 height 8
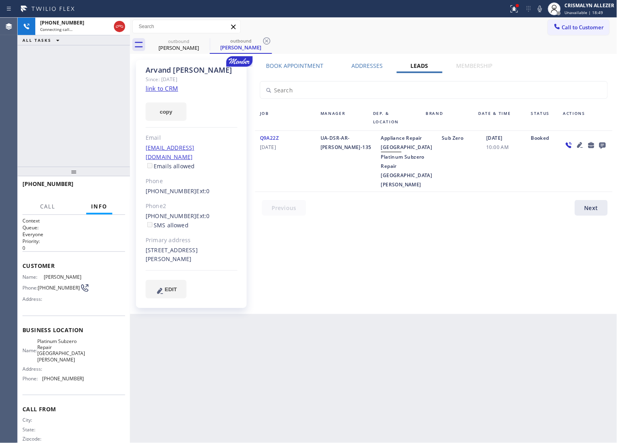
click at [599, 147] on icon at bounding box center [603, 145] width 10 height 10
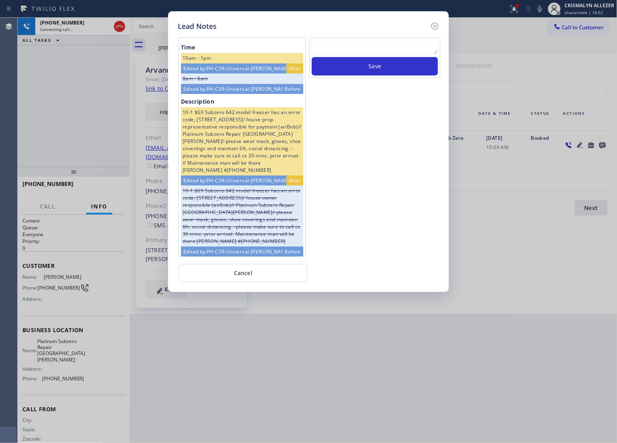
click at [348, 50] on textarea at bounding box center [375, 47] width 126 height 14
paste textarea "no answer | pls xfer here cx cb"
type textarea "no answer | pls xfer here cx cb"
click at [372, 67] on button "Save" at bounding box center [375, 66] width 126 height 18
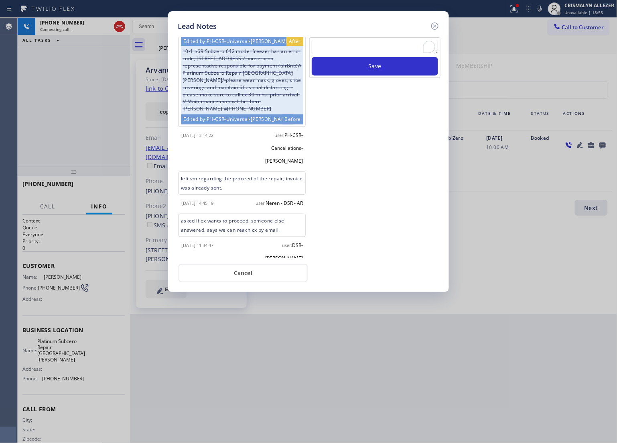
scroll to position [505, 0]
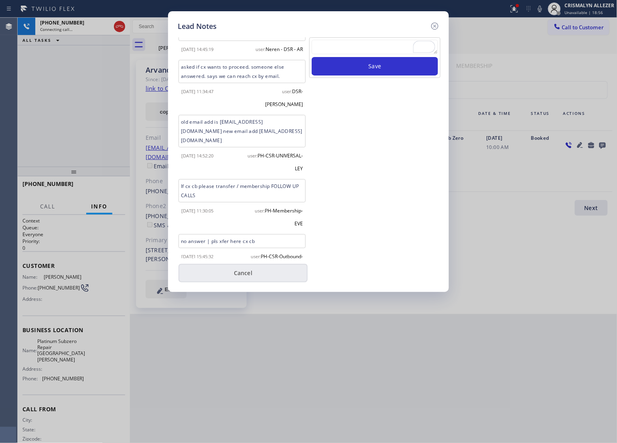
click at [241, 275] on button "Cancel" at bounding box center [243, 273] width 129 height 18
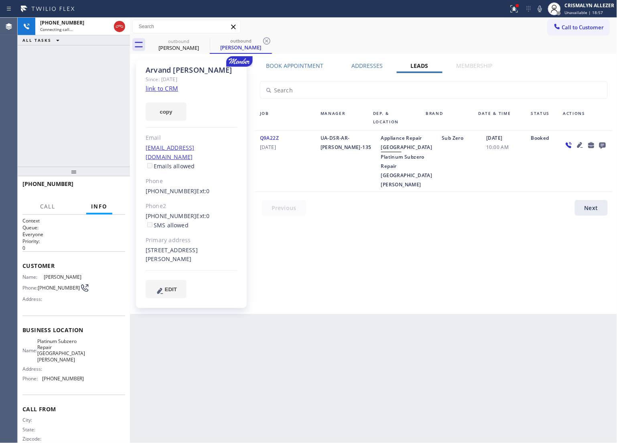
click at [290, 65] on label "Book Appointment" at bounding box center [295, 66] width 57 height 8
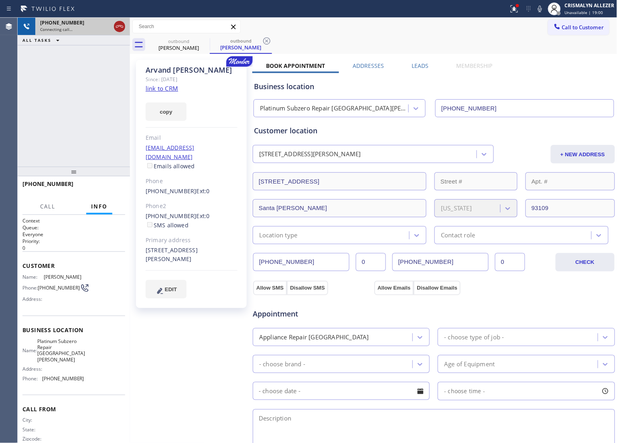
click at [118, 28] on icon at bounding box center [120, 27] width 10 height 10
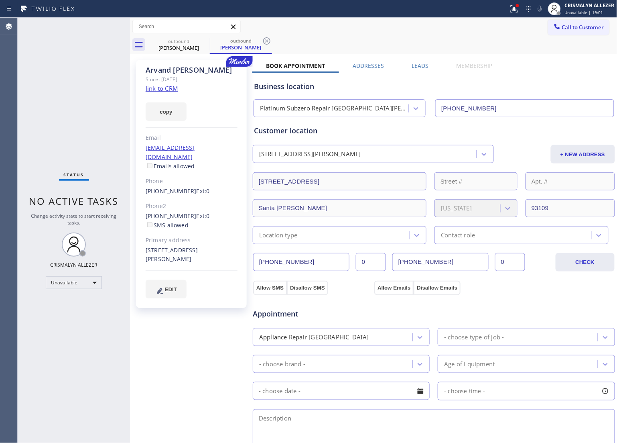
click at [271, 39] on icon at bounding box center [267, 41] width 10 height 10
click at [208, 41] on icon at bounding box center [204, 40] width 7 height 7
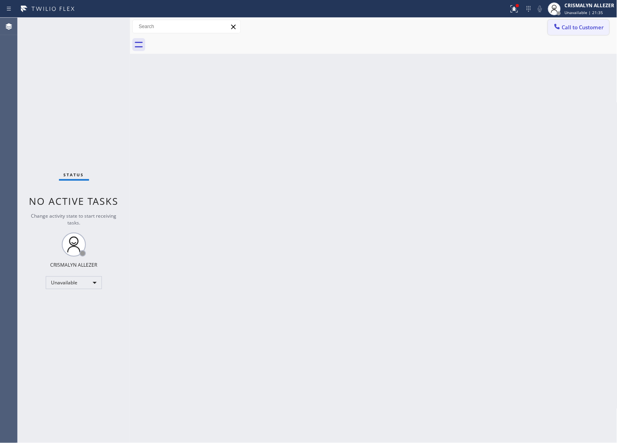
click at [582, 24] on span "Call to Customer" at bounding box center [583, 27] width 42 height 7
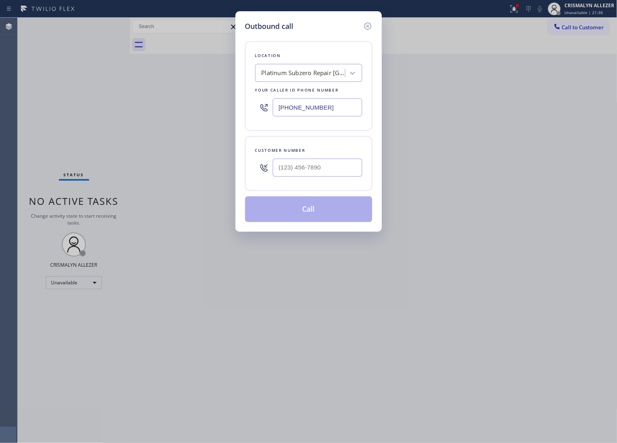
drag, startPoint x: 350, startPoint y: 114, endPoint x: 240, endPoint y: 108, distance: 110.6
click at [257, 108] on div "(805) 749-2202" at bounding box center [308, 107] width 107 height 26
paste input "600-3355"
type input "(805) 600-3355"
click at [332, 163] on input "(___) ___-____" at bounding box center [318, 168] width 90 height 18
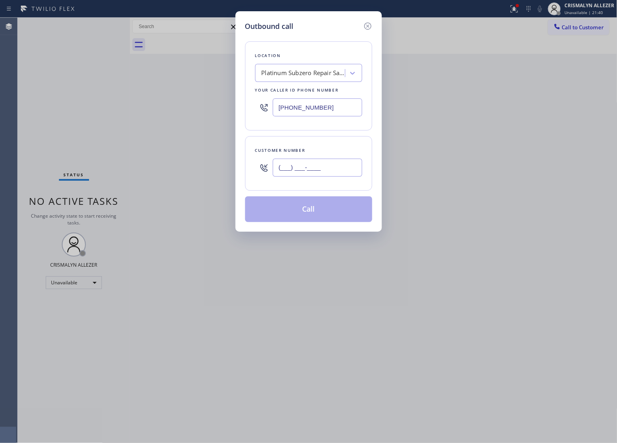
paste input "805) 647-2337"
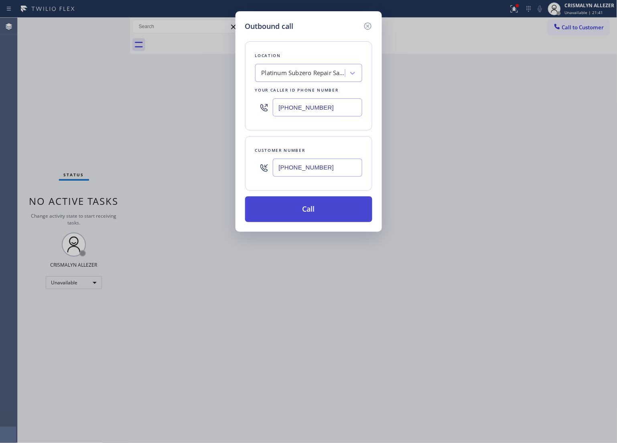
type input "(805) 647-2337"
click at [310, 215] on button "Call" at bounding box center [308, 209] width 127 height 26
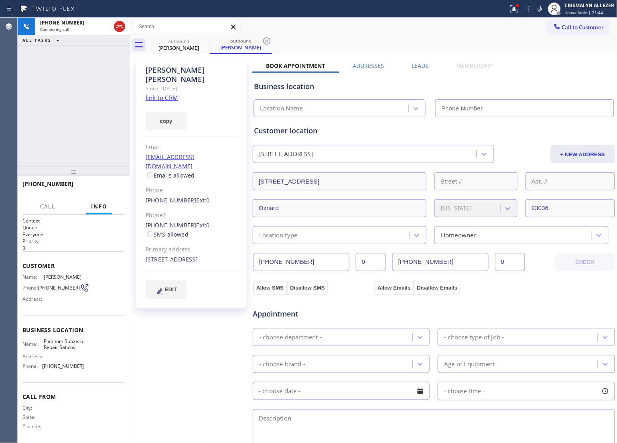
click at [167, 94] on link "link to CRM" at bounding box center [162, 98] width 33 height 8
type input "(805) 600-3355"
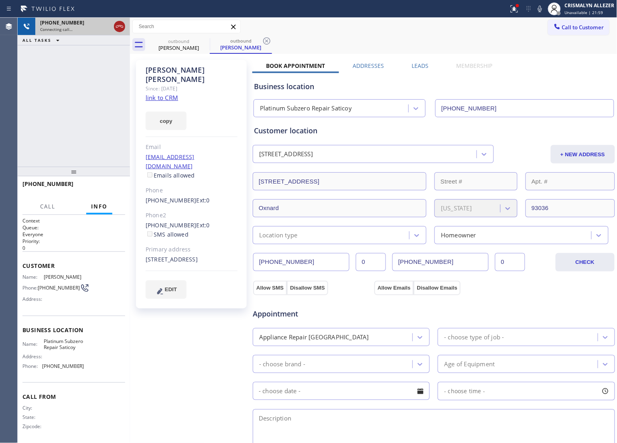
click at [118, 27] on icon at bounding box center [120, 27] width 10 height 10
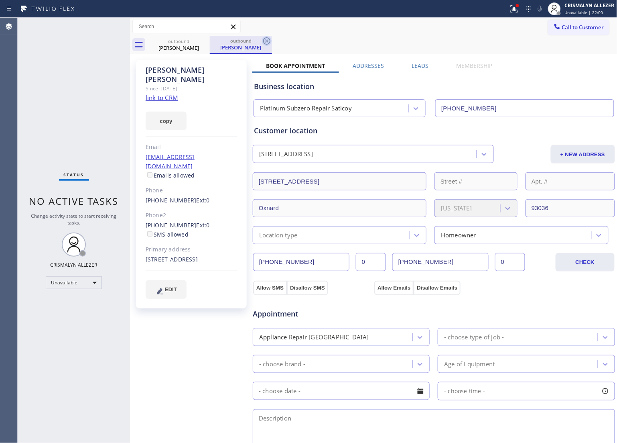
click at [268, 41] on icon at bounding box center [267, 41] width 10 height 10
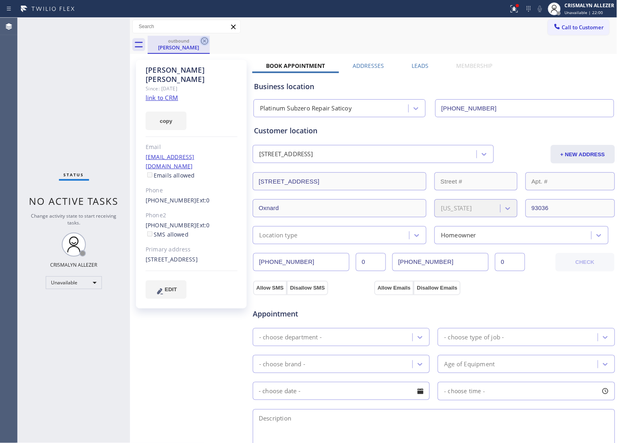
click at [205, 39] on icon at bounding box center [205, 41] width 10 height 10
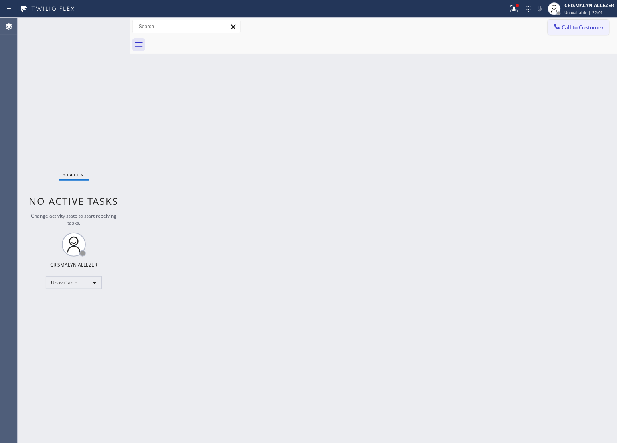
click at [593, 25] on span "Call to Customer" at bounding box center [583, 27] width 42 height 7
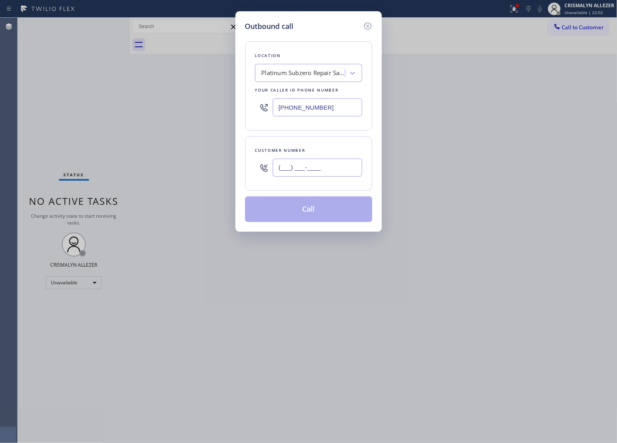
click at [336, 170] on input "(___) ___-____" at bounding box center [318, 168] width 90 height 18
paste input "209) 380-4724"
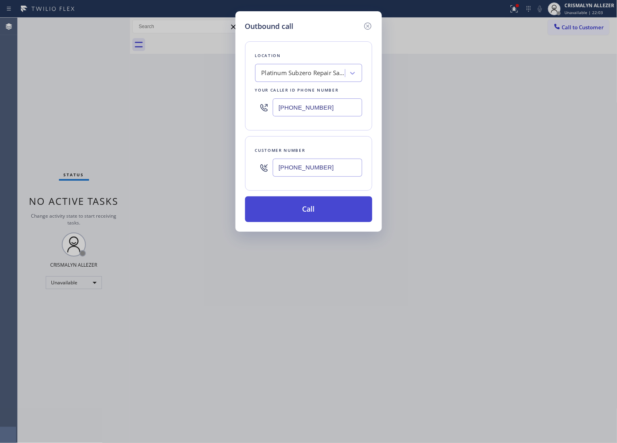
type input "(209) 380-4724"
click at [316, 219] on button "Call" at bounding box center [308, 209] width 127 height 26
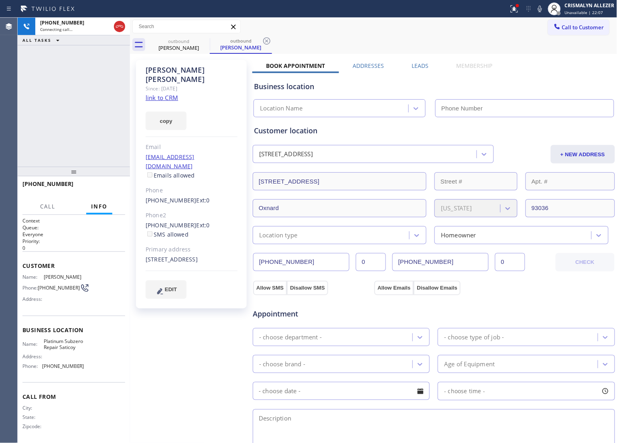
type input "(805) 600-3355"
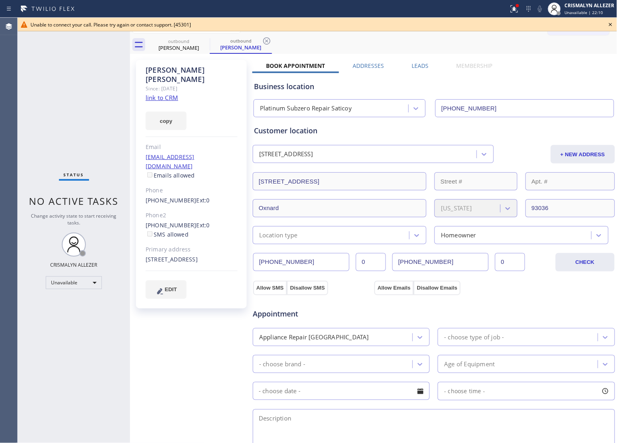
click at [611, 20] on icon at bounding box center [611, 25] width 10 height 10
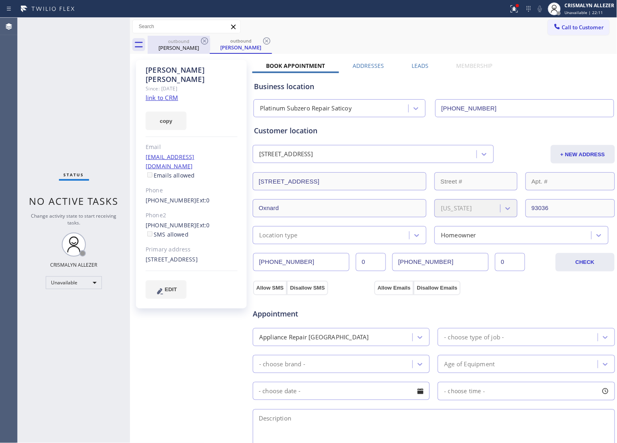
drag, startPoint x: 269, startPoint y: 39, endPoint x: 187, endPoint y: 47, distance: 82.3
click at [268, 39] on icon at bounding box center [267, 41] width 10 height 10
click at [202, 41] on icon at bounding box center [204, 40] width 7 height 7
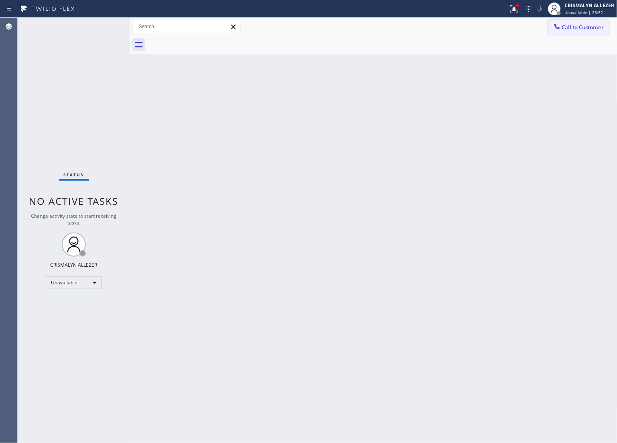
click at [579, 27] on span "Call to Customer" at bounding box center [583, 27] width 42 height 7
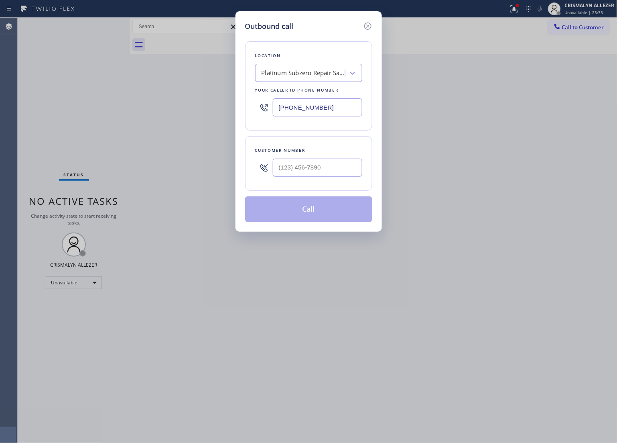
drag, startPoint x: 349, startPoint y: 101, endPoint x: 179, endPoint y: 108, distance: 170.0
click at [192, 108] on div "Outbound call Location Platinum Subzero Repair Saticoy Your caller id phone num…" at bounding box center [308, 221] width 617 height 443
paste input "819-5844"
type input "[PHONE_NUMBER]"
click at [325, 180] on div at bounding box center [318, 168] width 90 height 26
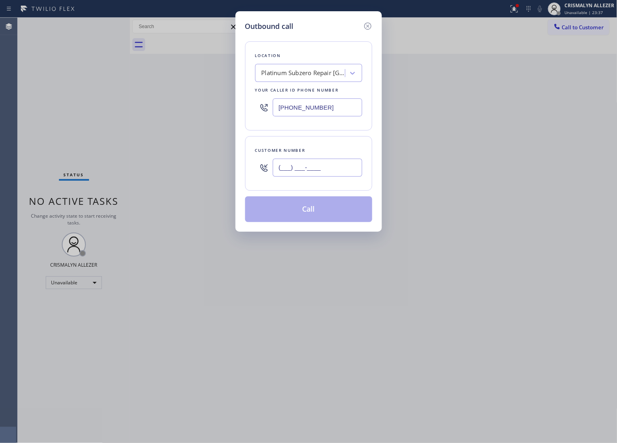
click at [324, 170] on input "(___) ___-____" at bounding box center [318, 168] width 90 height 18
paste input "310) 871-4166"
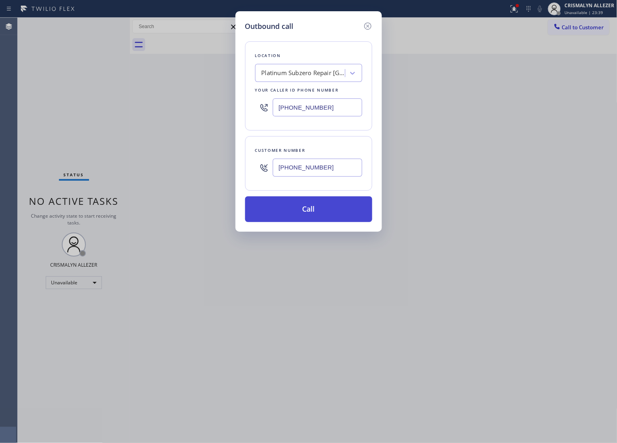
type input "[PHONE_NUMBER]"
click at [318, 209] on button "Call" at bounding box center [308, 209] width 127 height 26
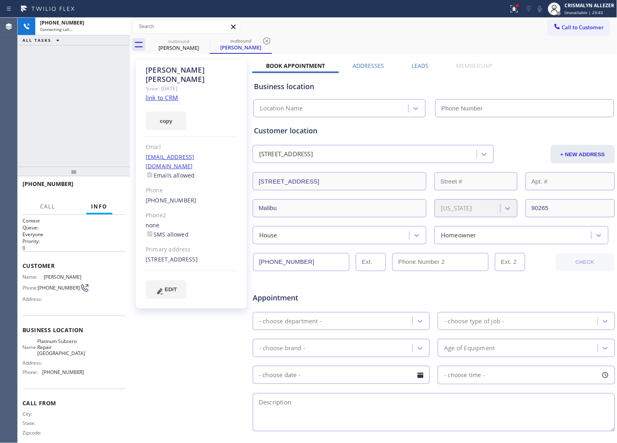
click at [163, 94] on link "link to CRM" at bounding box center [162, 98] width 33 height 8
type input "[PHONE_NUMBER]"
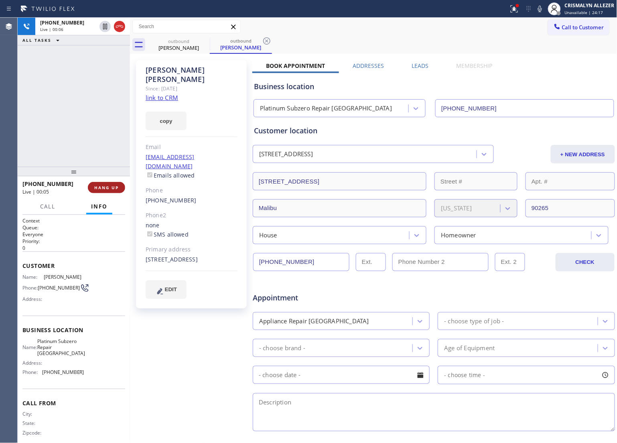
click at [103, 191] on button "HANG UP" at bounding box center [106, 187] width 37 height 11
click at [103, 187] on span "HANG UP" at bounding box center [106, 188] width 24 height 6
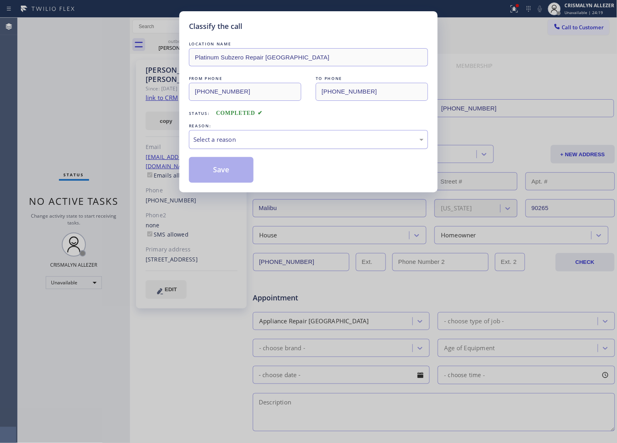
click at [290, 143] on div "Select a reason" at bounding box center [309, 139] width 230 height 9
click at [229, 173] on button "Save" at bounding box center [221, 170] width 65 height 26
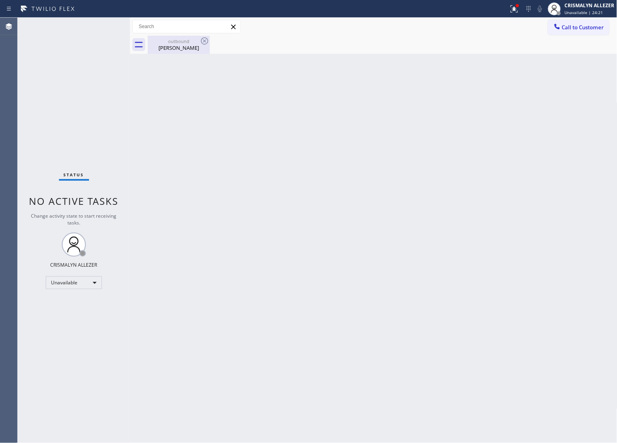
click at [179, 47] on div "Tamy Mackey" at bounding box center [179, 47] width 61 height 7
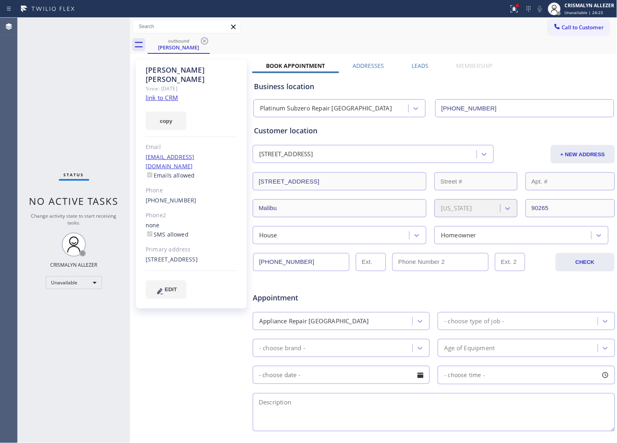
drag, startPoint x: 205, startPoint y: 42, endPoint x: 201, endPoint y: 3, distance: 39.1
click at [206, 33] on div "Call to Customer Outbound call Location Platinum Subzero Repair Thousand Oaks Y…" at bounding box center [374, 36] width 488 height 36
click at [204, 43] on icon at bounding box center [205, 41] width 10 height 10
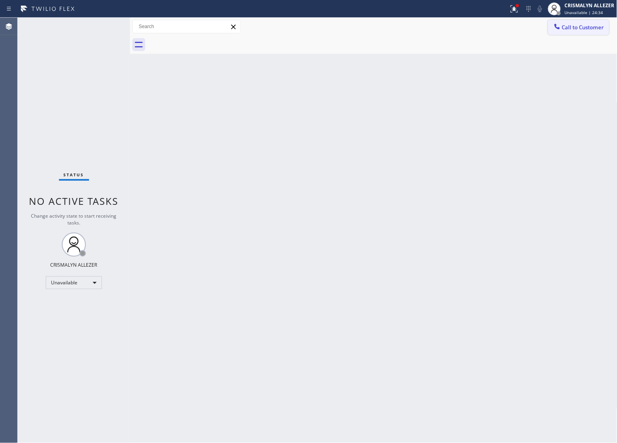
click at [586, 31] on button "Call to Customer" at bounding box center [578, 27] width 61 height 15
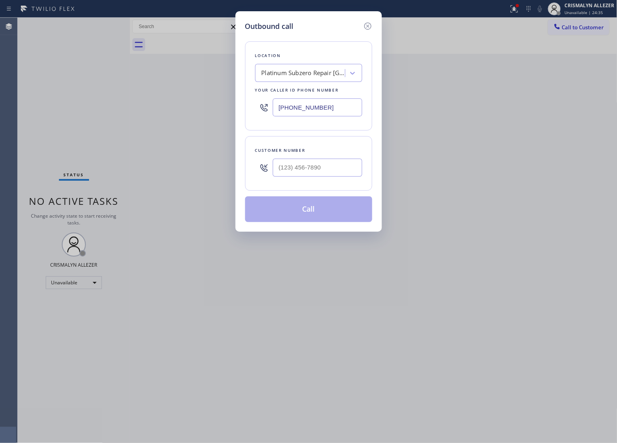
click at [206, 105] on div "Outbound call Location Platinum Subzero Repair Thousand Oaks Your caller id pho…" at bounding box center [308, 221] width 617 height 443
paste input "626) 507-7181"
type input "[PHONE_NUMBER]"
click at [318, 167] on input "(___) ___-____" at bounding box center [318, 168] width 90 height 18
paste input "626) 623-9370"
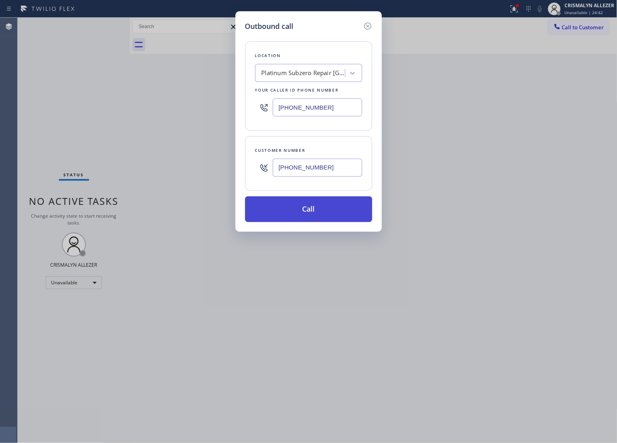
type input "[PHONE_NUMBER]"
click at [319, 213] on button "Call" at bounding box center [308, 209] width 127 height 26
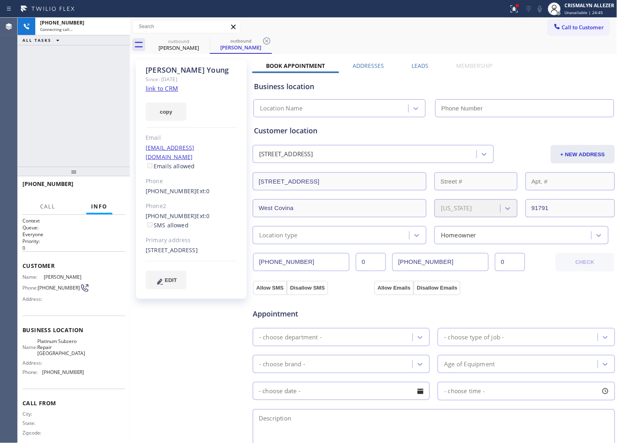
click at [167, 86] on link "link to CRM" at bounding box center [162, 88] width 33 height 8
type input "[PHONE_NUMBER]"
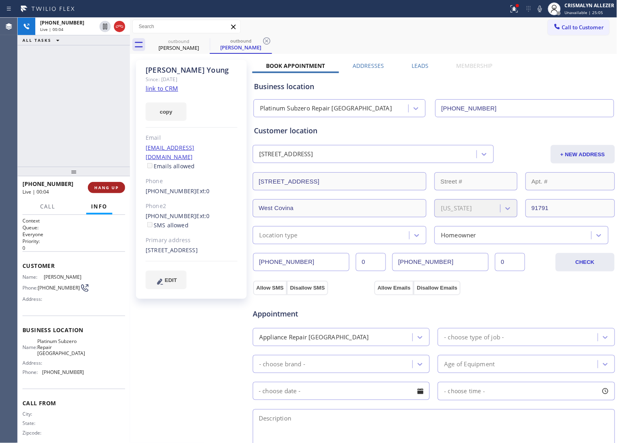
click at [98, 185] on span "HANG UP" at bounding box center [106, 188] width 24 height 6
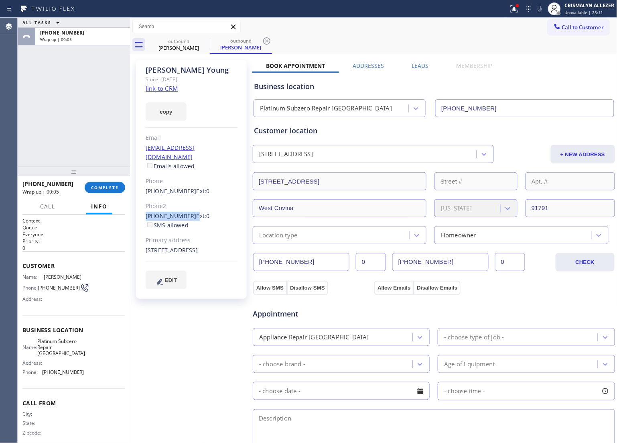
drag, startPoint x: 144, startPoint y: 206, endPoint x: 187, endPoint y: 208, distance: 43.0
click at [187, 208] on div "Robert Young Since: 20 may 2020 link to CRM copy Email ryoungmdneu@gmail.com Em…" at bounding box center [191, 179] width 111 height 239
copy div "[PHONE_NUMBER]"
click at [107, 185] on span "COMPLETE" at bounding box center [105, 188] width 28 height 6
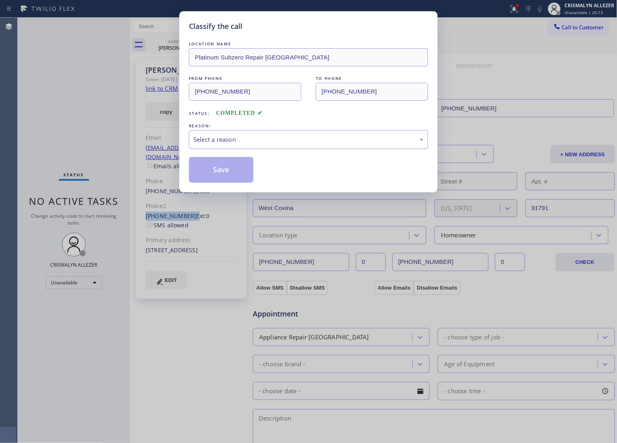
click at [318, 138] on div "Select a reason" at bounding box center [309, 139] width 230 height 9
click at [221, 173] on button "Save" at bounding box center [221, 170] width 65 height 26
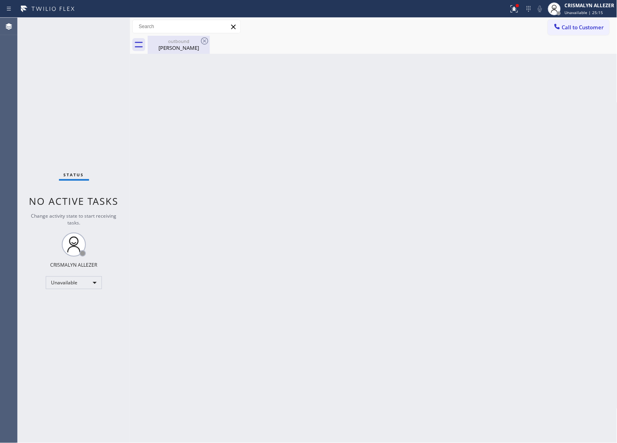
click at [173, 47] on div "Robert Young" at bounding box center [179, 47] width 61 height 7
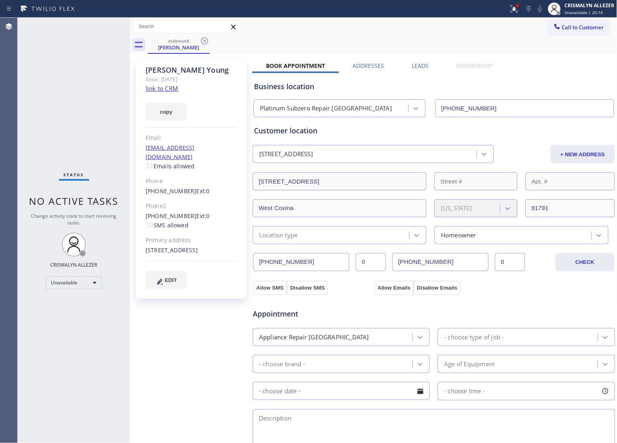
drag, startPoint x: 202, startPoint y: 41, endPoint x: 390, endPoint y: 57, distance: 189.4
click at [202, 41] on icon at bounding box center [205, 41] width 10 height 10
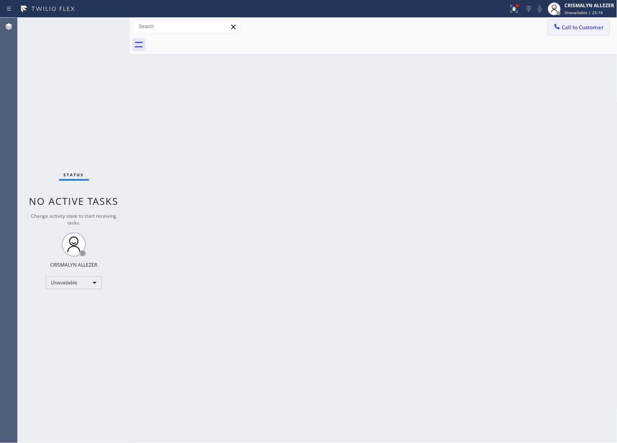
click at [581, 32] on button "Call to Customer" at bounding box center [578, 27] width 61 height 15
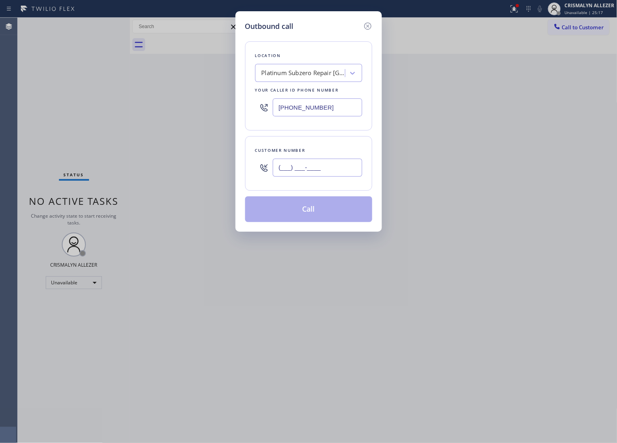
click at [350, 166] on input "(___) ___-____" at bounding box center [318, 168] width 90 height 18
paste input "626) 374-8609"
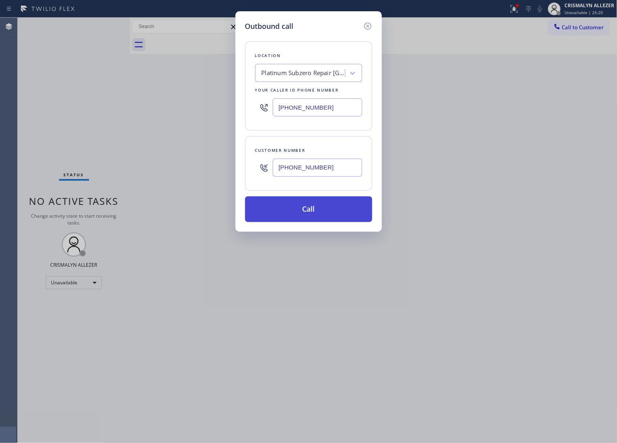
type input "[PHONE_NUMBER]"
click at [279, 222] on button "Call" at bounding box center [308, 209] width 127 height 26
click at [285, 216] on button "Call" at bounding box center [308, 209] width 127 height 26
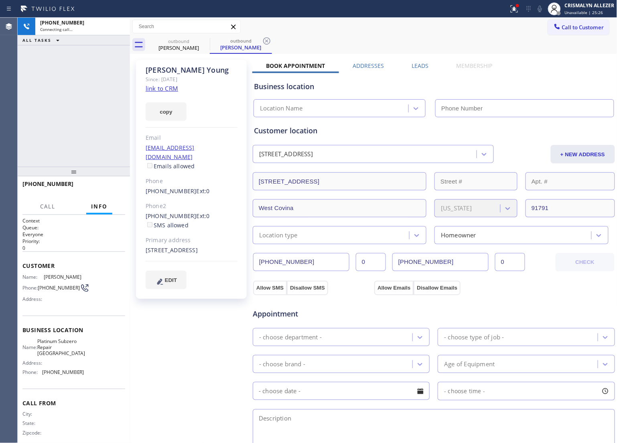
type input "[PHONE_NUMBER]"
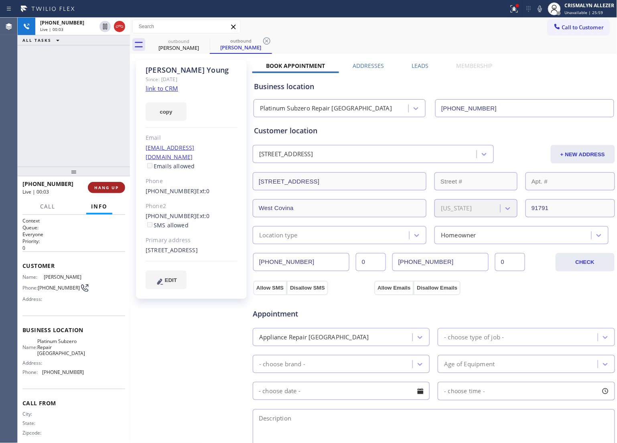
click at [107, 187] on span "HANG UP" at bounding box center [106, 188] width 24 height 6
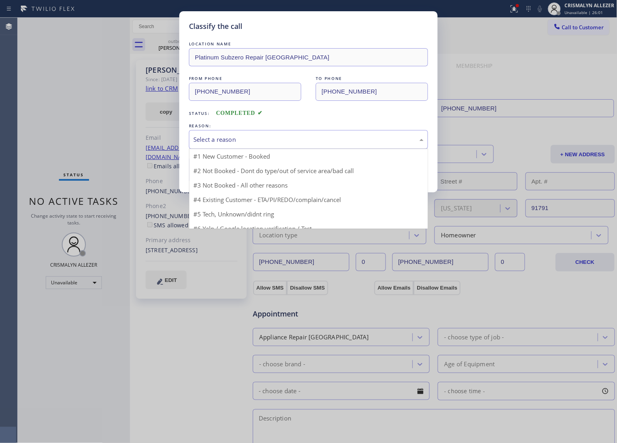
click at [274, 143] on div "Select a reason" at bounding box center [309, 139] width 230 height 9
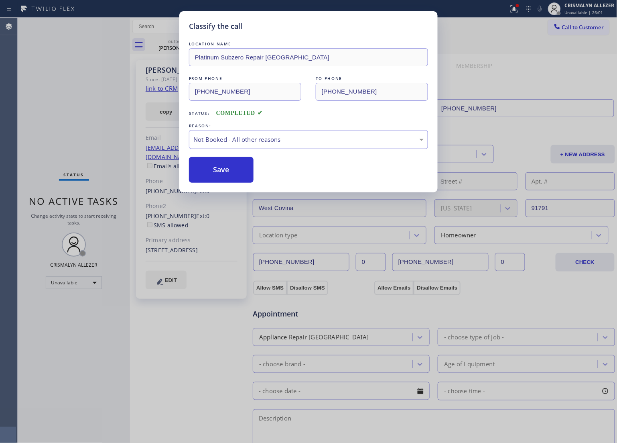
click at [231, 165] on button "Save" at bounding box center [221, 170] width 65 height 26
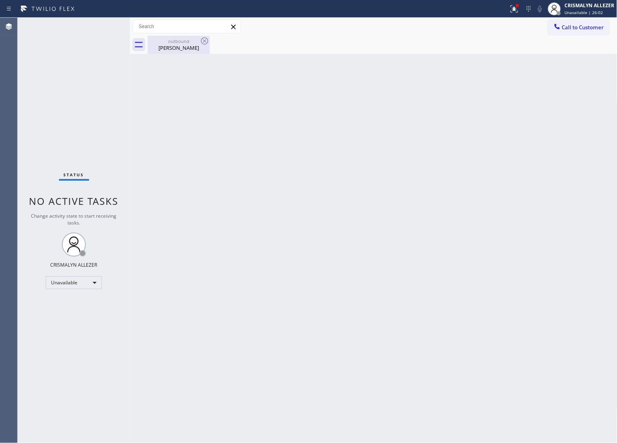
click at [175, 45] on div "[PERSON_NAME]" at bounding box center [179, 47] width 61 height 7
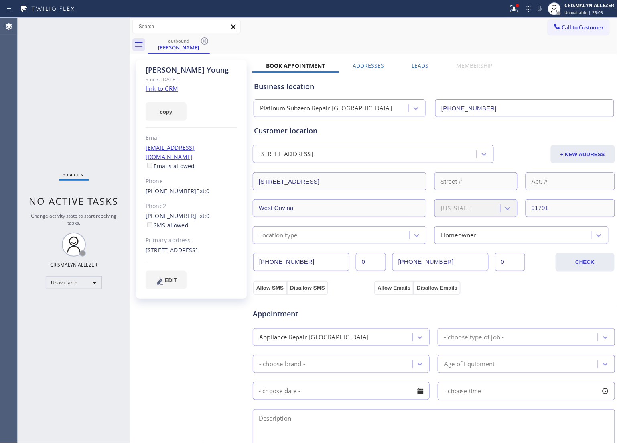
click at [412, 67] on label "Leads" at bounding box center [420, 66] width 17 height 8
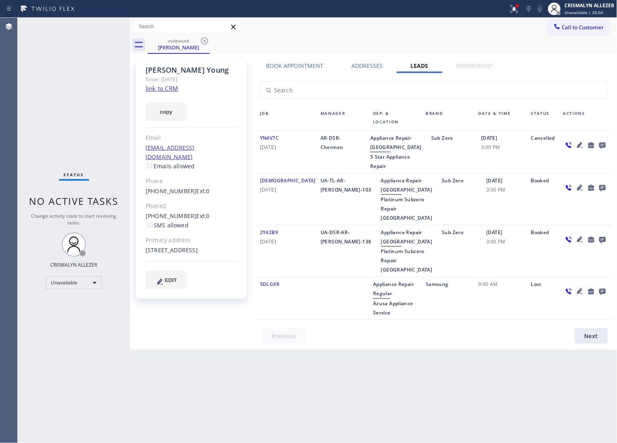
click at [601, 143] on icon at bounding box center [603, 146] width 6 height 6
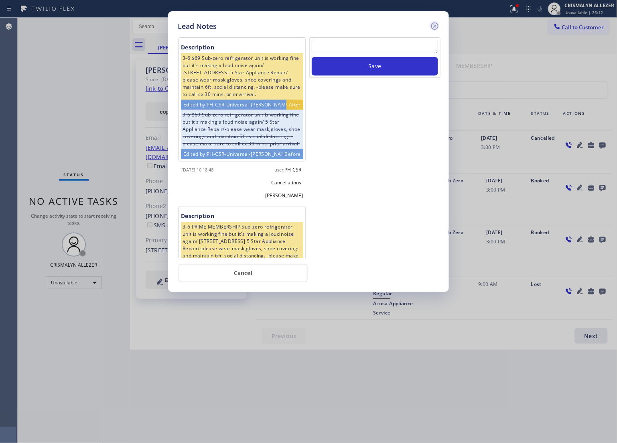
click at [436, 27] on icon at bounding box center [435, 25] width 7 height 7
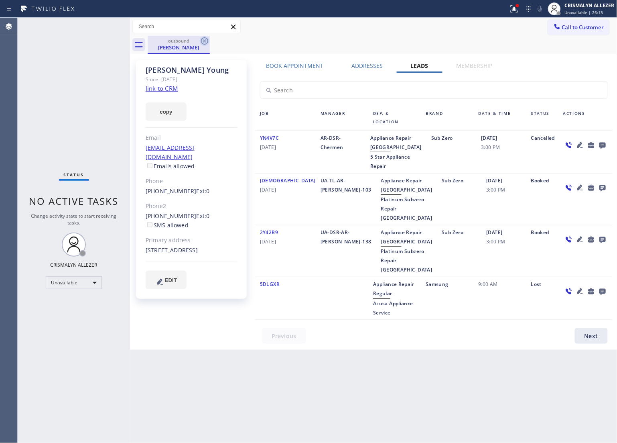
click at [206, 43] on icon at bounding box center [205, 41] width 10 height 10
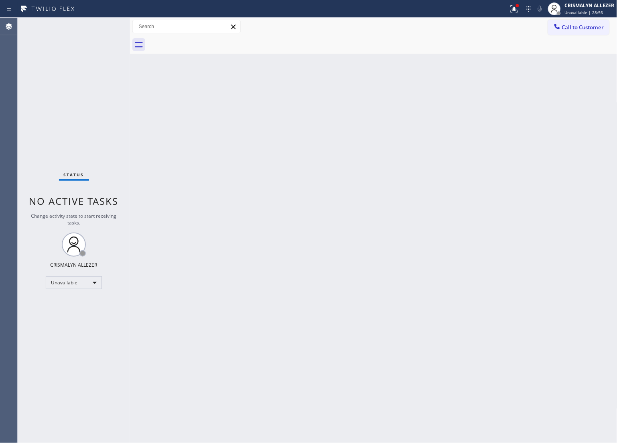
click at [583, 27] on span "Call to Customer" at bounding box center [583, 27] width 42 height 7
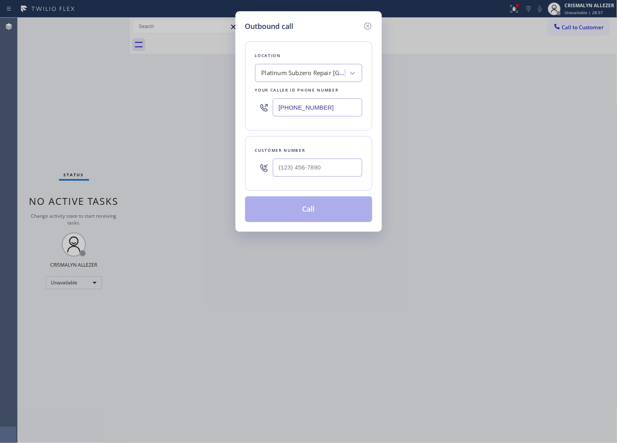
drag, startPoint x: 347, startPoint y: 108, endPoint x: 154, endPoint y: 113, distance: 193.6
click at [167, 113] on div "Outbound call Location Platinum Subzero Repair [GEOGRAPHIC_DATA] Your caller id…" at bounding box center [308, 221] width 617 height 443
paste input "855) 900-0094"
type input "[PHONE_NUMBER]"
click at [334, 169] on input "(___) ___-____" at bounding box center [318, 168] width 90 height 18
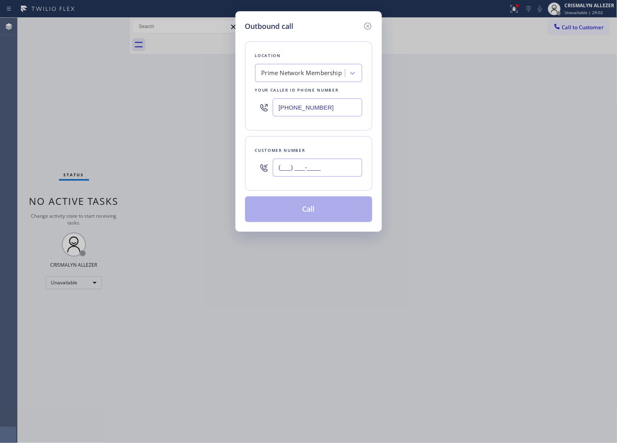
paste input "408) 416-1898"
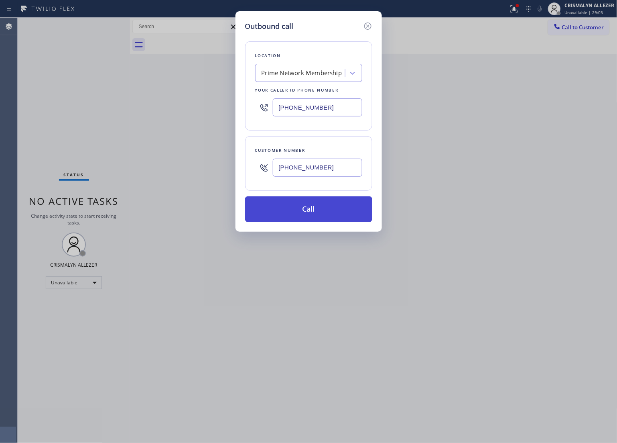
type input "[PHONE_NUMBER]"
click at [312, 215] on button "Call" at bounding box center [308, 209] width 127 height 26
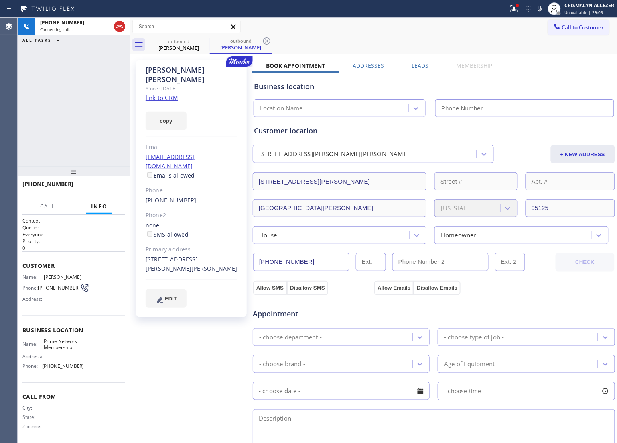
click at [168, 94] on link "link to CRM" at bounding box center [162, 98] width 33 height 8
type input "[PHONE_NUMBER]"
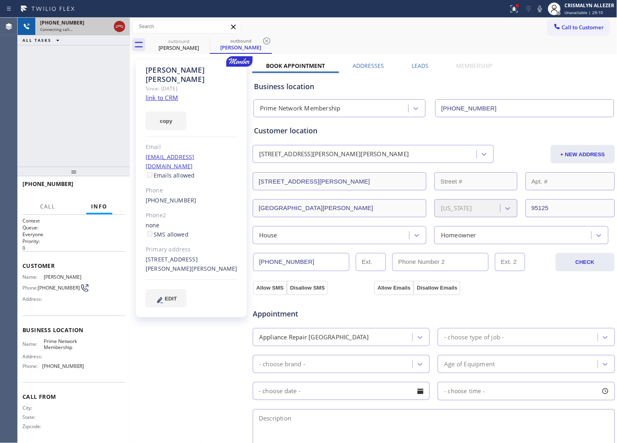
click at [115, 26] on icon at bounding box center [120, 27] width 10 height 10
click at [268, 41] on icon at bounding box center [266, 40] width 7 height 7
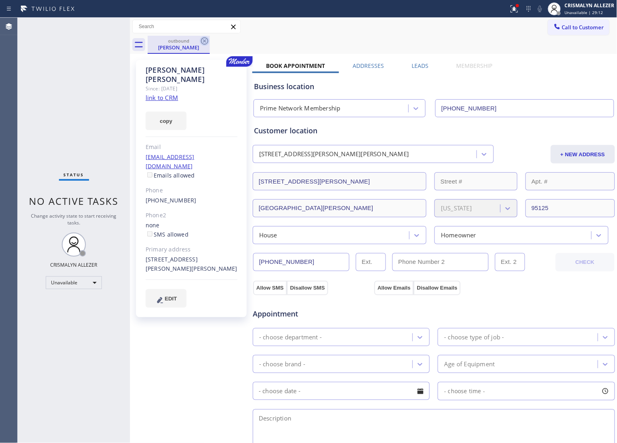
click at [205, 39] on icon at bounding box center [205, 41] width 10 height 10
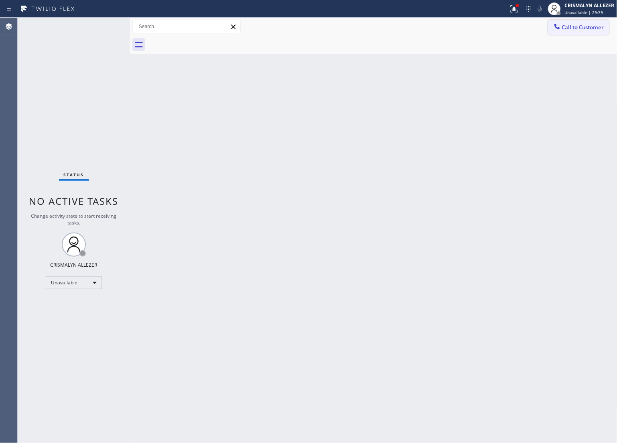
click at [589, 26] on span "Call to Customer" at bounding box center [583, 27] width 42 height 7
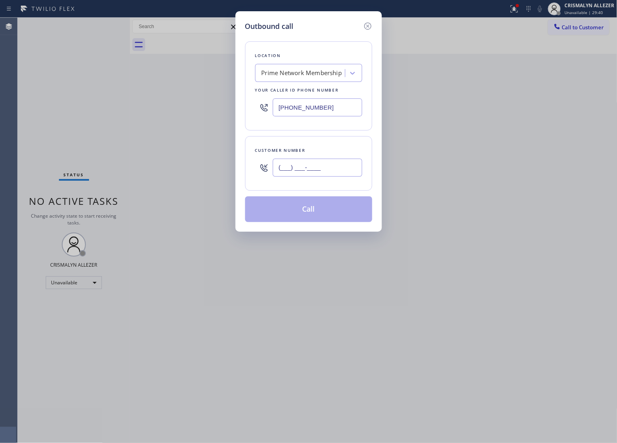
click at [325, 173] on input "(___) ___-____" at bounding box center [318, 168] width 90 height 18
paste input "858) 333-1479"
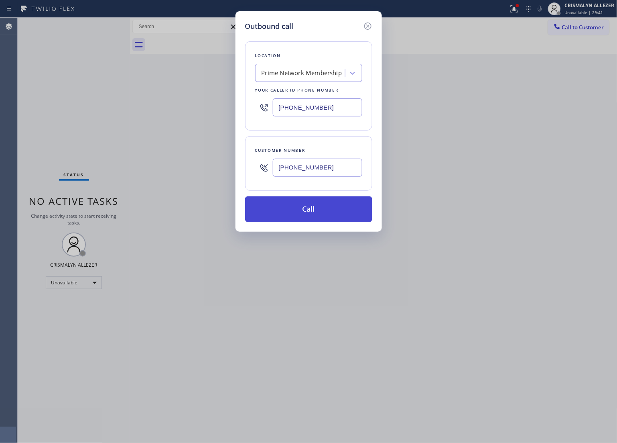
type input "[PHONE_NUMBER]"
click at [314, 219] on button "Call" at bounding box center [308, 209] width 127 height 26
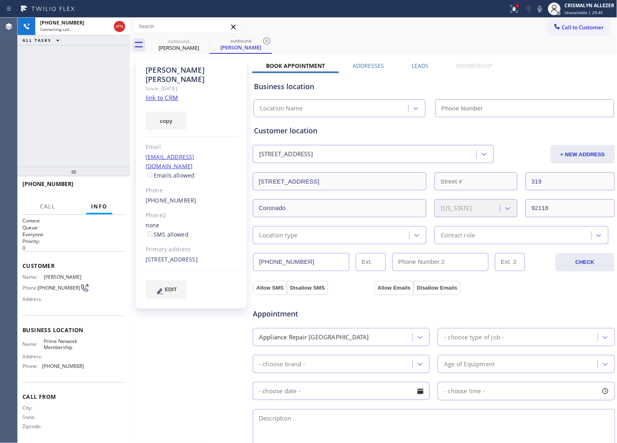
type input "[PHONE_NUMBER]"
click at [160, 94] on link "link to CRM" at bounding box center [162, 98] width 33 height 8
click at [105, 187] on span "HANG UP" at bounding box center [106, 188] width 24 height 6
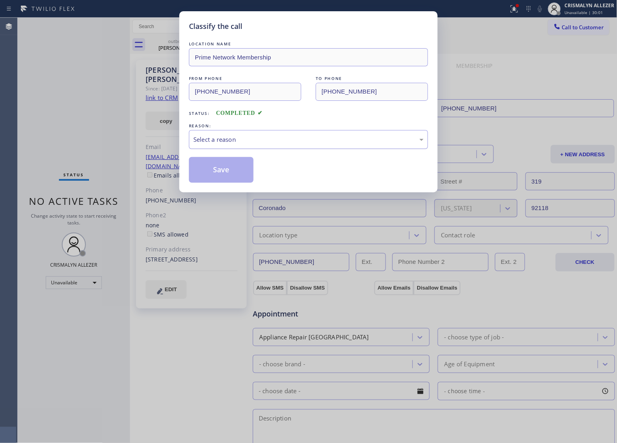
click at [298, 139] on div "Select a reason" at bounding box center [309, 139] width 230 height 9
click at [230, 172] on button "Save" at bounding box center [221, 170] width 65 height 26
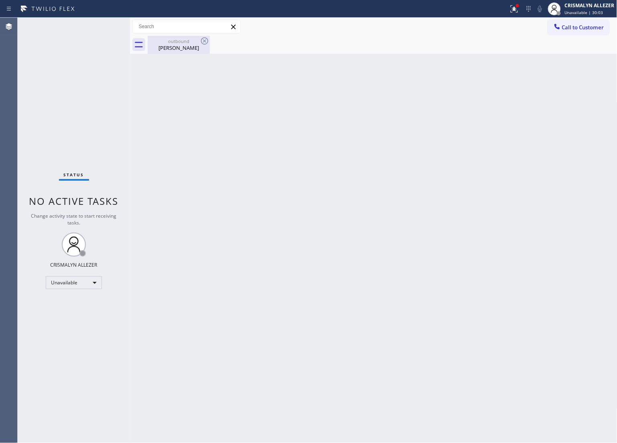
click at [171, 41] on div "outbound" at bounding box center [179, 41] width 61 height 6
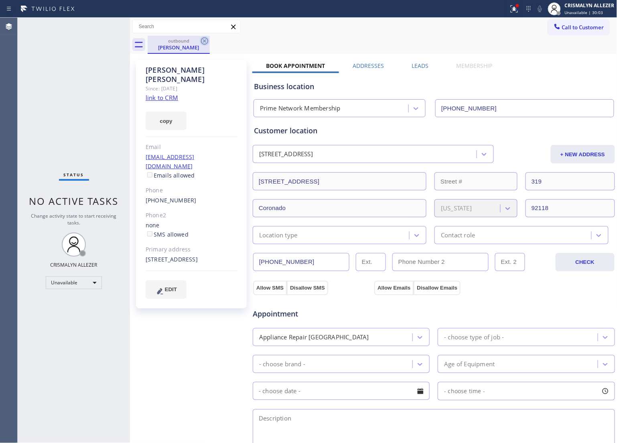
click at [204, 41] on icon at bounding box center [204, 40] width 7 height 7
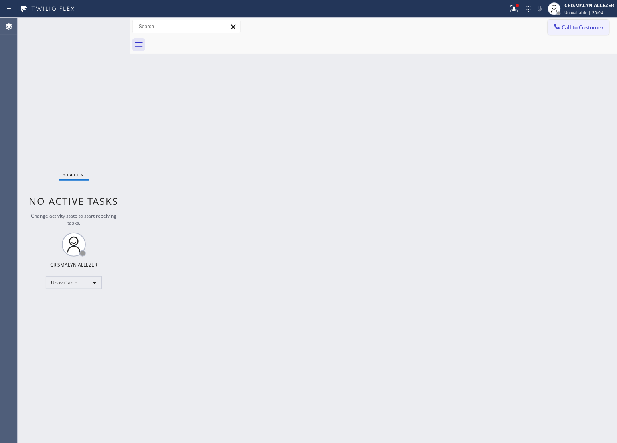
click at [589, 27] on span "Call to Customer" at bounding box center [583, 27] width 42 height 7
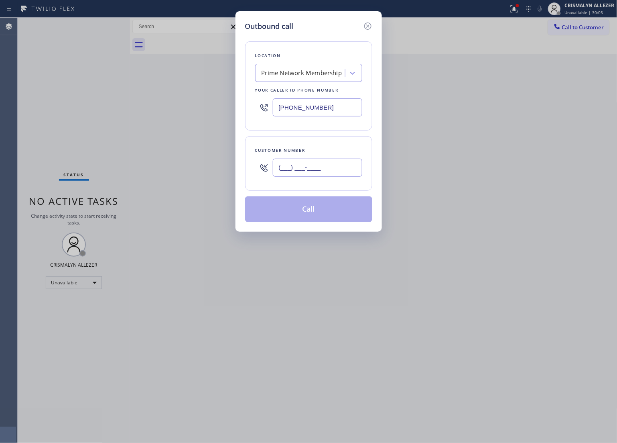
click at [345, 167] on input "(___) ___-____" at bounding box center [318, 168] width 90 height 18
paste input "858) 333-1479"
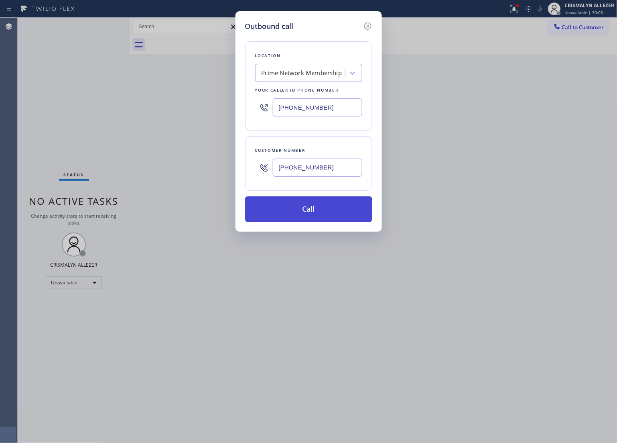
type input "[PHONE_NUMBER]"
click at [312, 216] on button "Call" at bounding box center [308, 209] width 127 height 26
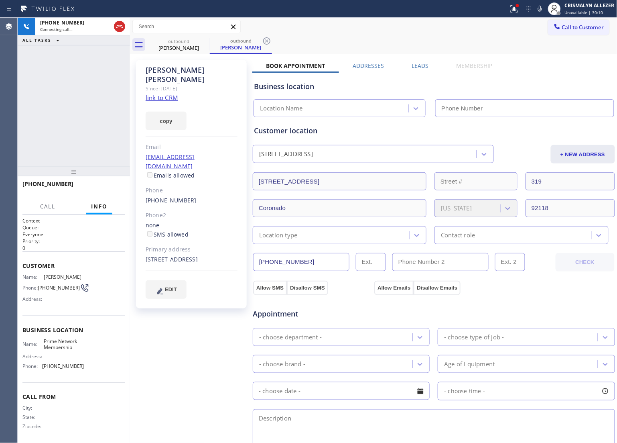
type input "[PHONE_NUMBER]"
click at [99, 187] on span "HANG UP" at bounding box center [106, 188] width 24 height 6
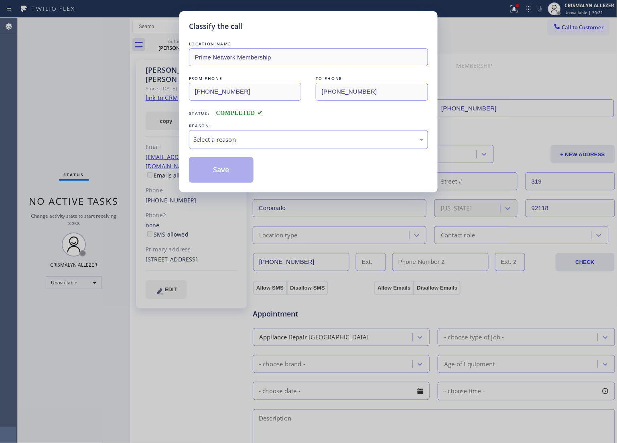
click at [264, 141] on div "Select a reason" at bounding box center [309, 139] width 230 height 9
click at [216, 173] on button "Save" at bounding box center [221, 170] width 65 height 26
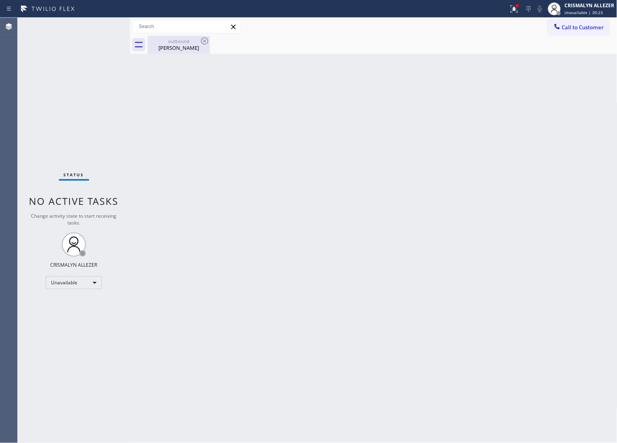
click at [178, 47] on div "Laura Matzner" at bounding box center [179, 47] width 61 height 7
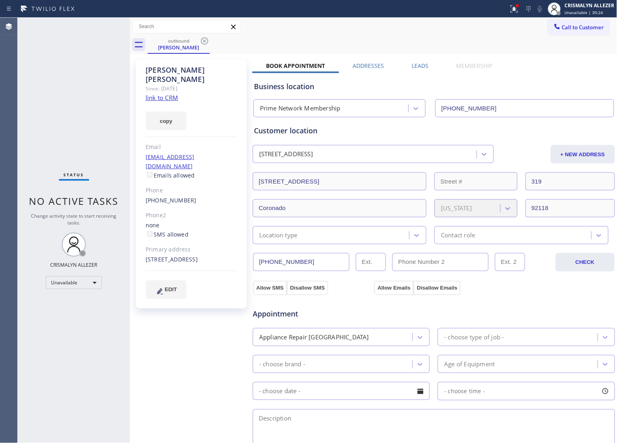
click at [422, 67] on label "Leads" at bounding box center [420, 66] width 17 height 8
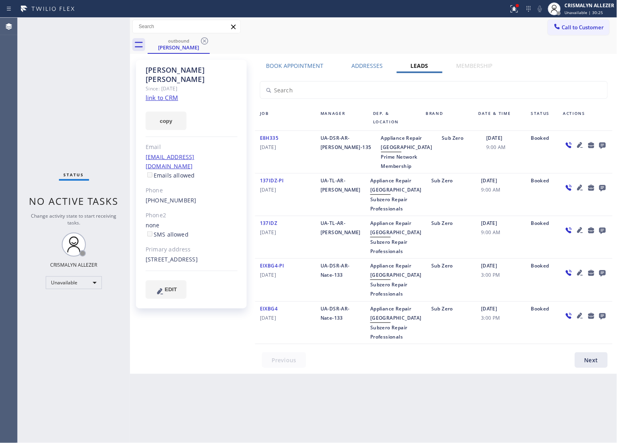
click at [605, 145] on icon at bounding box center [603, 146] width 6 height 6
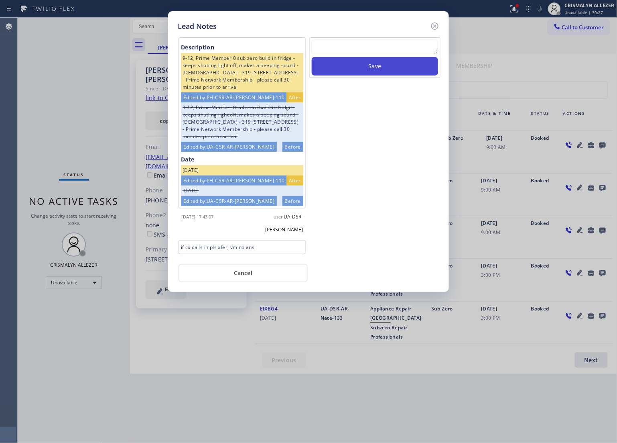
click at [348, 47] on textarea at bounding box center [375, 47] width 126 height 14
paste textarea "no answer | pls xfer here cx cb"
type textarea "no answer | pls xfer here cx cb"
click at [376, 70] on button "Save" at bounding box center [375, 66] width 126 height 18
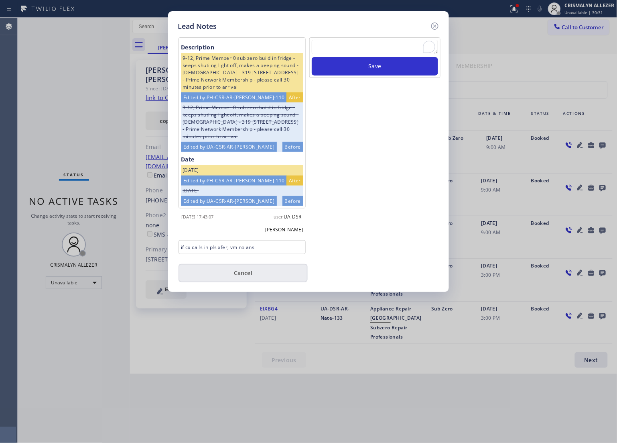
click at [243, 274] on button "Cancel" at bounding box center [243, 273] width 129 height 18
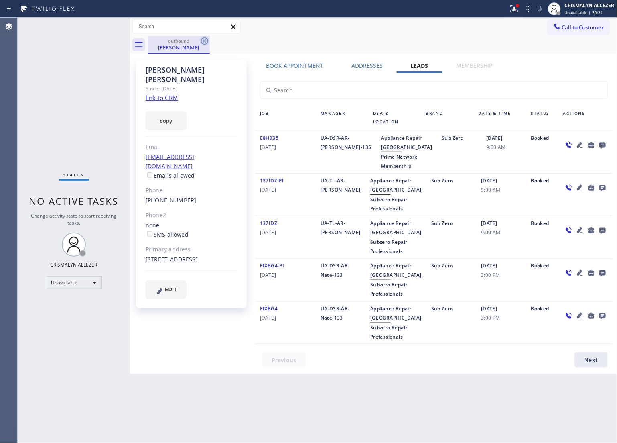
click at [208, 41] on icon at bounding box center [204, 40] width 7 height 7
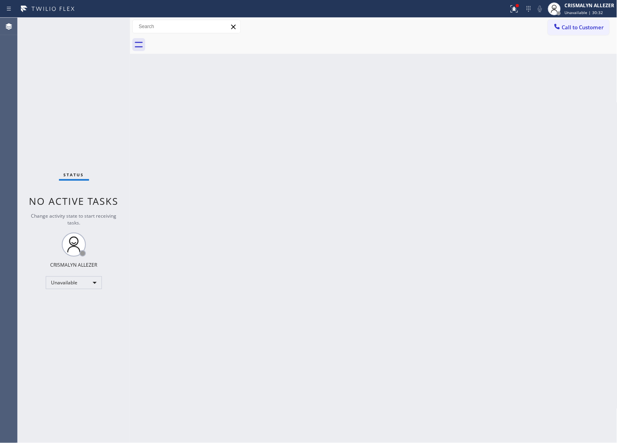
click at [200, 38] on div at bounding box center [383, 45] width 470 height 18
click at [603, 25] on span "Call to Customer" at bounding box center [583, 27] width 42 height 7
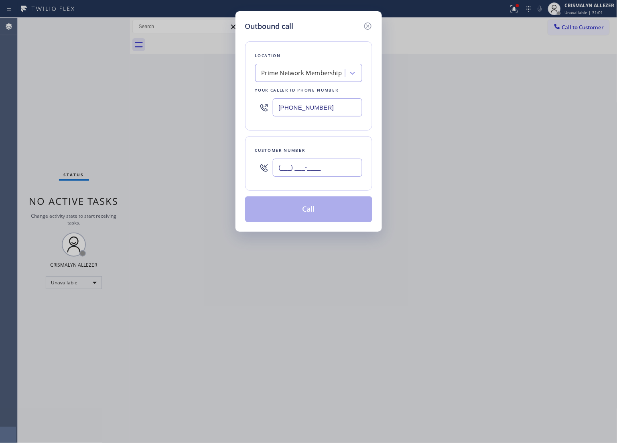
click at [339, 165] on input "(___) ___-____" at bounding box center [318, 168] width 90 height 18
paste input "818) 389-7012"
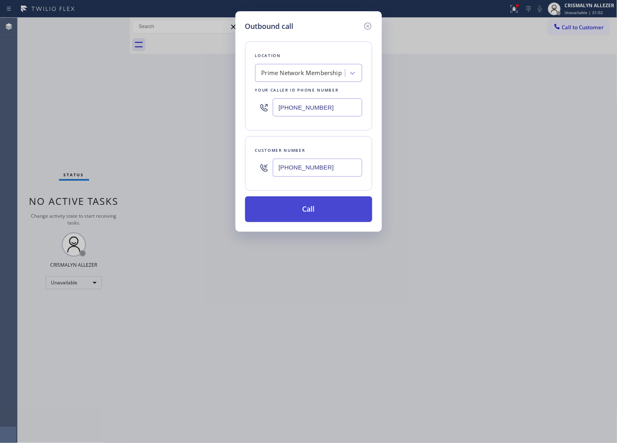
type input "[PHONE_NUMBER]"
click at [317, 210] on button "Call" at bounding box center [308, 209] width 127 height 26
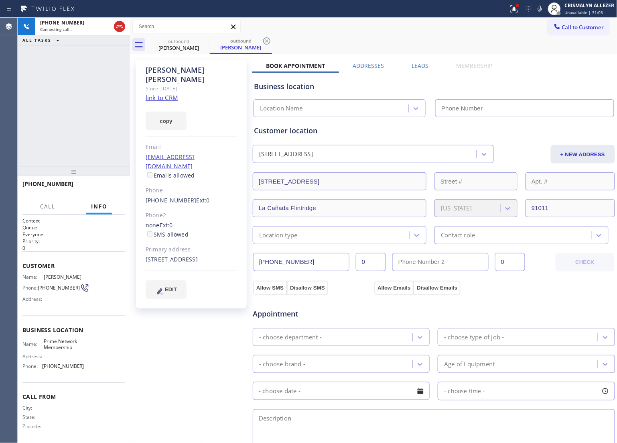
click at [163, 94] on link "link to CRM" at bounding box center [162, 98] width 33 height 8
type input "[PHONE_NUMBER]"
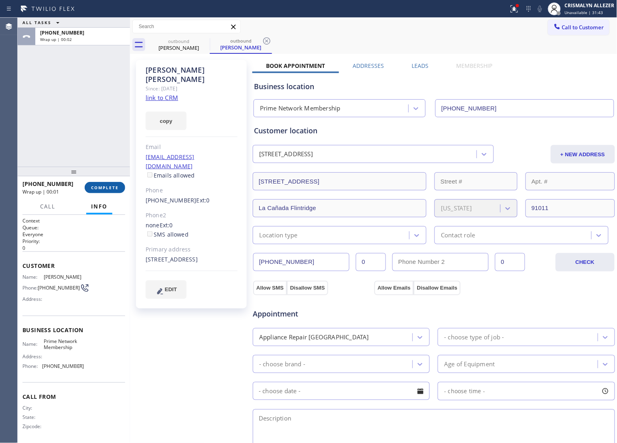
click at [101, 189] on span "COMPLETE" at bounding box center [105, 188] width 28 height 6
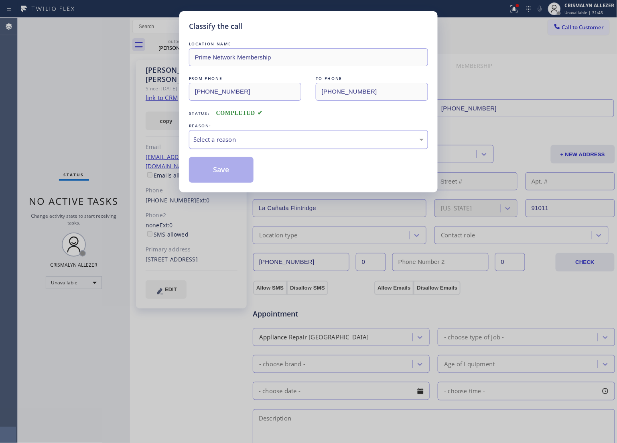
click at [324, 141] on div "Select a reason" at bounding box center [309, 139] width 230 height 9
click at [210, 179] on button "Save" at bounding box center [221, 170] width 65 height 26
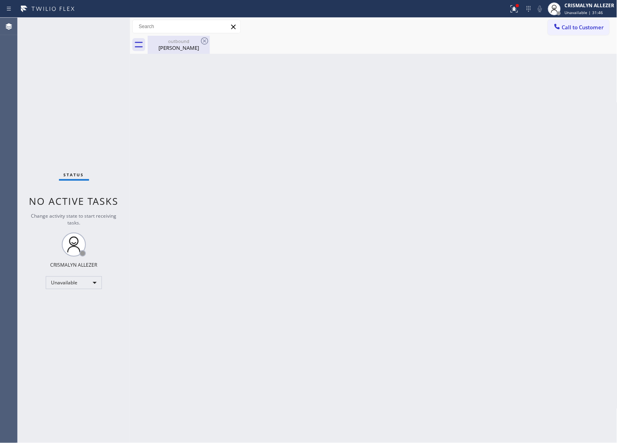
click at [177, 52] on div "outbound Nina Shah" at bounding box center [179, 45] width 61 height 18
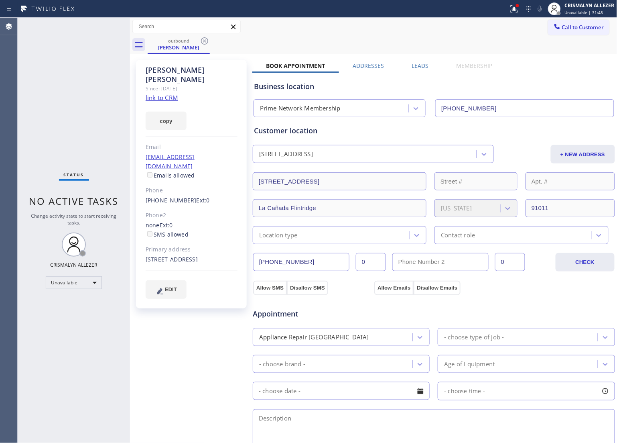
click at [414, 65] on label "Leads" at bounding box center [420, 66] width 17 height 8
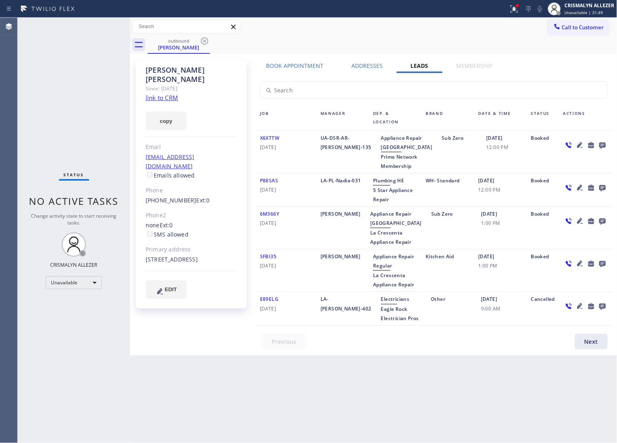
click at [603, 143] on icon at bounding box center [603, 146] width 6 height 6
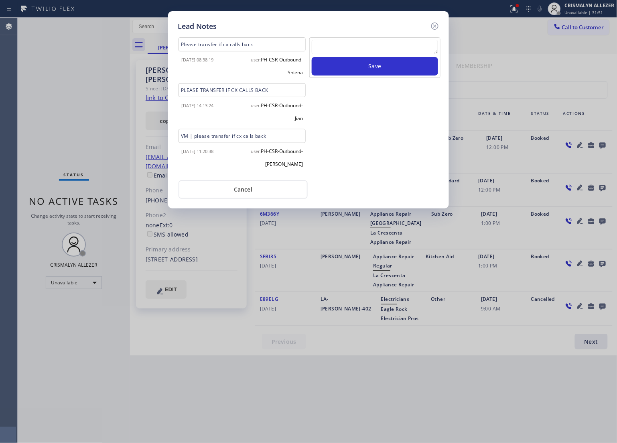
click at [346, 53] on textarea at bounding box center [375, 47] width 126 height 14
paste textarea "DON'T NEED SERVICE"
type textarea "DON'T NEED SERVICE"
click at [383, 75] on button "Save" at bounding box center [375, 66] width 126 height 18
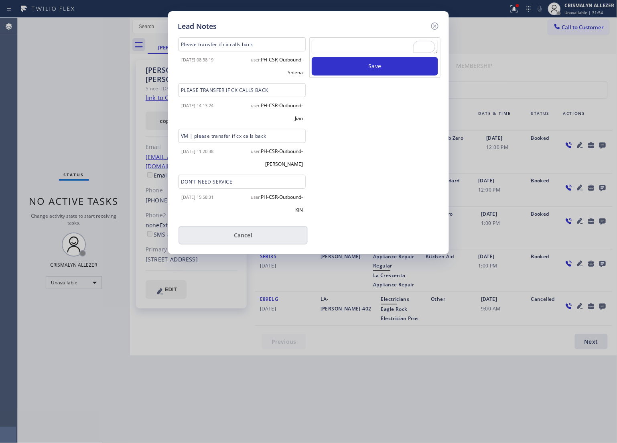
click at [250, 232] on button "Cancel" at bounding box center [243, 235] width 129 height 18
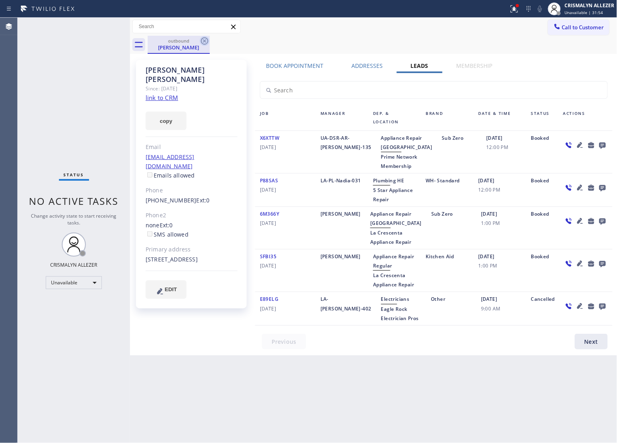
click at [203, 41] on icon at bounding box center [205, 41] width 10 height 10
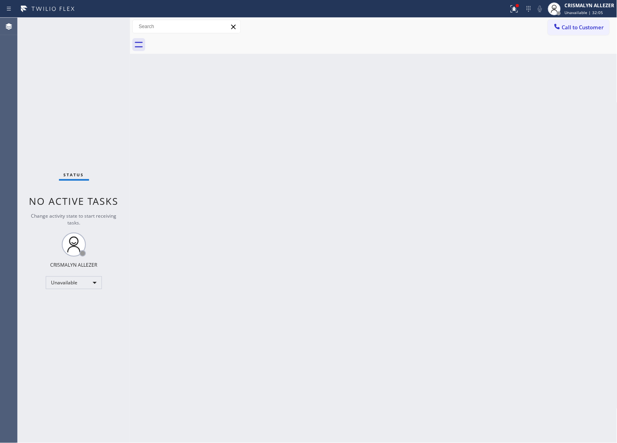
drag, startPoint x: 595, startPoint y: 21, endPoint x: 562, endPoint y: 51, distance: 44.0
click at [593, 25] on button "Call to Customer" at bounding box center [578, 27] width 61 height 15
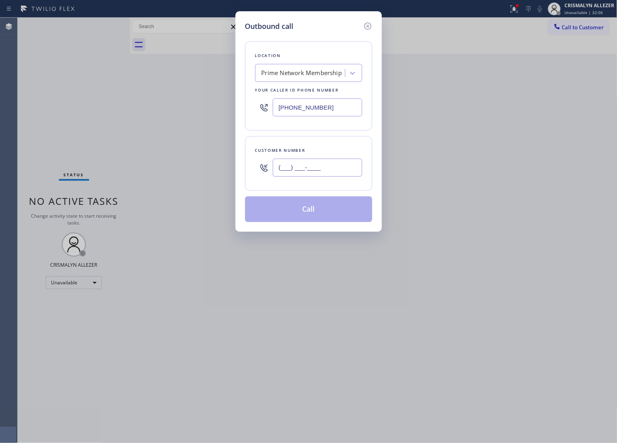
click at [336, 164] on input "(___) ___-____" at bounding box center [318, 168] width 90 height 18
paste input "305) 416-1114"
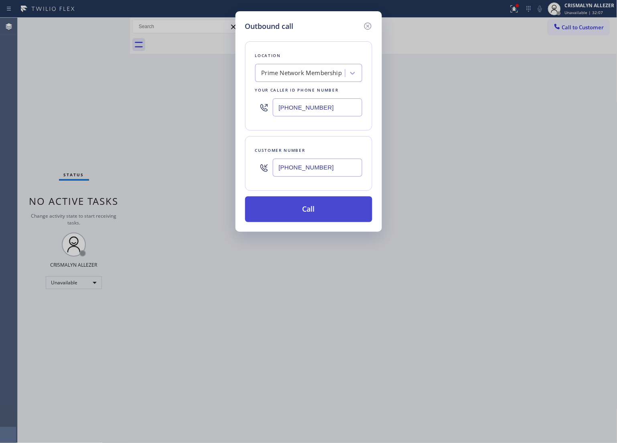
type input "[PHONE_NUMBER]"
click at [318, 213] on button "Call" at bounding box center [308, 209] width 127 height 26
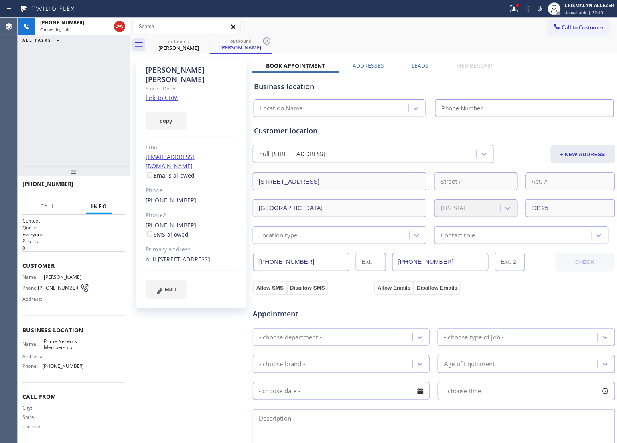
click at [173, 94] on link "link to CRM" at bounding box center [162, 98] width 33 height 8
type input "[PHONE_NUMBER]"
click at [105, 189] on span "HANG UP" at bounding box center [106, 188] width 24 height 6
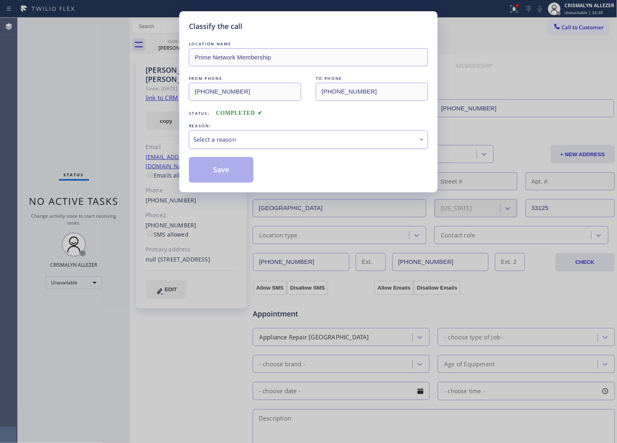
click at [298, 142] on div "Select a reason" at bounding box center [309, 139] width 230 height 9
click at [223, 172] on button "Save" at bounding box center [221, 170] width 65 height 26
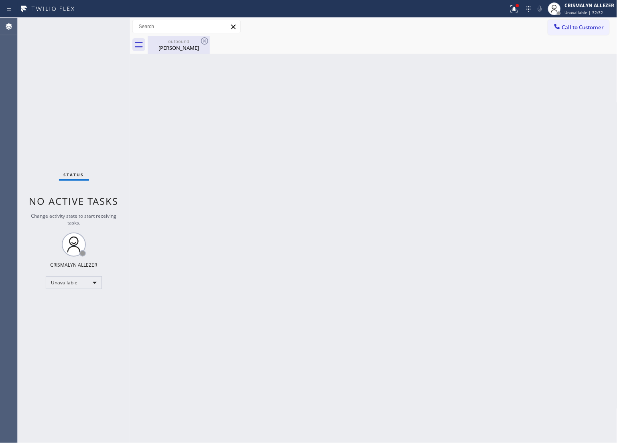
click at [177, 49] on div "Felix Navarro" at bounding box center [179, 47] width 61 height 7
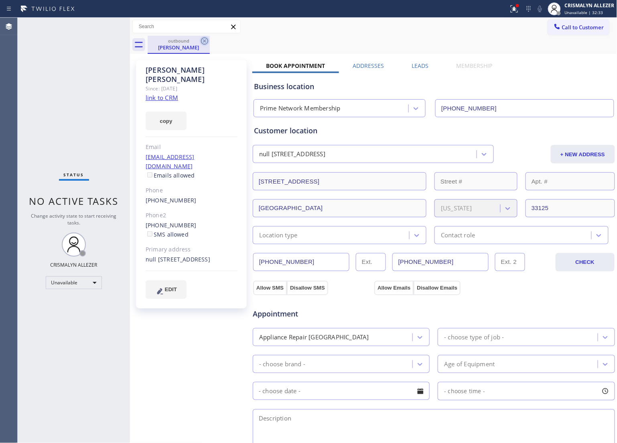
click at [200, 39] on icon at bounding box center [205, 41] width 10 height 10
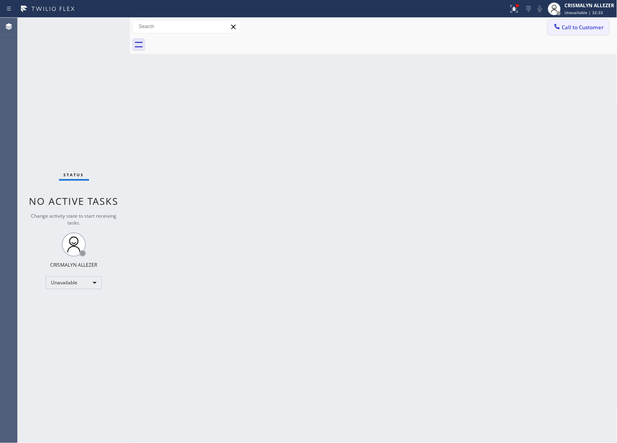
click at [583, 25] on span "Call to Customer" at bounding box center [583, 27] width 42 height 7
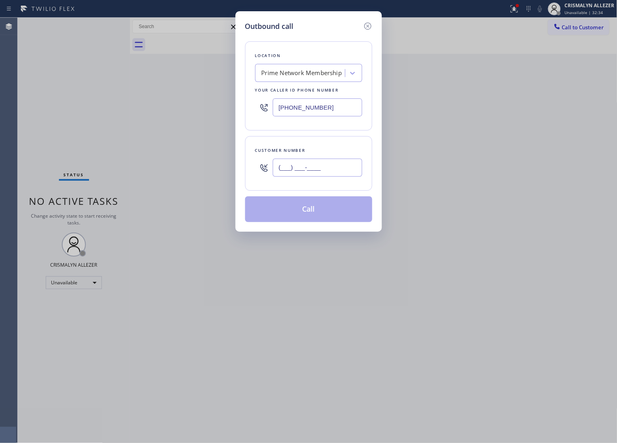
click at [336, 169] on input "(___) ___-____" at bounding box center [318, 168] width 90 height 18
paste input "305) 796-1344"
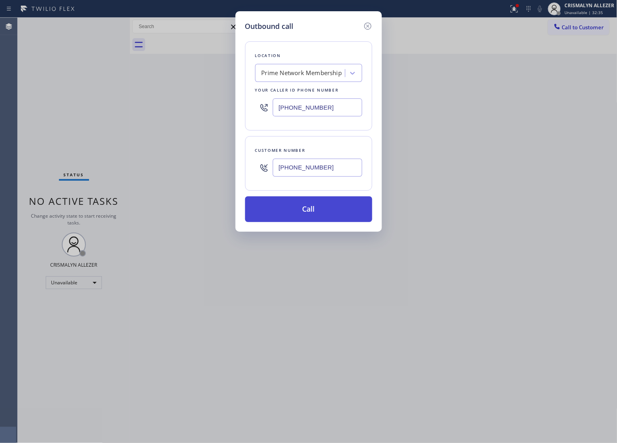
type input "[PHONE_NUMBER]"
click at [320, 207] on button "Call" at bounding box center [308, 209] width 127 height 26
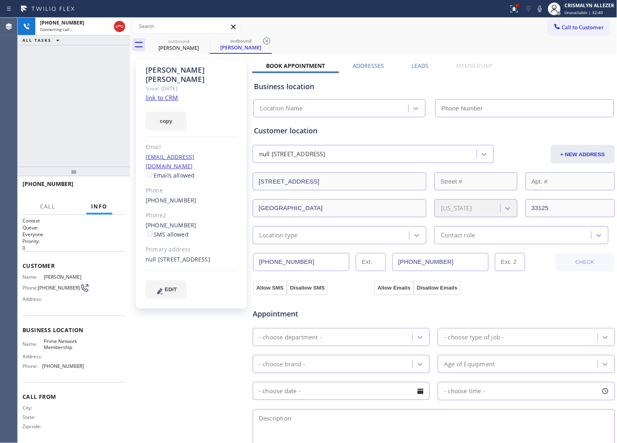
click at [418, 63] on label "Leads" at bounding box center [420, 66] width 17 height 8
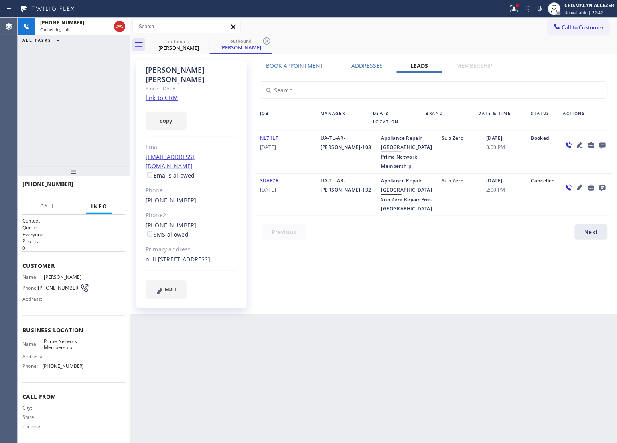
click at [603, 148] on icon at bounding box center [603, 145] width 10 height 10
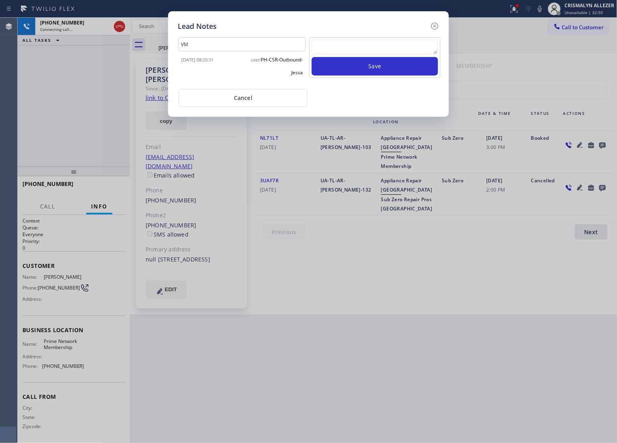
click at [354, 50] on textarea at bounding box center [375, 47] width 126 height 14
paste textarea "[PHONE_NUMBER]"
type textarea "[PHONE_NUMBER]"
click at [369, 73] on button "Save" at bounding box center [375, 66] width 126 height 18
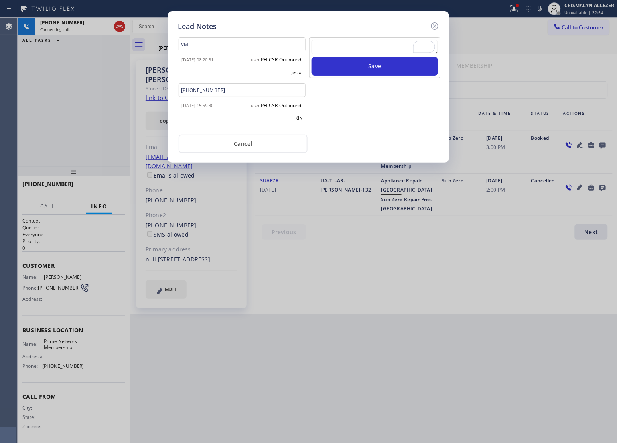
click at [357, 46] on textarea "To enrich screen reader interactions, please activate Accessibility in Grammarl…" at bounding box center [375, 47] width 126 height 14
paste textarea "no answer | pls xfer here cx cb"
type textarea "no answer | pls xfer here cx cb"
click at [361, 67] on button "Save" at bounding box center [375, 66] width 126 height 18
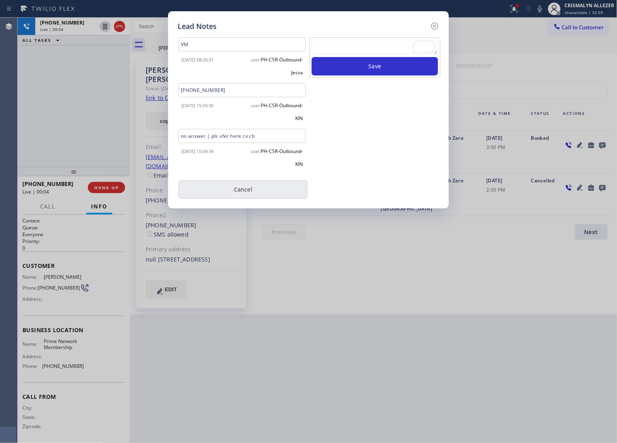
click at [236, 192] on button "Cancel" at bounding box center [243, 189] width 129 height 18
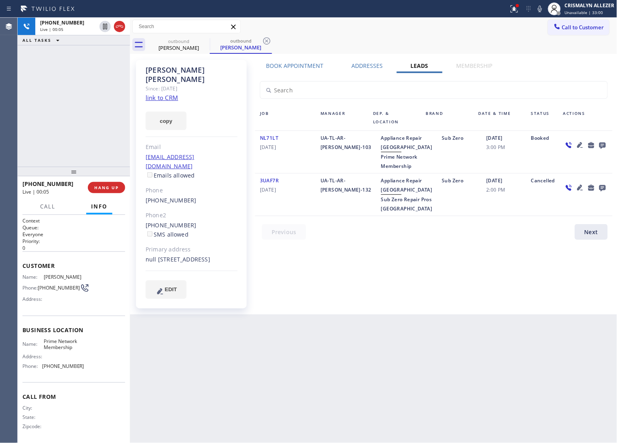
click at [284, 64] on label "Book Appointment" at bounding box center [295, 66] width 57 height 8
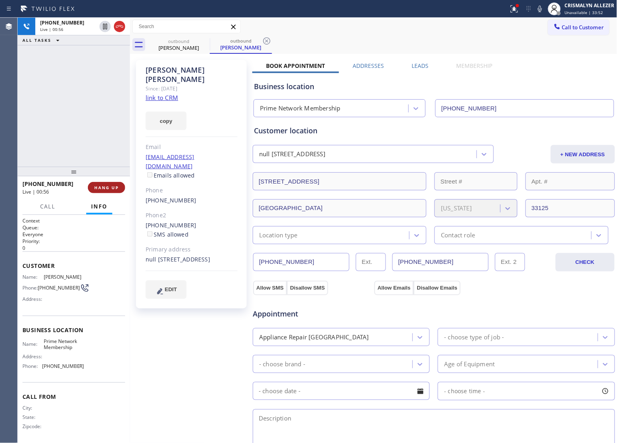
click at [99, 187] on span "HANG UP" at bounding box center [106, 188] width 24 height 6
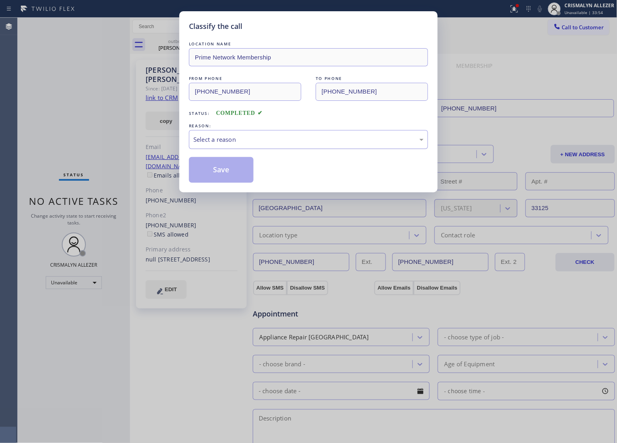
click at [301, 139] on div "Select a reason" at bounding box center [309, 139] width 230 height 9
click at [225, 175] on button "Save" at bounding box center [221, 170] width 65 height 26
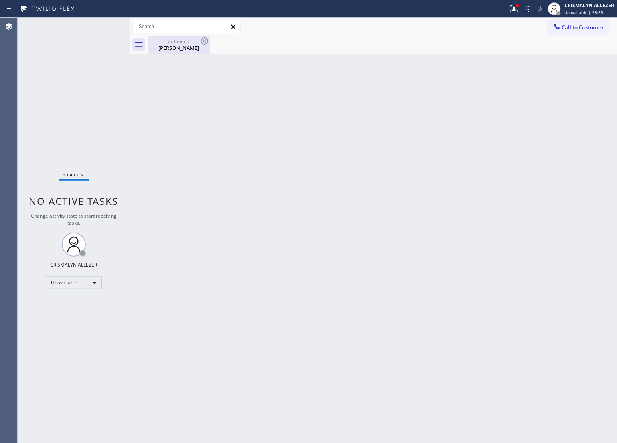
click at [178, 53] on div "outbound Felix Navarro" at bounding box center [179, 45] width 61 height 18
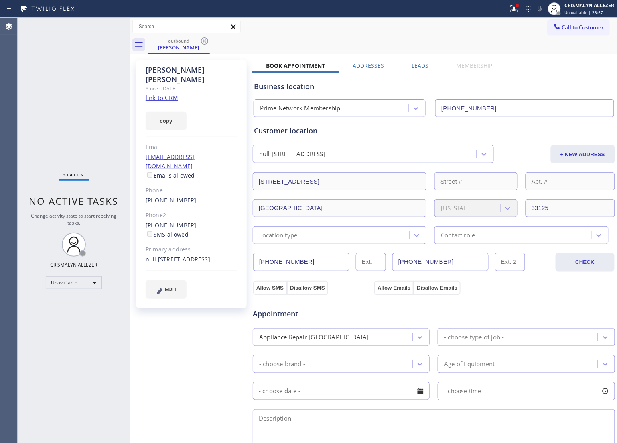
drag, startPoint x: 422, startPoint y: 62, endPoint x: 446, endPoint y: 79, distance: 29.1
click at [422, 63] on label "Leads" at bounding box center [420, 66] width 17 height 8
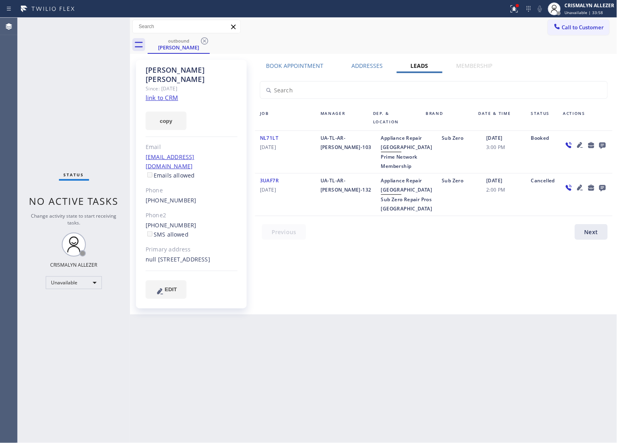
click at [603, 143] on icon at bounding box center [603, 146] width 6 height 6
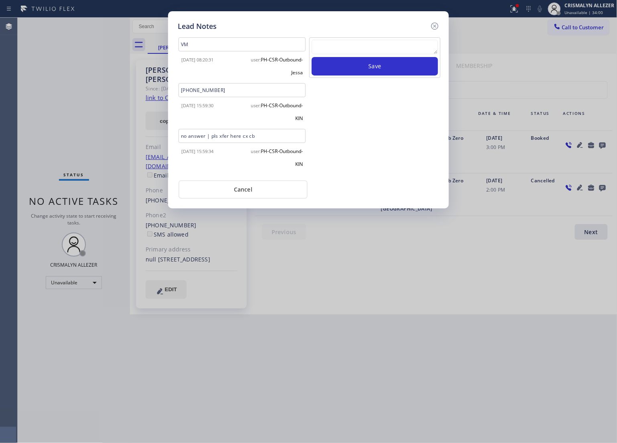
click at [352, 44] on textarea at bounding box center [375, 47] width 126 height 14
paste textarea "ALL GOOD FOR NOW, if cb xfer"
type textarea "ALL GOOD FOR NOW, if cb xfer"
click at [364, 69] on button "Save" at bounding box center [375, 66] width 126 height 18
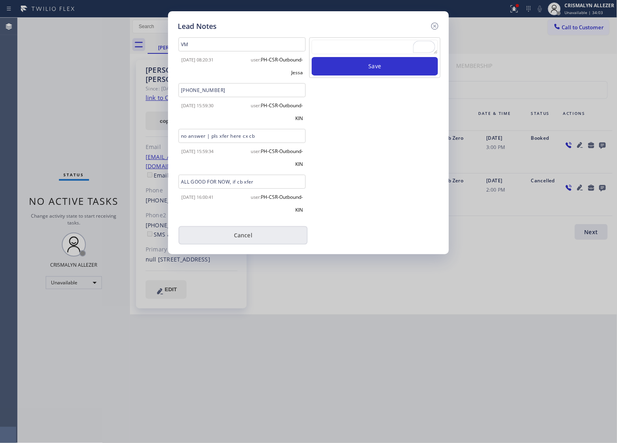
click at [238, 234] on button "Cancel" at bounding box center [243, 235] width 129 height 18
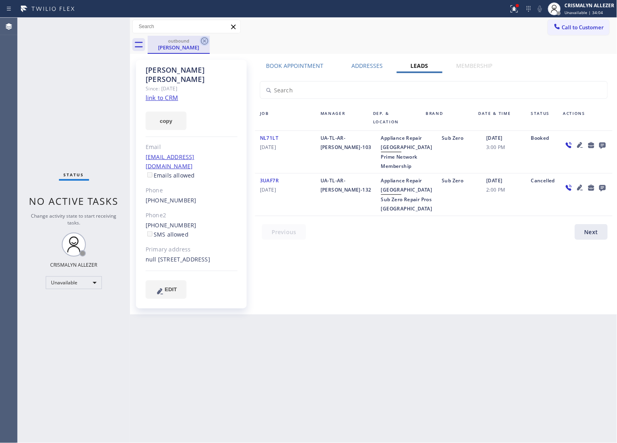
drag, startPoint x: 202, startPoint y: 42, endPoint x: 200, endPoint y: 14, distance: 27.8
click at [202, 41] on icon at bounding box center [205, 41] width 10 height 10
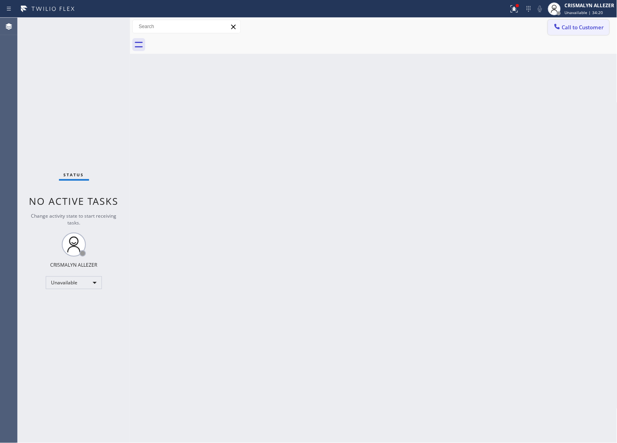
click at [582, 31] on span "Call to Customer" at bounding box center [583, 27] width 42 height 7
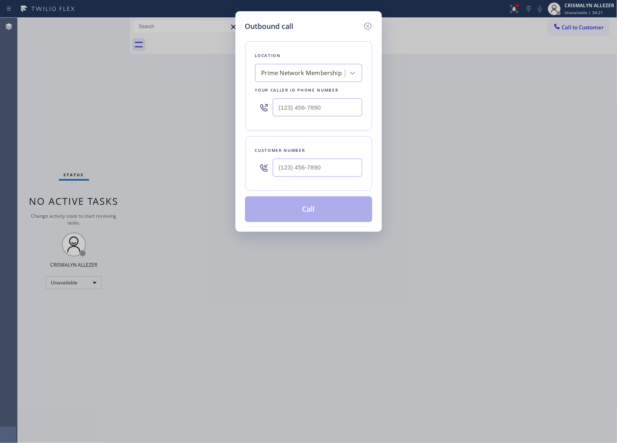
drag, startPoint x: 230, startPoint y: 106, endPoint x: 171, endPoint y: 107, distance: 58.2
click at [171, 107] on div "Outbound call Location Prime Network Membership Your caller id phone number Cus…" at bounding box center [308, 221] width 617 height 443
drag, startPoint x: 335, startPoint y: 110, endPoint x: 166, endPoint y: 115, distance: 169.5
click at [166, 115] on div "Outbound call Location Search location Your caller id phone number (___) ___-__…" at bounding box center [308, 221] width 617 height 443
paste input "818) 875-9223"
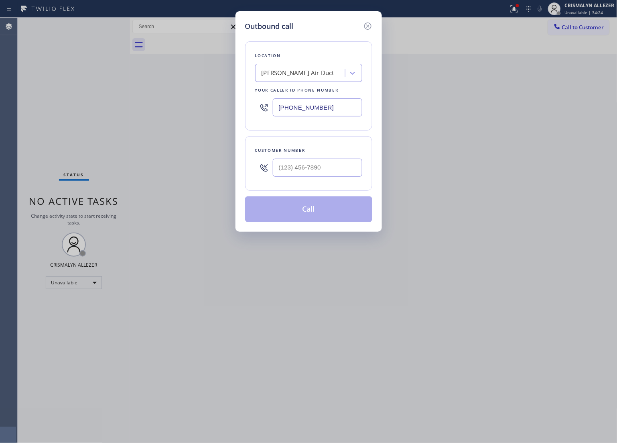
type input "[PHONE_NUMBER]"
click at [324, 171] on input "(___) ___-____" at bounding box center [318, 168] width 90 height 18
paste input "310) 994-0777"
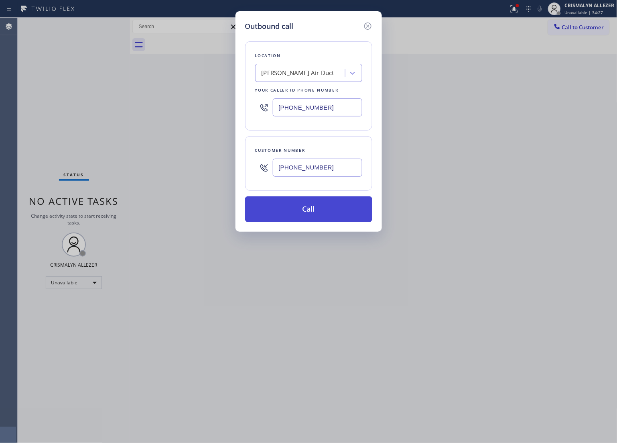
type input "[PHONE_NUMBER]"
click at [313, 217] on button "Call" at bounding box center [308, 209] width 127 height 26
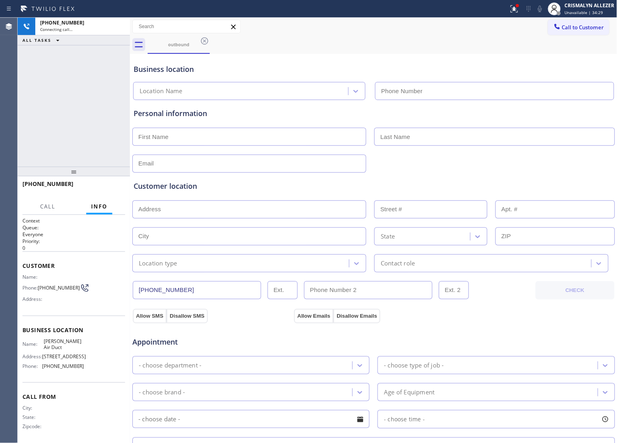
type input "[PHONE_NUMBER]"
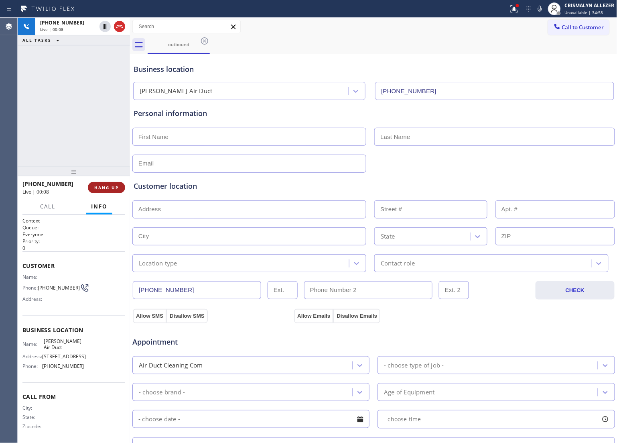
click at [95, 187] on span "HANG UP" at bounding box center [106, 188] width 24 height 6
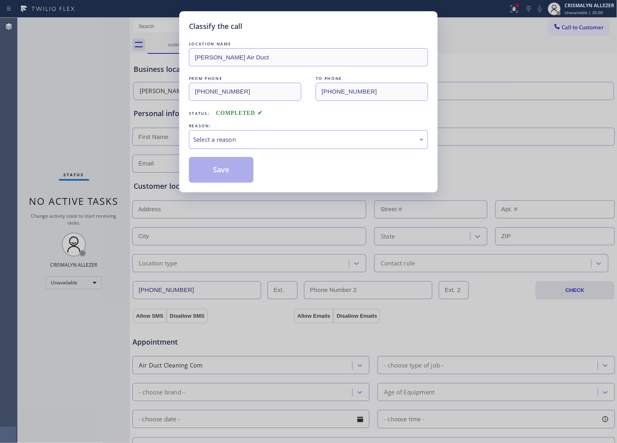
click at [271, 140] on div "Select a reason" at bounding box center [309, 139] width 230 height 9
click at [228, 173] on button "Save" at bounding box center [221, 170] width 65 height 26
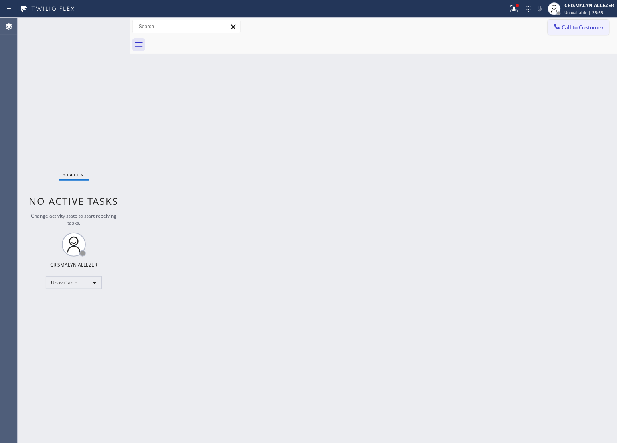
click at [578, 31] on span "Call to Customer" at bounding box center [583, 27] width 42 height 7
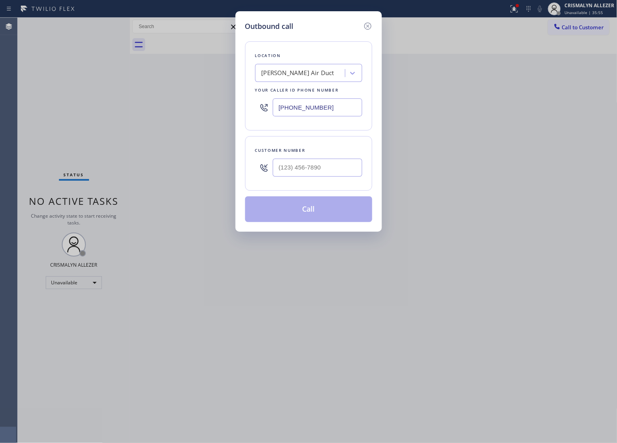
drag, startPoint x: 351, startPoint y: 105, endPoint x: 169, endPoint y: 108, distance: 181.9
click at [275, 109] on input "[PHONE_NUMBER]" at bounding box center [318, 107] width 90 height 18
paste input "760) 350-3337"
type input "[PHONE_NUMBER]"
click at [338, 172] on input "(___) ___-____" at bounding box center [318, 168] width 90 height 18
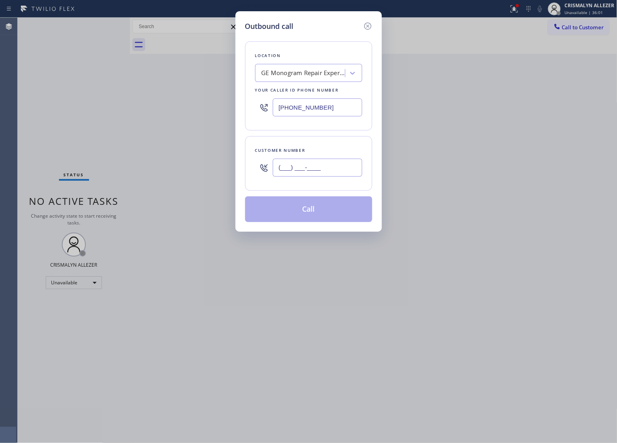
paste input "760) 792-8336"
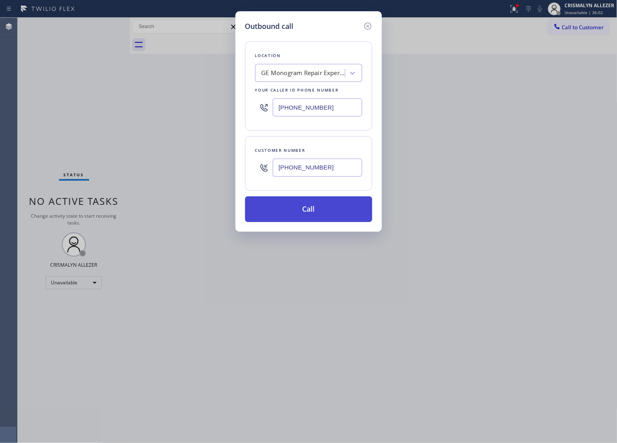
type input "[PHONE_NUMBER]"
click at [312, 204] on button "Call" at bounding box center [308, 209] width 127 height 26
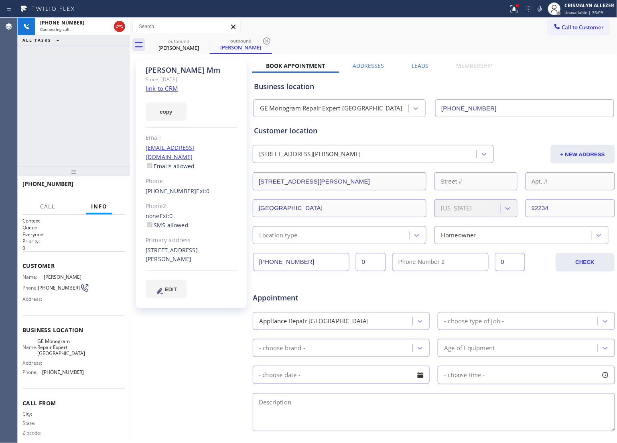
type input "[PHONE_NUMBER]"
click at [104, 185] on span "HANG UP" at bounding box center [106, 188] width 24 height 6
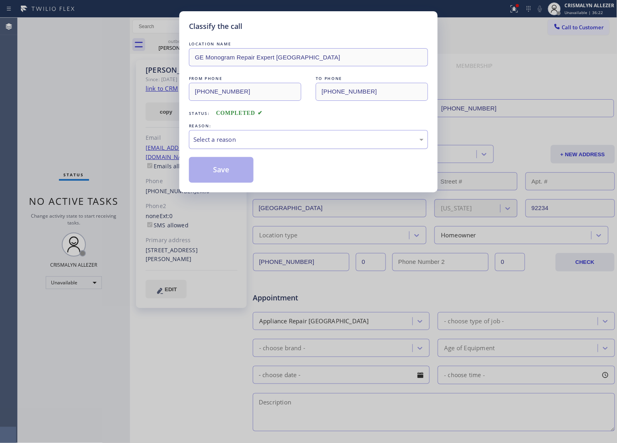
click at [308, 142] on div "Select a reason" at bounding box center [309, 139] width 230 height 9
click at [239, 168] on button "Save" at bounding box center [221, 170] width 65 height 26
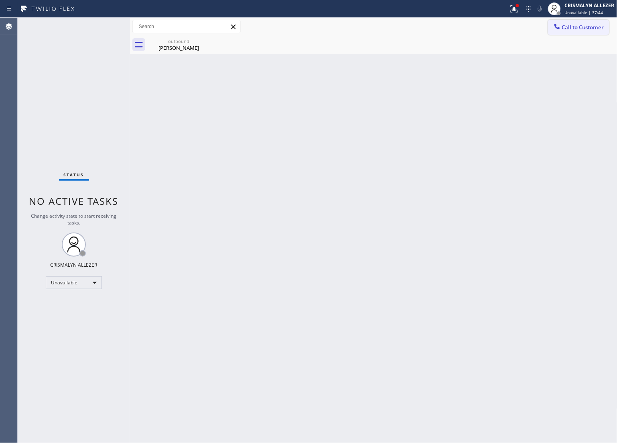
click at [591, 27] on span "Call to Customer" at bounding box center [583, 27] width 42 height 7
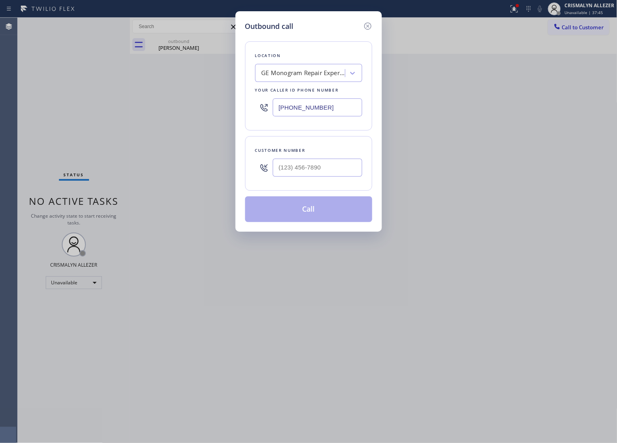
drag, startPoint x: 352, startPoint y: 107, endPoint x: 169, endPoint y: 109, distance: 182.7
click at [171, 109] on div "Outbound call Location GE Monogram Repair Expert [GEOGRAPHIC_DATA] Your caller …" at bounding box center [308, 221] width 617 height 443
paste input "855) 900-0094"
type input "[PHONE_NUMBER]"
click at [336, 173] on input "(___) ___-____" at bounding box center [318, 168] width 90 height 18
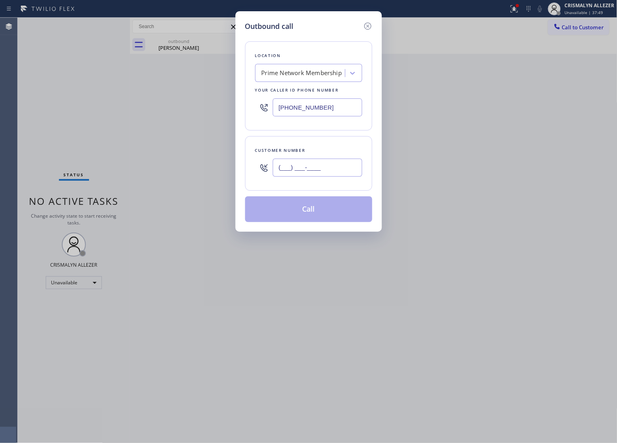
paste input "310) 739-0652"
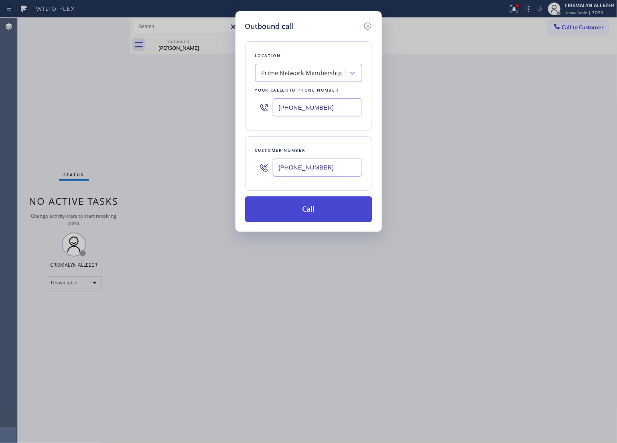
type input "[PHONE_NUMBER]"
click at [313, 214] on button "Call" at bounding box center [308, 209] width 127 height 26
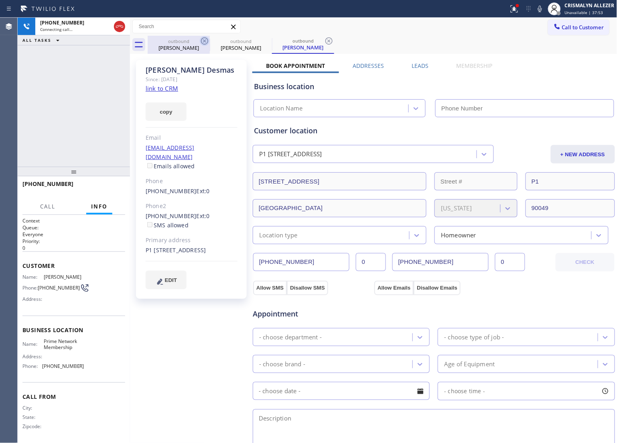
click at [182, 49] on div "[PERSON_NAME]" at bounding box center [179, 47] width 61 height 7
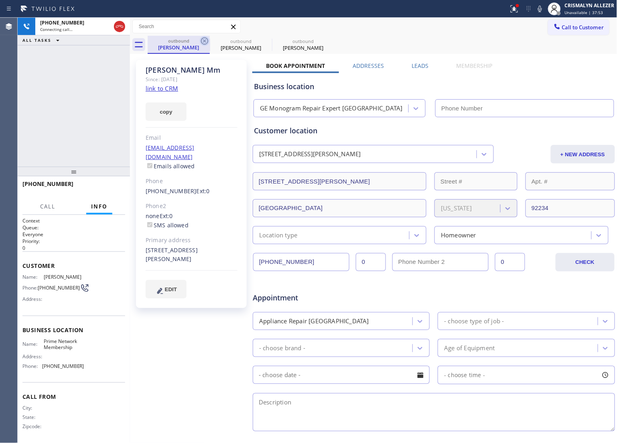
click at [202, 41] on icon at bounding box center [205, 41] width 10 height 10
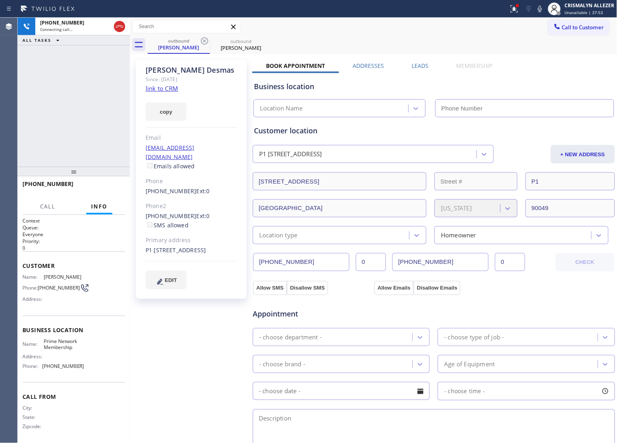
type input "[PHONE_NUMBER]"
click at [155, 90] on link "link to CRM" at bounding box center [162, 88] width 33 height 8
click at [101, 187] on span "HANG UP" at bounding box center [106, 188] width 24 height 6
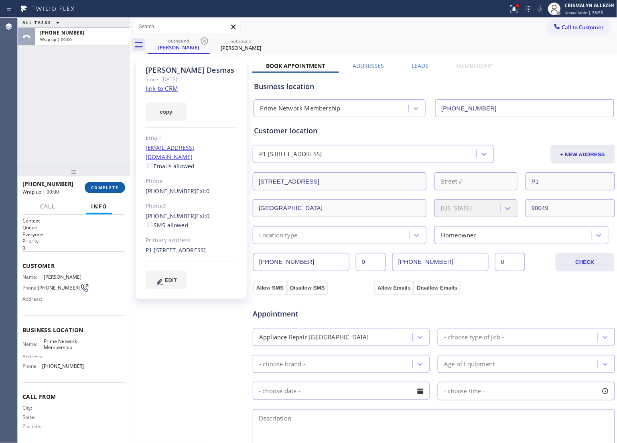
click at [101, 187] on span "COMPLETE" at bounding box center [105, 188] width 28 height 6
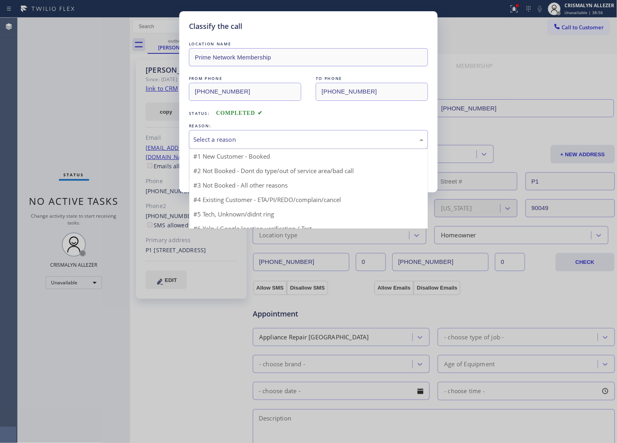
click at [297, 139] on div "Select a reason" at bounding box center [309, 139] width 230 height 9
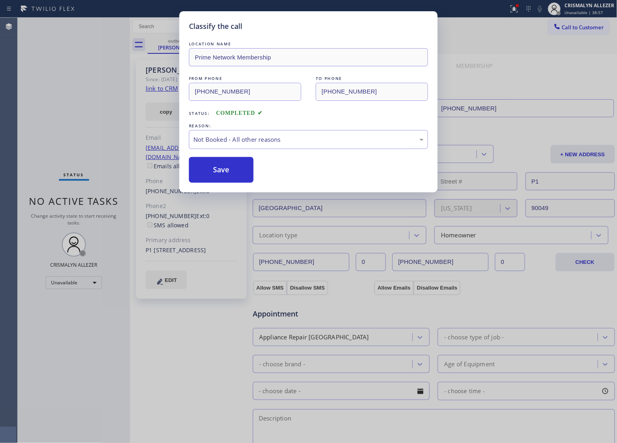
click at [221, 166] on button "Save" at bounding box center [221, 170] width 65 height 26
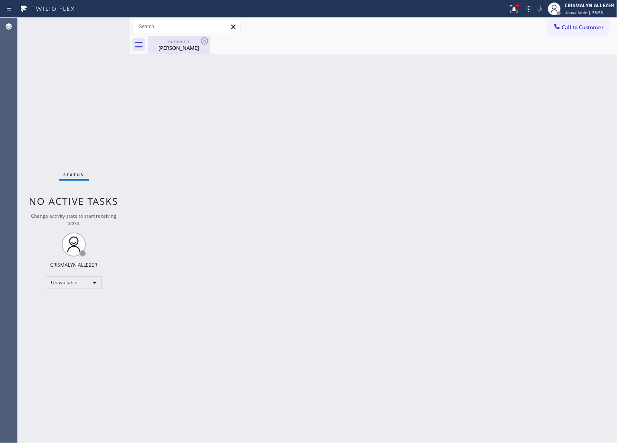
click at [175, 49] on div "Annelise Desmas" at bounding box center [179, 47] width 61 height 7
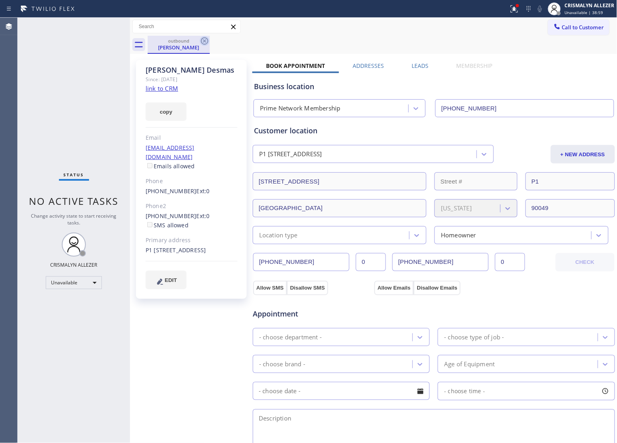
click at [203, 40] on icon at bounding box center [205, 41] width 10 height 10
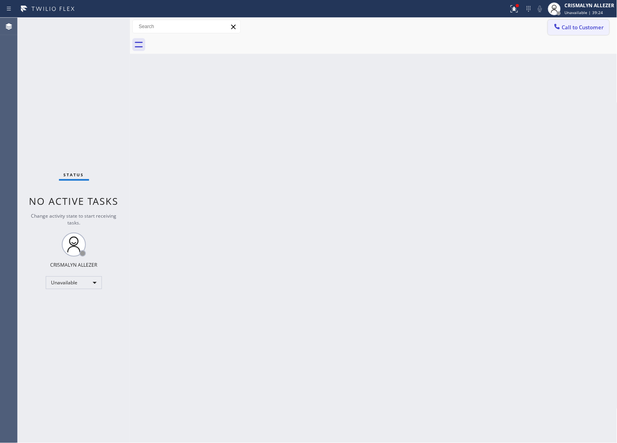
click at [575, 29] on span "Call to Customer" at bounding box center [583, 27] width 42 height 7
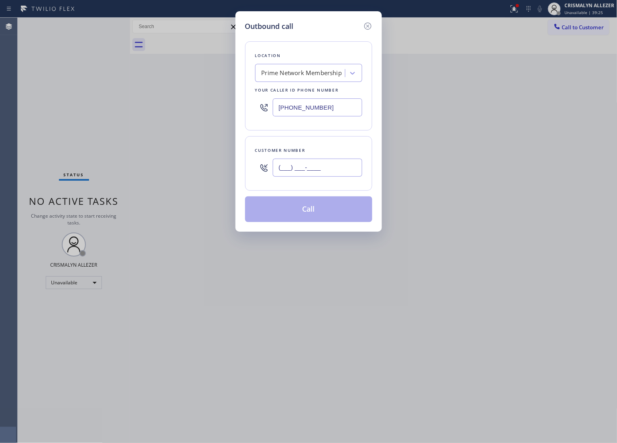
click at [340, 164] on input "(___) ___-____" at bounding box center [318, 168] width 90 height 18
paste input "310) 733-7656"
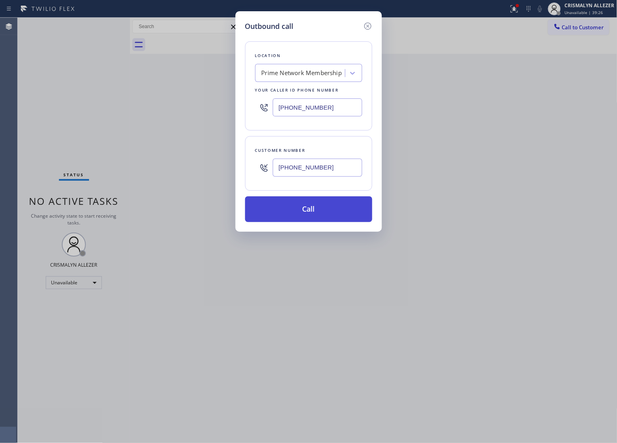
type input "(310) 733-7656"
click at [307, 217] on button "Call" at bounding box center [308, 209] width 127 height 26
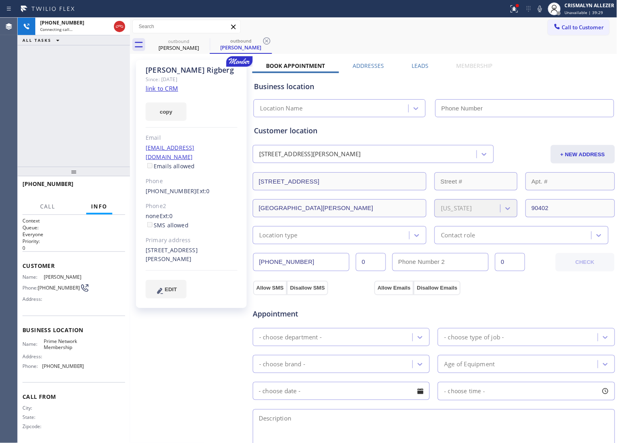
click at [162, 89] on link "link to CRM" at bounding box center [162, 88] width 33 height 8
type input "[PHONE_NUMBER]"
click at [117, 27] on icon at bounding box center [120, 27] width 10 height 10
click at [267, 41] on icon at bounding box center [266, 40] width 7 height 7
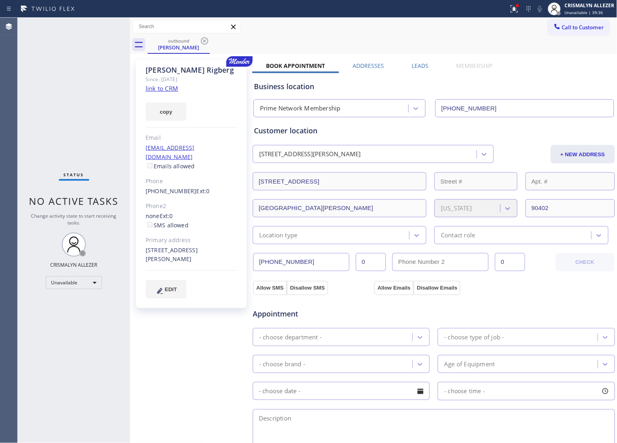
drag, startPoint x: 204, startPoint y: 41, endPoint x: 201, endPoint y: 26, distance: 15.0
click at [204, 41] on icon at bounding box center [205, 41] width 10 height 10
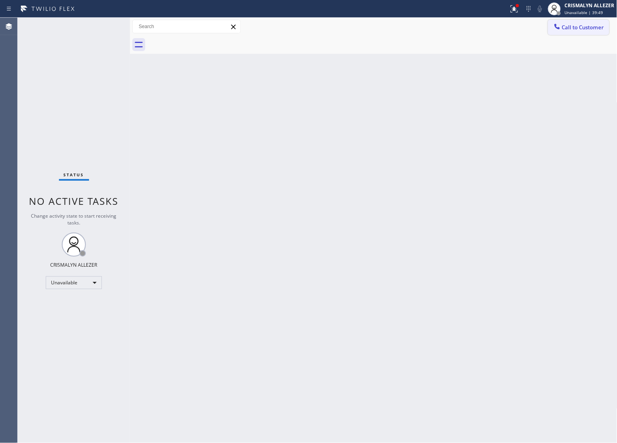
click at [554, 24] on div at bounding box center [558, 27] width 10 height 10
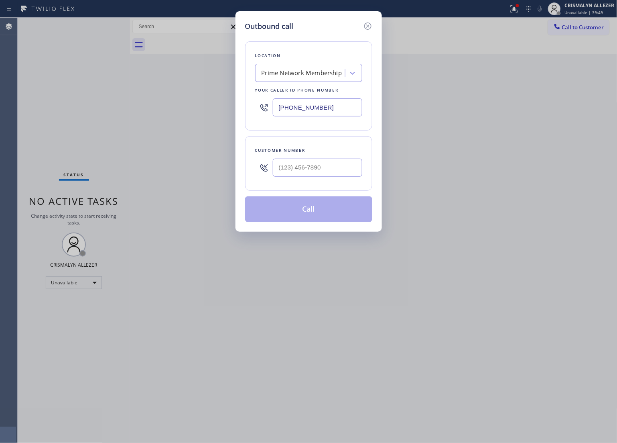
click at [228, 111] on div "Outbound call Location Prime Network Membership Your caller id phone number (85…" at bounding box center [308, 221] width 617 height 443
paste input "253) 292-3689"
type input "[PHONE_NUMBER]"
click at [332, 169] on input "(___) ___-____" at bounding box center [318, 168] width 90 height 18
paste input "425) 391-0376"
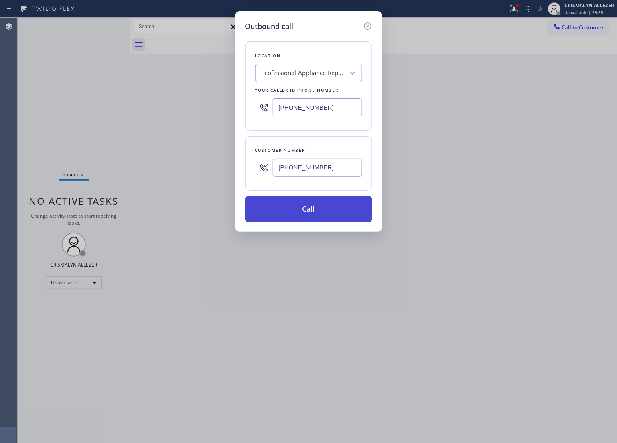
type input "[PHONE_NUMBER]"
click at [322, 211] on button "Call" at bounding box center [308, 209] width 127 height 26
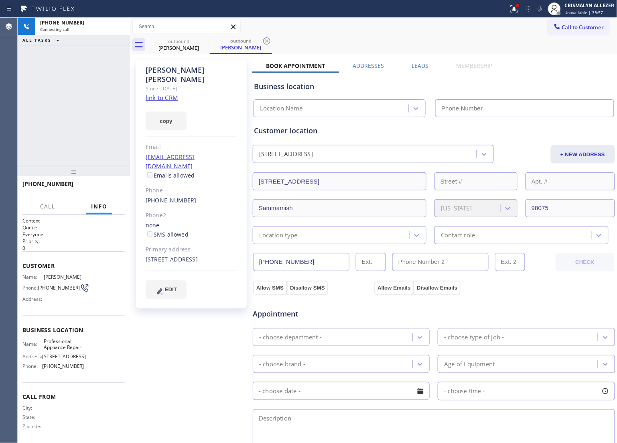
click at [166, 94] on link "link to CRM" at bounding box center [162, 98] width 33 height 8
type input "[PHONE_NUMBER]"
click at [106, 191] on button "HANG UP" at bounding box center [106, 187] width 37 height 11
click at [106, 189] on span "HANG UP" at bounding box center [106, 188] width 24 height 6
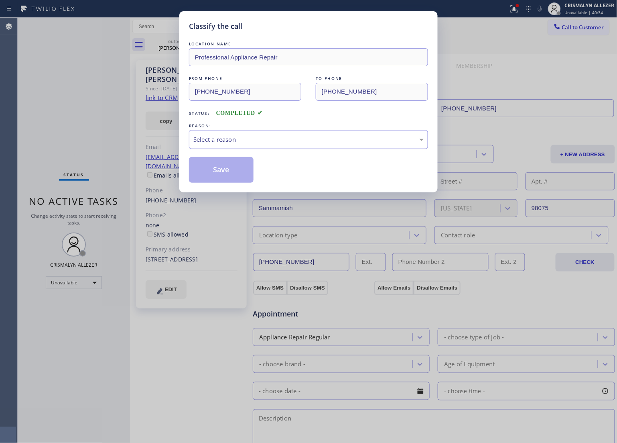
click at [326, 138] on div "Select a reason" at bounding box center [309, 139] width 230 height 9
click at [229, 177] on button "Save" at bounding box center [221, 170] width 65 height 26
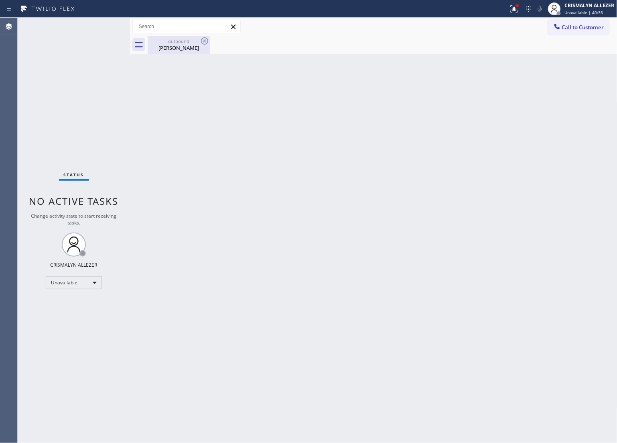
click at [175, 47] on div "John Balciunas" at bounding box center [179, 47] width 61 height 7
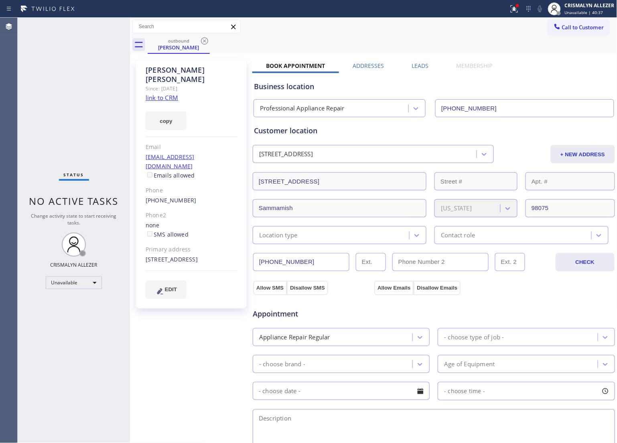
click at [412, 63] on label "Leads" at bounding box center [420, 66] width 17 height 8
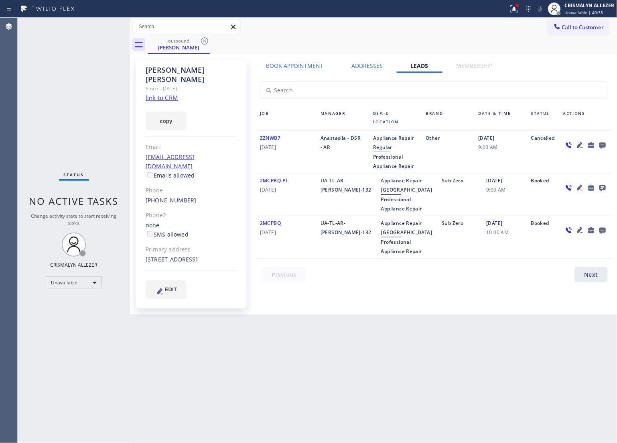
click at [603, 145] on icon at bounding box center [603, 146] width 6 height 6
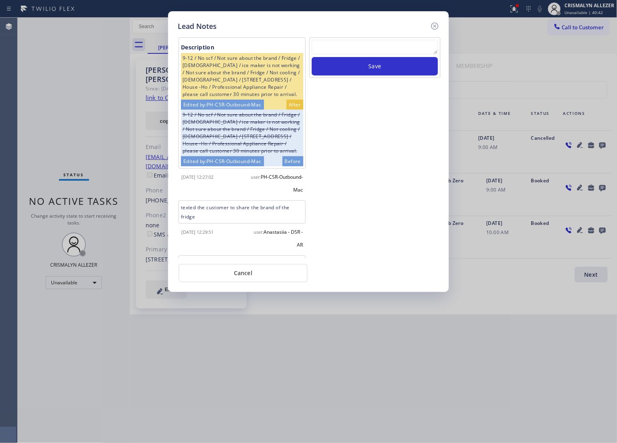
click at [367, 42] on textarea at bounding box center [375, 47] width 126 height 14
paste textarea "no answer | pls xfer here cx cb"
type textarea "no answer | pls xfer here cx cb"
click at [379, 67] on button "Save" at bounding box center [375, 66] width 126 height 18
click at [242, 276] on button "Cancel" at bounding box center [243, 273] width 129 height 18
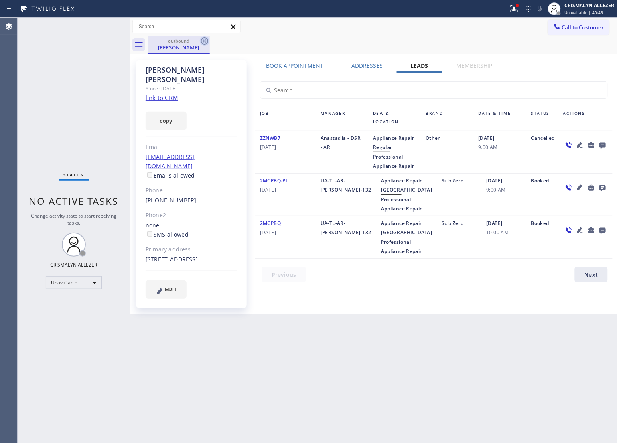
click at [205, 43] on icon at bounding box center [205, 41] width 10 height 10
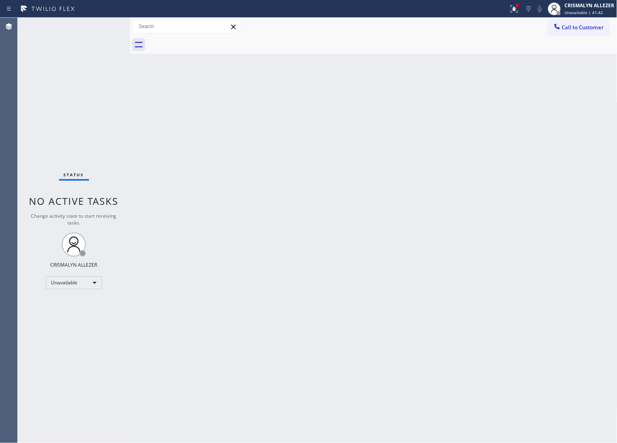
click at [588, 28] on span "Call to Customer" at bounding box center [583, 27] width 42 height 7
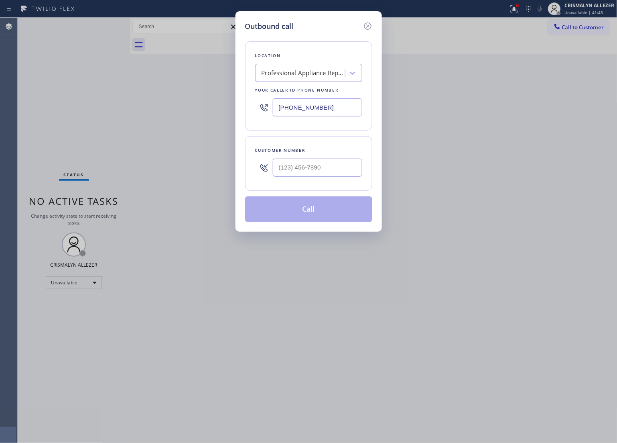
drag, startPoint x: 354, startPoint y: 110, endPoint x: 188, endPoint y: 105, distance: 165.9
click at [204, 108] on div "Outbound call Location Professional Appliance Repair Your caller id phone numbe…" at bounding box center [308, 221] width 617 height 443
paste input "855) 920-0825"
type input "[PHONE_NUMBER]"
click at [320, 171] on input "(___) ___-____" at bounding box center [318, 168] width 90 height 18
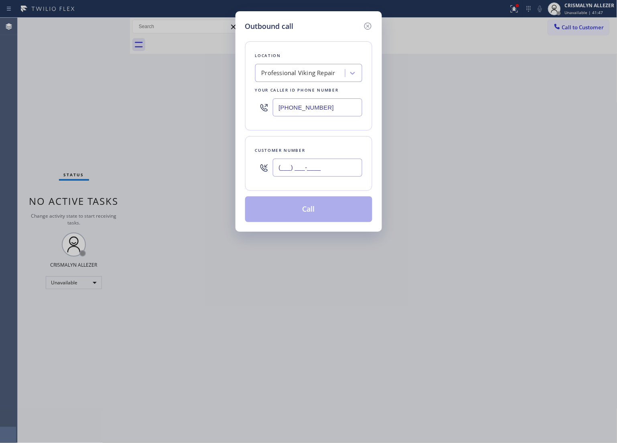
paste input "314) 882-5877"
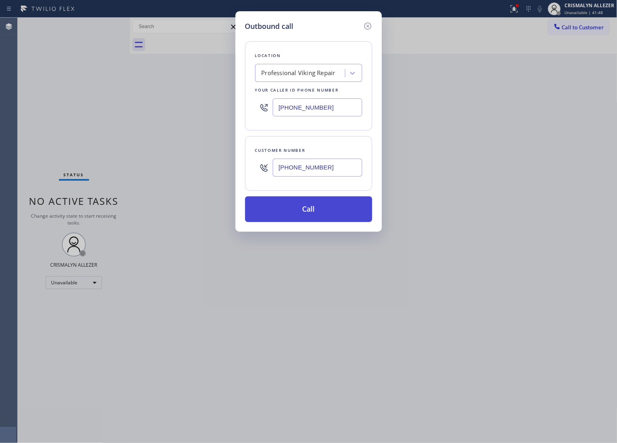
type input "[PHONE_NUMBER]"
click at [310, 214] on button "Call" at bounding box center [308, 209] width 127 height 26
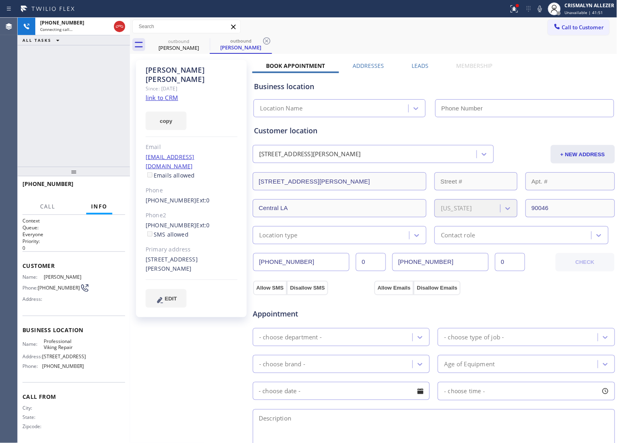
click at [165, 84] on div "Since: [DATE]" at bounding box center [192, 88] width 92 height 9
type input "[PHONE_NUMBER]"
click at [170, 94] on link "link to CRM" at bounding box center [162, 98] width 33 height 8
click at [101, 185] on span "HANG UP" at bounding box center [106, 188] width 24 height 6
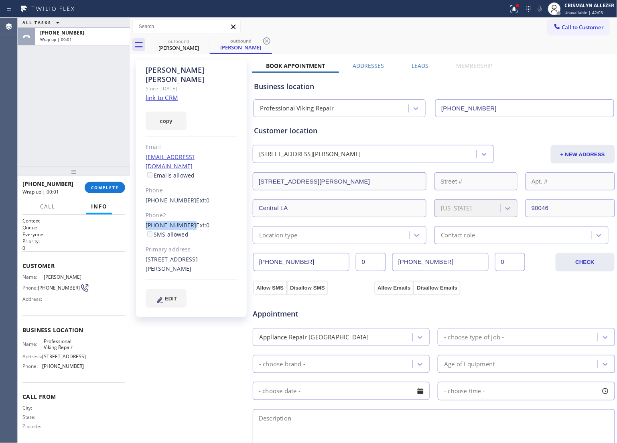
drag, startPoint x: 143, startPoint y: 204, endPoint x: 186, endPoint y: 207, distance: 43.5
click at [186, 207] on div "Ira Dewitt Since: 20 may 2020 link to CRM copy Email iradewitt@yahoo.com Emails…" at bounding box center [191, 188] width 111 height 257
copy link "(314) 359-5137"
click at [102, 191] on button "COMPLETE" at bounding box center [105, 187] width 41 height 11
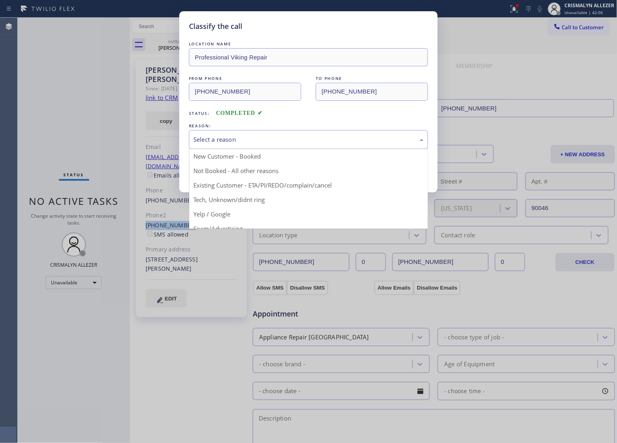
drag, startPoint x: 284, startPoint y: 131, endPoint x: 237, endPoint y: 159, distance: 54.9
click at [283, 134] on div "Select a reason" at bounding box center [308, 139] width 239 height 19
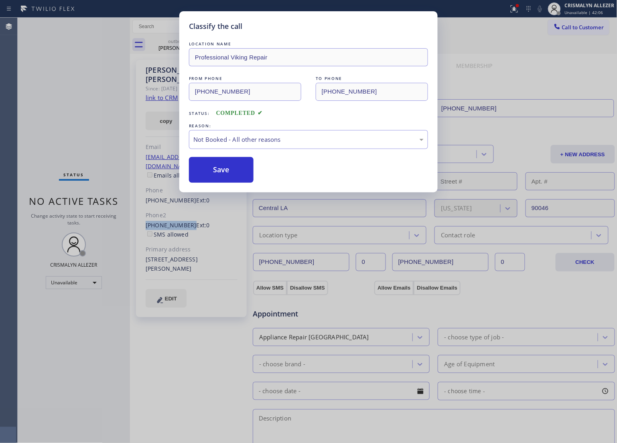
click at [215, 173] on button "Save" at bounding box center [221, 170] width 65 height 26
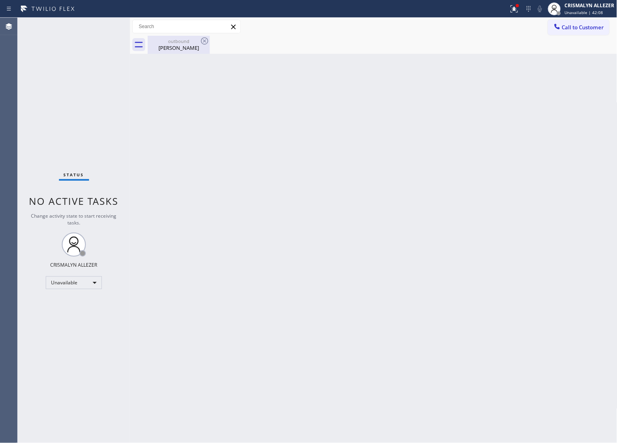
click at [177, 49] on div "Ira Dewitt" at bounding box center [179, 47] width 61 height 7
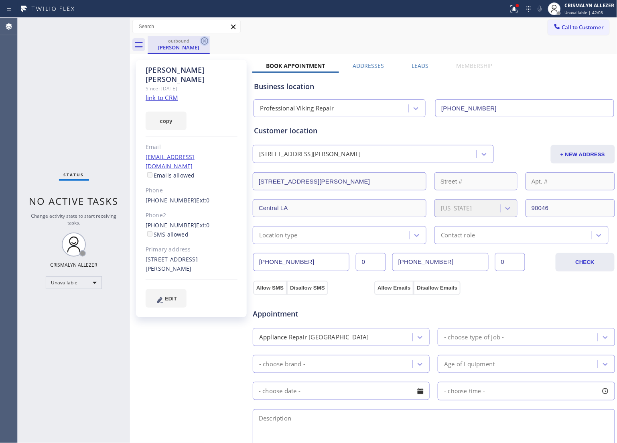
click at [203, 42] on icon at bounding box center [205, 41] width 10 height 10
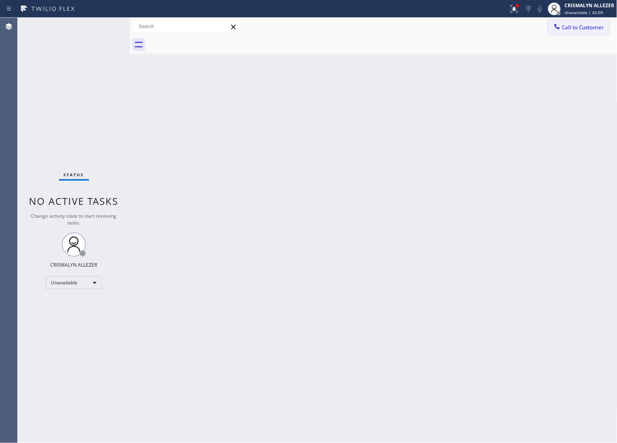
click at [570, 28] on span "Call to Customer" at bounding box center [583, 27] width 42 height 7
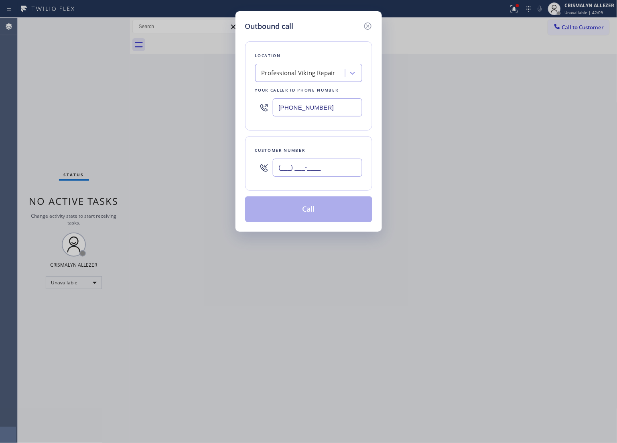
click at [330, 164] on input "(___) ___-____" at bounding box center [318, 168] width 90 height 18
paste input "314) 359-5137"
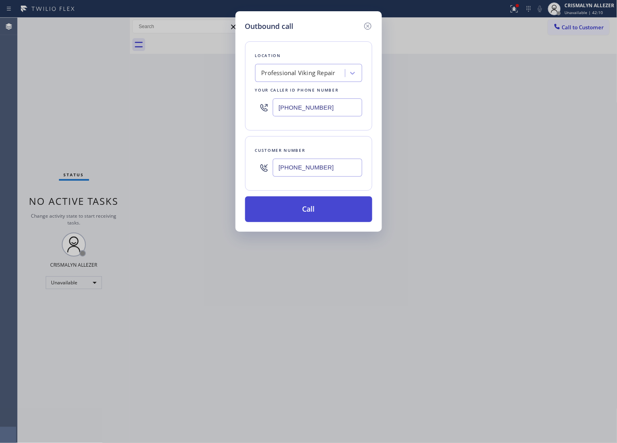
type input "(314) 359-5137"
click at [311, 203] on button "Call" at bounding box center [308, 209] width 127 height 26
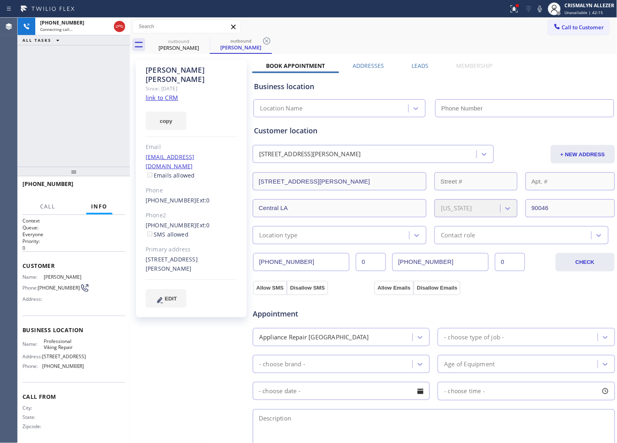
type input "[PHONE_NUMBER]"
drag, startPoint x: 118, startPoint y: 27, endPoint x: 106, endPoint y: 47, distance: 23.4
click at [118, 27] on icon at bounding box center [120, 27] width 10 height 10
click at [416, 63] on label "Leads" at bounding box center [420, 66] width 17 height 8
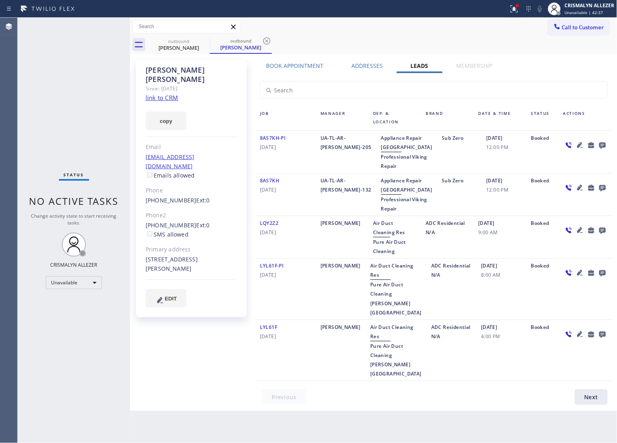
click at [602, 145] on icon at bounding box center [603, 146] width 6 height 6
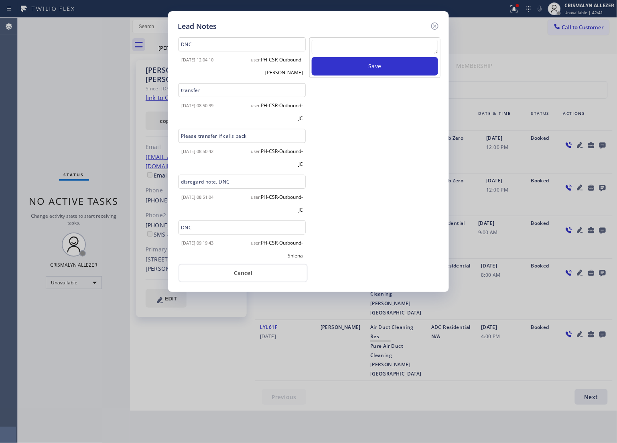
click at [330, 53] on textarea at bounding box center [375, 47] width 126 height 14
paste textarea "no answer | pls xfer here cx cb"
type textarea "no answer | pls xfer here cx cb"
click at [355, 64] on button "Save" at bounding box center [375, 66] width 126 height 18
click at [243, 274] on button "Cancel" at bounding box center [243, 273] width 129 height 18
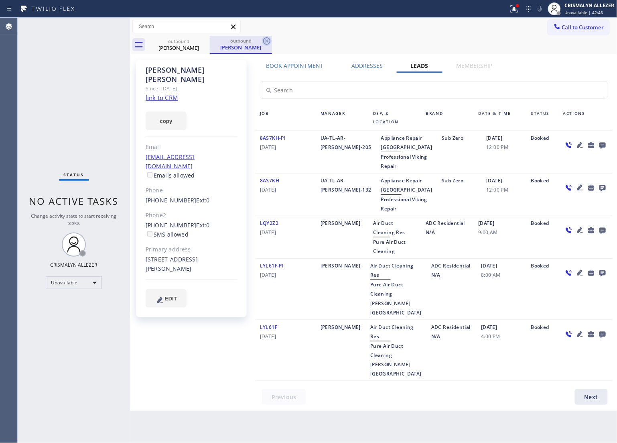
click at [266, 41] on icon at bounding box center [266, 40] width 7 height 7
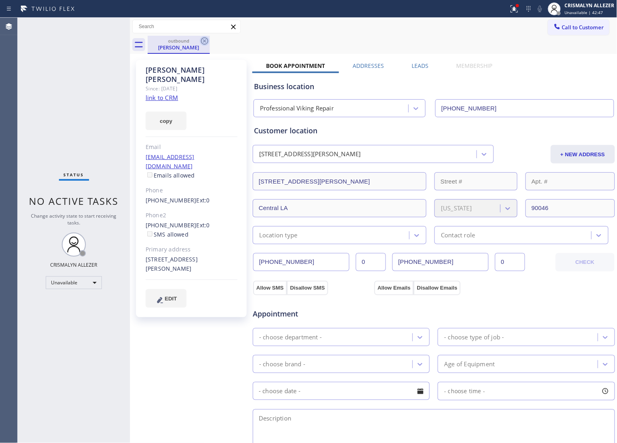
click at [203, 41] on icon at bounding box center [205, 41] width 10 height 10
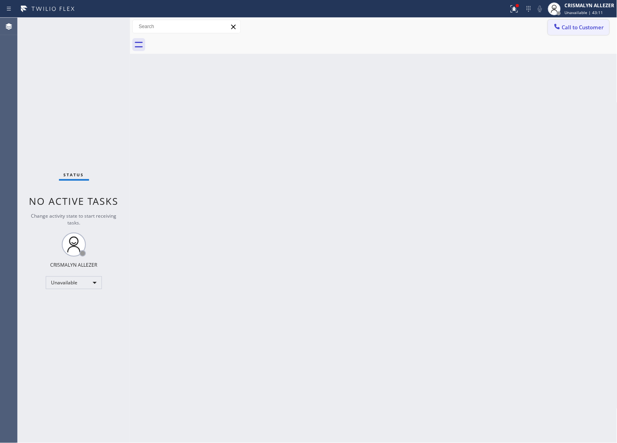
click at [573, 31] on button "Call to Customer" at bounding box center [578, 27] width 61 height 15
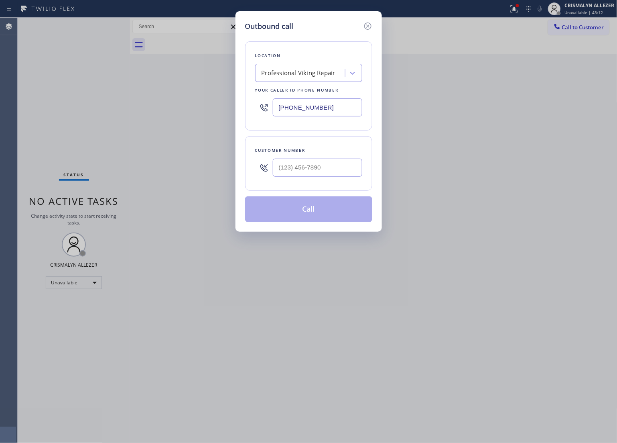
click at [292, 83] on div "Location Professional Viking Repair Your caller id phone number (855) 920-0825" at bounding box center [308, 85] width 127 height 89
click at [297, 76] on div "Professional Viking Repair" at bounding box center [299, 73] width 74 height 9
paste input "Thermador Appliance Repair Zone [PERSON_NAME][GEOGRAPHIC_DATA]"
type input "Thermador Appliance Repair Zone [PERSON_NAME][GEOGRAPHIC_DATA]"
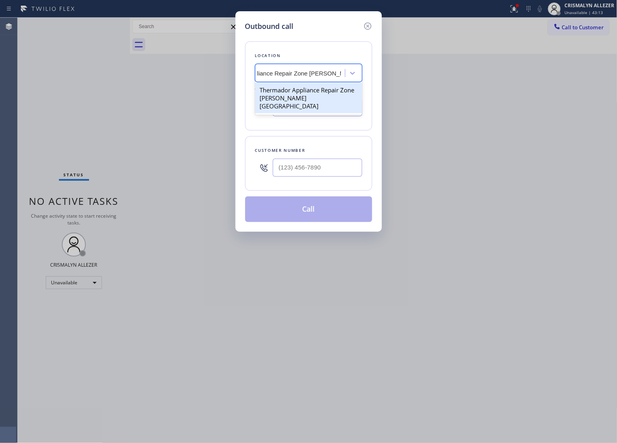
click at [304, 103] on div "Thermador Appliance Repair Zone [PERSON_NAME][GEOGRAPHIC_DATA]" at bounding box center [308, 98] width 107 height 31
type input "[PHONE_NUMBER]"
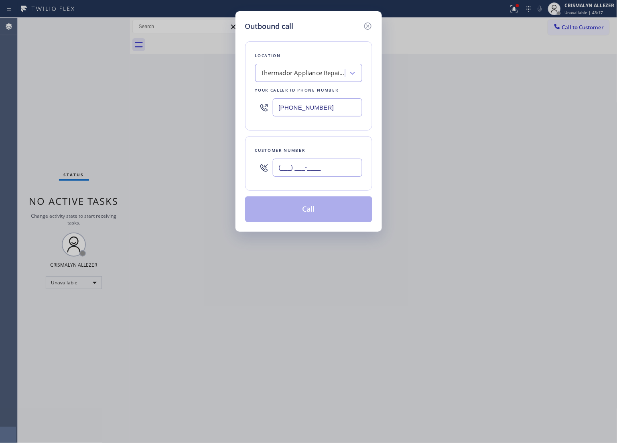
click at [308, 164] on input "(___) ___-____" at bounding box center [318, 168] width 90 height 18
paste input "469) 600-0215"
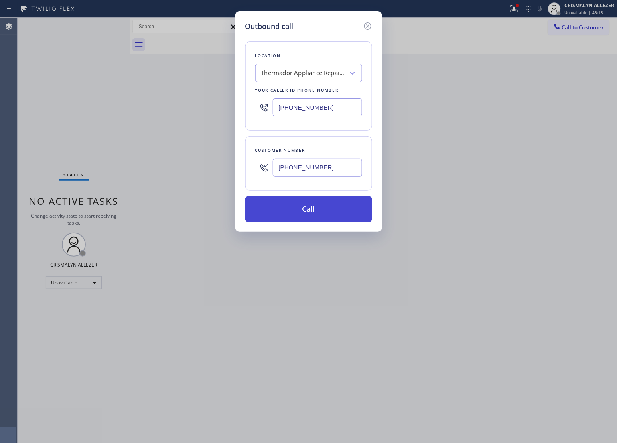
type input "[PHONE_NUMBER]"
click at [310, 209] on button "Call" at bounding box center [308, 209] width 127 height 26
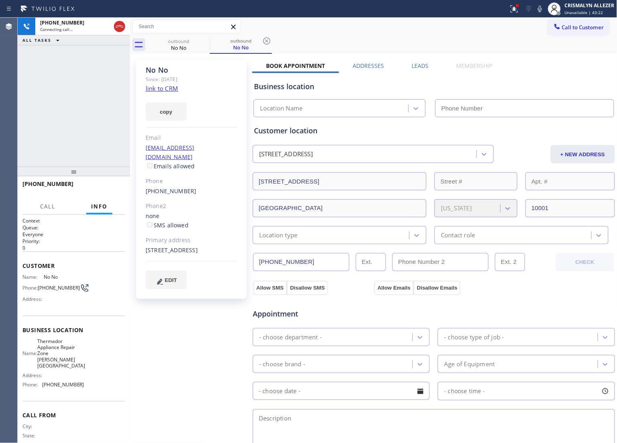
click at [161, 90] on link "link to CRM" at bounding box center [162, 88] width 33 height 8
type input "[PHONE_NUMBER]"
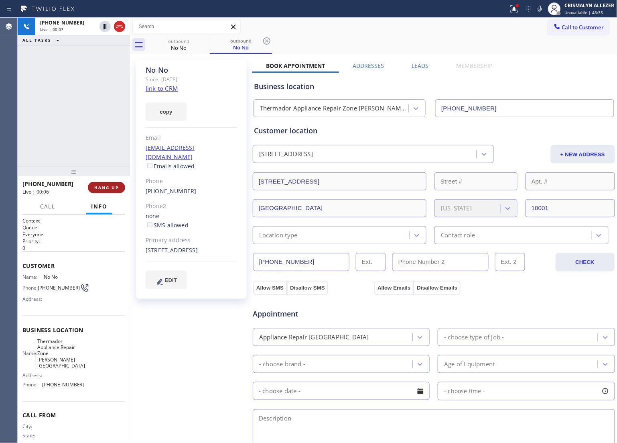
click at [99, 189] on span "HANG UP" at bounding box center [106, 188] width 24 height 6
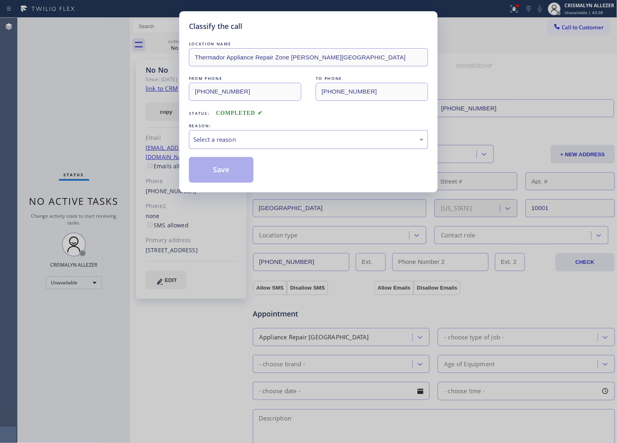
click at [320, 144] on div "Select a reason" at bounding box center [309, 139] width 230 height 9
click at [225, 169] on button "Save" at bounding box center [221, 170] width 65 height 26
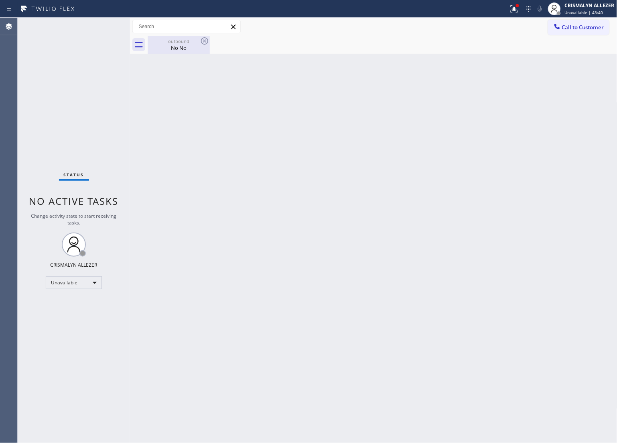
click at [176, 45] on div "No No" at bounding box center [179, 47] width 61 height 7
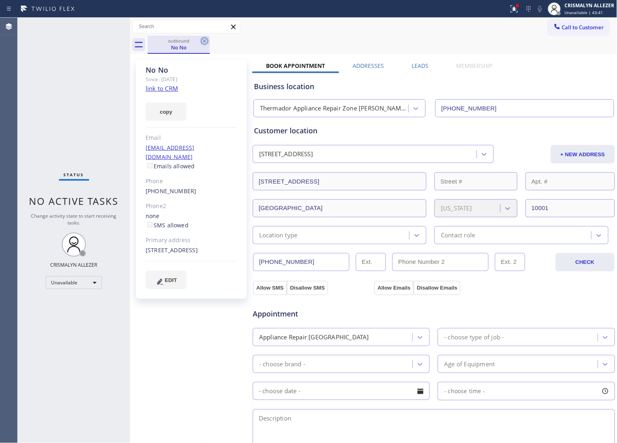
click at [204, 43] on icon at bounding box center [205, 41] width 10 height 10
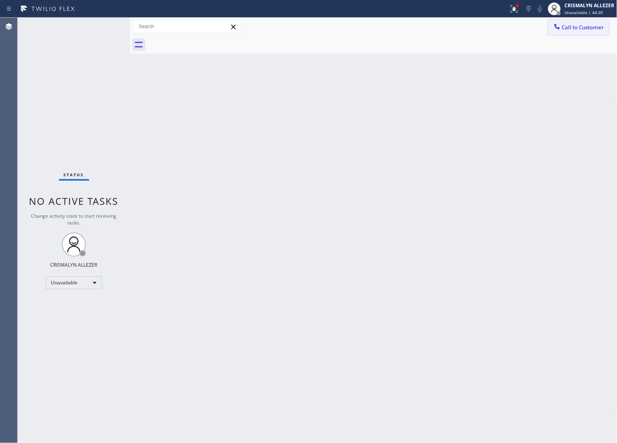
click at [580, 24] on span "Call to Customer" at bounding box center [583, 27] width 42 height 7
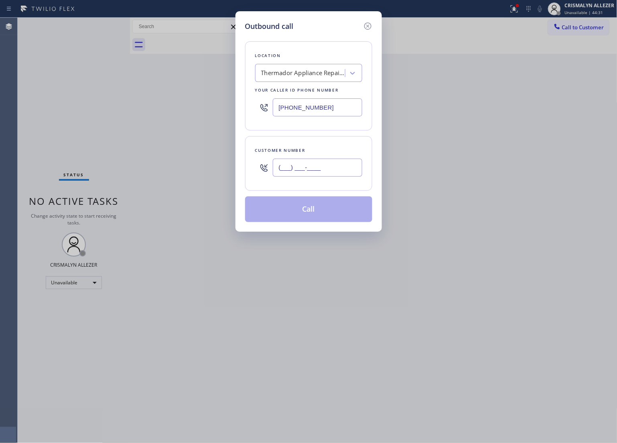
click at [353, 162] on input "(___) ___-____" at bounding box center [318, 168] width 90 height 18
paste input "469) 600-0215"
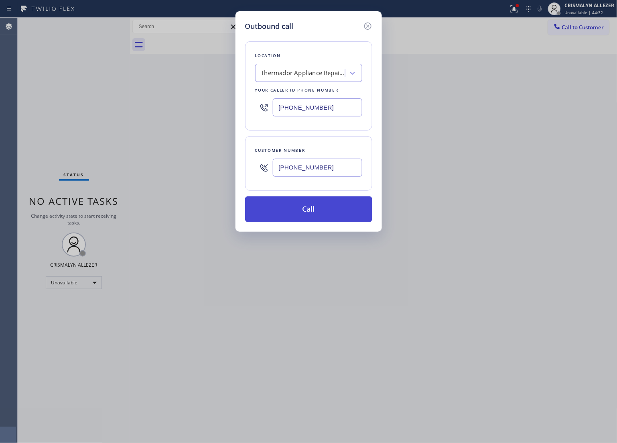
type input "(469) 600-0215"
click at [321, 213] on button "Call" at bounding box center [308, 209] width 127 height 26
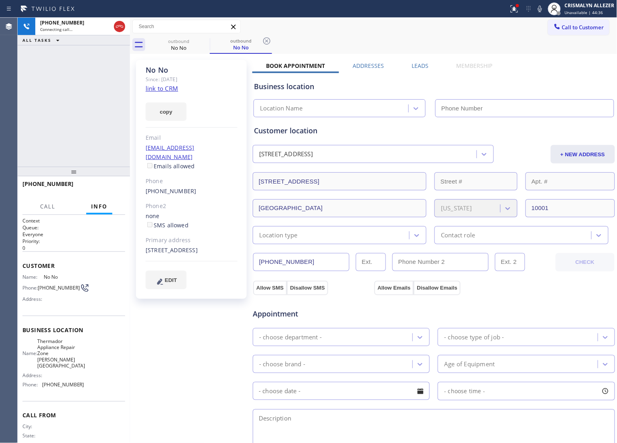
type input "(929) 512-5657"
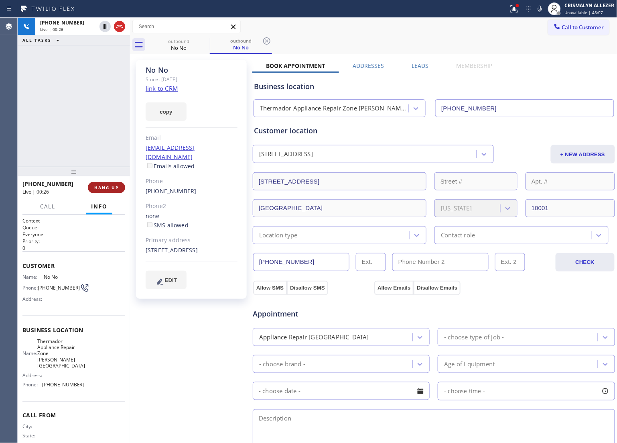
click at [109, 190] on span "HANG UP" at bounding box center [106, 188] width 24 height 6
click at [109, 190] on span "COMPLETE" at bounding box center [105, 188] width 28 height 6
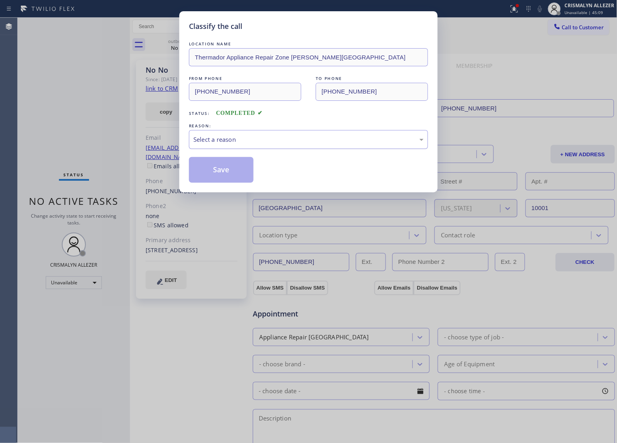
drag, startPoint x: 326, startPoint y: 143, endPoint x: 314, endPoint y: 149, distance: 13.5
click at [320, 146] on div "Select a reason" at bounding box center [308, 139] width 239 height 19
click at [222, 173] on button "Save" at bounding box center [221, 170] width 65 height 26
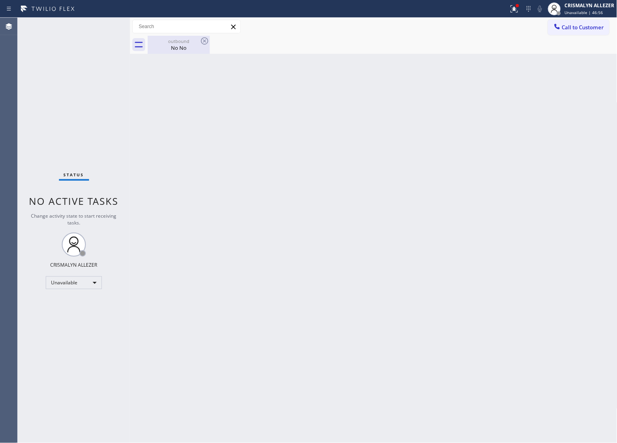
click at [175, 49] on div "No No" at bounding box center [179, 47] width 61 height 7
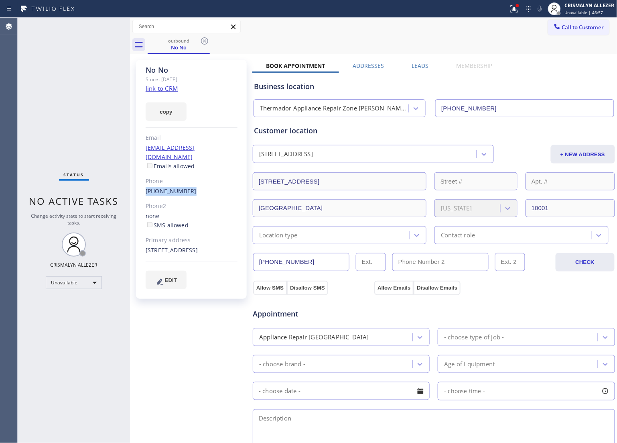
drag, startPoint x: 143, startPoint y: 179, endPoint x: 209, endPoint y: 185, distance: 66.1
click at [209, 185] on div "No No Since: 20 may 2020 link to CRM copy Email no@gmail.com Emails allowed Pho…" at bounding box center [191, 179] width 111 height 239
copy link "(469) 600-0215"
click at [203, 41] on icon at bounding box center [205, 41] width 10 height 10
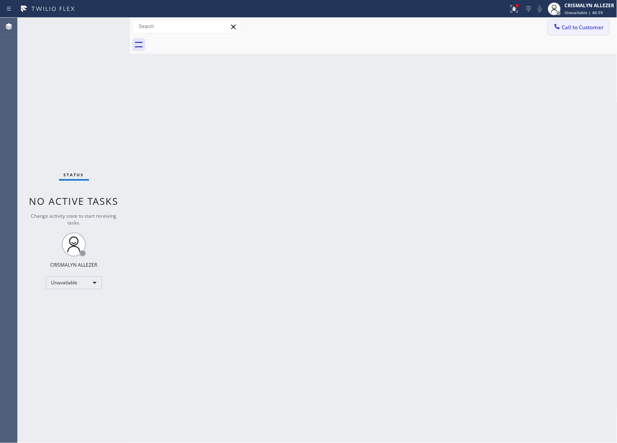
click at [598, 28] on span "Call to Customer" at bounding box center [583, 27] width 42 height 7
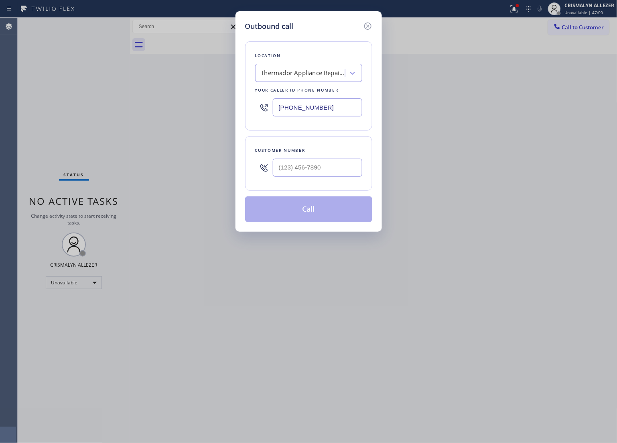
click at [323, 177] on div at bounding box center [318, 168] width 90 height 26
click at [342, 168] on input "(___) ___-____" at bounding box center [318, 168] width 90 height 18
paste input "469) 600-0215"
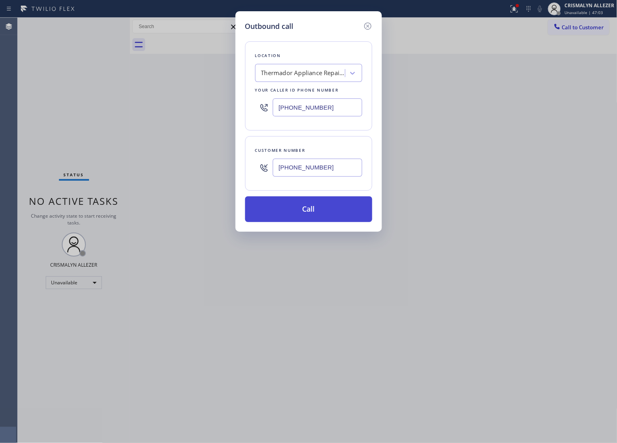
type input "(469) 600-0215"
click at [309, 211] on button "Call" at bounding box center [308, 209] width 127 height 26
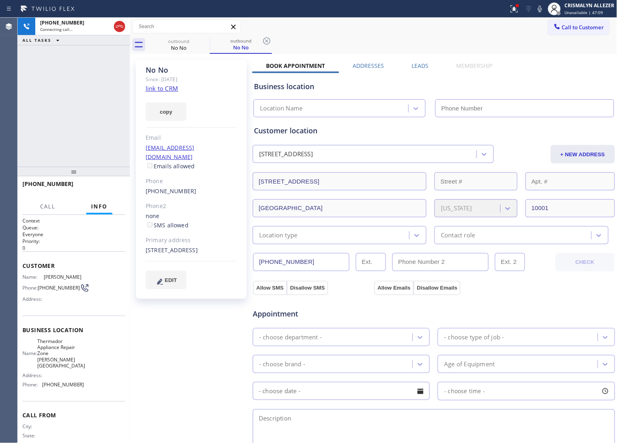
type input "(929) 512-5657"
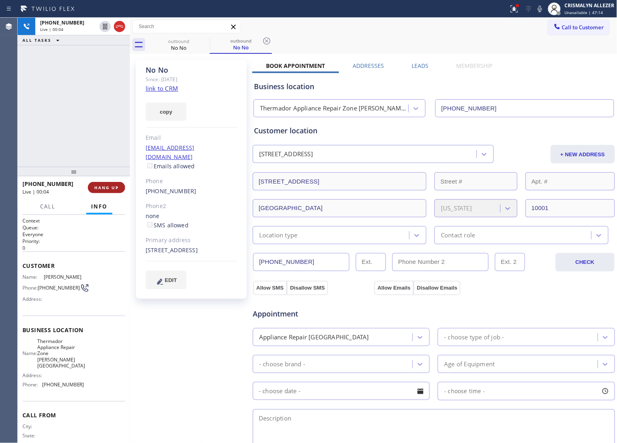
click at [98, 190] on span "HANG UP" at bounding box center [106, 188] width 24 height 6
click at [99, 190] on button "HANG UP" at bounding box center [106, 187] width 37 height 11
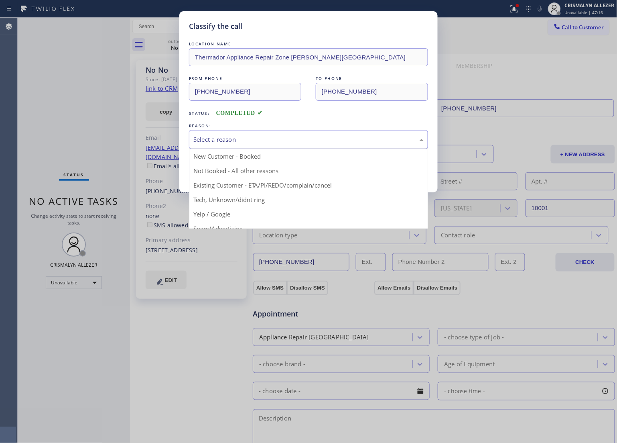
click at [302, 146] on div "Select a reason" at bounding box center [308, 139] width 239 height 19
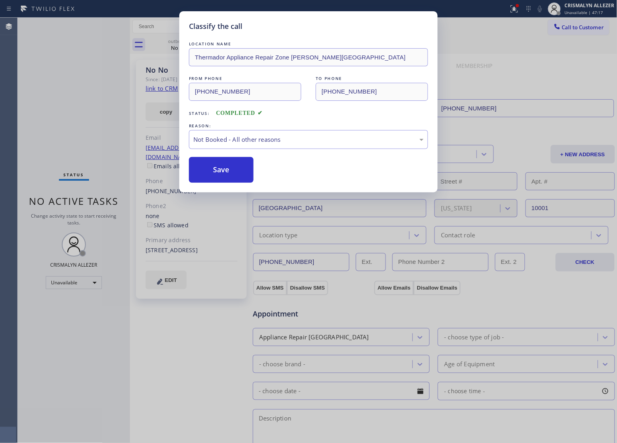
click at [228, 171] on button "Save" at bounding box center [221, 170] width 65 height 26
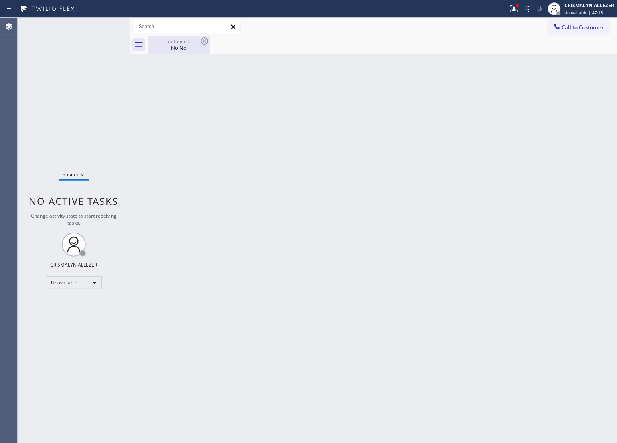
click at [175, 45] on div "No No" at bounding box center [179, 47] width 61 height 7
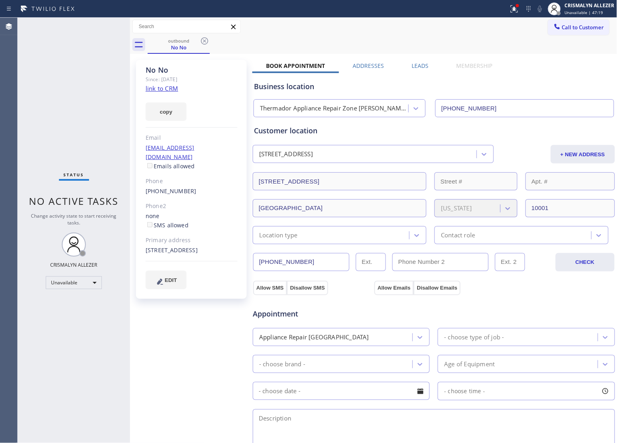
drag, startPoint x: 207, startPoint y: 40, endPoint x: 206, endPoint y: 11, distance: 28.9
click at [206, 37] on icon at bounding box center [205, 41] width 10 height 10
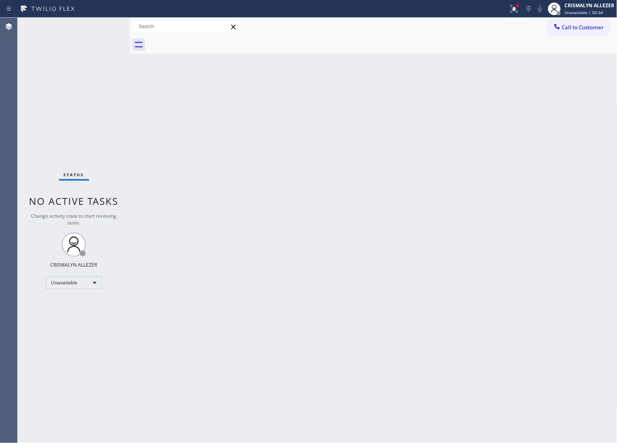
drag, startPoint x: 583, startPoint y: 33, endPoint x: 565, endPoint y: 37, distance: 18.2
click at [583, 32] on button "Call to Customer" at bounding box center [578, 27] width 61 height 15
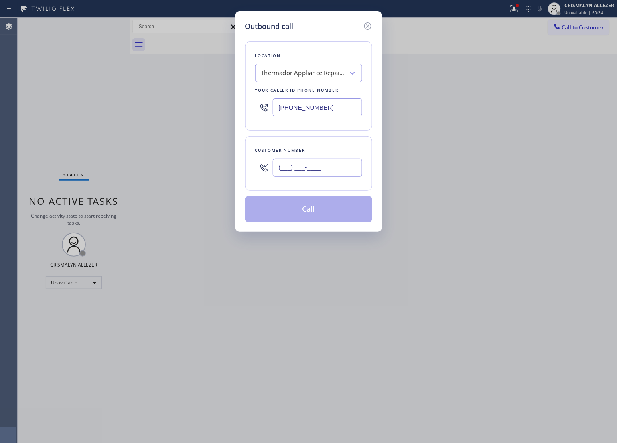
click at [336, 171] on input "(___) ___-____" at bounding box center [318, 168] width 90 height 18
paste input "469) 600-0215"
type input "(469) 600-0215"
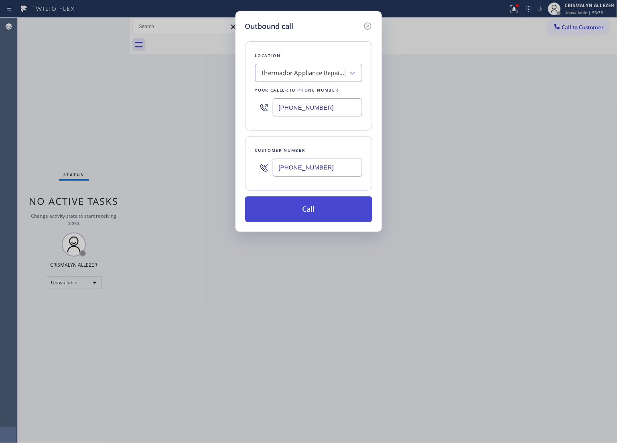
click at [313, 221] on button "Call" at bounding box center [308, 209] width 127 height 26
click at [314, 217] on button "Call" at bounding box center [308, 209] width 127 height 26
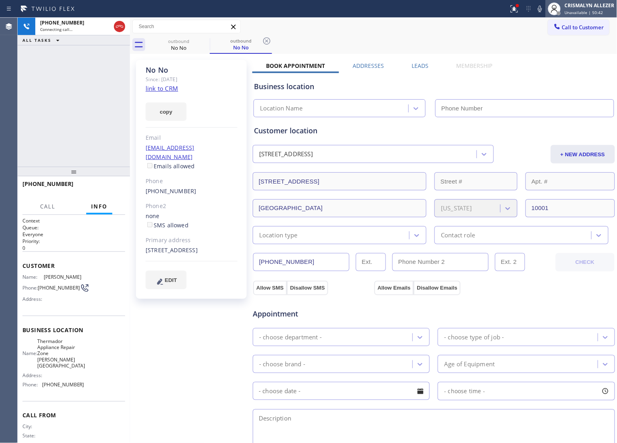
type input "(929) 512-5657"
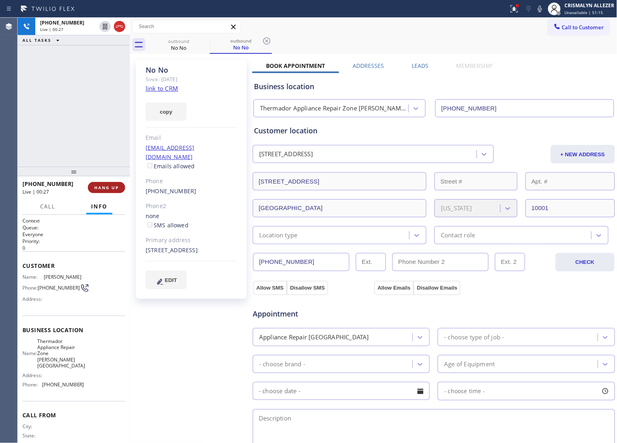
click at [101, 191] on button "HANG UP" at bounding box center [106, 187] width 37 height 11
click at [101, 191] on button "COMPLETE" at bounding box center [105, 187] width 41 height 11
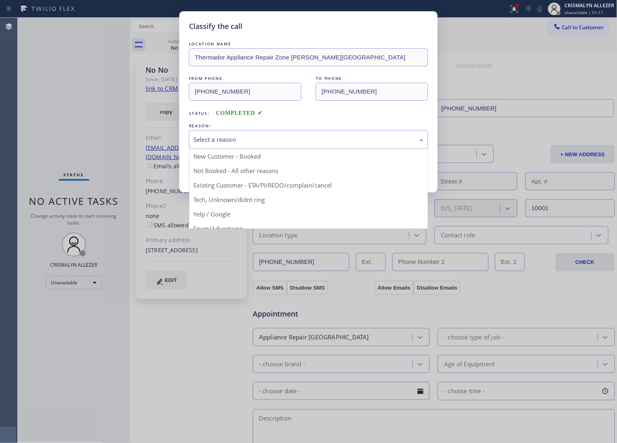
click at [315, 146] on div "Select a reason" at bounding box center [308, 139] width 239 height 19
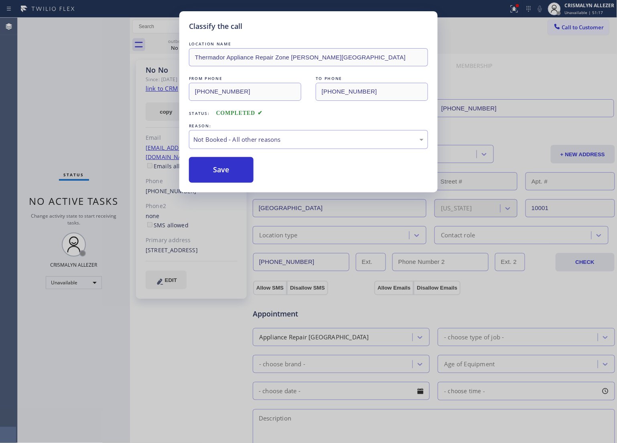
click at [254, 172] on div "Save" at bounding box center [308, 170] width 239 height 26
click at [241, 176] on button "Save" at bounding box center [221, 170] width 65 height 26
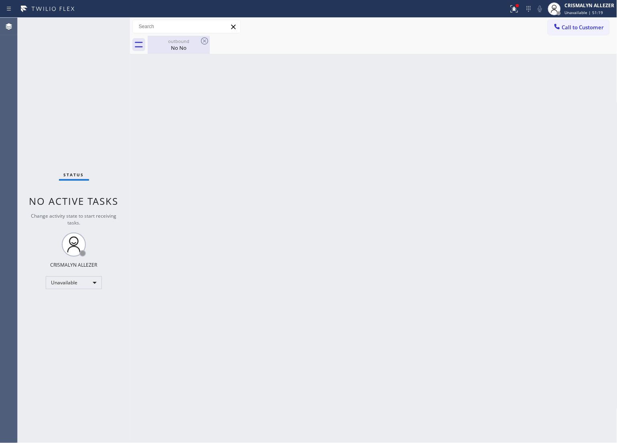
click at [187, 49] on div "No No" at bounding box center [179, 47] width 61 height 7
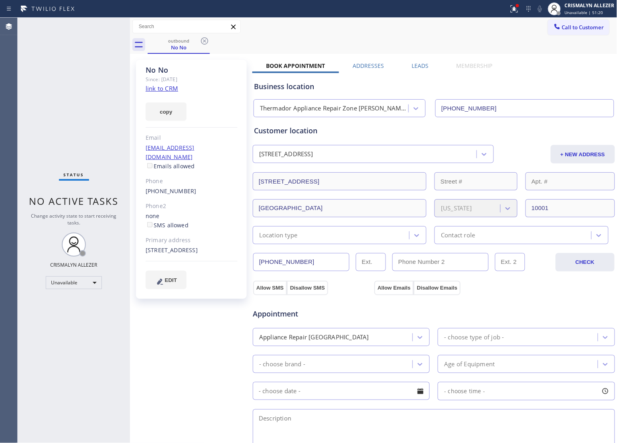
click at [412, 65] on label "Leads" at bounding box center [420, 66] width 17 height 8
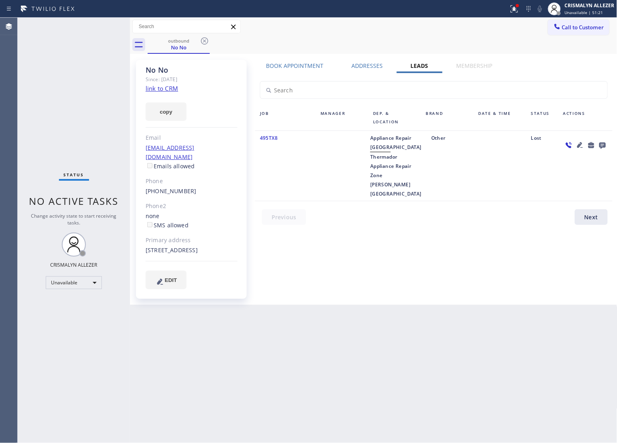
click at [603, 145] on icon at bounding box center [603, 146] width 6 height 6
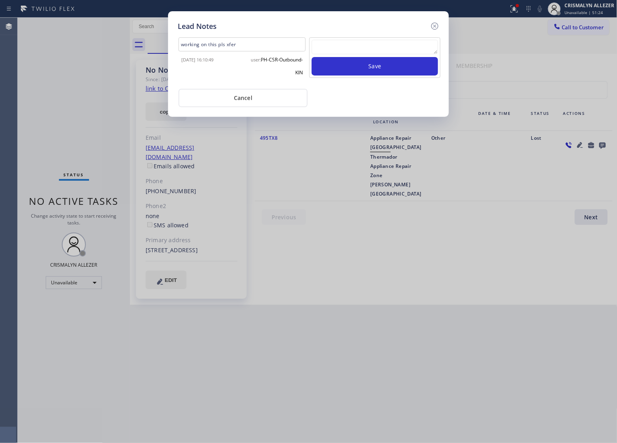
click at [373, 49] on textarea at bounding box center [375, 47] width 126 height 14
type textarea "will follow up on Saturday"
click at [379, 65] on button "Save" at bounding box center [375, 66] width 126 height 18
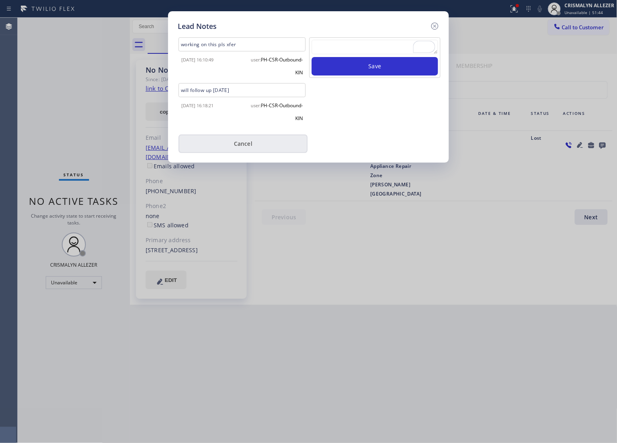
click at [252, 146] on button "Cancel" at bounding box center [243, 143] width 129 height 18
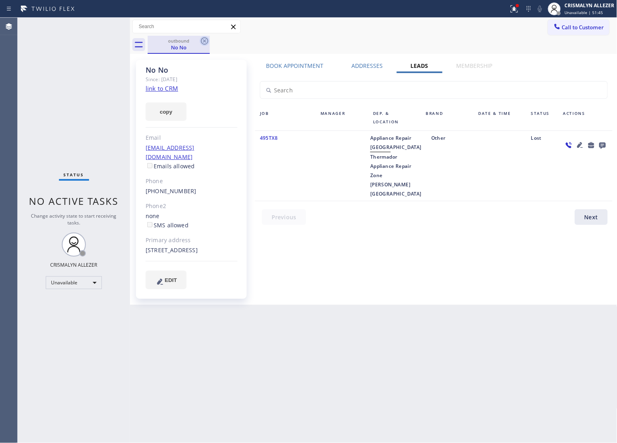
click at [204, 41] on icon at bounding box center [205, 41] width 10 height 10
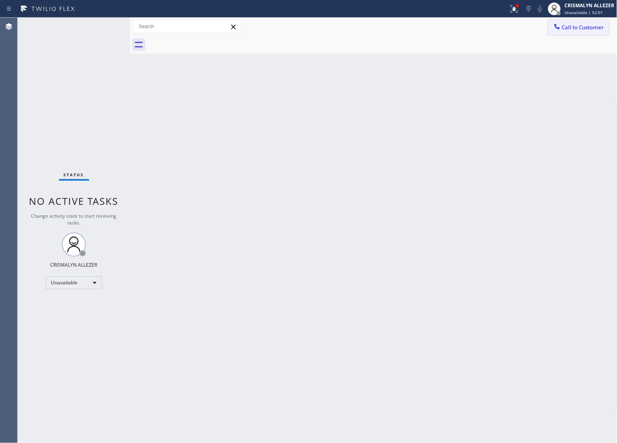
click at [584, 24] on span "Call to Customer" at bounding box center [583, 27] width 42 height 7
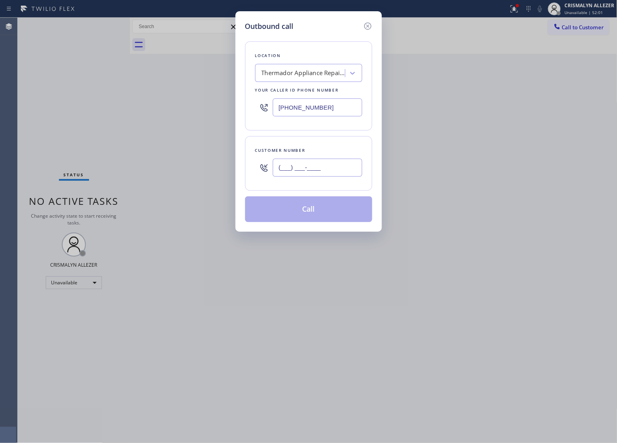
click at [344, 164] on input "(___) ___-____" at bounding box center [318, 168] width 90 height 18
paste input "760) 792-8336"
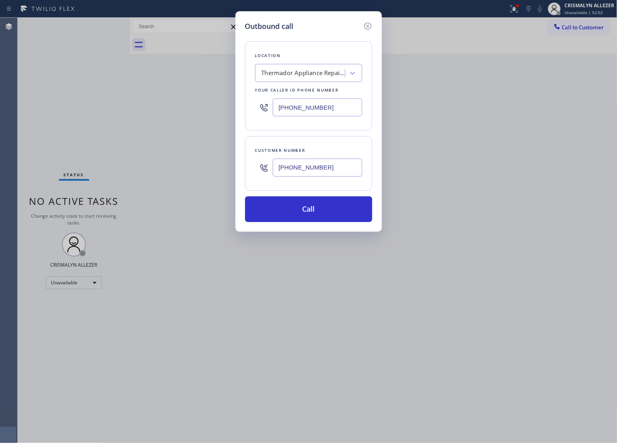
type input "[PHONE_NUMBER]"
drag, startPoint x: 344, startPoint y: 111, endPoint x: 141, endPoint y: 107, distance: 203.2
click at [141, 107] on div "Outbound call Location Thermador Appliance Repair Zone [PERSON_NAME][GEOGRAPHIC…" at bounding box center [308, 221] width 617 height 443
paste input "760) 350-333"
type input "[PHONE_NUMBER]"
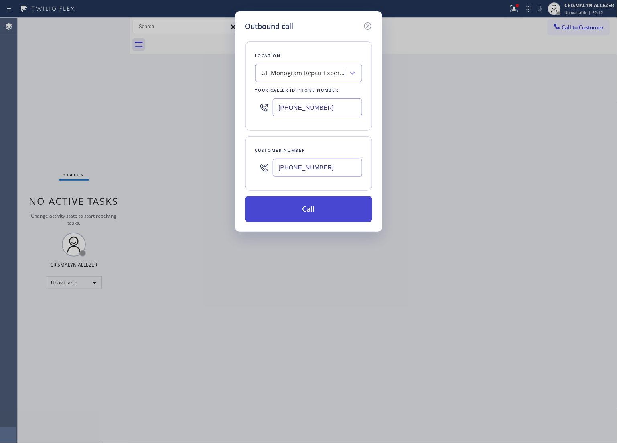
click at [314, 209] on button "Call" at bounding box center [308, 209] width 127 height 26
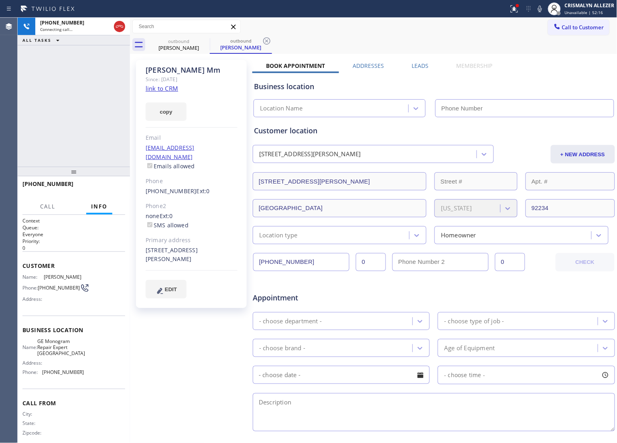
type input "[PHONE_NUMBER]"
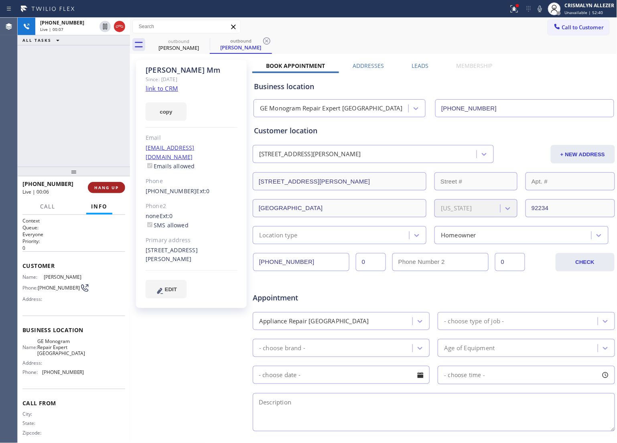
click at [101, 190] on button "HANG UP" at bounding box center [106, 187] width 37 height 11
click at [108, 190] on button "COMPLETE" at bounding box center [105, 187] width 41 height 11
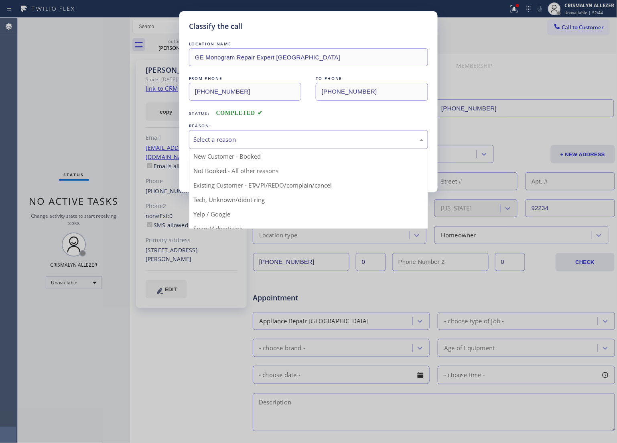
click at [316, 144] on div "Select a reason" at bounding box center [309, 139] width 230 height 9
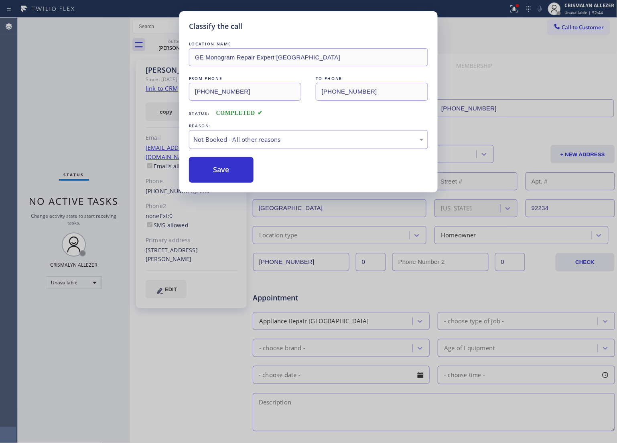
click at [227, 169] on button "Save" at bounding box center [221, 170] width 65 height 26
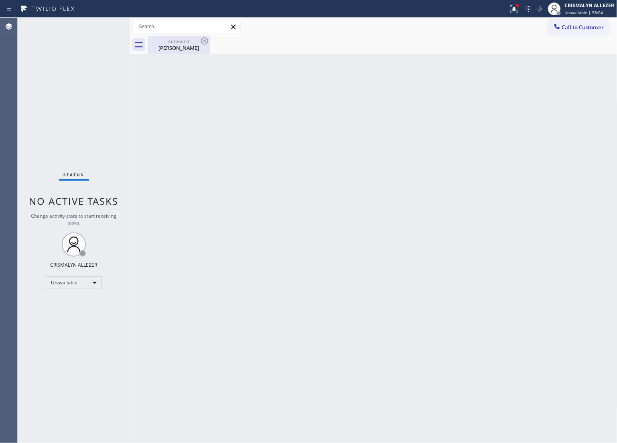
click at [191, 47] on div "[PERSON_NAME]" at bounding box center [179, 47] width 61 height 7
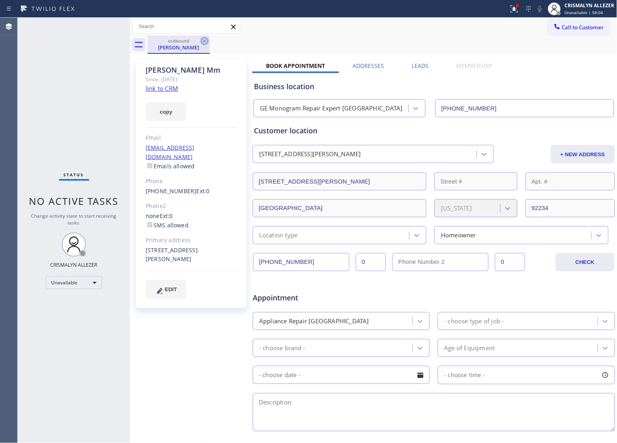
click at [202, 41] on icon at bounding box center [205, 41] width 10 height 10
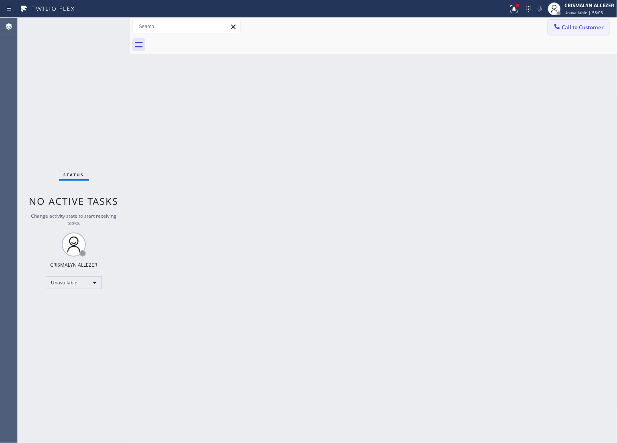
click at [585, 29] on span "Call to Customer" at bounding box center [583, 27] width 42 height 7
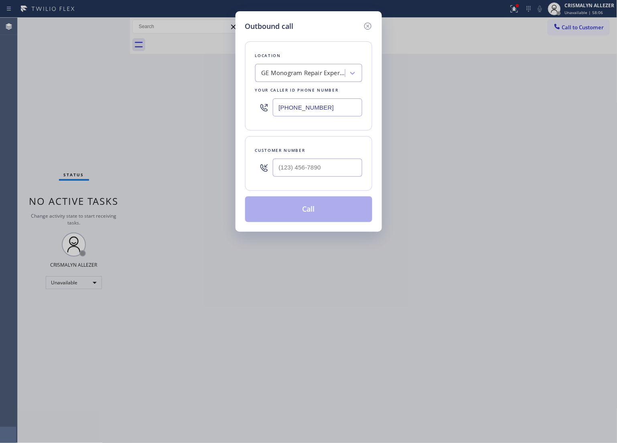
drag, startPoint x: 282, startPoint y: 104, endPoint x: 149, endPoint y: 101, distance: 133.3
click at [160, 104] on div "Outbound call Location GE Monogram Repair Expert [GEOGRAPHIC_DATA] Your caller …" at bounding box center [308, 221] width 617 height 443
paste input "855) 920-0825"
type input "[PHONE_NUMBER]"
click at [338, 175] on input "(___) ___-____" at bounding box center [318, 168] width 90 height 18
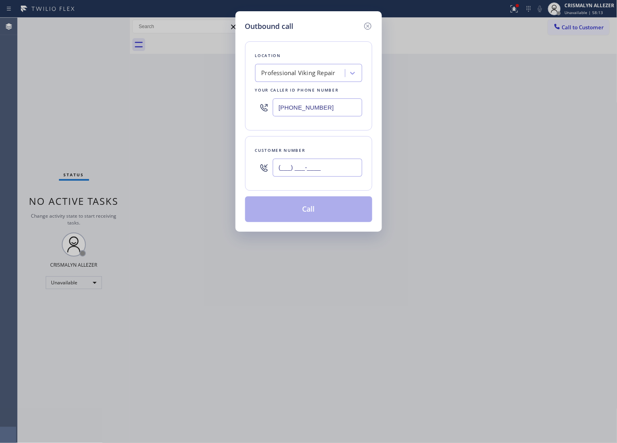
paste input "714) 469-1707"
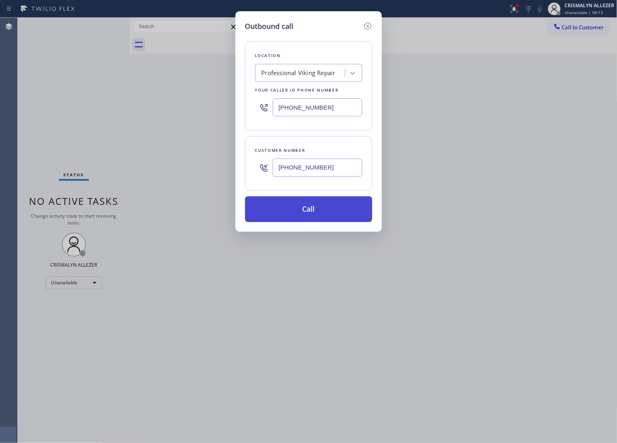
type input "[PHONE_NUMBER]"
click at [316, 208] on button "Call" at bounding box center [308, 209] width 127 height 26
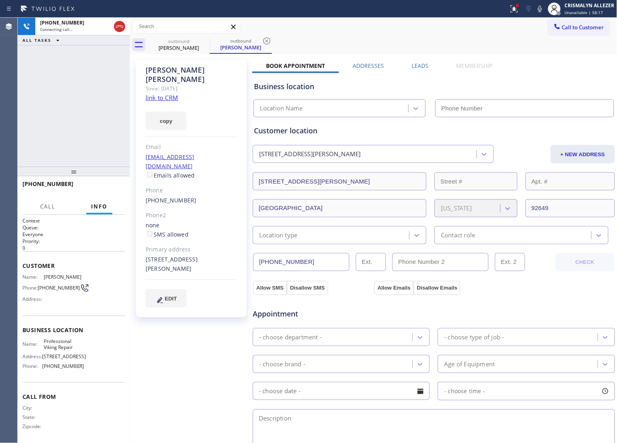
click at [163, 94] on link "link to CRM" at bounding box center [162, 98] width 33 height 8
type input "[PHONE_NUMBER]"
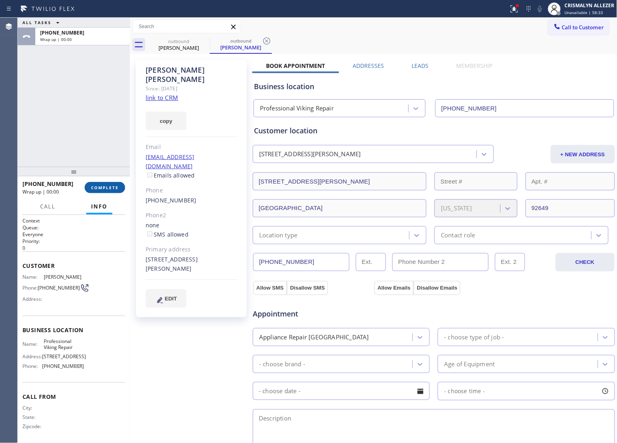
click at [98, 191] on button "COMPLETE" at bounding box center [105, 187] width 41 height 11
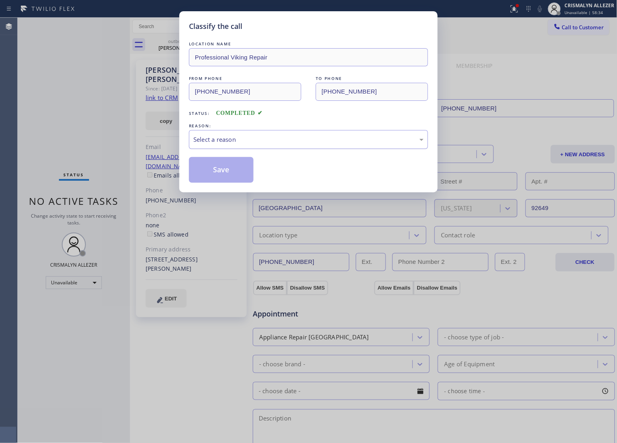
click at [288, 141] on div "Select a reason" at bounding box center [309, 139] width 230 height 9
click at [219, 175] on button "Save" at bounding box center [221, 170] width 65 height 26
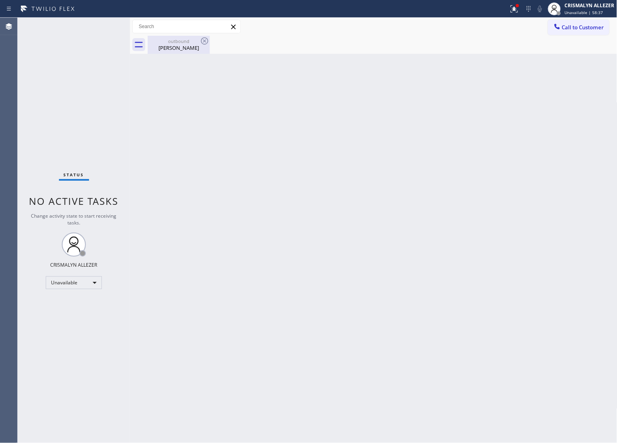
click at [175, 45] on div "Bianca Benson" at bounding box center [179, 47] width 61 height 7
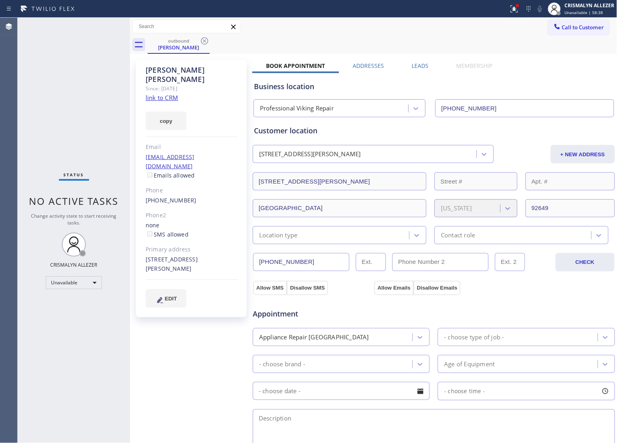
click at [420, 65] on label "Leads" at bounding box center [420, 66] width 17 height 8
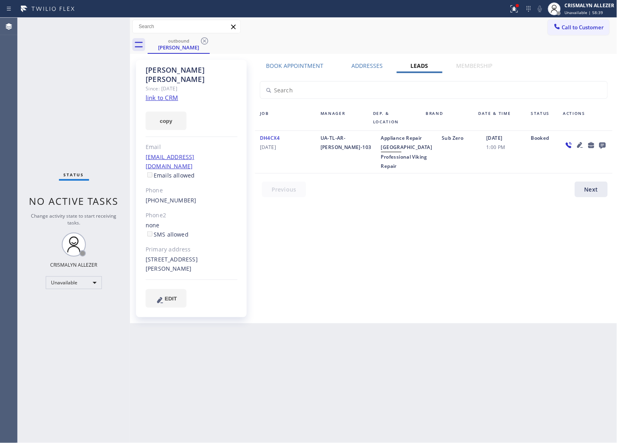
click at [601, 145] on icon at bounding box center [603, 146] width 6 height 6
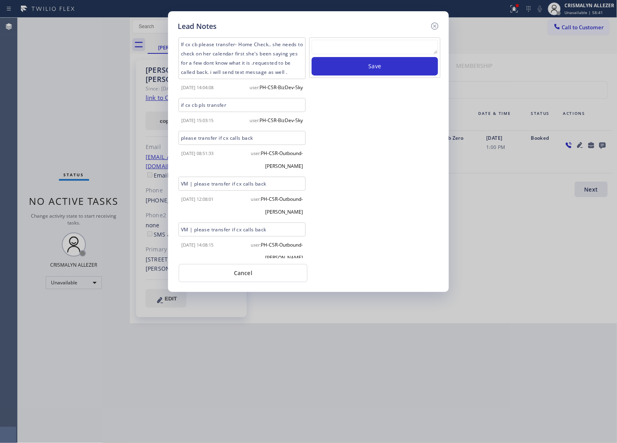
click at [348, 49] on textarea at bounding box center [375, 47] width 126 height 14
paste textarea "no answer | pls xfer here cx cb"
type textarea "no answer | pls xfer here cx cb"
click at [358, 75] on button "Save" at bounding box center [375, 66] width 126 height 18
click at [246, 272] on button "Cancel" at bounding box center [243, 273] width 129 height 18
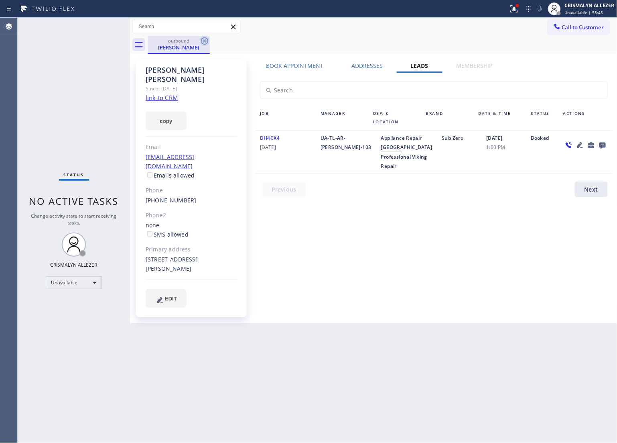
click at [206, 41] on icon at bounding box center [205, 41] width 10 height 10
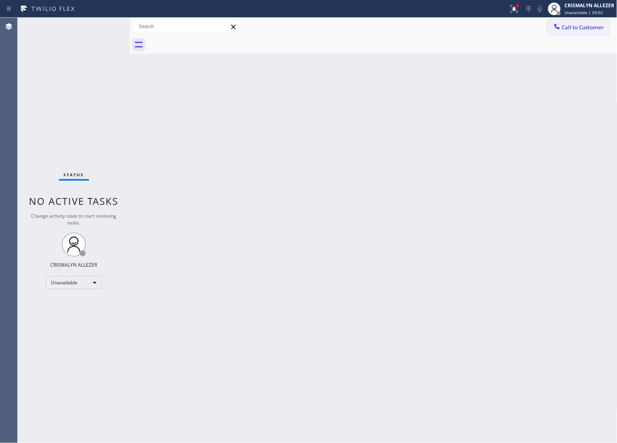
click at [597, 28] on span "Call to Customer" at bounding box center [583, 27] width 42 height 7
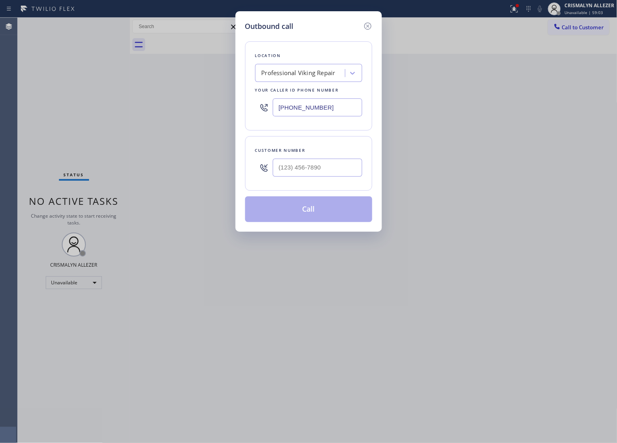
drag, startPoint x: 356, startPoint y: 105, endPoint x: 167, endPoint y: 106, distance: 188.7
click at [177, 107] on div "Outbound call Location Professional Viking Repair Your caller id phone number (…" at bounding box center [308, 221] width 617 height 443
paste input "561) 571-8678"
type input "[PHONE_NUMBER]"
click at [330, 174] on input "(___) ___-____" at bounding box center [318, 168] width 90 height 18
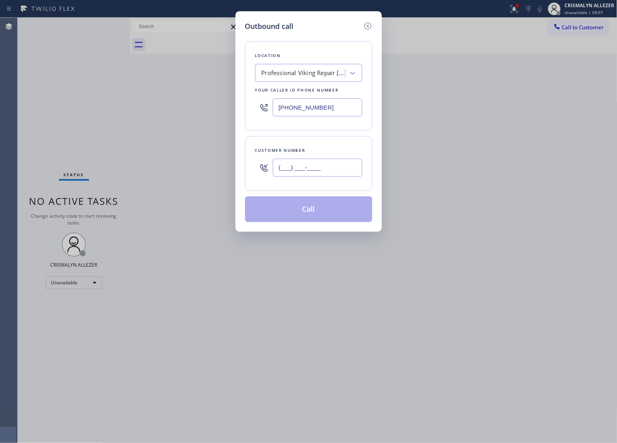
paste input "561) 809-9599"
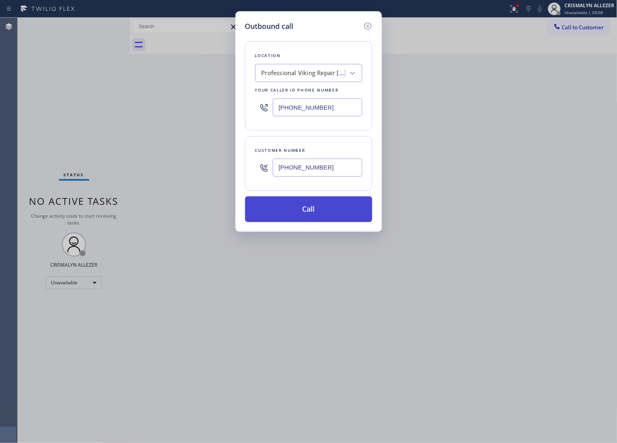
type input "[PHONE_NUMBER]"
click at [318, 206] on button "Call" at bounding box center [308, 209] width 127 height 26
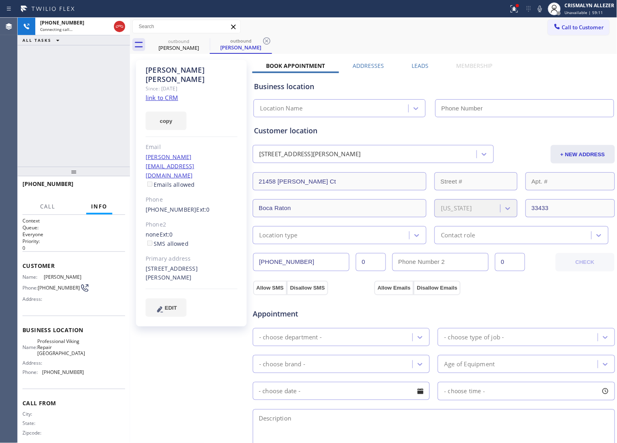
click at [162, 94] on link "link to CRM" at bounding box center [162, 98] width 33 height 8
type input "[PHONE_NUMBER]"
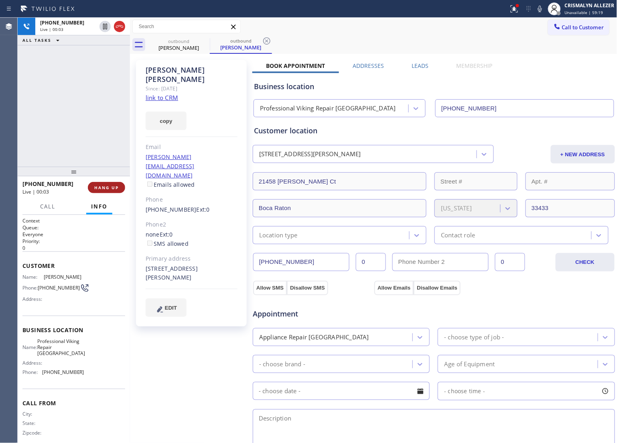
click at [106, 183] on button "HANG UP" at bounding box center [106, 187] width 37 height 11
click at [107, 187] on span "HANG UP" at bounding box center [106, 188] width 24 height 6
click at [102, 187] on span "COMPLETE" at bounding box center [105, 188] width 28 height 6
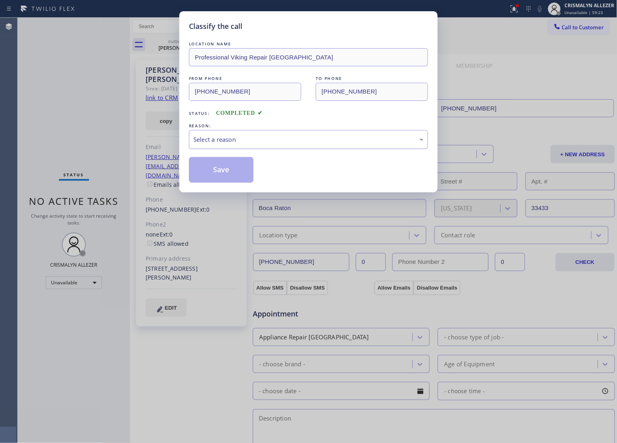
click at [324, 141] on div "Select a reason" at bounding box center [309, 139] width 230 height 9
click at [217, 169] on button "Save" at bounding box center [221, 170] width 65 height 26
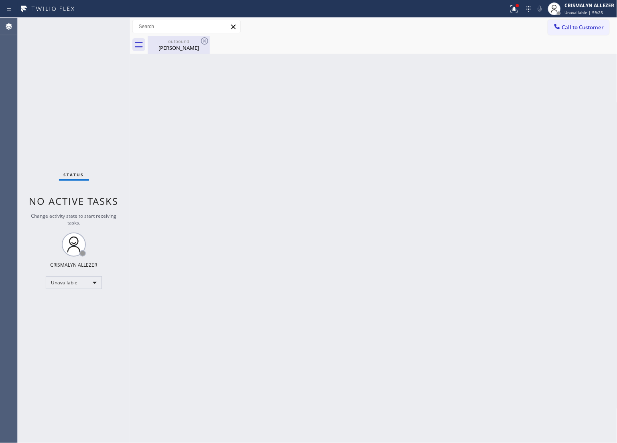
click at [175, 42] on div "outbound" at bounding box center [179, 41] width 61 height 6
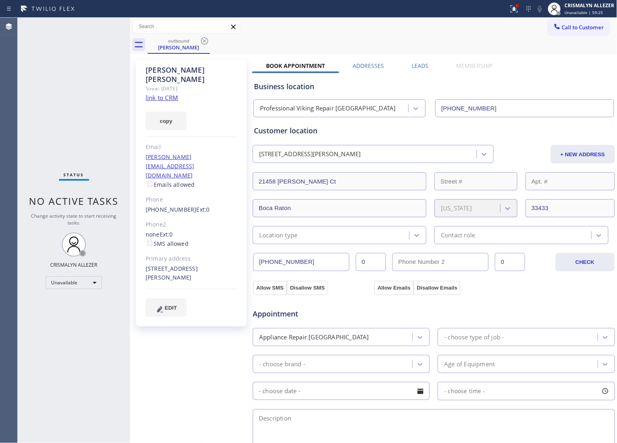
click at [422, 63] on label "Leads" at bounding box center [420, 66] width 17 height 8
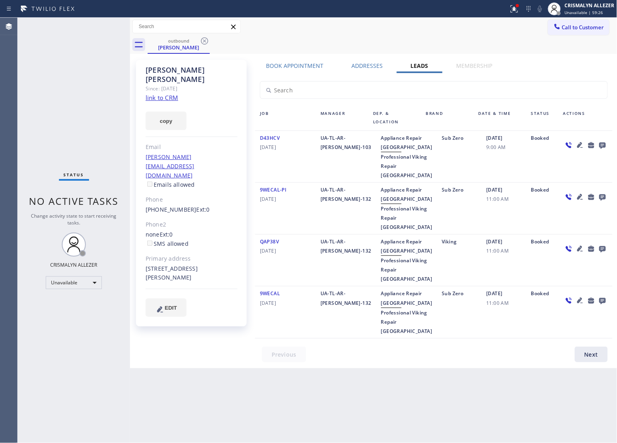
click at [603, 143] on icon at bounding box center [603, 146] width 6 height 6
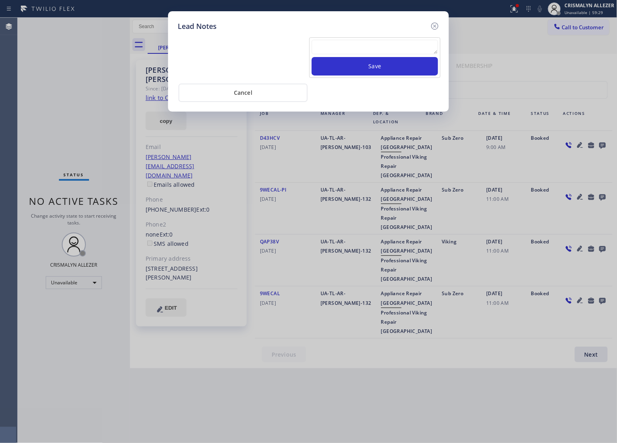
click at [358, 54] on textarea at bounding box center [375, 47] width 126 height 14
paste textarea "no answer | pls xfer here cx cb"
type textarea "no answer | pls xfer here cx cb"
click at [379, 63] on button "Save" at bounding box center [375, 66] width 126 height 18
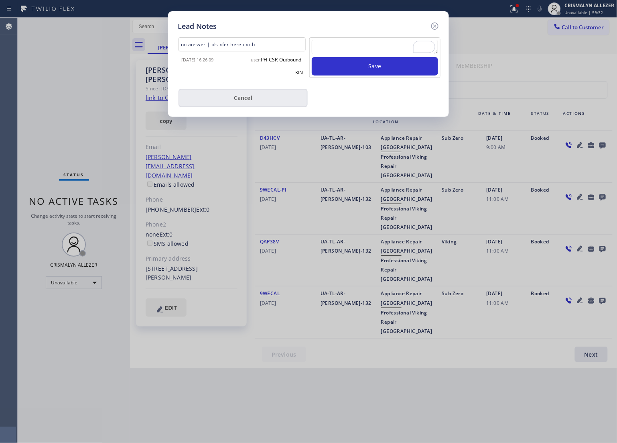
click at [252, 100] on button "Cancel" at bounding box center [243, 98] width 129 height 18
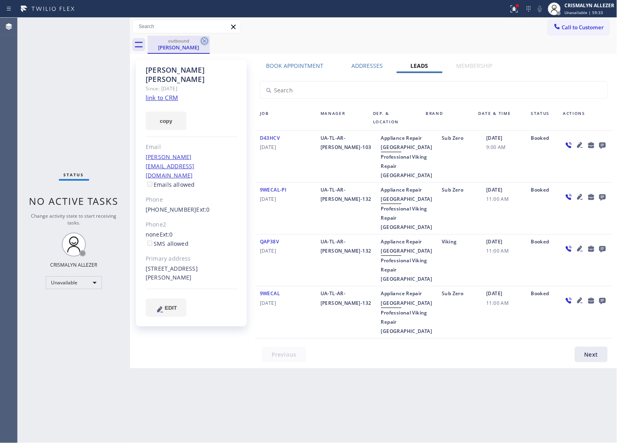
click at [204, 43] on icon at bounding box center [205, 41] width 10 height 10
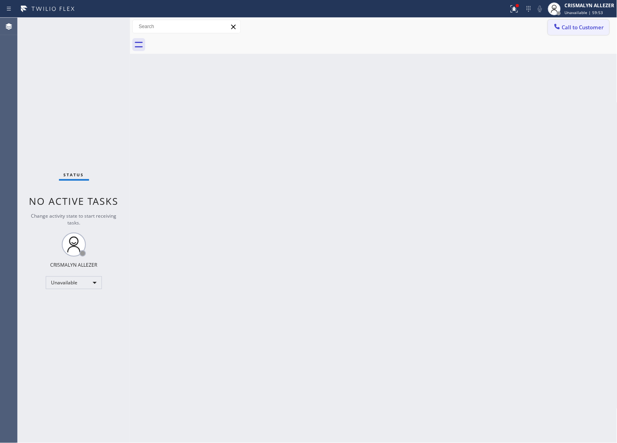
click at [579, 33] on button "Call to Customer" at bounding box center [578, 27] width 61 height 15
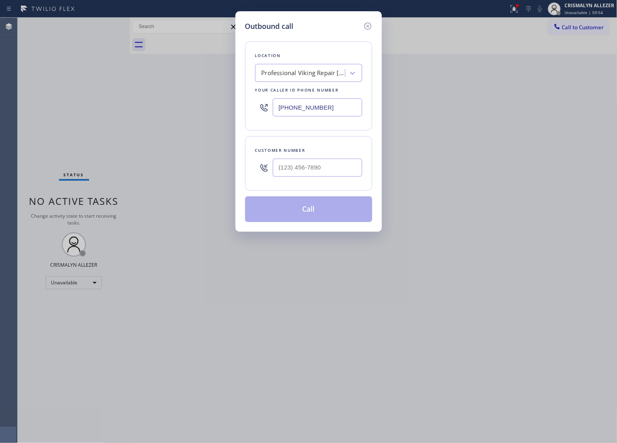
drag, startPoint x: 349, startPoint y: 113, endPoint x: 221, endPoint y: 112, distance: 128.5
click at [224, 112] on div "Outbound call Location Professional Viking Repair Boca Raton Your caller id pho…" at bounding box center [308, 221] width 617 height 443
paste input "425) 689-75"
type input "(425) 689-7578"
click at [336, 163] on input "(___) ___-____" at bounding box center [318, 168] width 90 height 18
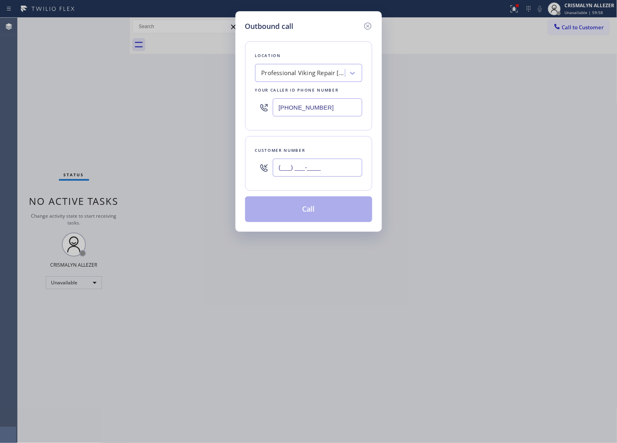
paste input "206) 612-9434"
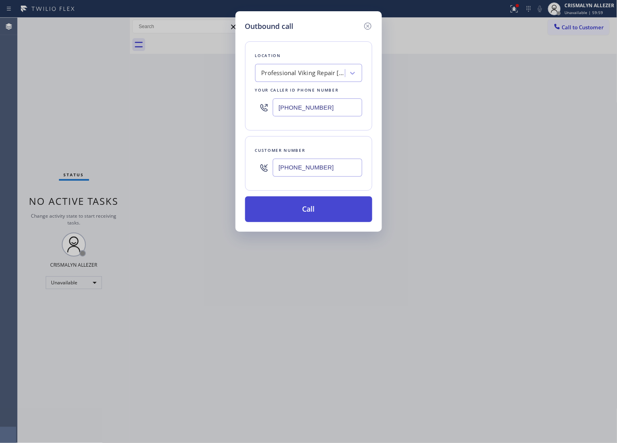
type input "(206) 612-9434"
click at [313, 211] on button "Call" at bounding box center [308, 209] width 127 height 26
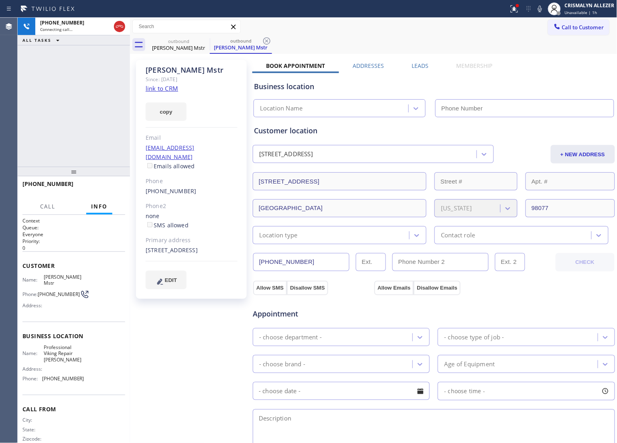
type input "(425) 689-7578"
click at [169, 89] on link "link to CRM" at bounding box center [162, 88] width 33 height 8
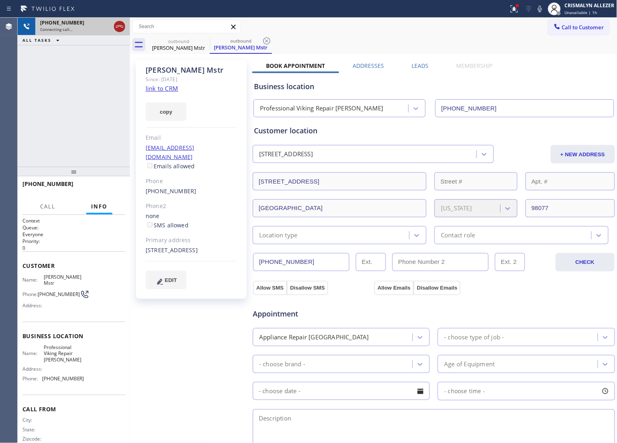
click at [118, 31] on icon at bounding box center [120, 27] width 10 height 10
click at [267, 42] on icon at bounding box center [267, 41] width 10 height 10
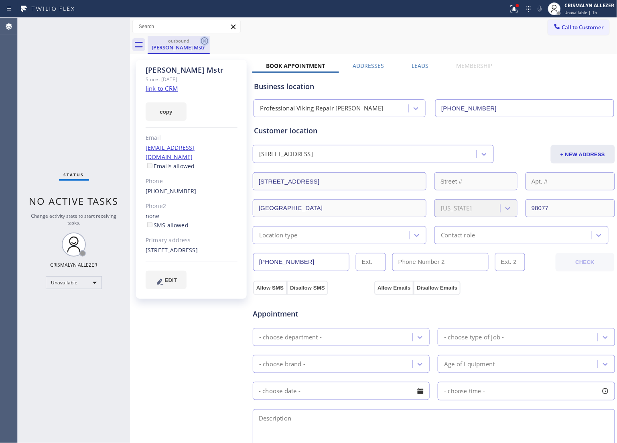
click at [204, 43] on icon at bounding box center [205, 41] width 10 height 10
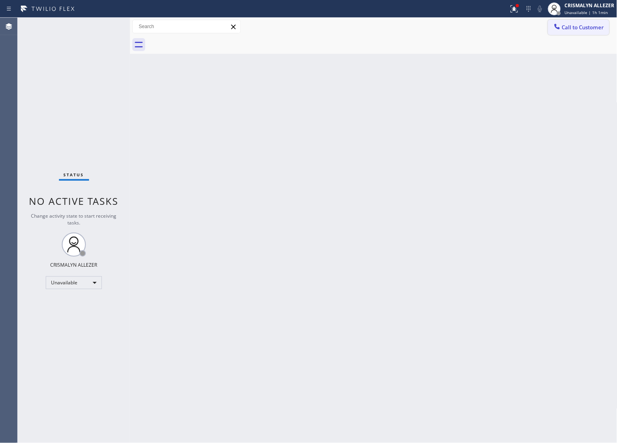
click at [573, 31] on button "Call to Customer" at bounding box center [578, 27] width 61 height 15
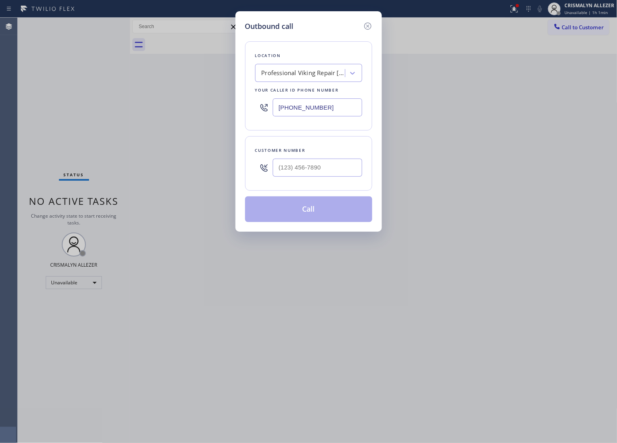
drag, startPoint x: 350, startPoint y: 106, endPoint x: 172, endPoint y: 107, distance: 178.7
click at [196, 107] on div "Outbound call Location Professional Viking Repair Redmond Your caller id phone …" at bounding box center [308, 221] width 617 height 443
paste input "310) 807-3914"
type input "[PHONE_NUMBER]"
click at [317, 171] on input "(___) ___-____" at bounding box center [318, 168] width 90 height 18
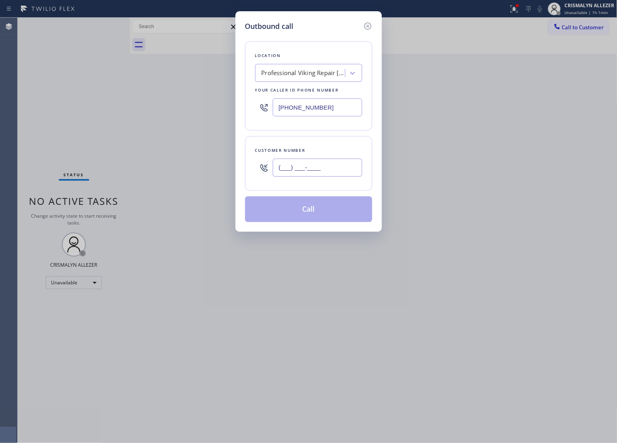
paste input "310) 260-1182"
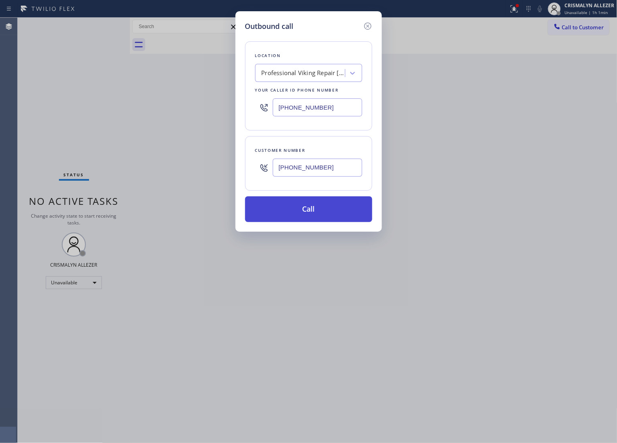
type input "[PHONE_NUMBER]"
click at [314, 206] on button "Call" at bounding box center [308, 209] width 127 height 26
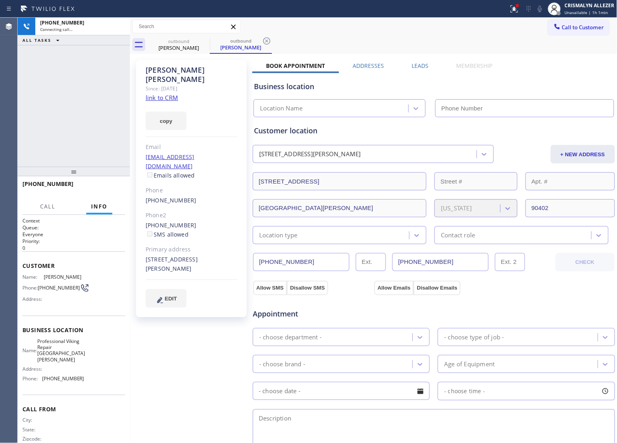
drag, startPoint x: 606, startPoint y: 95, endPoint x: 160, endPoint y: 86, distance: 446.5
click at [160, 94] on link "link to CRM" at bounding box center [162, 98] width 33 height 8
type input "[PHONE_NUMBER]"
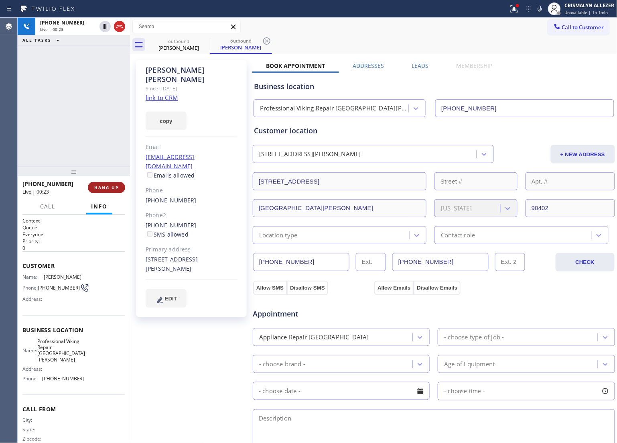
click at [100, 187] on span "HANG UP" at bounding box center [106, 188] width 24 height 6
click at [96, 184] on button "COMPLETE" at bounding box center [105, 187] width 41 height 11
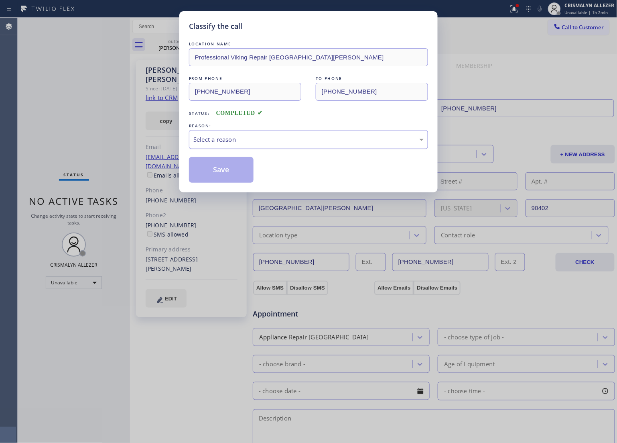
click at [326, 139] on div "Select a reason" at bounding box center [309, 139] width 230 height 9
click at [246, 176] on button "Save" at bounding box center [221, 170] width 65 height 26
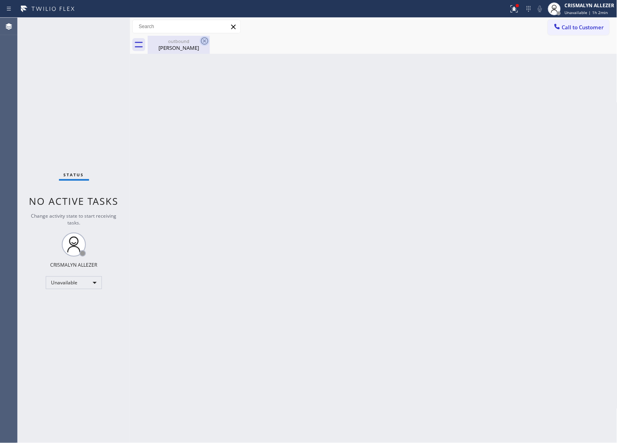
drag, startPoint x: 183, startPoint y: 51, endPoint x: 201, endPoint y: 43, distance: 19.8
click at [183, 50] on div "Daniel Voll" at bounding box center [179, 47] width 61 height 7
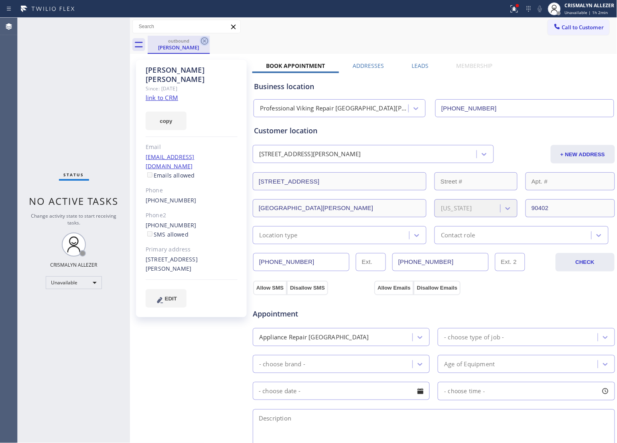
click at [206, 40] on icon at bounding box center [205, 41] width 10 height 10
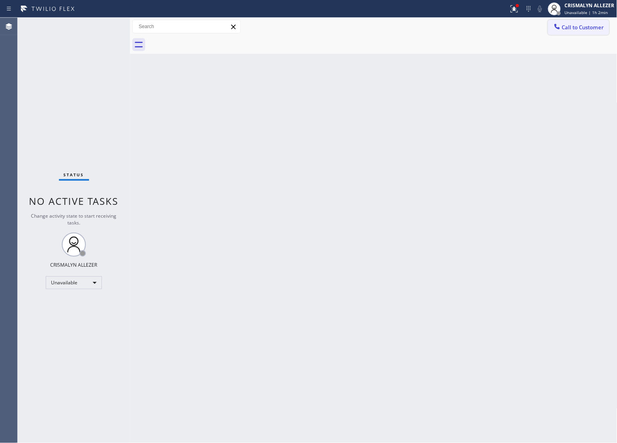
click at [593, 29] on span "Call to Customer" at bounding box center [583, 27] width 42 height 7
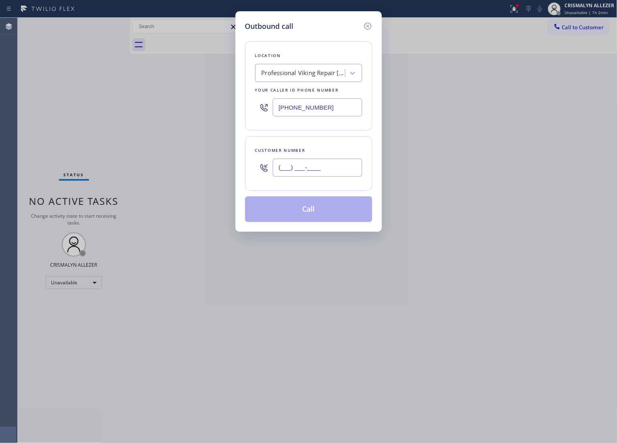
click at [354, 173] on input "(___) ___-____" at bounding box center [318, 168] width 90 height 18
paste input "310) 562-8687"
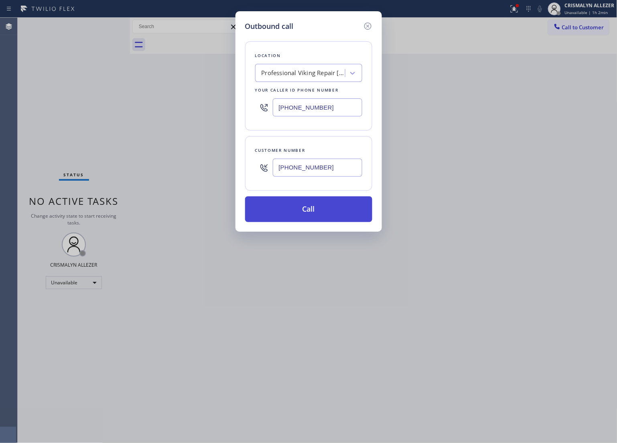
type input "(310) 562-8687"
click at [306, 208] on button "Call" at bounding box center [308, 209] width 127 height 26
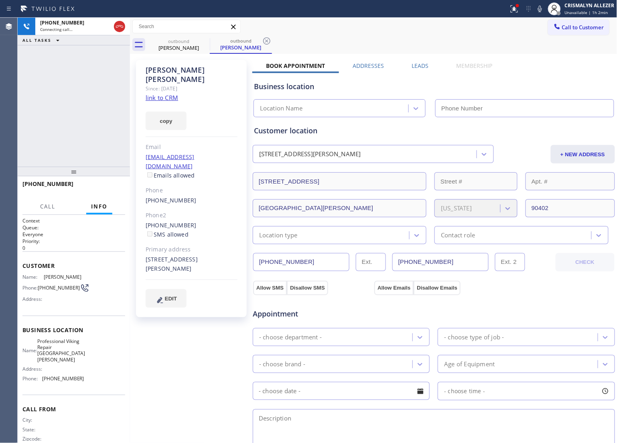
drag, startPoint x: 418, startPoint y: 67, endPoint x: 468, endPoint y: 94, distance: 56.2
click at [418, 67] on label "Leads" at bounding box center [420, 66] width 17 height 8
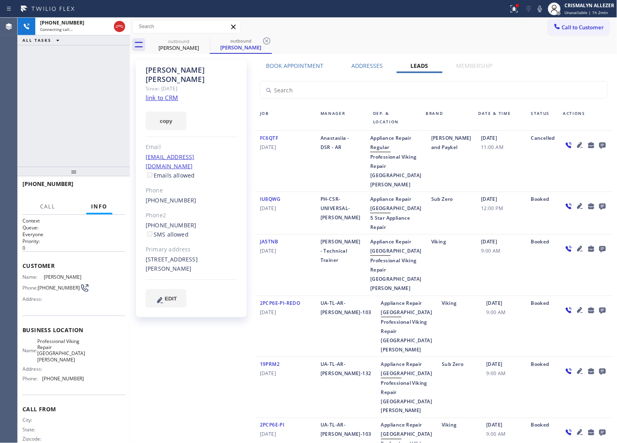
click at [598, 144] on icon at bounding box center [603, 145] width 10 height 10
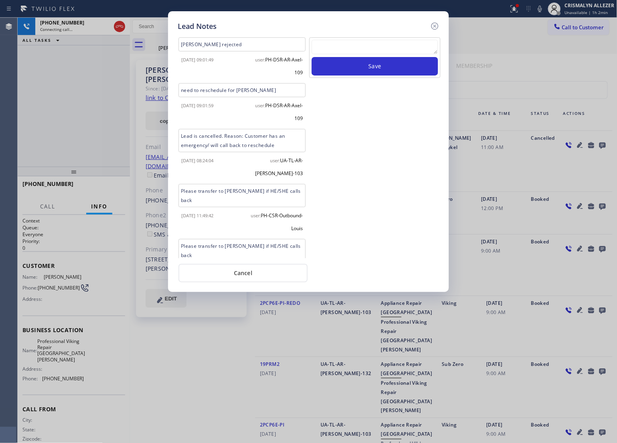
click at [342, 49] on textarea at bounding box center [375, 47] width 126 height 14
paste textarea "no answer | pls xfer here cx cb"
type textarea "no answer | pls xfer here cx cb"
click at [380, 67] on button "Save" at bounding box center [375, 66] width 126 height 18
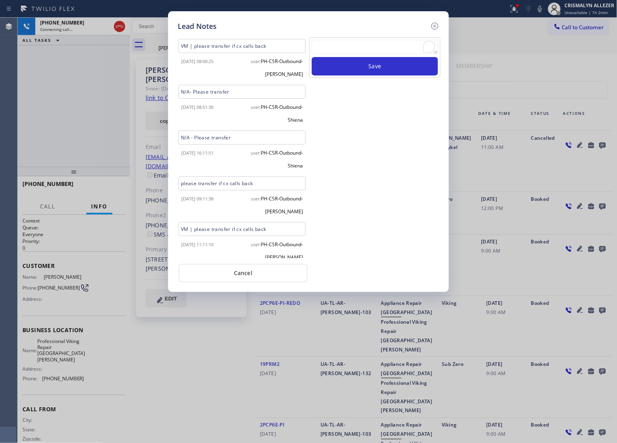
scroll to position [660, 0]
click at [250, 278] on button "Cancel" at bounding box center [243, 273] width 129 height 18
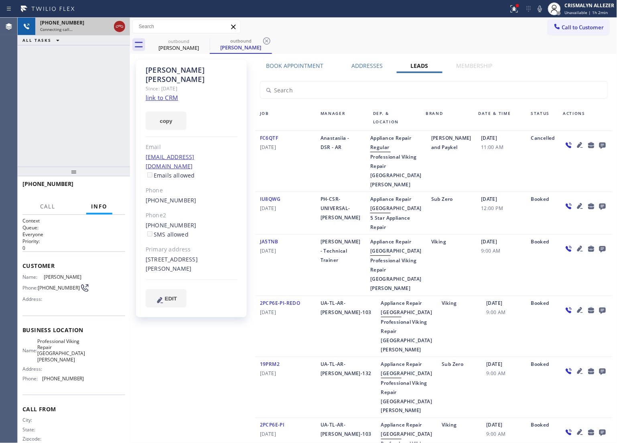
click at [123, 27] on icon at bounding box center [120, 27] width 10 height 10
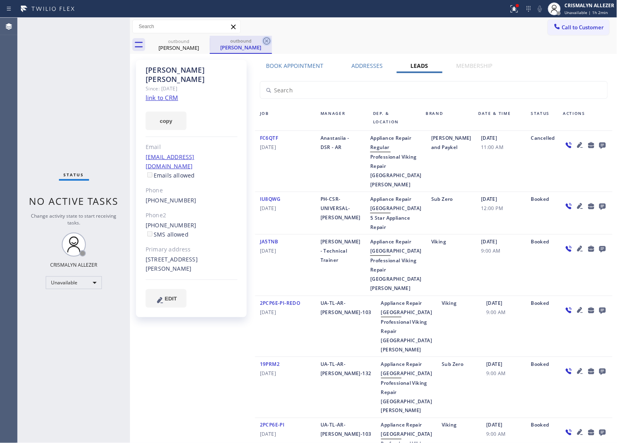
click at [264, 42] on icon at bounding box center [266, 40] width 7 height 7
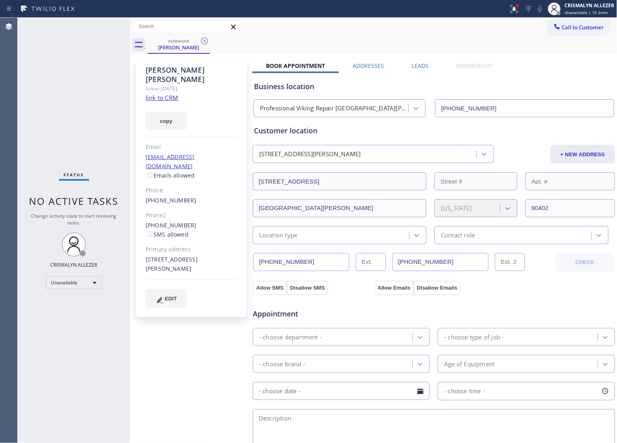
click at [205, 43] on icon at bounding box center [205, 41] width 10 height 10
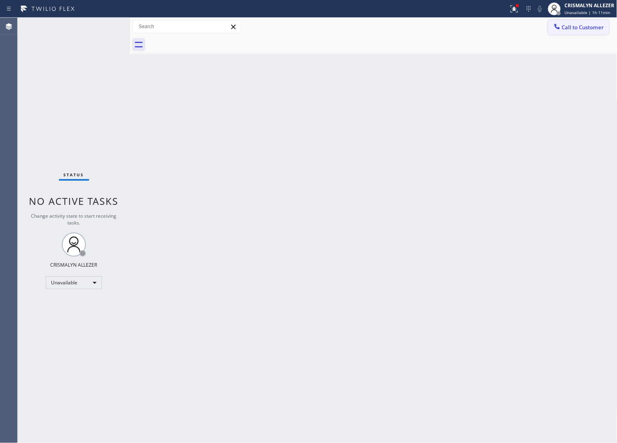
click at [591, 24] on span "Call to Customer" at bounding box center [583, 27] width 42 height 7
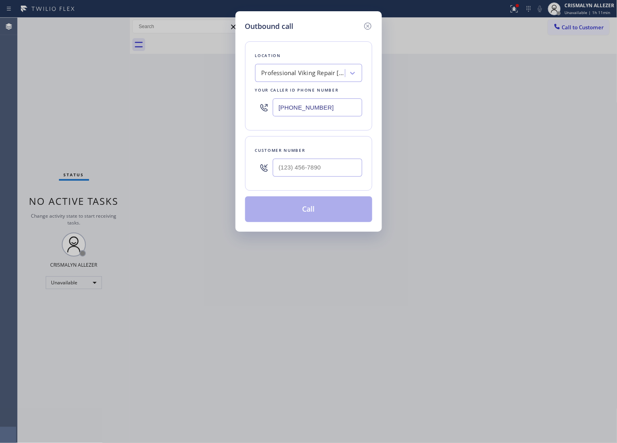
drag, startPoint x: 345, startPoint y: 104, endPoint x: 173, endPoint y: 114, distance: 172.2
click at [173, 114] on div "Outbound call Location Professional Viking Repair Santa Monica Your caller id p…" at bounding box center [308, 221] width 617 height 443
paste input "362-4873"
type input "(310) 362-4873"
click at [333, 174] on input "(___) ___-____" at bounding box center [318, 168] width 90 height 18
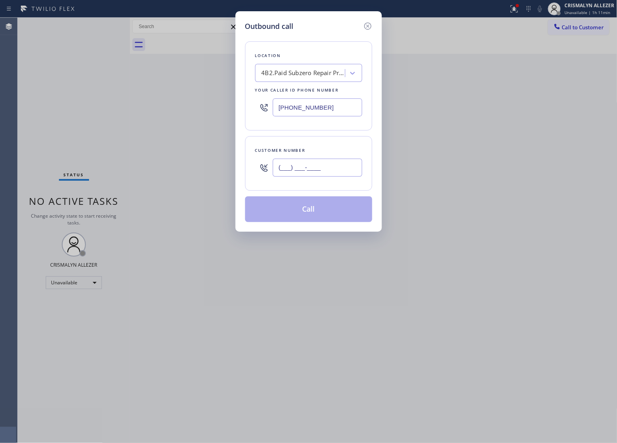
paste input "818) 929-5352"
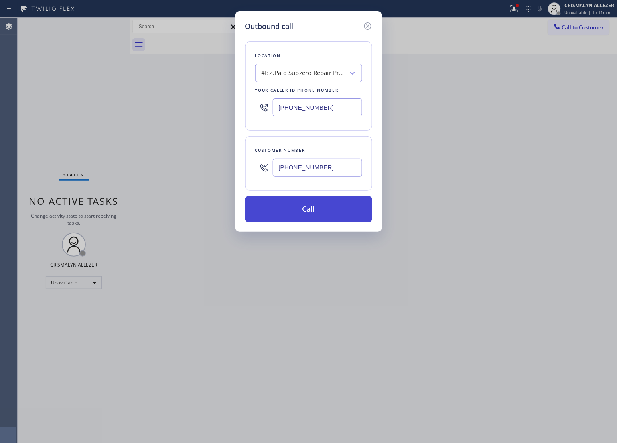
type input "(818) 929-5352"
click at [313, 213] on button "Call" at bounding box center [308, 209] width 127 height 26
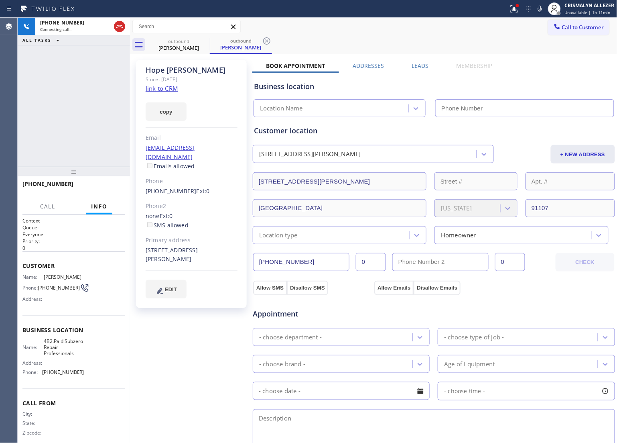
click at [158, 92] on link "link to CRM" at bounding box center [162, 88] width 33 height 8
type input "(310) 362-4873"
click at [420, 65] on label "Leads" at bounding box center [420, 66] width 17 height 8
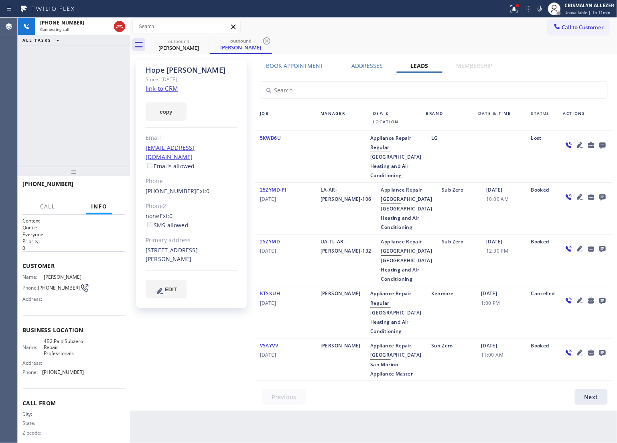
click at [603, 145] on icon at bounding box center [603, 146] width 6 height 6
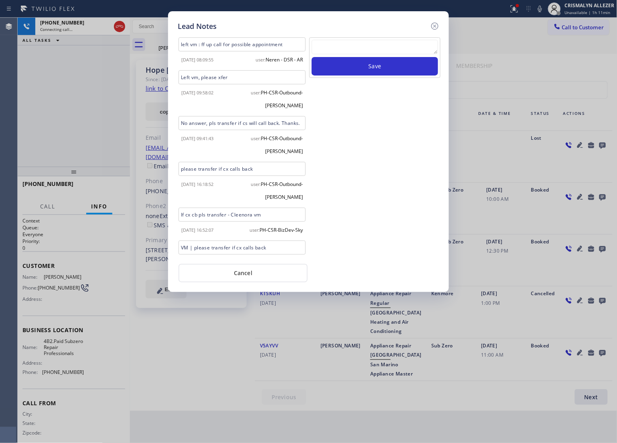
click at [350, 46] on textarea at bounding box center [375, 47] width 126 height 14
paste textarea "no answer | pls xfer here cx cb"
type textarea "no answer | pls xfer here cx cb"
click at [376, 67] on button "Save" at bounding box center [375, 66] width 126 height 18
click at [252, 272] on button "Cancel" at bounding box center [243, 273] width 129 height 18
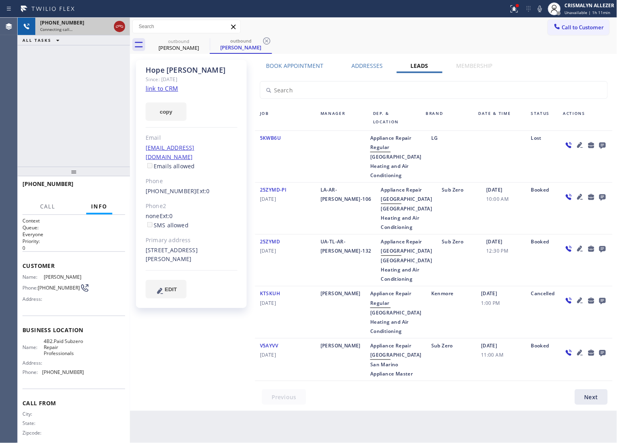
click at [118, 27] on icon at bounding box center [120, 27] width 10 height 10
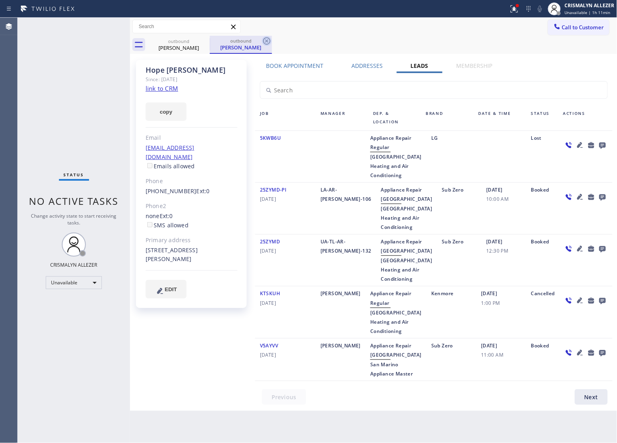
click at [268, 39] on icon at bounding box center [267, 41] width 10 height 10
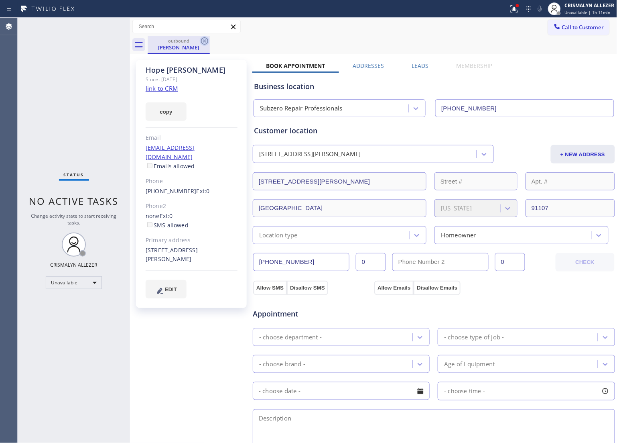
click at [202, 41] on icon at bounding box center [204, 40] width 7 height 7
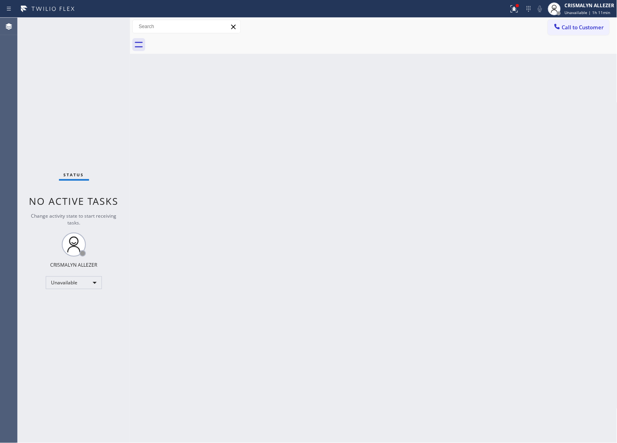
click at [582, 34] on button "Call to Customer" at bounding box center [578, 27] width 61 height 15
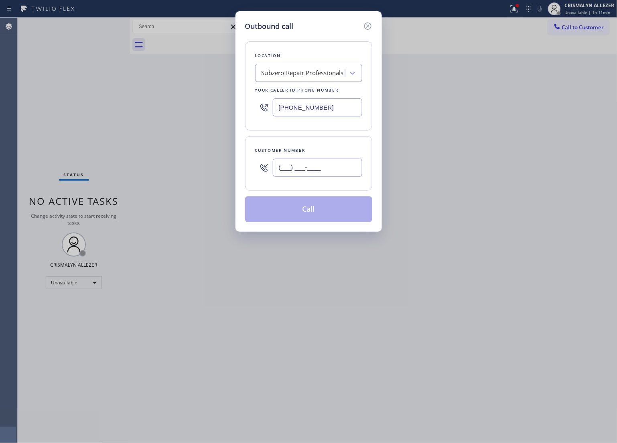
click at [347, 165] on input "(___) ___-____" at bounding box center [318, 168] width 90 height 18
paste input "text"
type input "(___) ___-____"
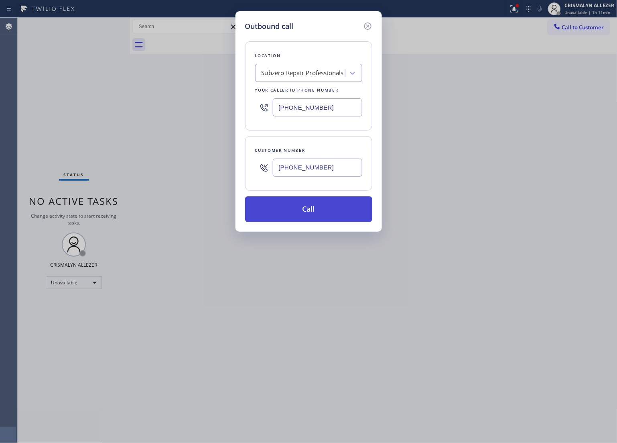
type input "[PHONE_NUMBER]"
click at [319, 203] on button "Call" at bounding box center [308, 209] width 127 height 26
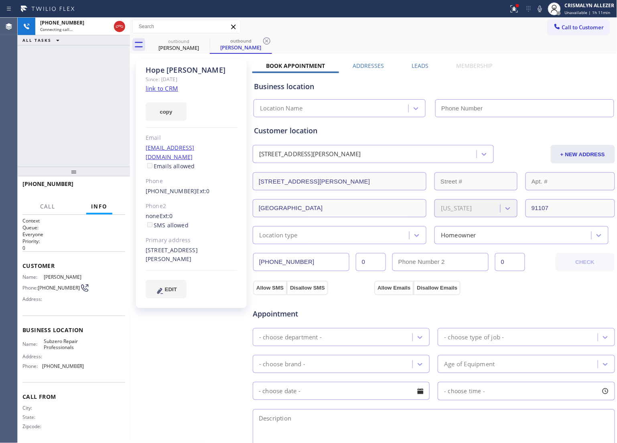
type input "[PHONE_NUMBER]"
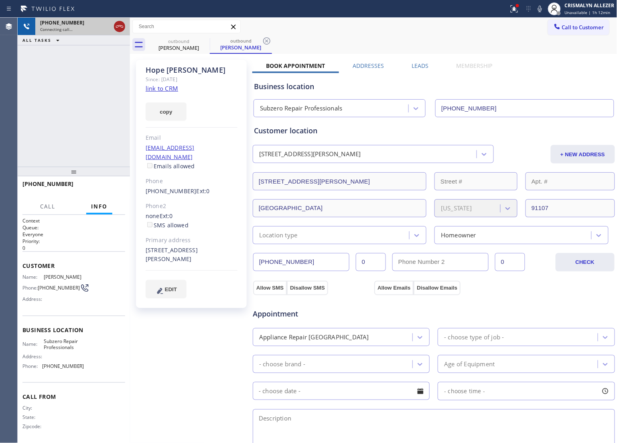
click at [119, 29] on icon at bounding box center [120, 27] width 10 height 10
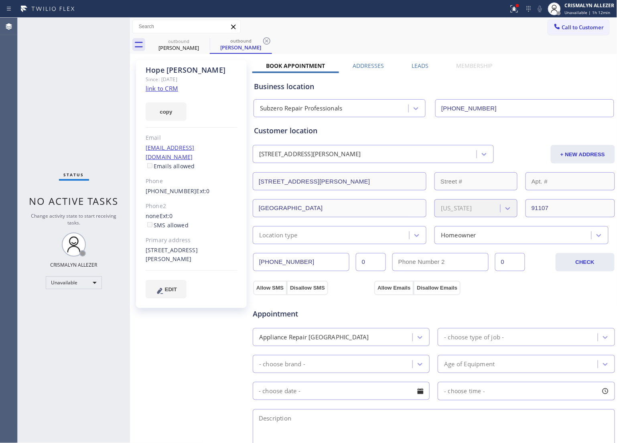
drag, startPoint x: 269, startPoint y: 40, endPoint x: 239, endPoint y: 43, distance: 29.9
click at [268, 40] on icon at bounding box center [267, 41] width 10 height 10
click at [203, 43] on icon at bounding box center [205, 41] width 10 height 10
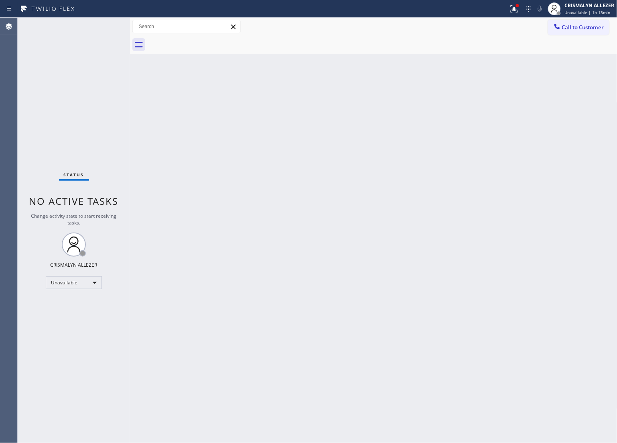
click at [576, 29] on span "Call to Customer" at bounding box center [583, 27] width 42 height 7
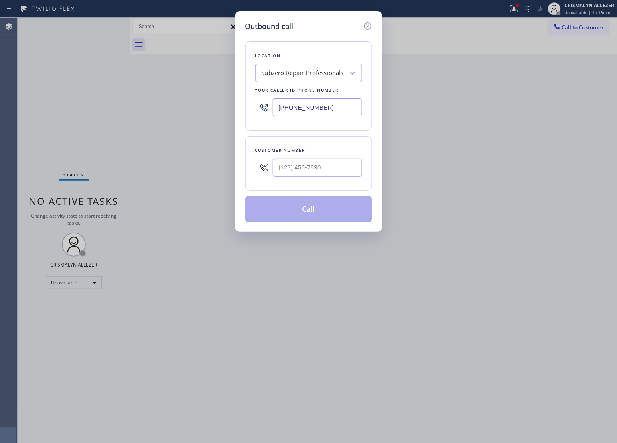
drag, startPoint x: 343, startPoint y: 108, endPoint x: 155, endPoint y: 104, distance: 188.7
click at [168, 102] on div "Outbound call Location Subzero Repair Professionals Your caller id phone number…" at bounding box center [308, 221] width 617 height 443
paste input "480) 613-321"
type input "[PHONE_NUMBER]"
click at [336, 166] on input "(___) ___-____" at bounding box center [318, 168] width 90 height 18
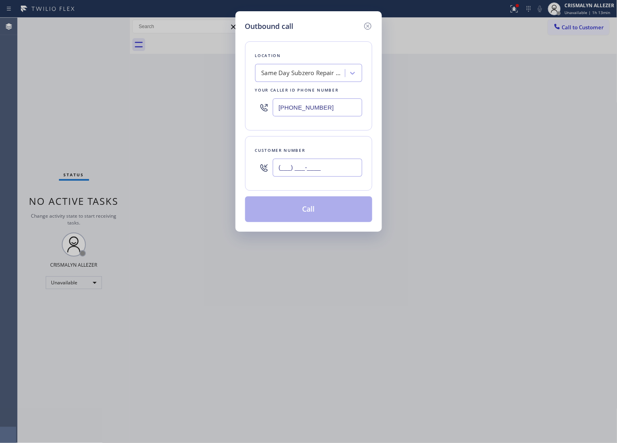
paste input "480) 292-2135"
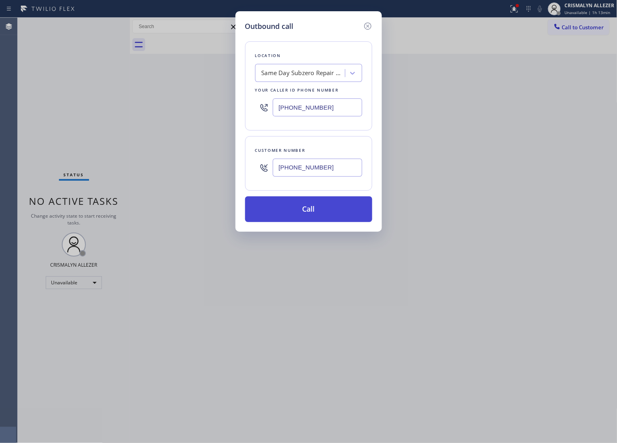
type input "[PHONE_NUMBER]"
click at [313, 210] on button "Call" at bounding box center [308, 209] width 127 height 26
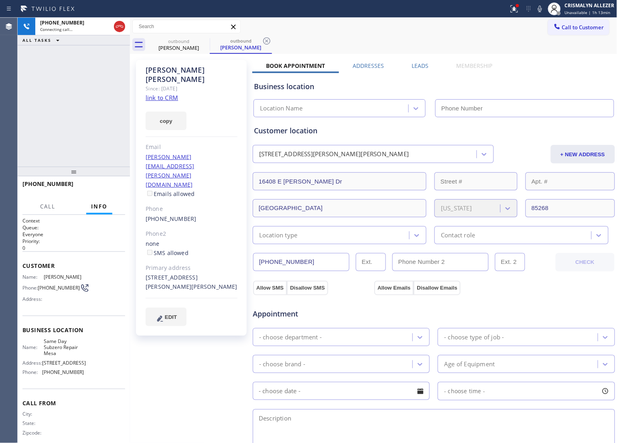
click at [173, 94] on link "link to CRM" at bounding box center [162, 98] width 33 height 8
type input "[PHONE_NUMBER]"
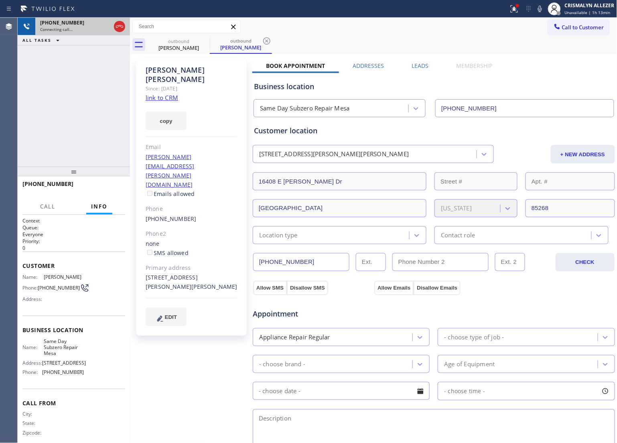
click at [117, 29] on icon at bounding box center [120, 27] width 10 height 10
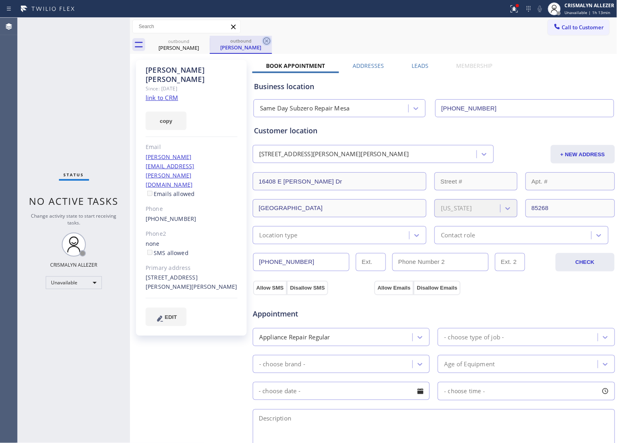
click at [266, 40] on icon at bounding box center [266, 40] width 7 height 7
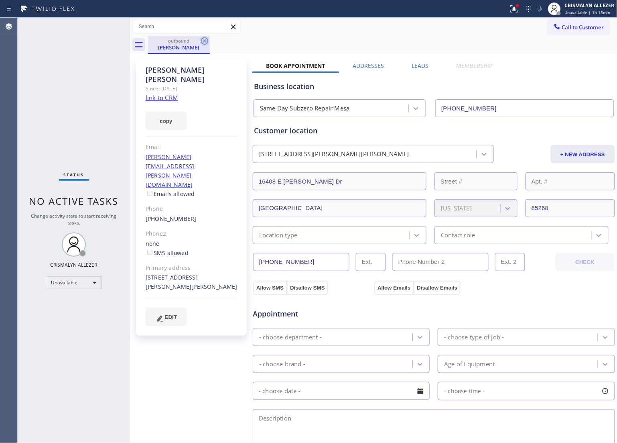
click at [206, 43] on icon at bounding box center [205, 41] width 10 height 10
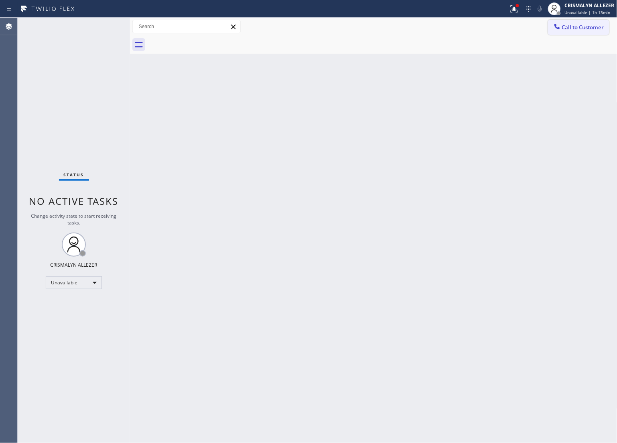
click at [577, 29] on span "Call to Customer" at bounding box center [583, 27] width 42 height 7
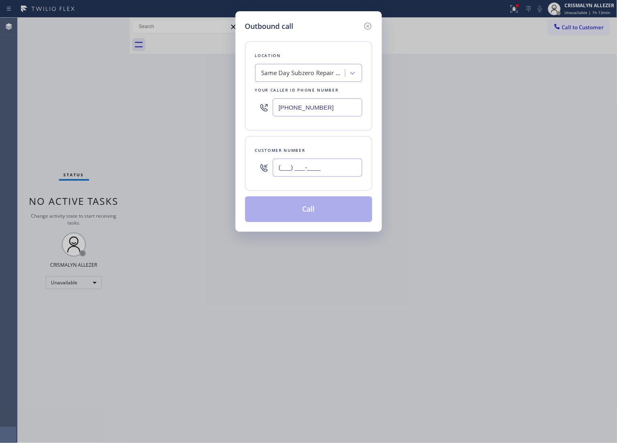
click at [338, 168] on input "(___) ___-____" at bounding box center [318, 168] width 90 height 18
paste input "text"
type input "(___) ___-____"
paste input "480) 292-2135"
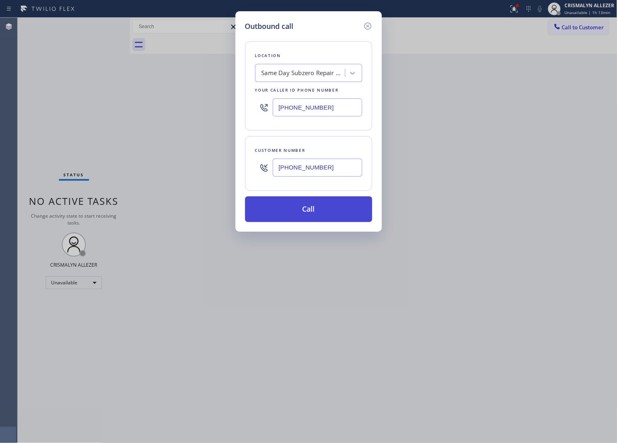
type input "[PHONE_NUMBER]"
click at [321, 218] on button "Call" at bounding box center [308, 209] width 127 height 26
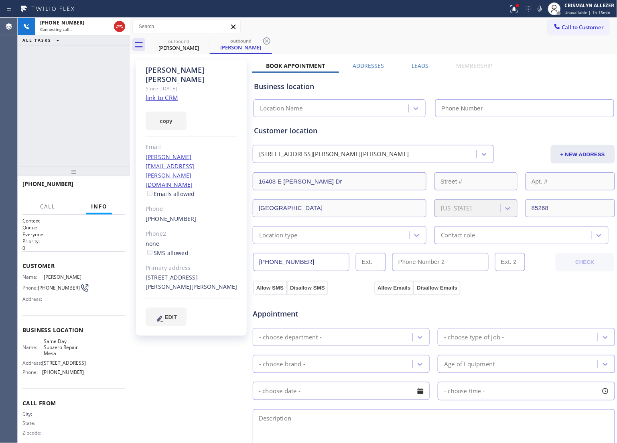
type input "[PHONE_NUMBER]"
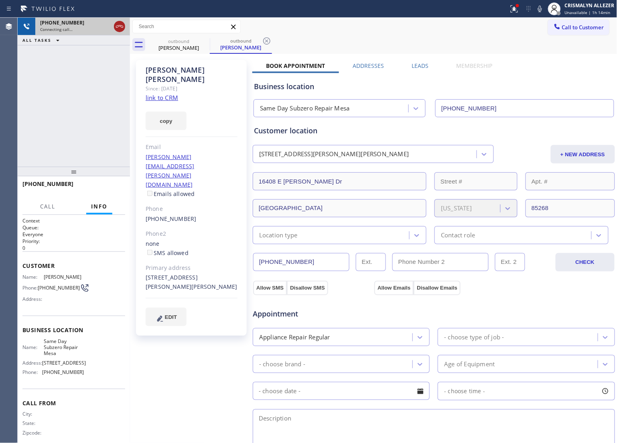
click at [117, 24] on icon at bounding box center [120, 27] width 10 height 10
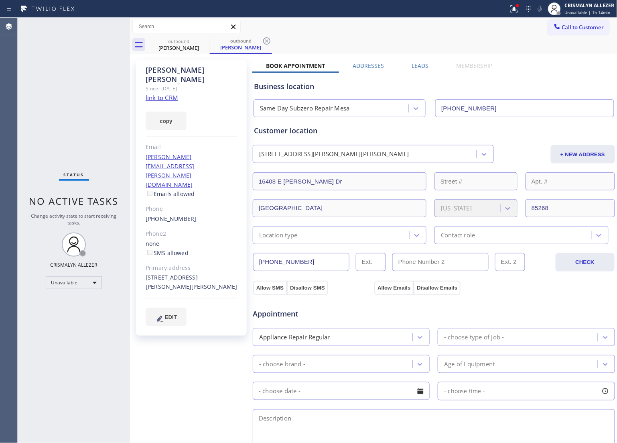
click at [422, 63] on label "Leads" at bounding box center [420, 66] width 17 height 8
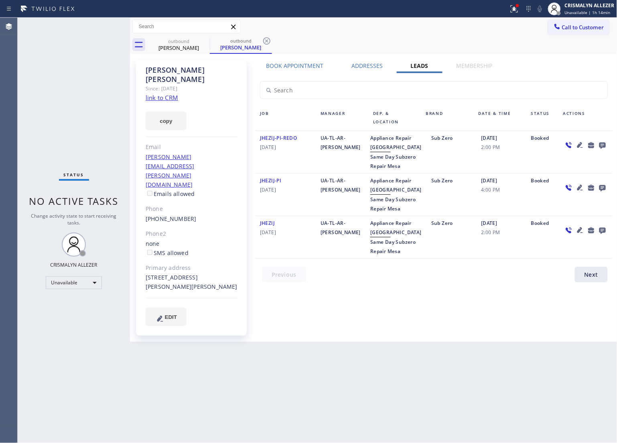
click at [601, 143] on icon at bounding box center [603, 146] width 6 height 6
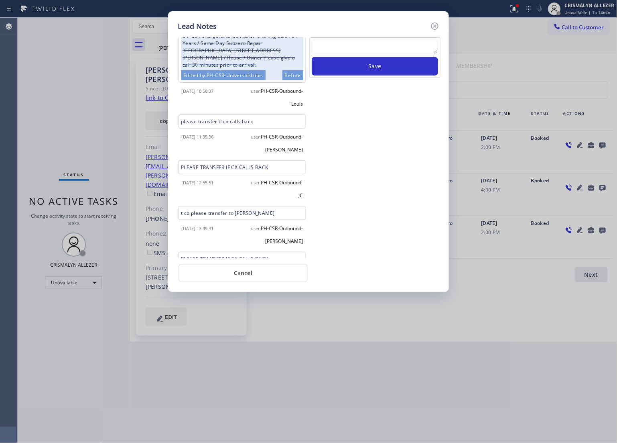
scroll to position [137, 0]
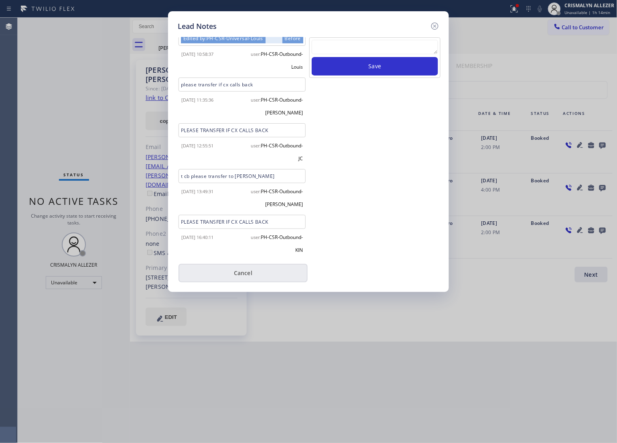
click at [244, 276] on button "Cancel" at bounding box center [243, 273] width 129 height 18
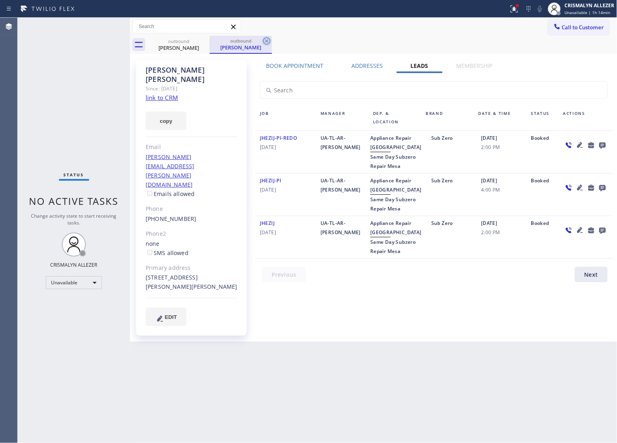
click at [267, 41] on icon at bounding box center [266, 40] width 7 height 7
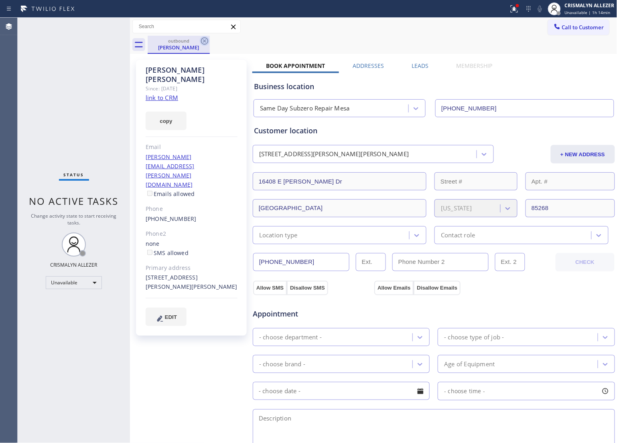
drag, startPoint x: 204, startPoint y: 41, endPoint x: 203, endPoint y: 12, distance: 28.1
click at [204, 40] on icon at bounding box center [204, 40] width 7 height 7
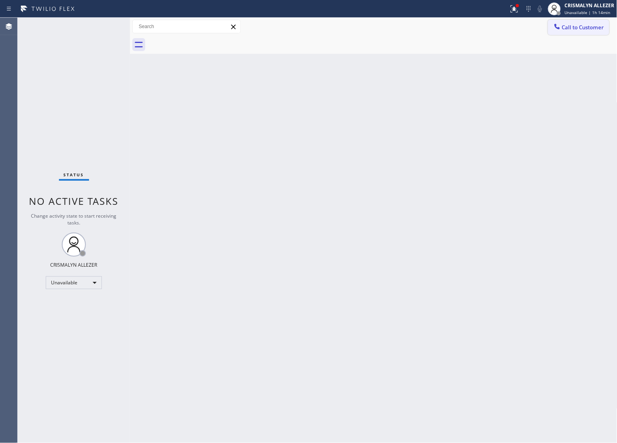
click at [601, 28] on span "Call to Customer" at bounding box center [583, 27] width 42 height 7
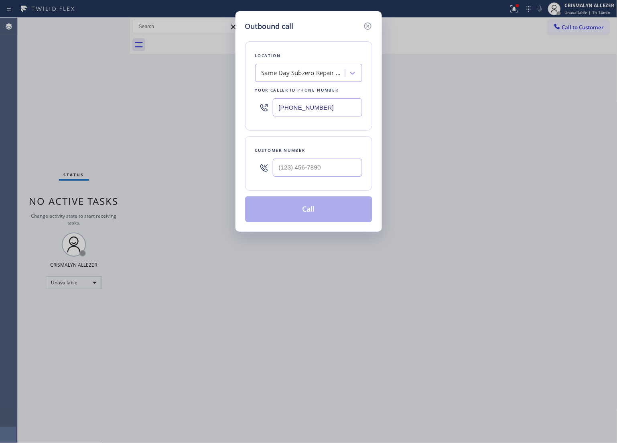
drag, startPoint x: 346, startPoint y: 104, endPoint x: 159, endPoint y: 106, distance: 186.7
click at [173, 106] on div "Outbound call Location Same Day Subzero Repair Mesa Your caller id phone number…" at bounding box center [308, 221] width 617 height 443
paste input "954) 807-2124"
type input "[PHONE_NUMBER]"
click at [330, 171] on input "(___) ___-____" at bounding box center [318, 168] width 90 height 18
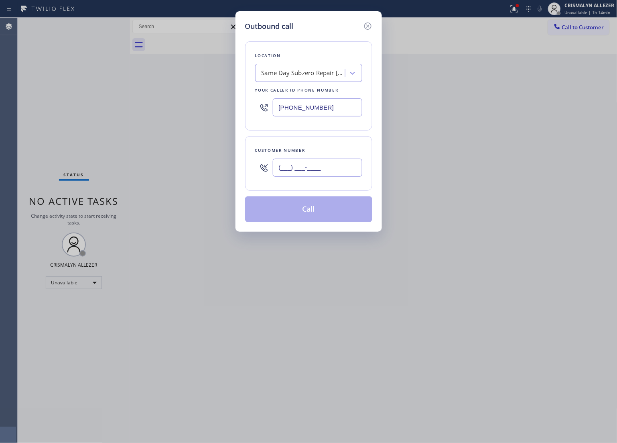
paste input "954) 553-0904"
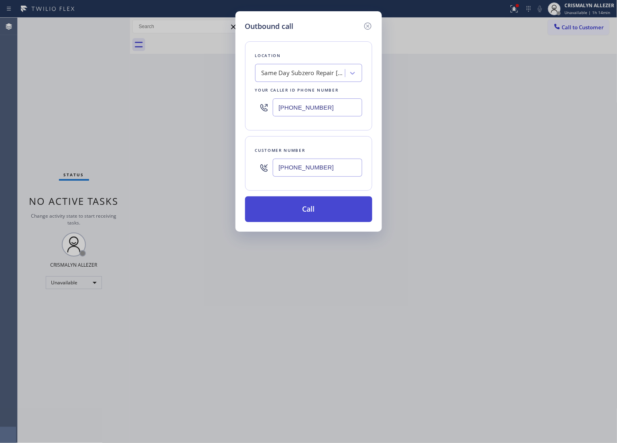
type input "(954) 553-0904"
click at [314, 212] on button "Call" at bounding box center [308, 209] width 127 height 26
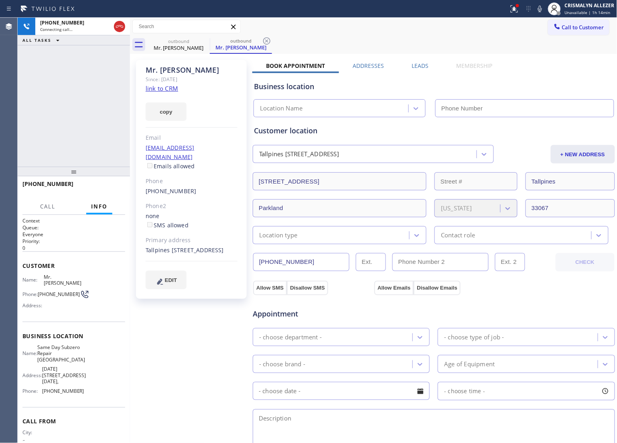
click at [167, 89] on link "link to CRM" at bounding box center [162, 88] width 33 height 8
type input "[PHONE_NUMBER]"
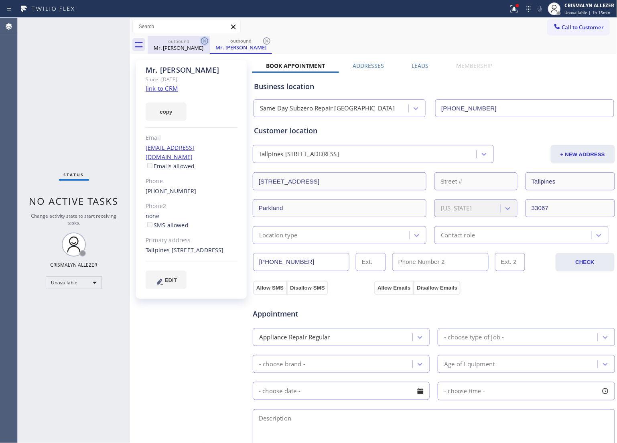
click at [263, 41] on icon at bounding box center [266, 40] width 7 height 7
click at [204, 40] on icon at bounding box center [204, 40] width 7 height 7
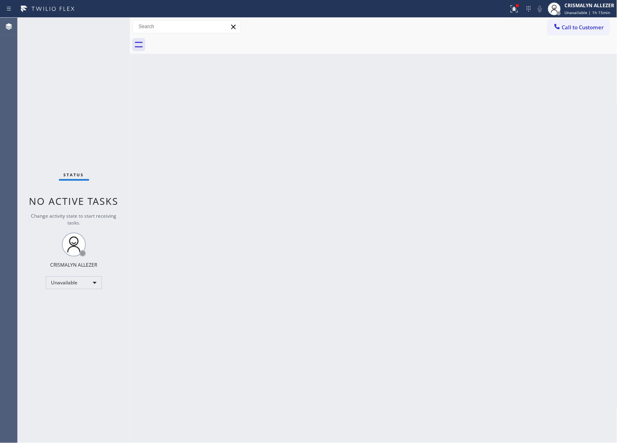
drag, startPoint x: 597, startPoint y: 24, endPoint x: 569, endPoint y: 64, distance: 48.8
click at [597, 24] on span "Call to Customer" at bounding box center [583, 27] width 42 height 7
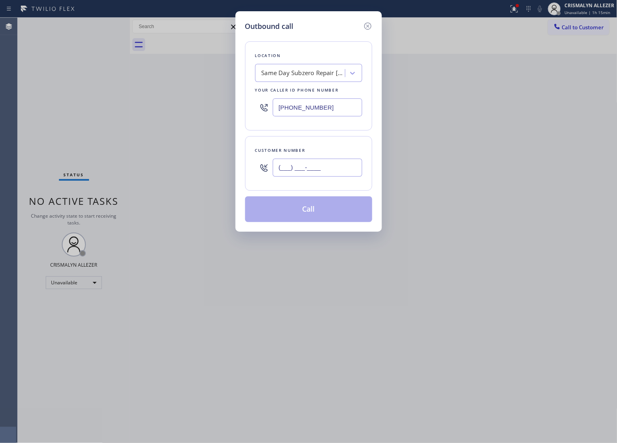
click at [341, 167] on input "(___) ___-____" at bounding box center [318, 168] width 90 height 18
paste input "561) 695-8820"
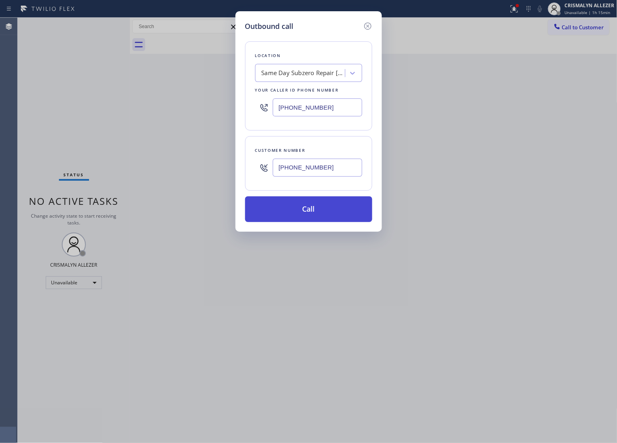
type input "[PHONE_NUMBER]"
click at [316, 215] on button "Call" at bounding box center [308, 209] width 127 height 26
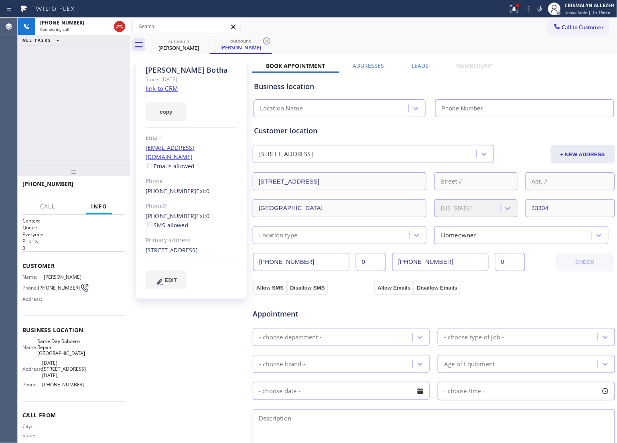
click at [173, 91] on link "link to CRM" at bounding box center [162, 88] width 33 height 8
type input "[PHONE_NUMBER]"
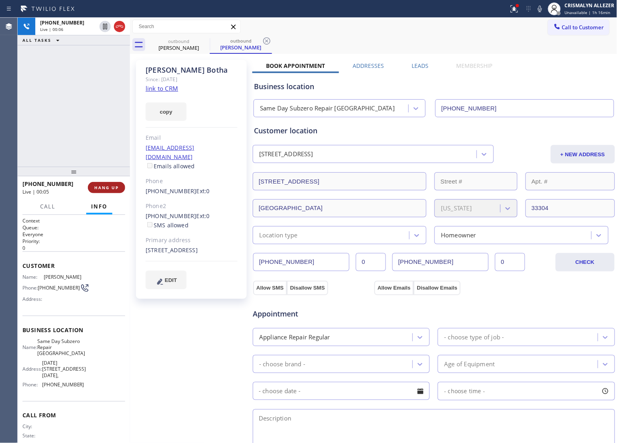
click at [107, 187] on span "HANG UP" at bounding box center [106, 188] width 24 height 6
click at [107, 187] on span "COMPLETE" at bounding box center [105, 188] width 28 height 6
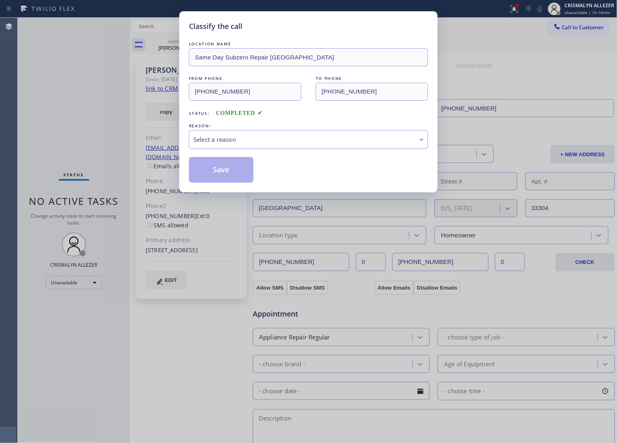
click at [296, 143] on div "Select a reason" at bounding box center [309, 139] width 230 height 9
click at [211, 177] on button "Save" at bounding box center [221, 170] width 65 height 26
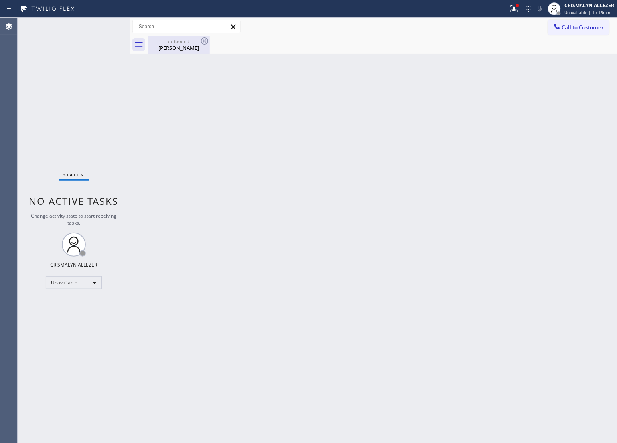
click at [169, 41] on div "outbound" at bounding box center [179, 41] width 61 height 6
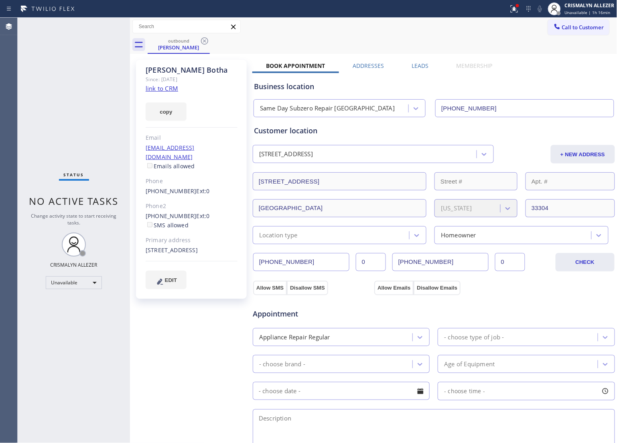
drag, startPoint x: 180, startPoint y: 48, endPoint x: 167, endPoint y: 100, distance: 52.9
click at [180, 49] on div "Wesley Botha" at bounding box center [179, 47] width 61 height 7
drag, startPoint x: 143, startPoint y: 206, endPoint x: 185, endPoint y: 207, distance: 42.6
click at [185, 207] on div "Wesley Botha Since: 20 may 2020 link to CRM copy Email yachtadventureus2@gmail.…" at bounding box center [191, 179] width 111 height 239
copy link "(954) 774-3311"
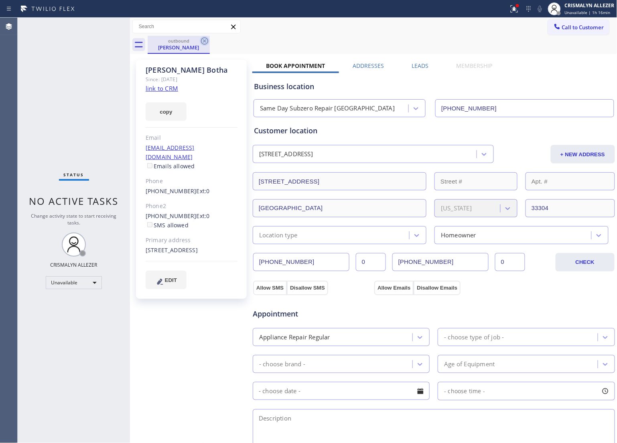
click at [206, 41] on icon at bounding box center [205, 41] width 10 height 10
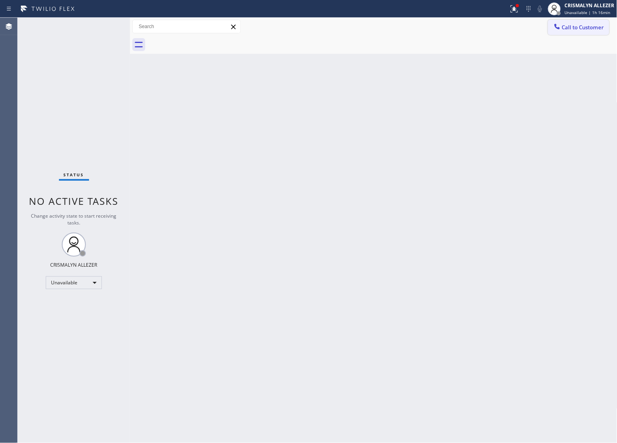
click at [569, 29] on span "Call to Customer" at bounding box center [583, 27] width 42 height 7
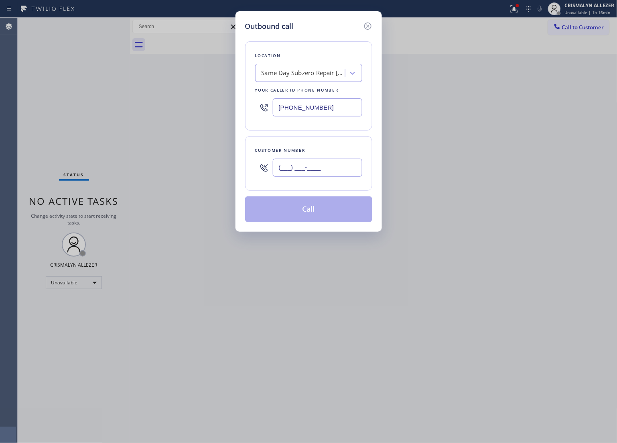
click at [335, 170] on input "(___) ___-____" at bounding box center [318, 168] width 90 height 18
paste input "954) 774-3311"
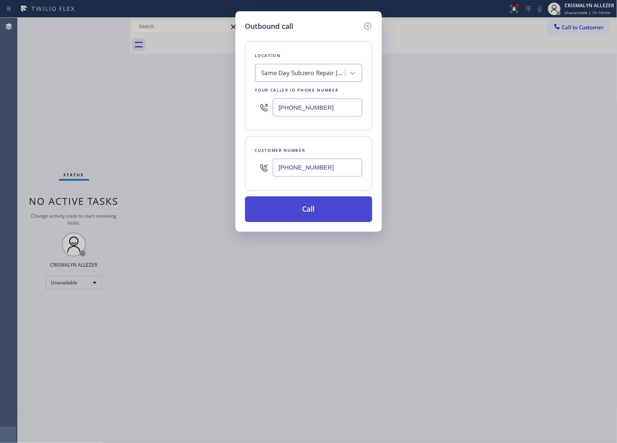
type input "(954) 774-3311"
click at [308, 219] on button "Call" at bounding box center [308, 209] width 127 height 26
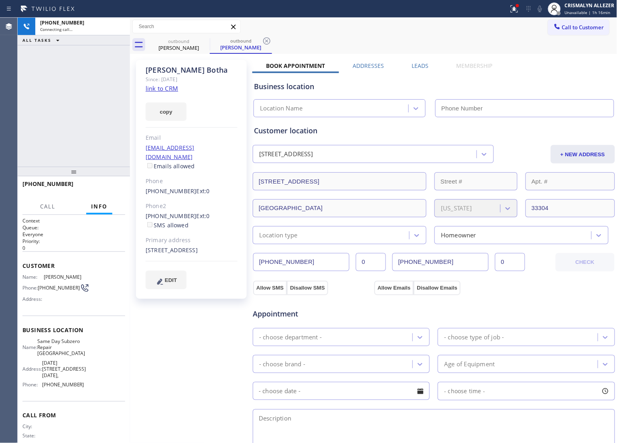
type input "(954) 807-2124"
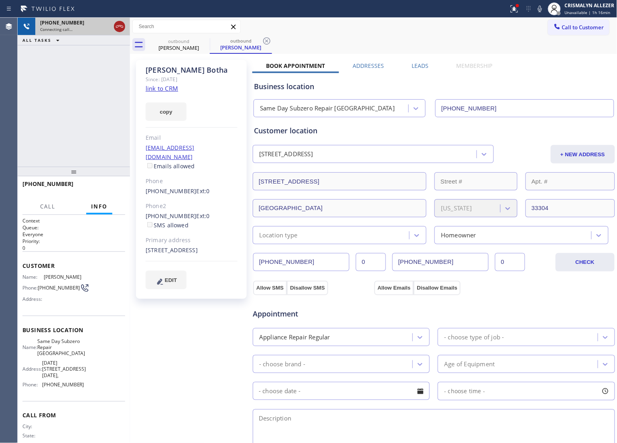
click at [118, 26] on icon at bounding box center [120, 27] width 10 height 10
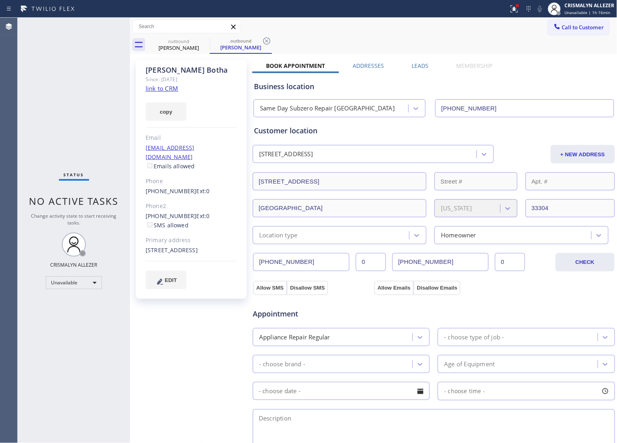
click at [420, 63] on label "Leads" at bounding box center [420, 66] width 17 height 8
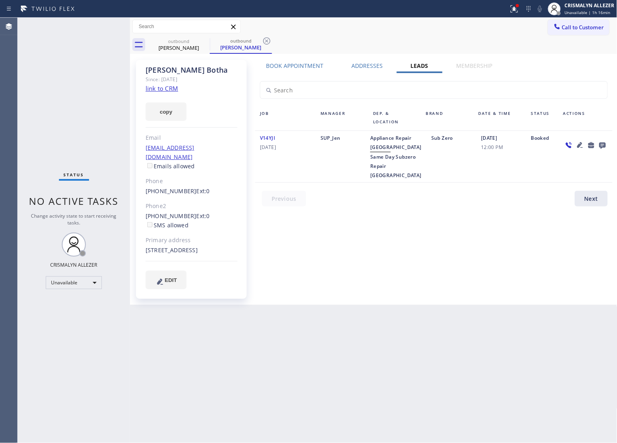
click at [601, 143] on icon at bounding box center [603, 146] width 6 height 6
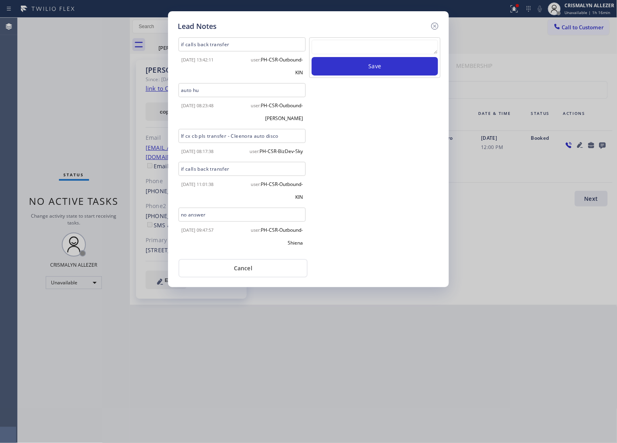
scroll to position [6, 0]
click at [391, 51] on textarea at bounding box center [375, 47] width 126 height 14
paste textarea "no answer | pls xfer here cx cb"
type textarea "no answer | pls xfer here cx cb"
click at [383, 67] on button "Save" at bounding box center [375, 66] width 126 height 18
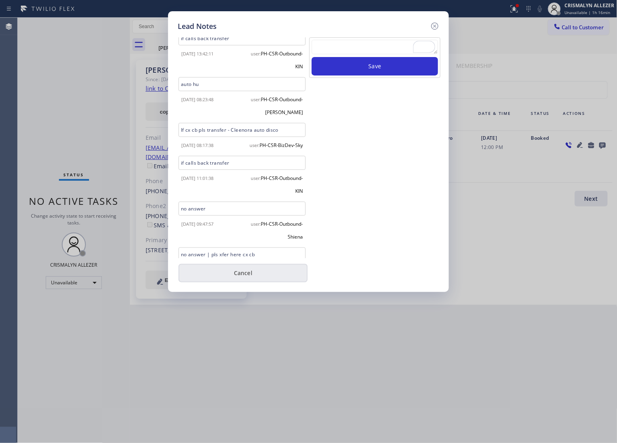
click at [240, 275] on button "Cancel" at bounding box center [243, 273] width 129 height 18
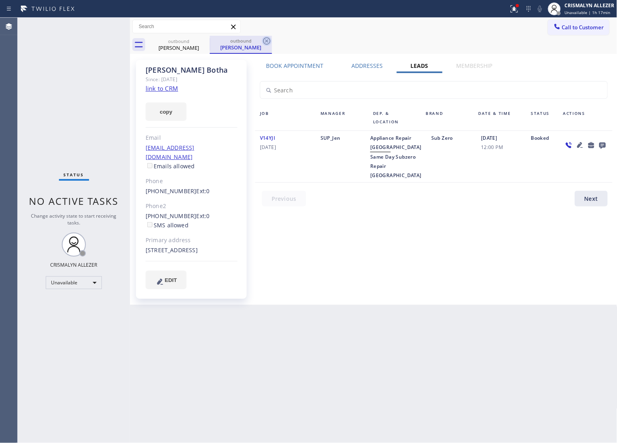
click at [264, 41] on icon at bounding box center [267, 41] width 10 height 10
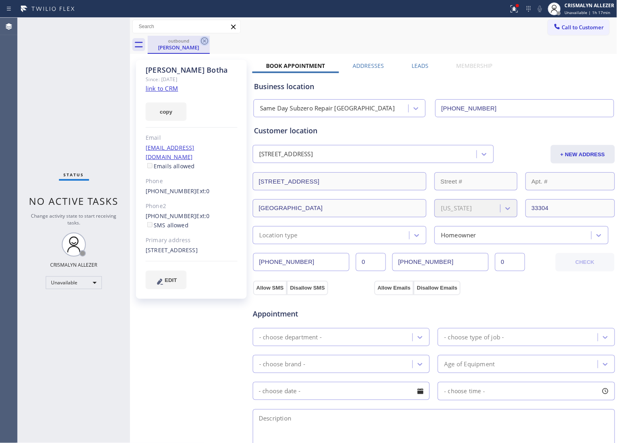
click at [205, 39] on icon at bounding box center [205, 41] width 10 height 10
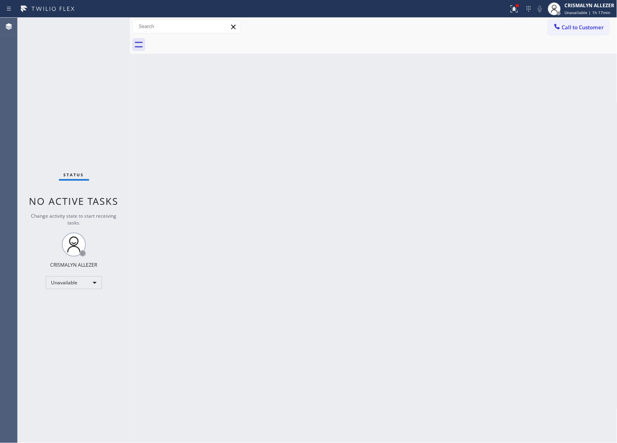
click at [587, 29] on span "Call to Customer" at bounding box center [583, 27] width 42 height 7
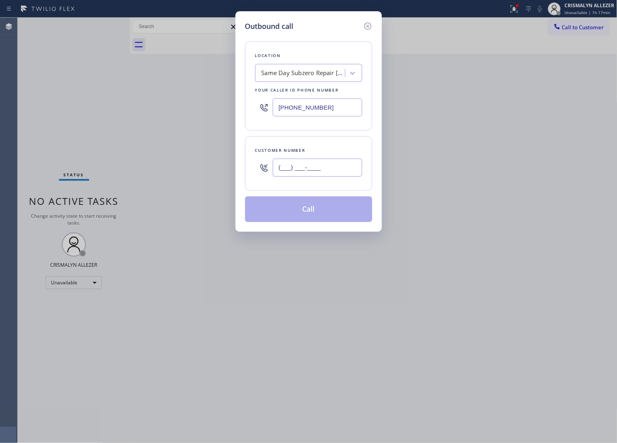
click at [342, 169] on input "(___) ___-____" at bounding box center [318, 168] width 90 height 18
paste input "954) 397-9707"
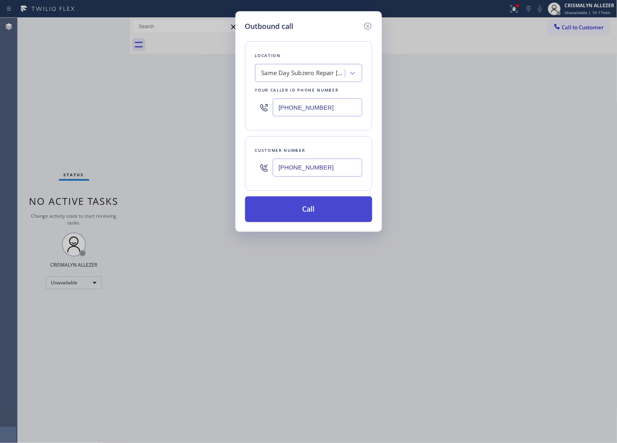
type input "(954) 397-9707"
click at [315, 216] on button "Call" at bounding box center [308, 209] width 127 height 26
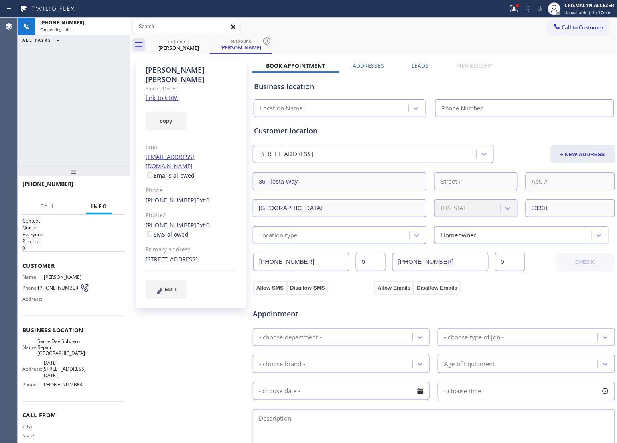
click at [163, 94] on link "link to CRM" at bounding box center [162, 98] width 33 height 8
type input "(954) 807-2124"
drag, startPoint x: 139, startPoint y: 204, endPoint x: 184, endPoint y: 206, distance: 45.0
click at [184, 206] on div "Jennifer Knafo Since: 20 may 2020 link to CRM copy Email jenniferlknafo@gmail.c…" at bounding box center [191, 184] width 111 height 249
copy link "(754) 209-3249"
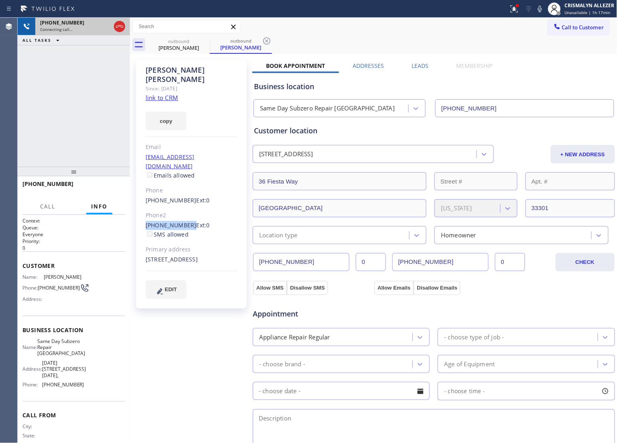
click at [113, 23] on div at bounding box center [119, 27] width 14 height 18
click at [115, 26] on icon at bounding box center [120, 27] width 10 height 10
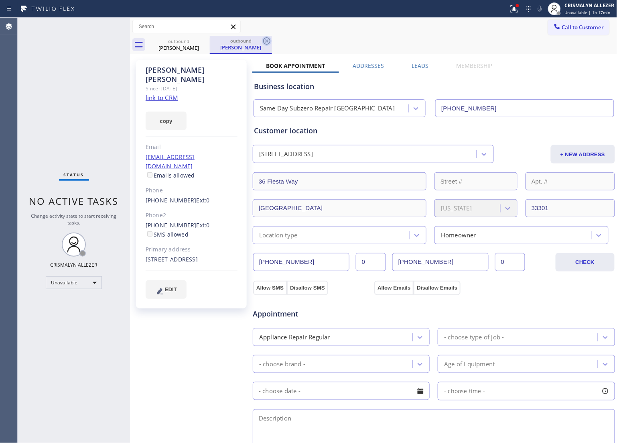
click at [263, 41] on icon at bounding box center [266, 40] width 7 height 7
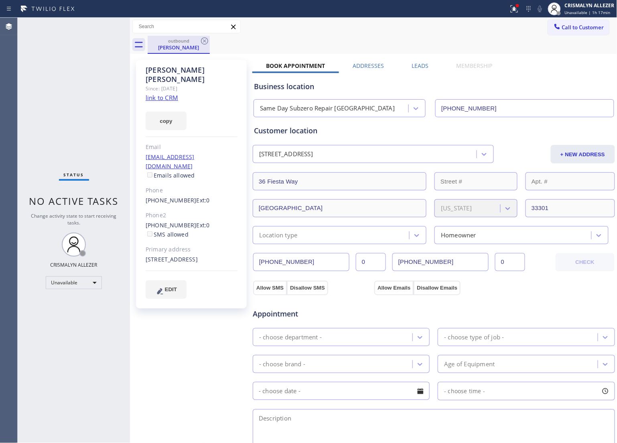
click at [199, 41] on div "outbound" at bounding box center [179, 41] width 61 height 6
click at [206, 43] on icon at bounding box center [205, 41] width 10 height 10
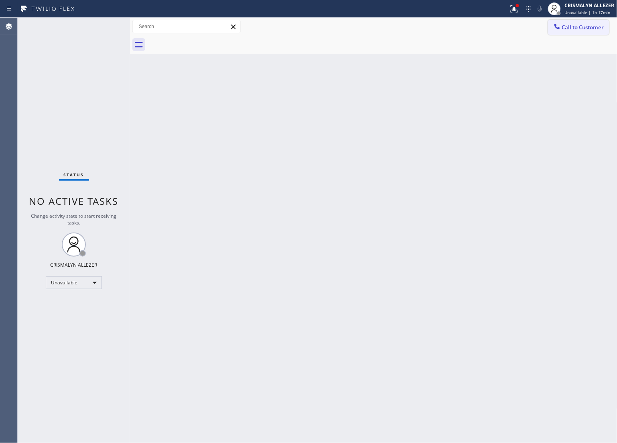
click at [577, 34] on button "Call to Customer" at bounding box center [578, 27] width 61 height 15
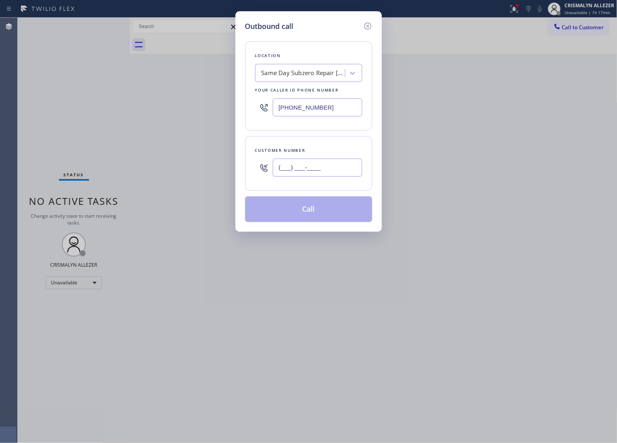
click at [331, 171] on input "(___) ___-____" at bounding box center [318, 168] width 90 height 18
paste input "754) 209-3249"
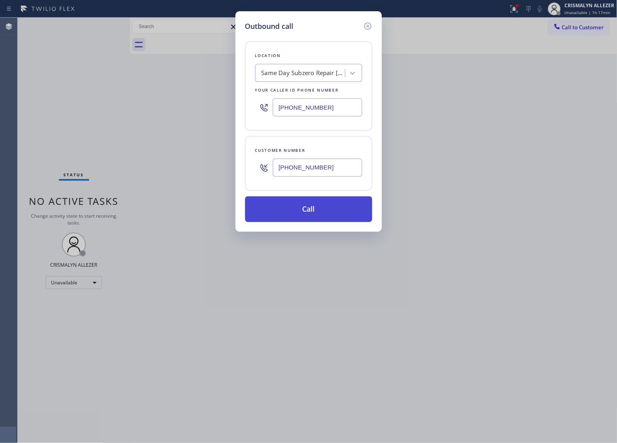
type input "(754) 209-3249"
click at [316, 213] on button "Call" at bounding box center [308, 209] width 127 height 26
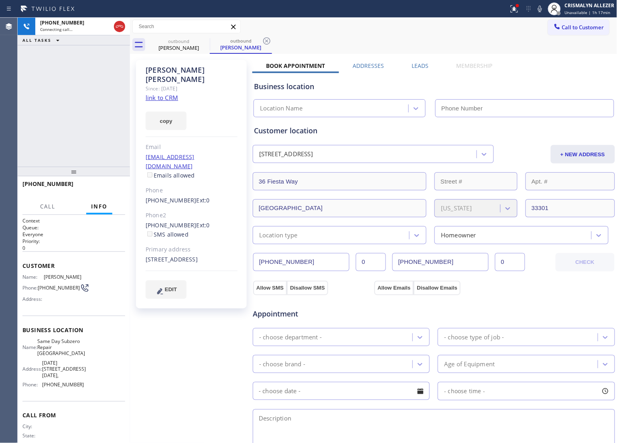
type input "(954) 807-2124"
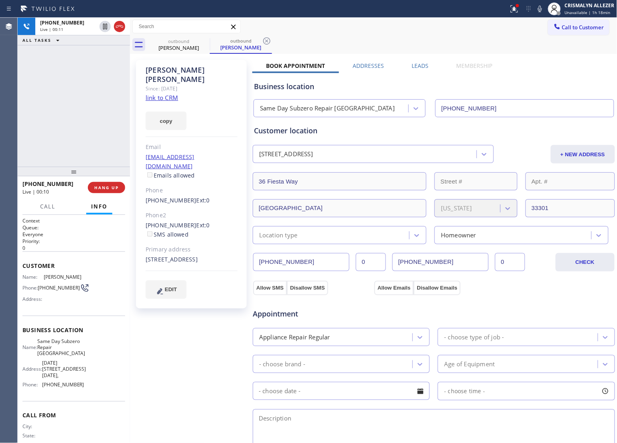
click at [173, 94] on link "link to CRM" at bounding box center [162, 98] width 33 height 8
click at [105, 188] on span "COMPLETE" at bounding box center [105, 188] width 28 height 6
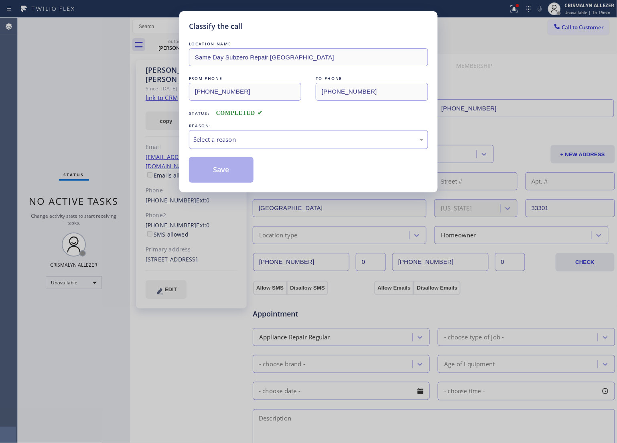
click at [282, 133] on div "Select a reason" at bounding box center [308, 139] width 239 height 19
click at [218, 171] on button "Save" at bounding box center [221, 170] width 65 height 26
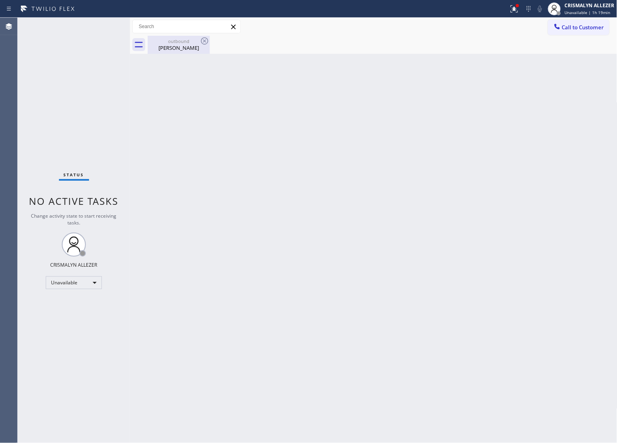
click at [184, 39] on div "outbound" at bounding box center [179, 41] width 61 height 6
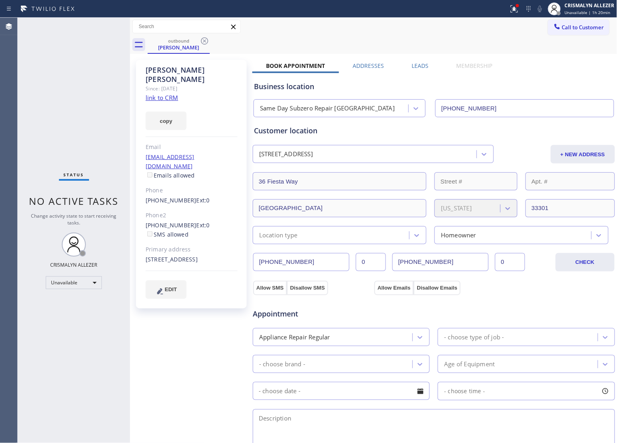
drag, startPoint x: 206, startPoint y: 42, endPoint x: 207, endPoint y: 48, distance: 6.1
click at [206, 42] on icon at bounding box center [205, 41] width 10 height 10
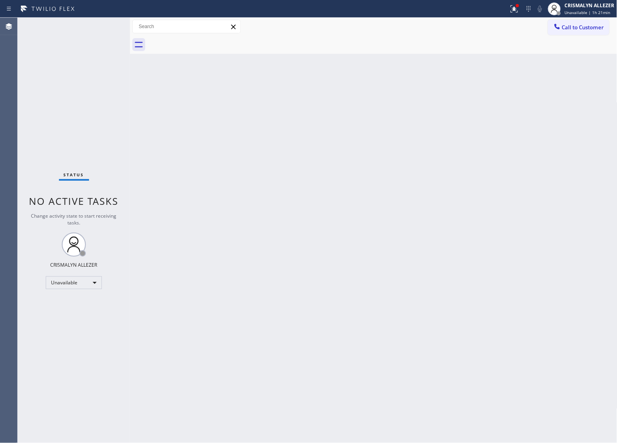
click at [587, 27] on span "Call to Customer" at bounding box center [583, 27] width 42 height 7
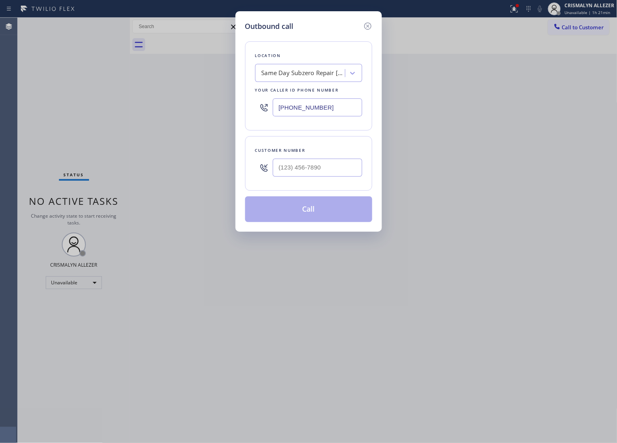
drag, startPoint x: 351, startPoint y: 109, endPoint x: 217, endPoint y: 109, distance: 134.5
click at [232, 111] on div "Outbound call Location Same Day Subzero Repair North Lauderdale Your caller id …" at bounding box center [308, 221] width 617 height 443
paste input "760) 388-0908"
type input "(760) 388-0908"
click at [355, 179] on div at bounding box center [318, 168] width 90 height 26
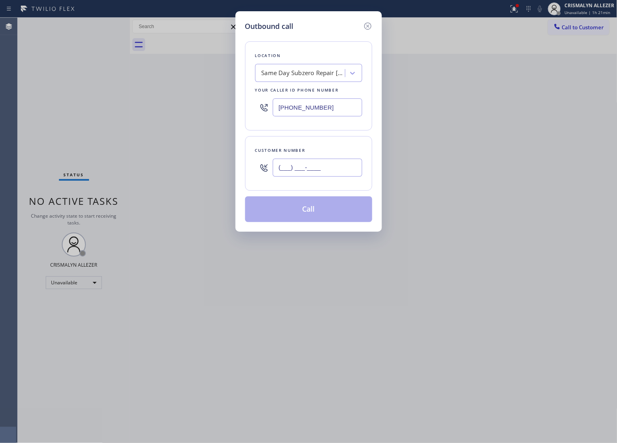
click at [330, 167] on input "(___) ___-____" at bounding box center [318, 168] width 90 height 18
paste input "949) 378-3537"
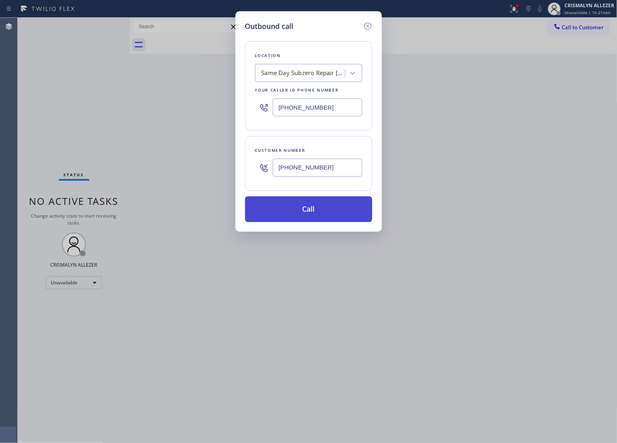
type input "(949) 378-3537"
click at [314, 214] on button "Call" at bounding box center [308, 209] width 127 height 26
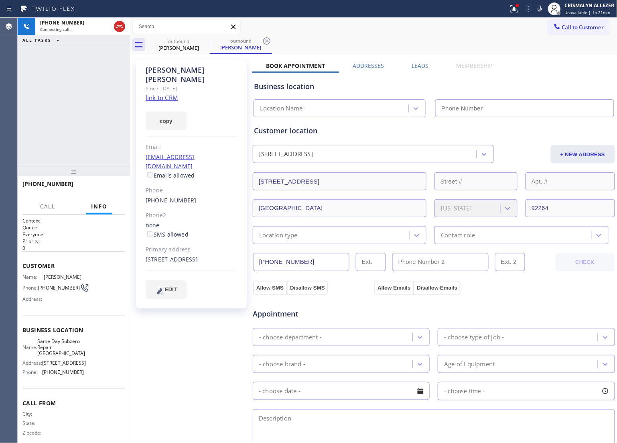
type input "(760) 388-0908"
click at [167, 94] on link "link to CRM" at bounding box center [162, 98] width 33 height 8
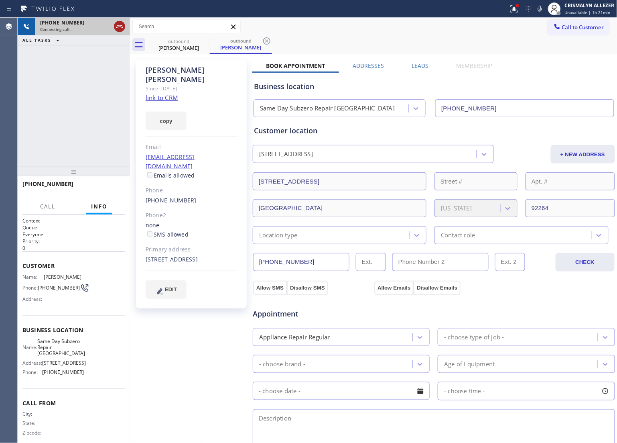
click at [122, 26] on icon at bounding box center [120, 27] width 10 height 10
click at [269, 39] on icon at bounding box center [267, 41] width 10 height 10
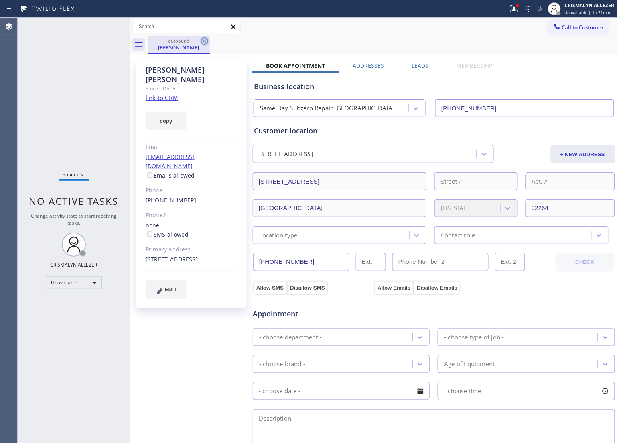
click at [202, 41] on icon at bounding box center [204, 40] width 7 height 7
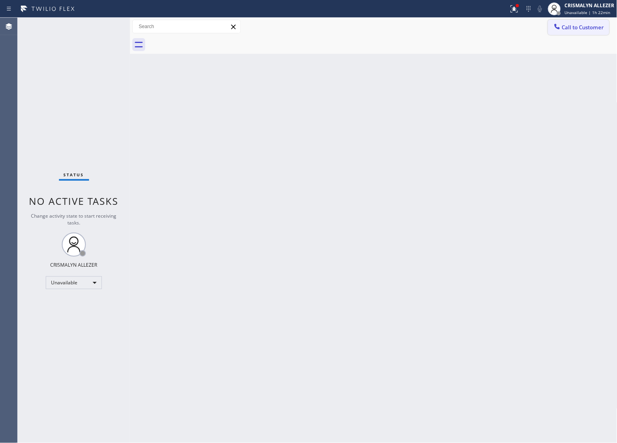
click at [594, 29] on span "Call to Customer" at bounding box center [583, 27] width 42 height 7
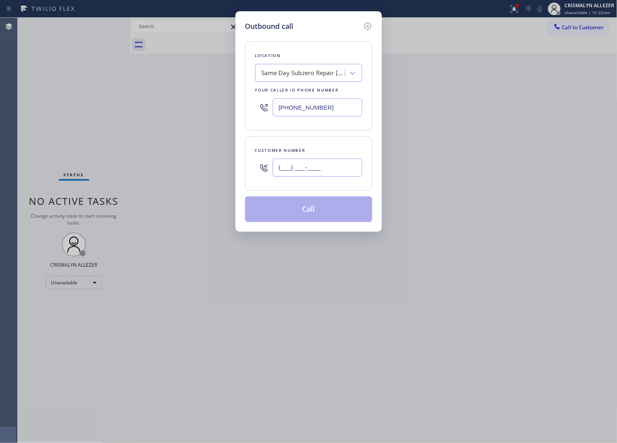
click at [346, 167] on input "(___) ___-____" at bounding box center [318, 168] width 90 height 18
paste input "760) 660-2175"
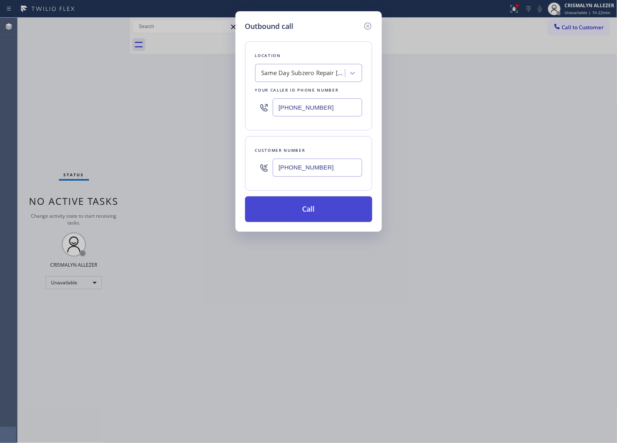
type input "(760) 660-2175"
click at [330, 208] on button "Call" at bounding box center [308, 209] width 127 height 26
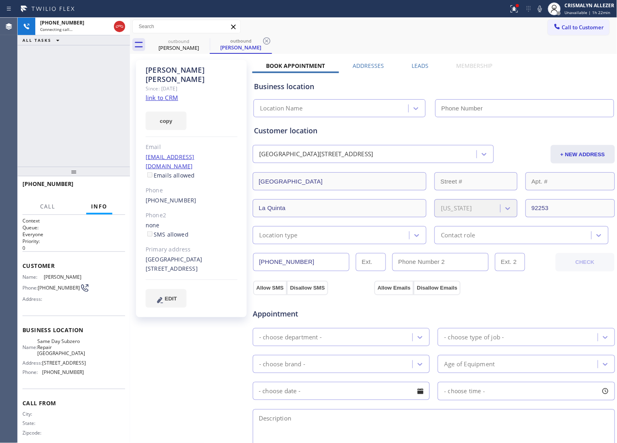
click at [171, 94] on link "link to CRM" at bounding box center [162, 98] width 33 height 8
type input "(760) 388-0908"
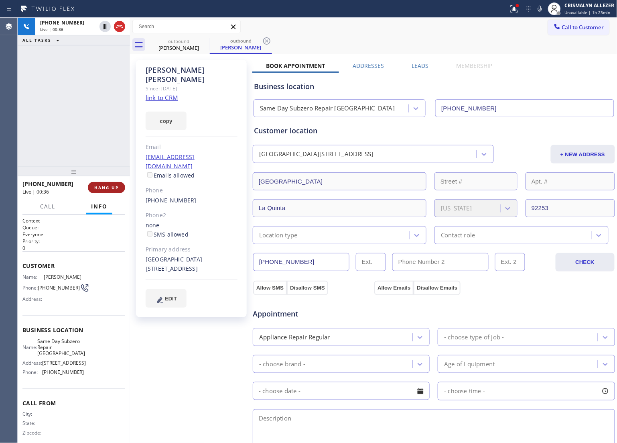
click at [101, 189] on span "HANG UP" at bounding box center [106, 188] width 24 height 6
click at [101, 189] on span "COMPLETE" at bounding box center [105, 188] width 28 height 6
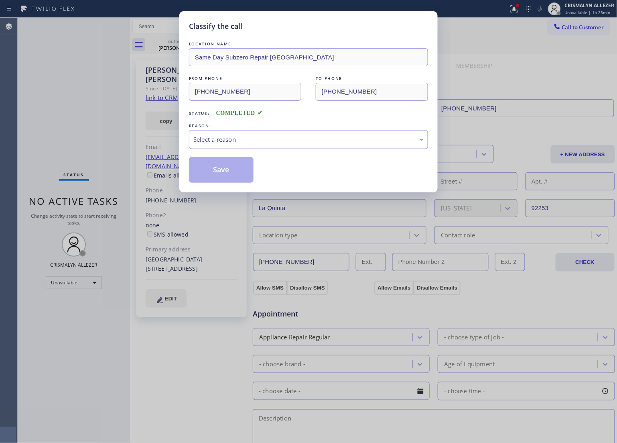
click at [304, 139] on div "Select a reason" at bounding box center [309, 139] width 230 height 9
click at [223, 175] on button "Save" at bounding box center [221, 170] width 65 height 26
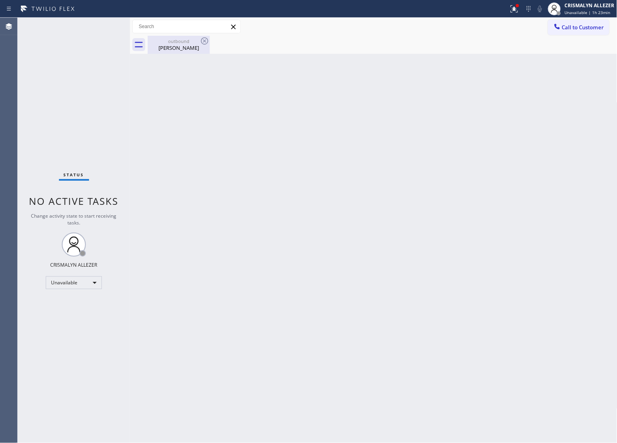
click at [163, 43] on div "outbound" at bounding box center [179, 41] width 61 height 6
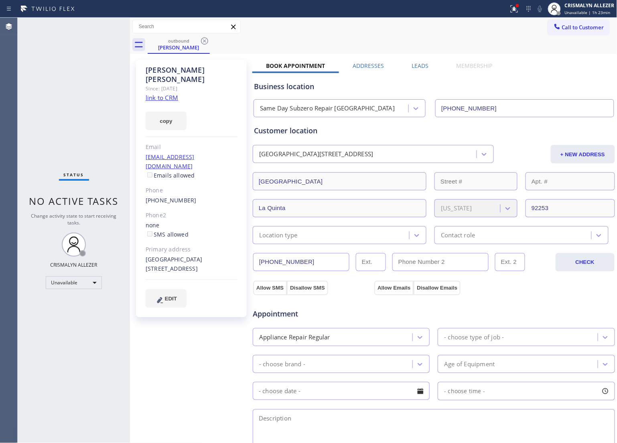
click at [416, 67] on label "Leads" at bounding box center [420, 66] width 17 height 8
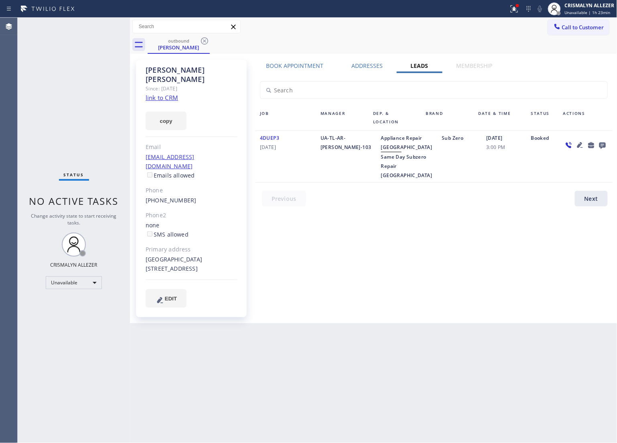
click at [601, 145] on icon at bounding box center [603, 146] width 6 height 6
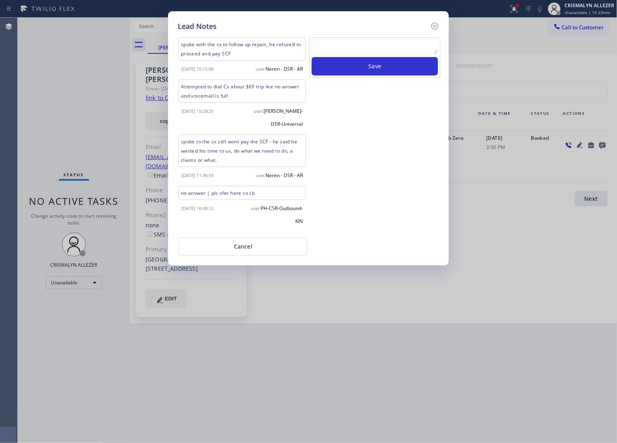
click at [344, 47] on textarea at bounding box center [375, 47] width 126 height 14
paste textarea "ALL GOOD FOR NOW, if cb xfer"
type textarea "ALL GOOD FOR NOW, if cb xfer"
click at [368, 71] on button "Save" at bounding box center [375, 66] width 126 height 18
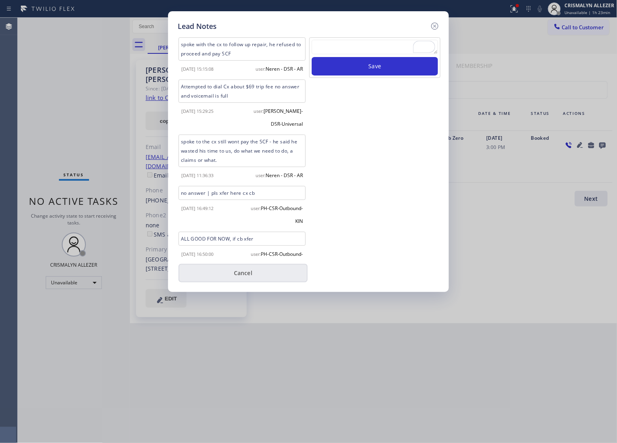
click at [244, 277] on button "Cancel" at bounding box center [243, 273] width 129 height 18
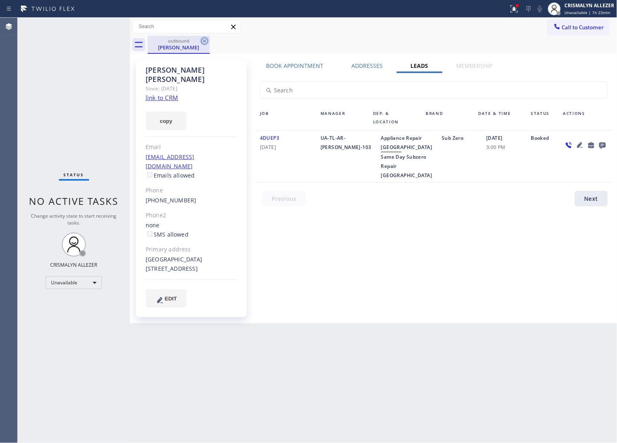
click at [204, 41] on icon at bounding box center [204, 40] width 7 height 7
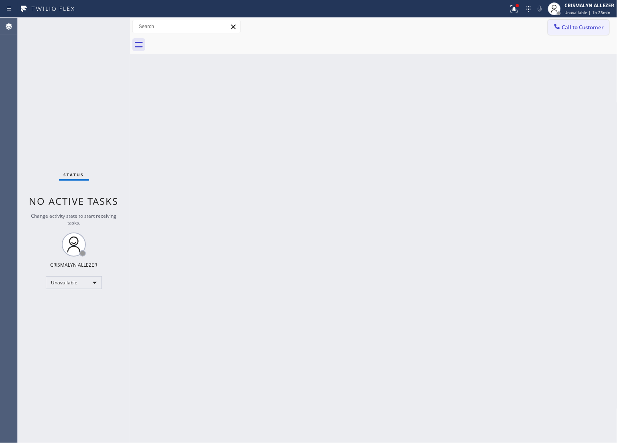
click at [591, 28] on span "Call to Customer" at bounding box center [583, 27] width 42 height 7
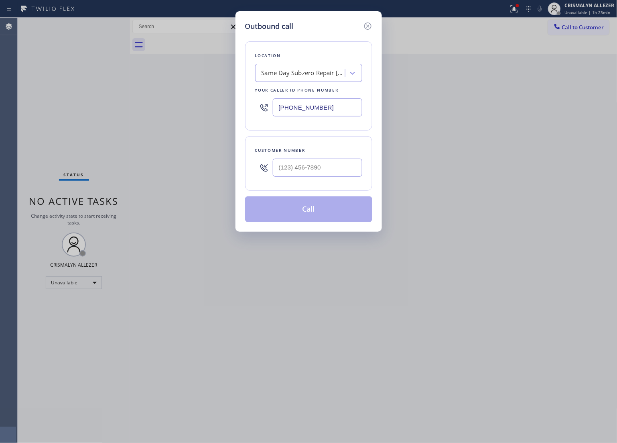
paste input "424) 398-7884"
drag, startPoint x: 337, startPoint y: 109, endPoint x: 156, endPoint y: 109, distance: 181.5
click at [156, 109] on div "Outbound call Location Same Day Subzero Repair Palm Springs Your caller id phon…" at bounding box center [308, 221] width 617 height 443
type input "(424) 398-7884"
click at [330, 171] on input "(___) ___-____" at bounding box center [318, 168] width 90 height 18
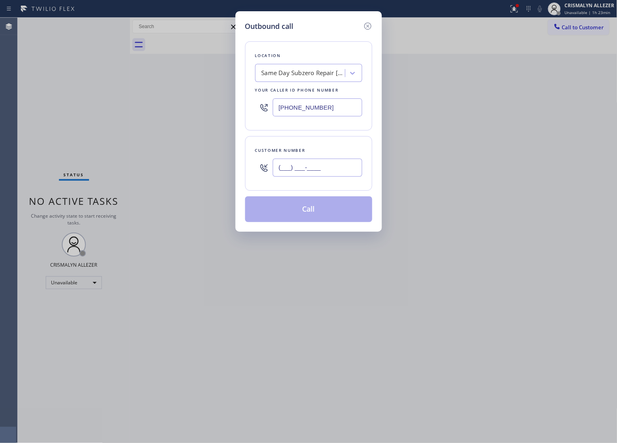
paste input "646) 957-0926"
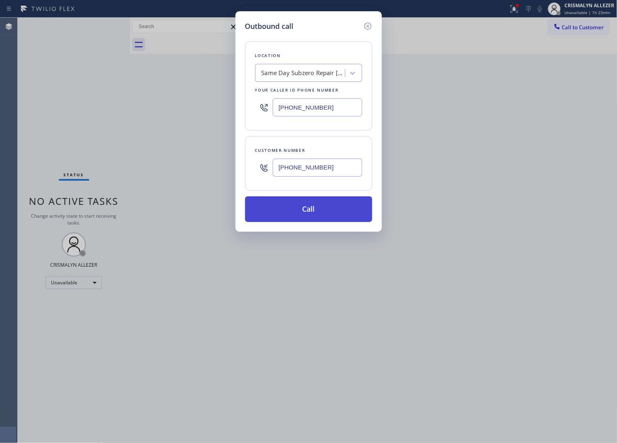
type input "(646) 957-0926"
click at [314, 212] on button "Call" at bounding box center [308, 209] width 127 height 26
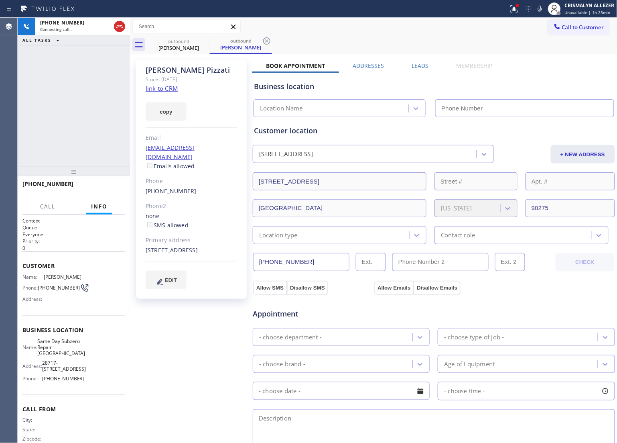
click at [169, 91] on link "link to CRM" at bounding box center [162, 88] width 33 height 8
type input "(424) 398-7884"
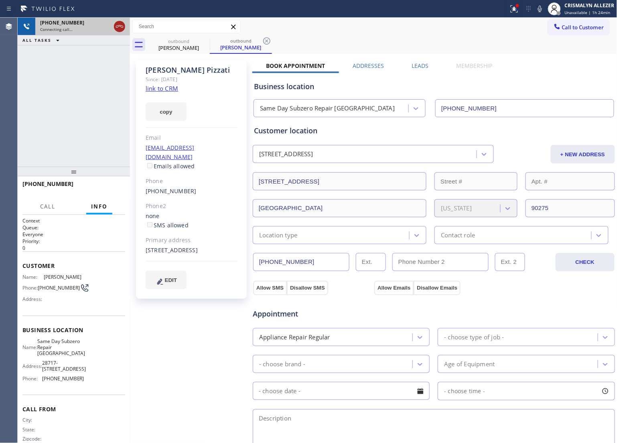
click at [119, 26] on icon at bounding box center [120, 27] width 10 height 10
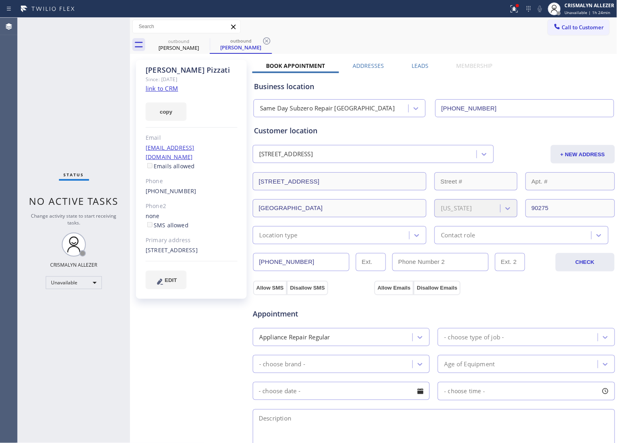
click at [422, 66] on label "Leads" at bounding box center [420, 66] width 17 height 8
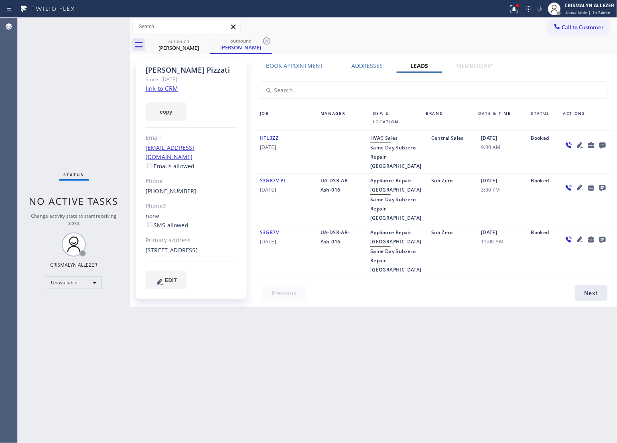
click at [603, 143] on icon at bounding box center [603, 146] width 6 height 6
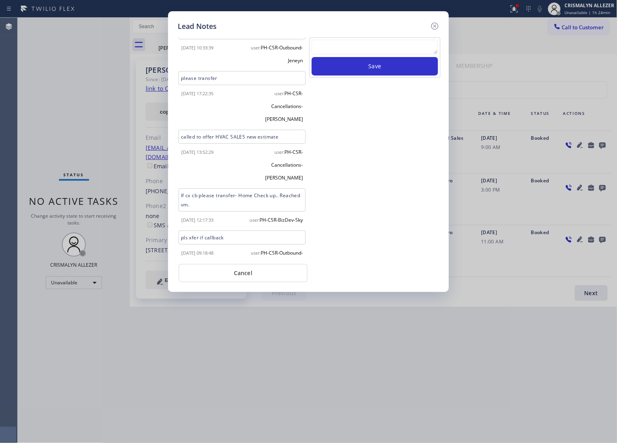
scroll to position [15, 0]
click at [379, 49] on textarea at bounding box center [375, 47] width 126 height 14
paste textarea "no answer | pls xfer here cx cb"
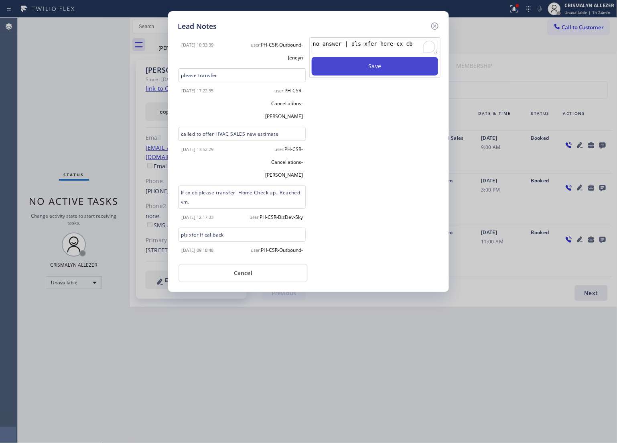
type textarea "no answer | pls xfer here cx cb"
click at [376, 69] on button "Save" at bounding box center [375, 66] width 126 height 18
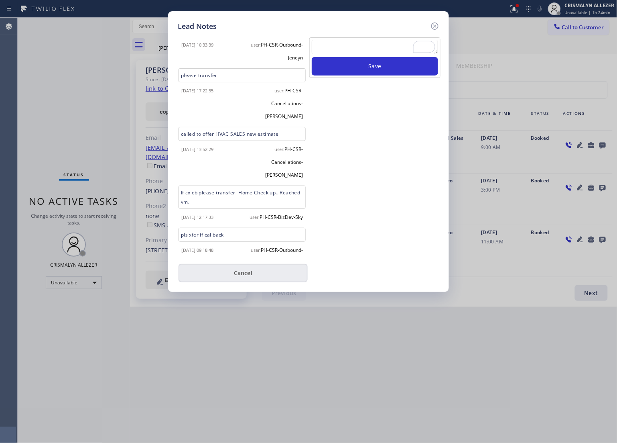
click at [241, 274] on button "Cancel" at bounding box center [243, 273] width 129 height 18
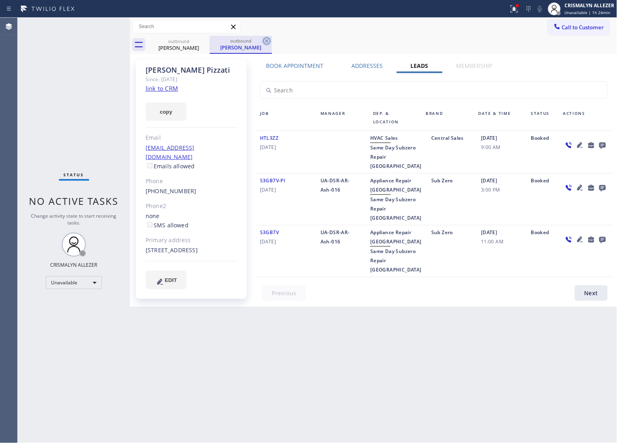
click at [263, 40] on icon at bounding box center [267, 41] width 10 height 10
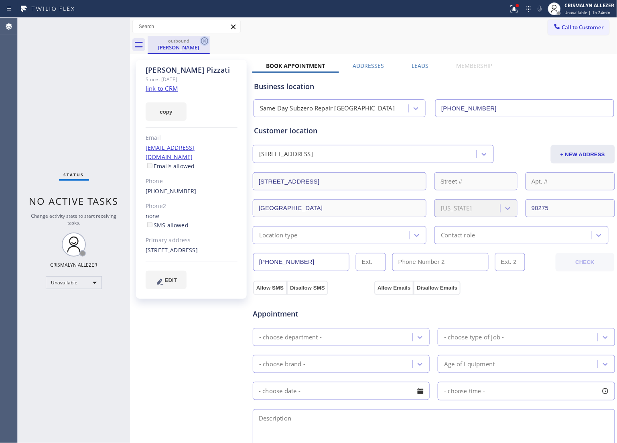
click at [204, 41] on icon at bounding box center [205, 41] width 10 height 10
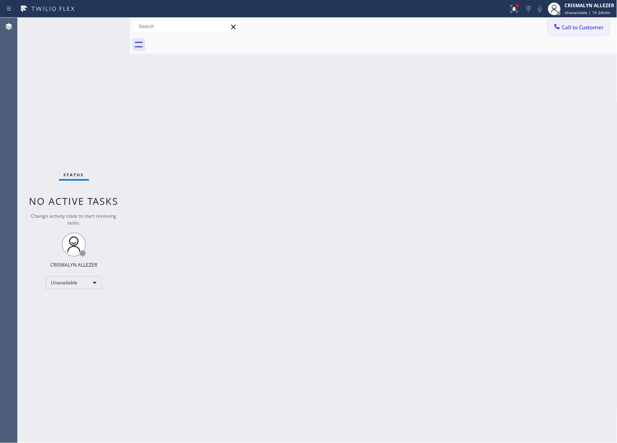
click at [595, 31] on span "Call to Customer" at bounding box center [583, 27] width 42 height 7
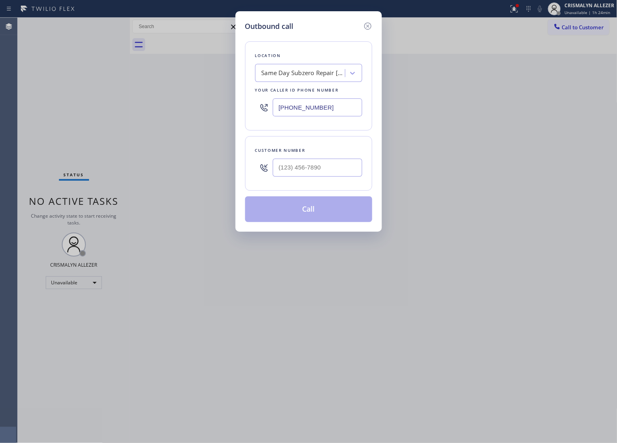
drag, startPoint x: 339, startPoint y: 110, endPoint x: 183, endPoint y: 111, distance: 156.2
click at [237, 111] on div "Outbound call Location Same Day Subzero Repair Rancho Palos Verdes Your caller …" at bounding box center [309, 121] width 147 height 220
paste input "919"
type input "(424) 398-7919"
click at [332, 166] on input "(___) ___-____" at bounding box center [318, 168] width 90 height 18
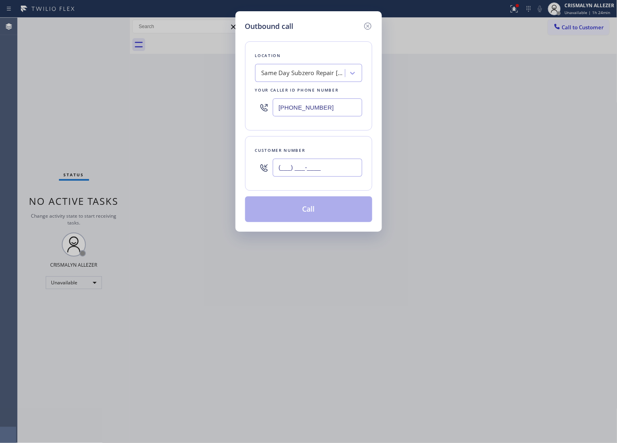
paste input "310) 913-3391"
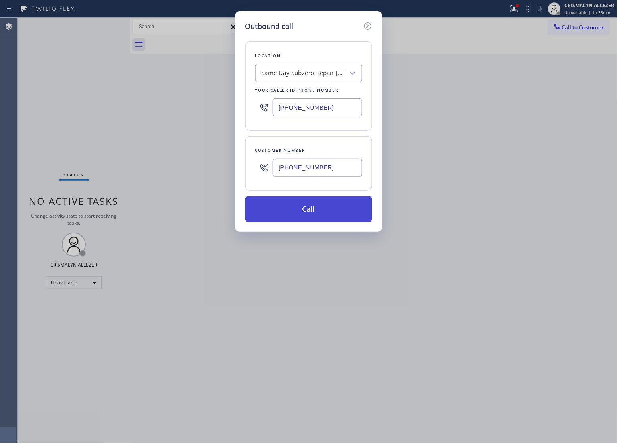
type input "(310) 913-3391"
click at [316, 212] on button "Call" at bounding box center [308, 209] width 127 height 26
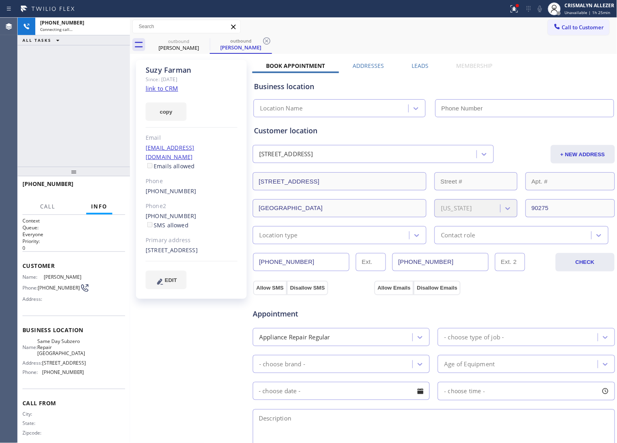
click at [169, 88] on link "link to CRM" at bounding box center [162, 88] width 33 height 8
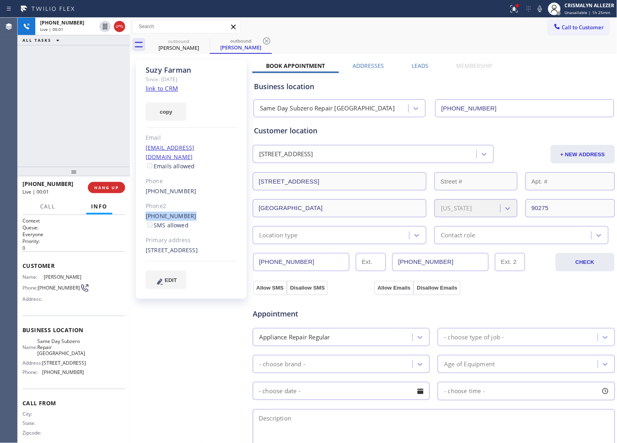
drag, startPoint x: 143, startPoint y: 206, endPoint x: 195, endPoint y: 206, distance: 52.2
click at [195, 206] on div "[PERSON_NAME] Since: [DATE] link to CRM copy Email [EMAIL_ADDRESS][DOMAIN_NAME]…" at bounding box center [191, 179] width 111 height 239
copy link "[PHONE_NUMBER]"
click at [108, 190] on span "HANG UP" at bounding box center [106, 188] width 24 height 6
click at [108, 190] on span "COMPLETE" at bounding box center [105, 188] width 28 height 6
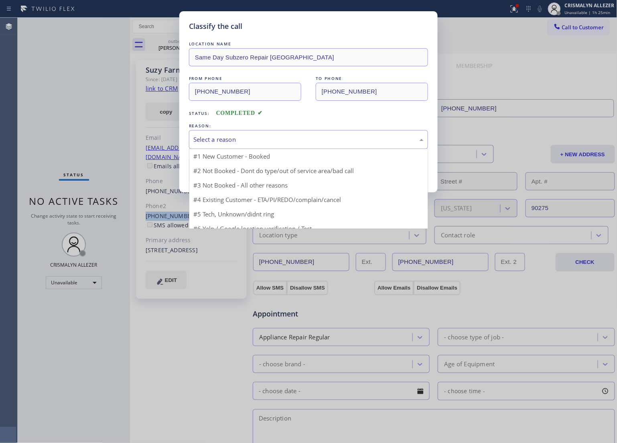
click at [286, 133] on div "Select a reason" at bounding box center [308, 139] width 239 height 19
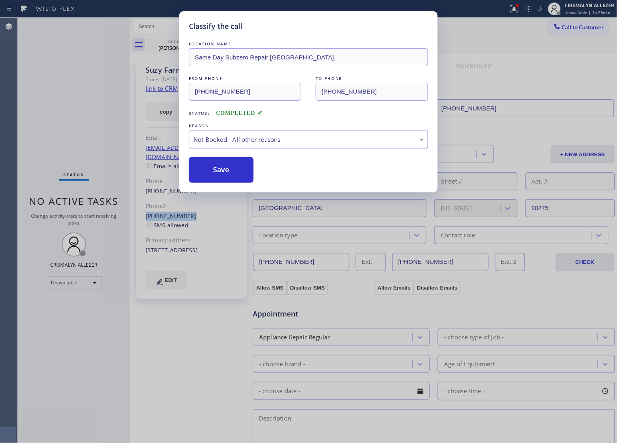
click at [226, 168] on button "Save" at bounding box center [221, 170] width 65 height 26
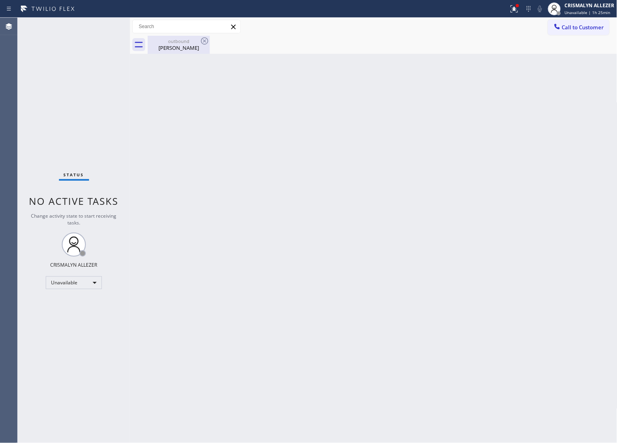
click at [179, 51] on div "[PERSON_NAME]" at bounding box center [179, 47] width 61 height 7
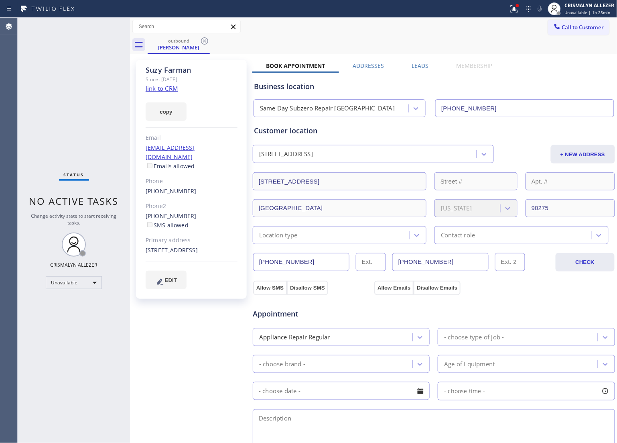
click at [206, 39] on icon at bounding box center [205, 41] width 10 height 10
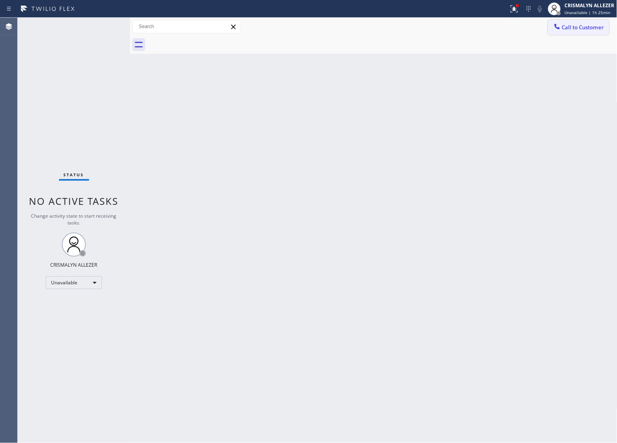
click at [587, 29] on span "Call to Customer" at bounding box center [583, 27] width 42 height 7
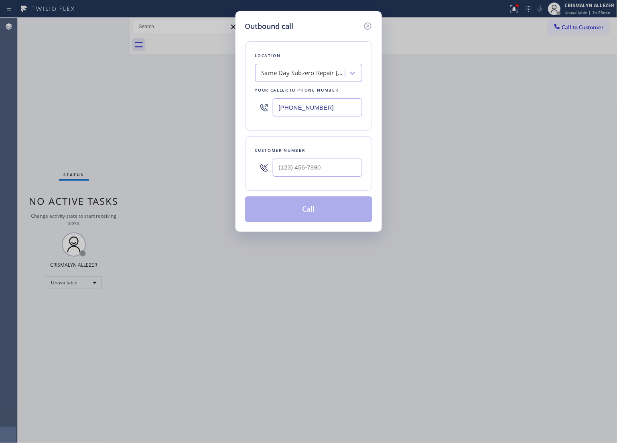
click at [342, 159] on div at bounding box center [318, 168] width 90 height 26
click at [341, 165] on input "(___) ___-____" at bounding box center [318, 168] width 90 height 18
paste input "310) 541-3028"
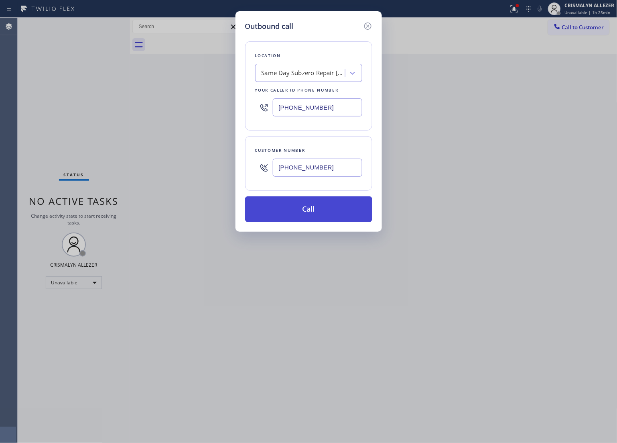
type input "[PHONE_NUMBER]"
click at [320, 209] on button "Call" at bounding box center [308, 209] width 127 height 26
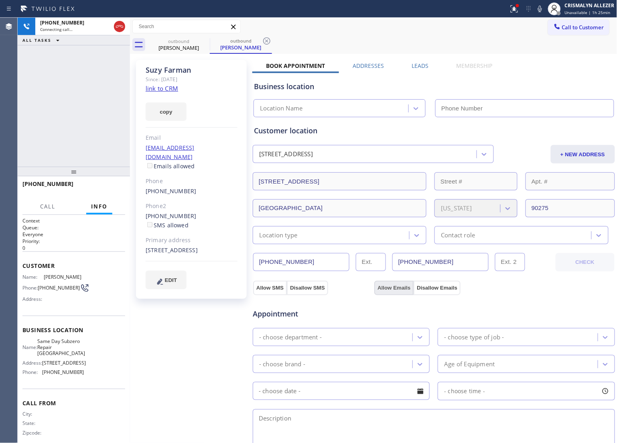
type input "[PHONE_NUMBER]"
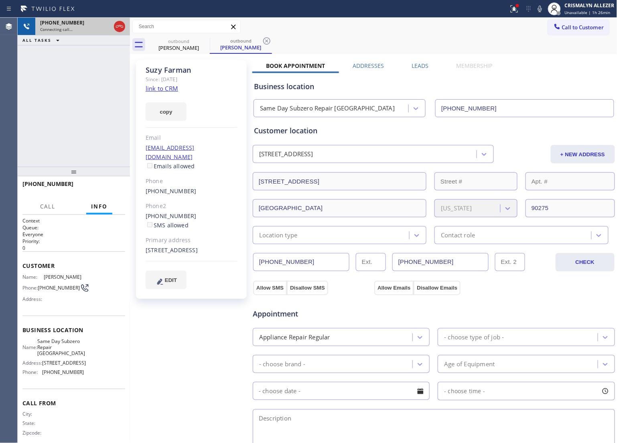
click at [112, 30] on div at bounding box center [119, 27] width 14 height 18
click at [116, 30] on icon at bounding box center [120, 27] width 10 height 10
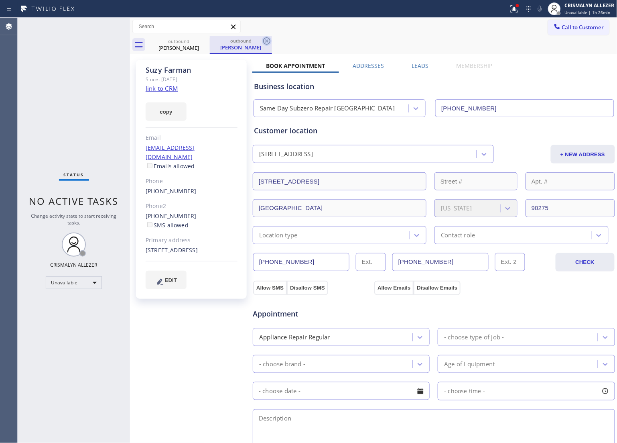
click at [266, 41] on icon at bounding box center [266, 40] width 7 height 7
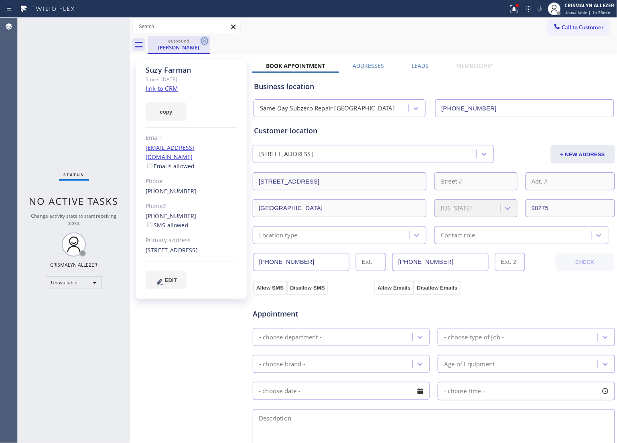
click at [204, 39] on icon at bounding box center [205, 41] width 10 height 10
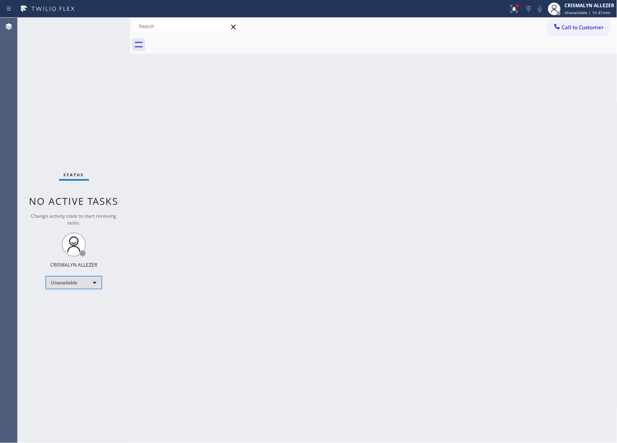
click at [93, 279] on div "Unavailable" at bounding box center [74, 282] width 56 height 13
click at [77, 295] on li "Offline" at bounding box center [73, 294] width 55 height 10
click at [589, 11] on div "Offline | 0s" at bounding box center [590, 13] width 50 height 6
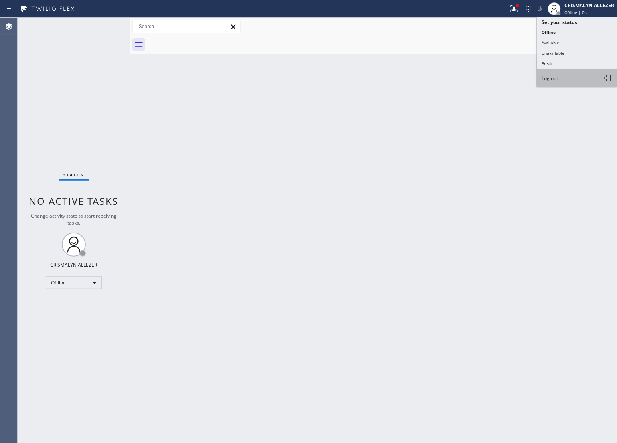
click at [587, 79] on button "Log out" at bounding box center [578, 78] width 80 height 18
